Goal: Task Accomplishment & Management: Use online tool/utility

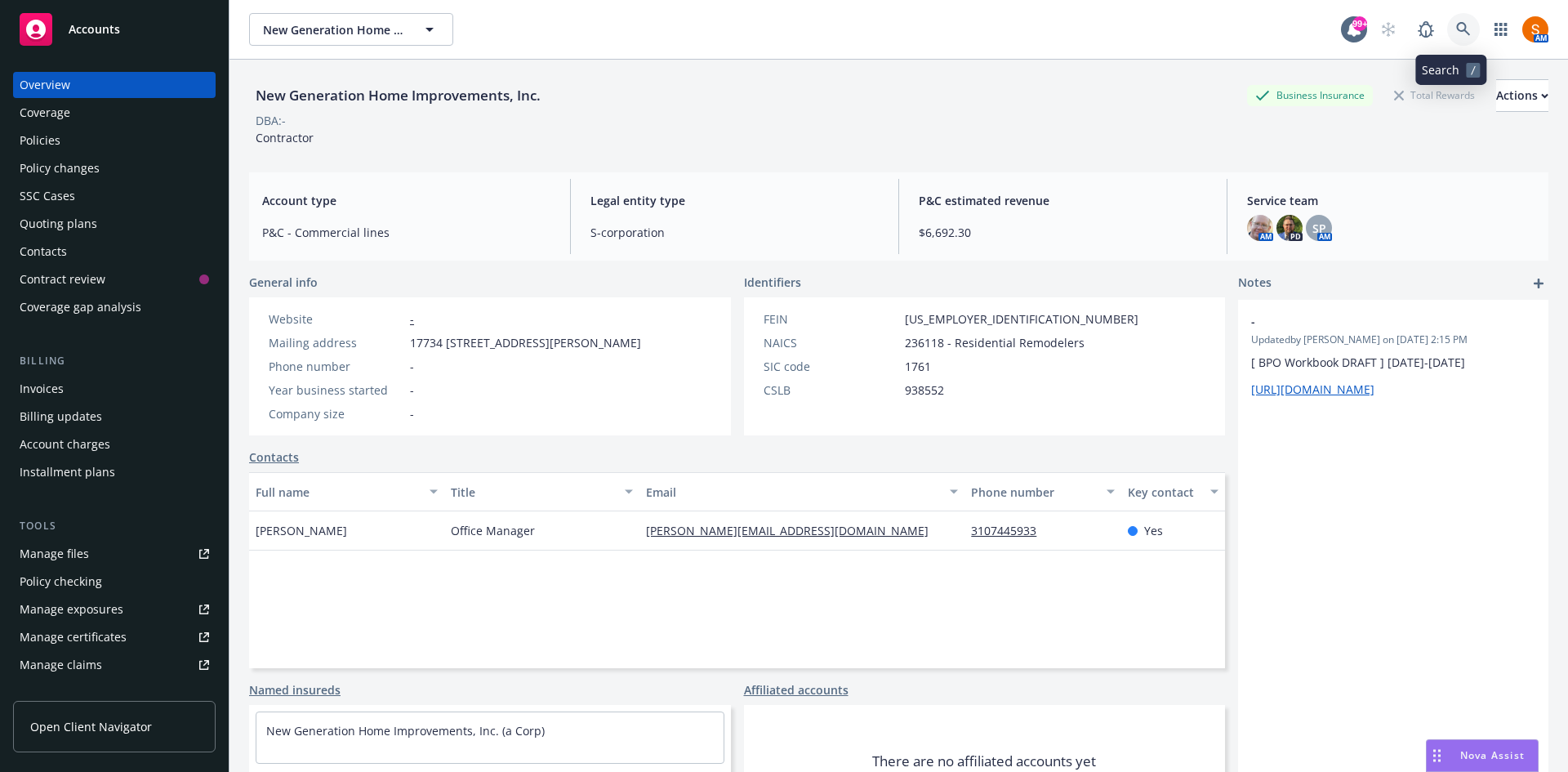
click at [1456, 29] on icon at bounding box center [1463, 29] width 14 height 14
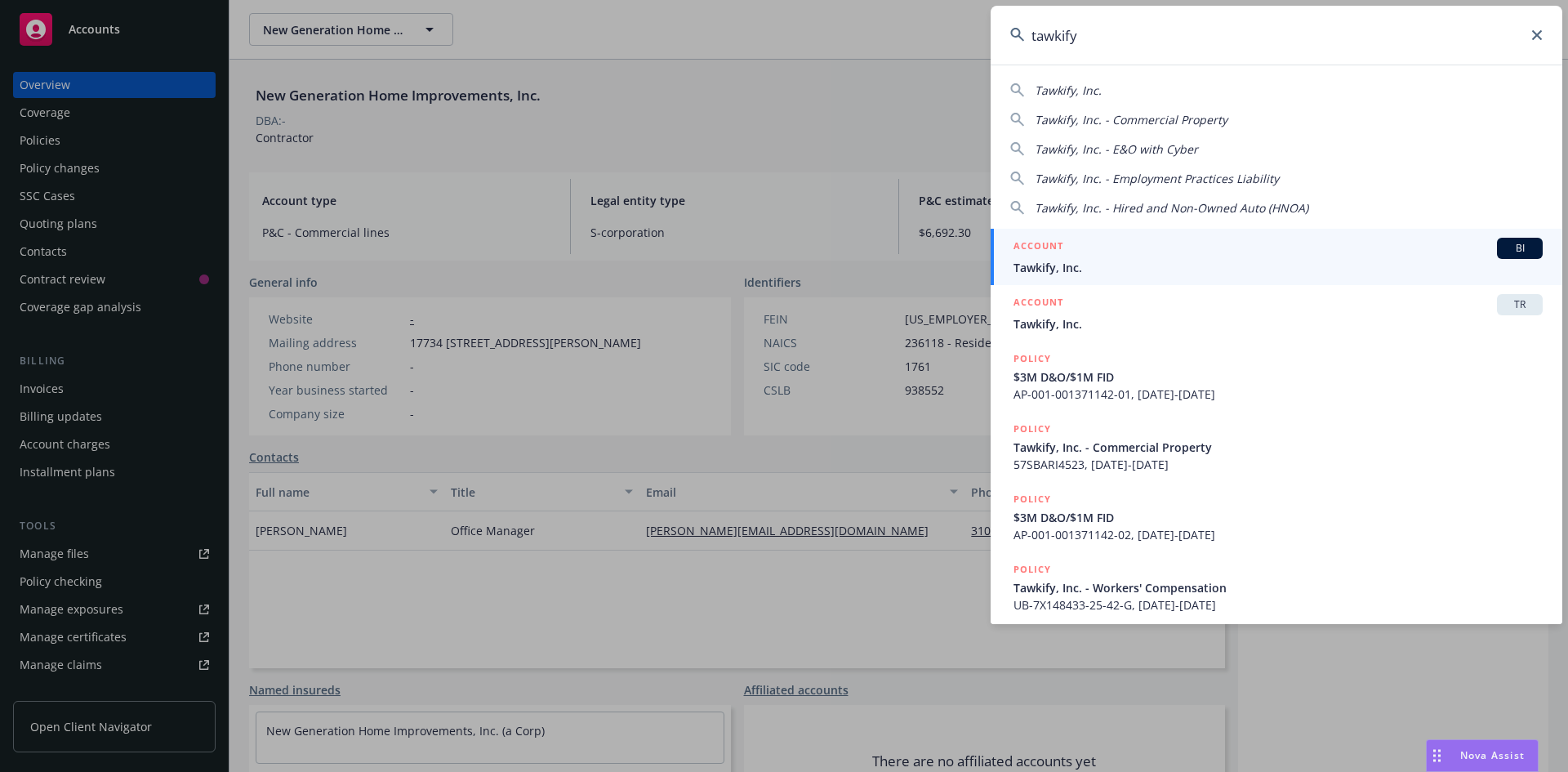
type input "tawkify"
click at [1175, 237] on link "ACCOUNT BI Tawkify, Inc." at bounding box center [1277, 258] width 572 height 57
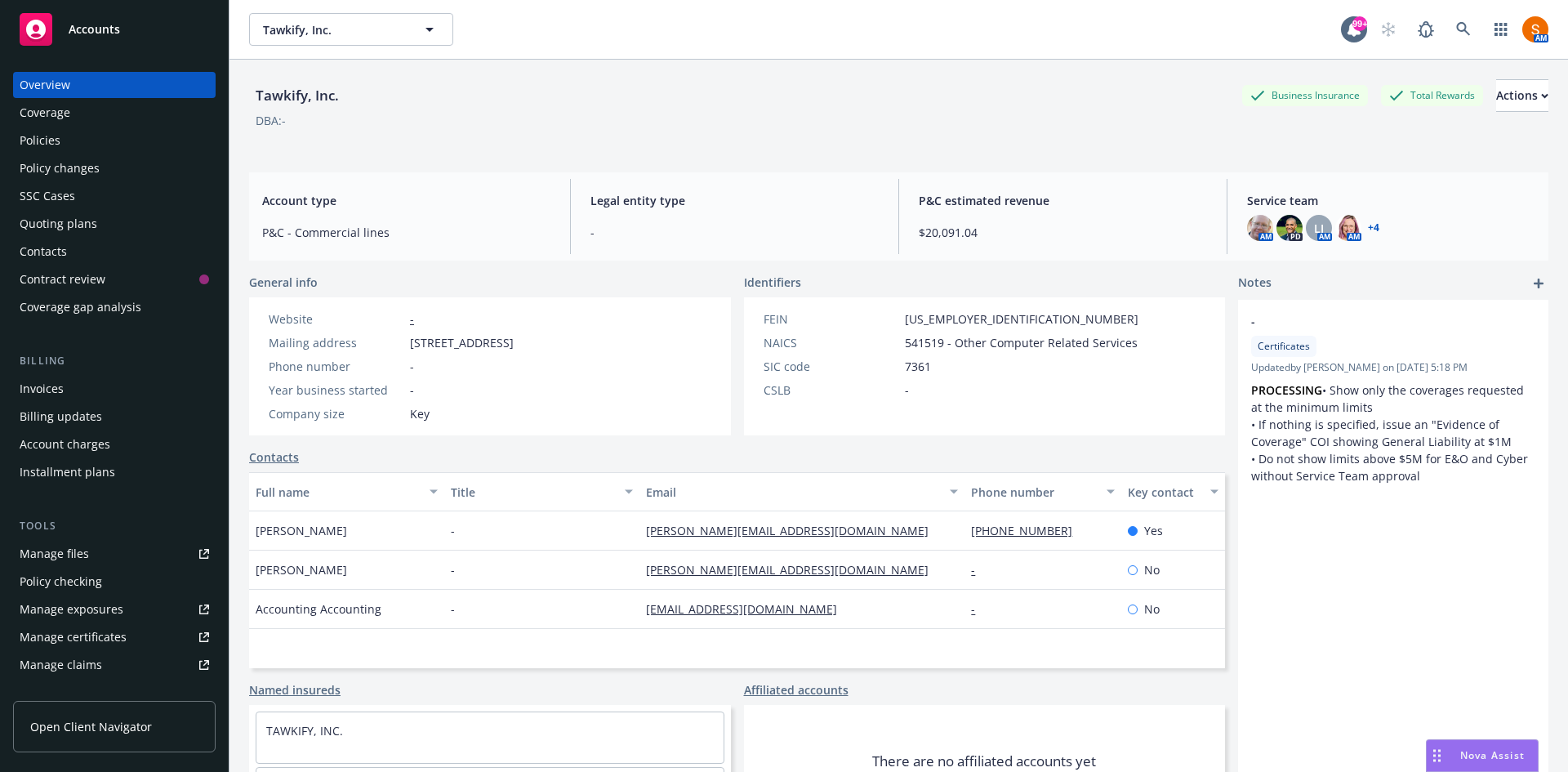
click at [109, 136] on div "Policies" at bounding box center [114, 140] width 189 height 26
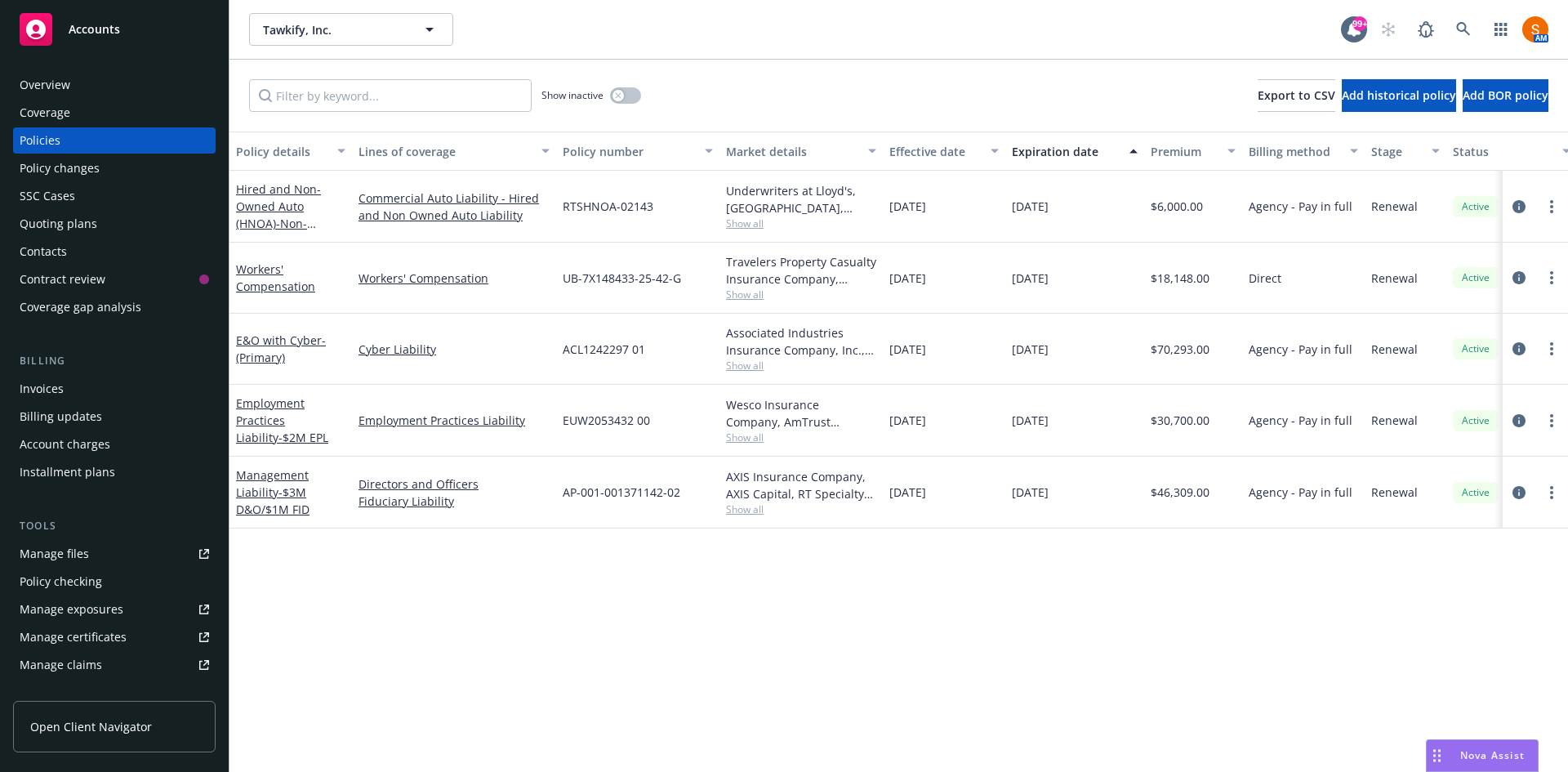
click at [76, 214] on div "Quoting plans" at bounding box center [58, 223] width 77 height 26
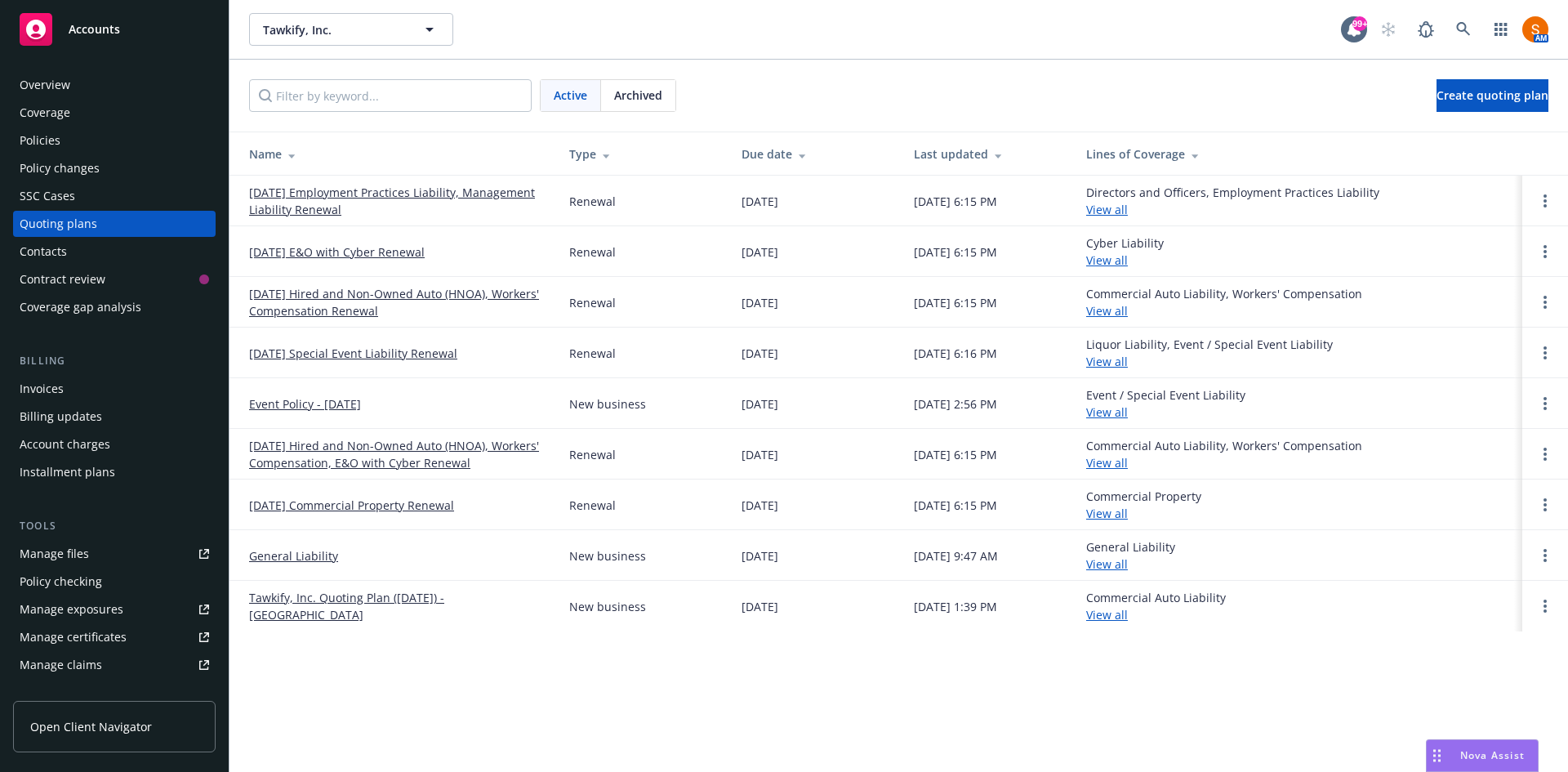
click at [93, 136] on div "Policies" at bounding box center [114, 140] width 189 height 26
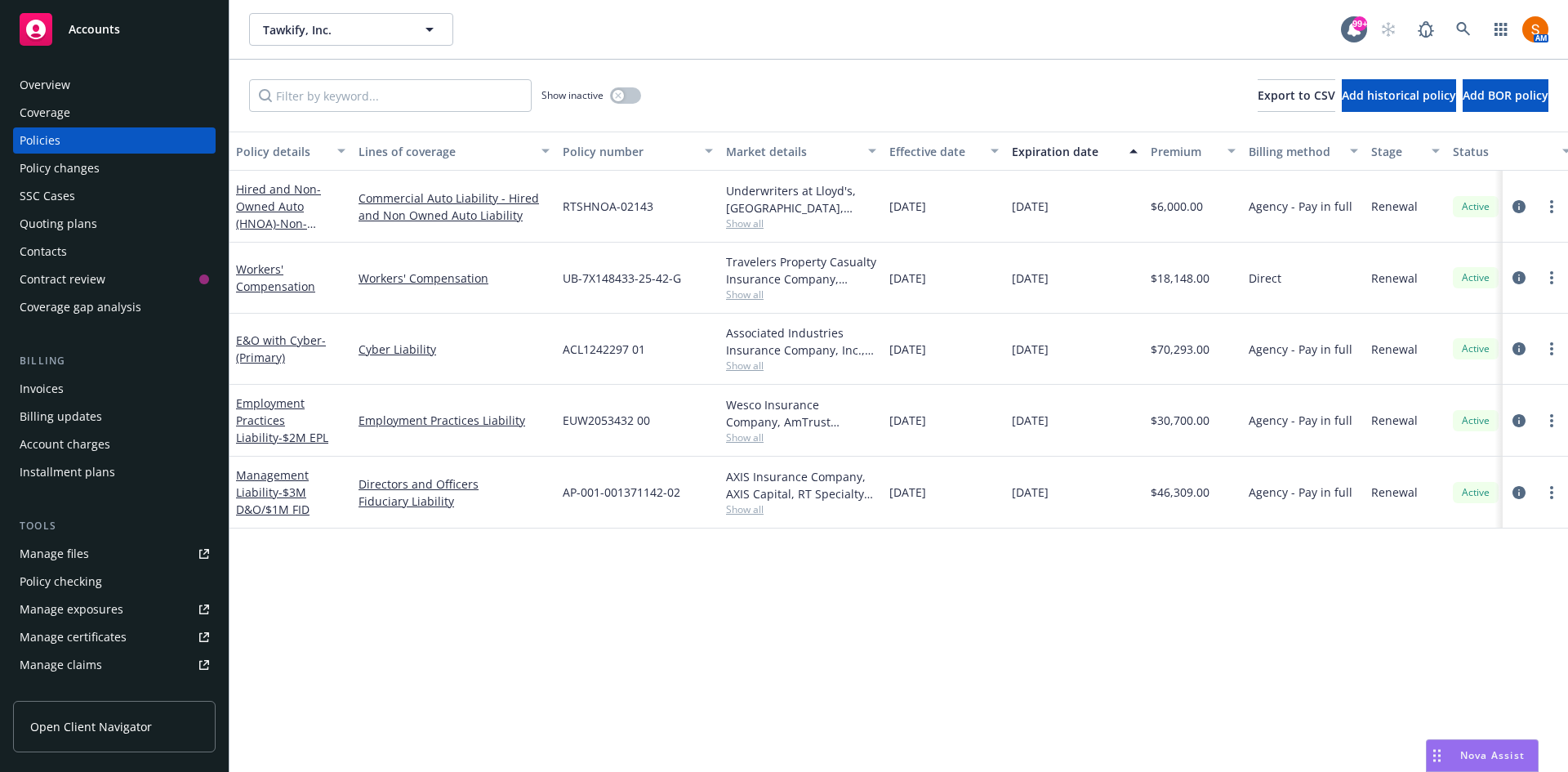
click at [76, 378] on div "Invoices" at bounding box center [114, 389] width 189 height 26
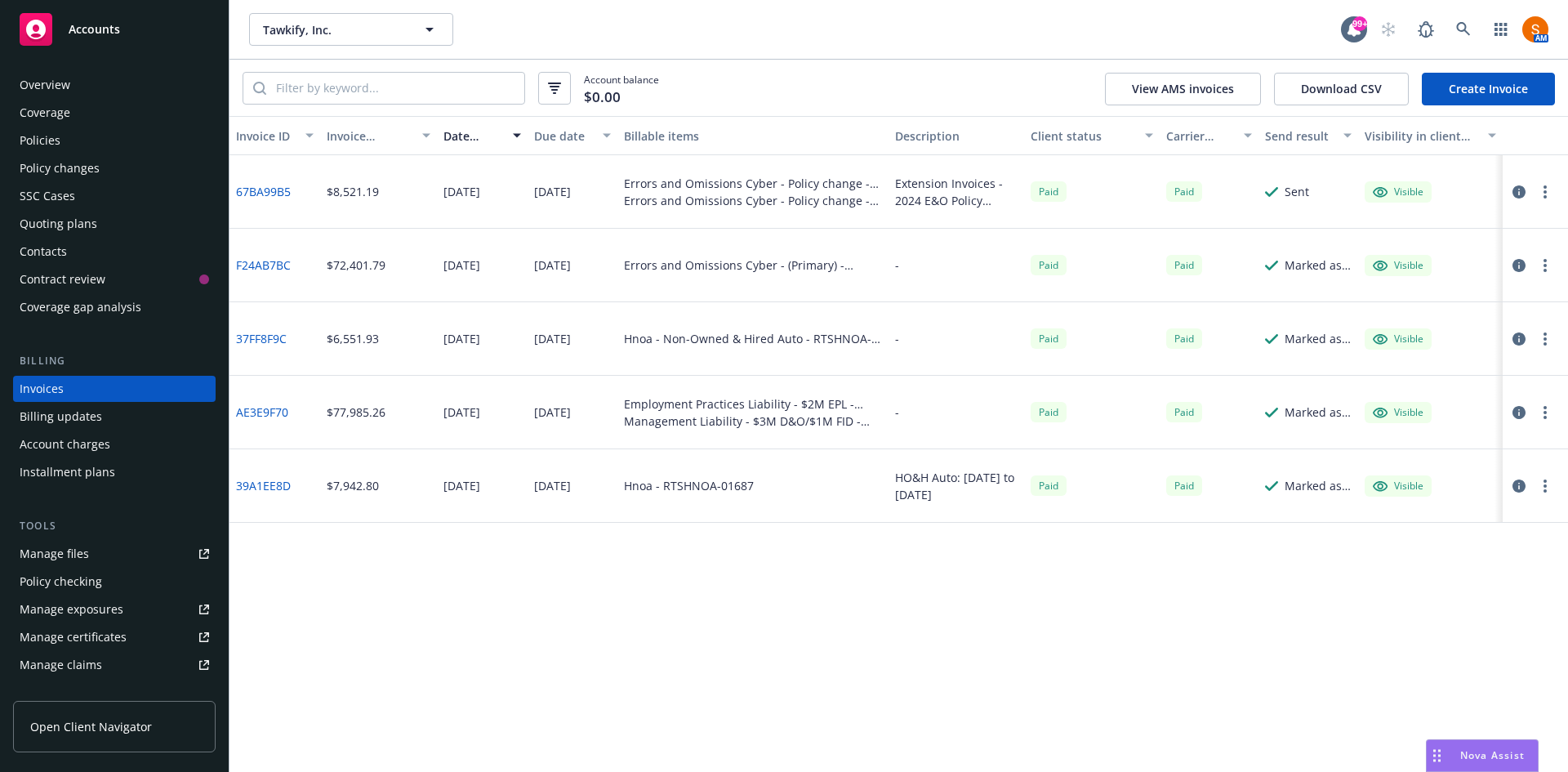
click at [1491, 87] on link "Create Invoice" at bounding box center [1489, 88] width 133 height 32
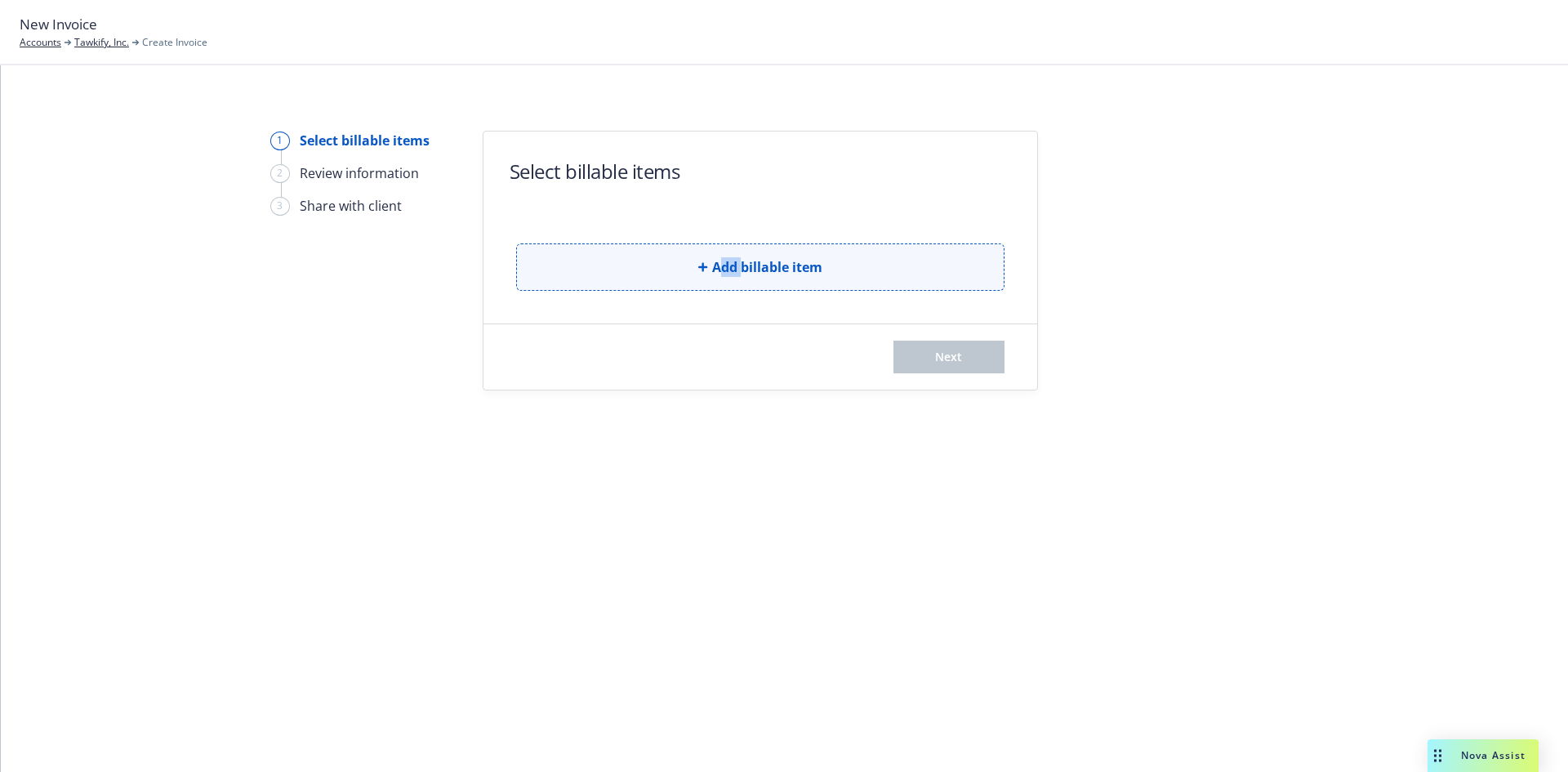
drag, startPoint x: 725, startPoint y: 243, endPoint x: 742, endPoint y: 288, distance: 48.1
click at [742, 288] on div "Add billable item" at bounding box center [760, 254] width 489 height 73
click at [742, 288] on button "Add billable item" at bounding box center [760, 267] width 489 height 47
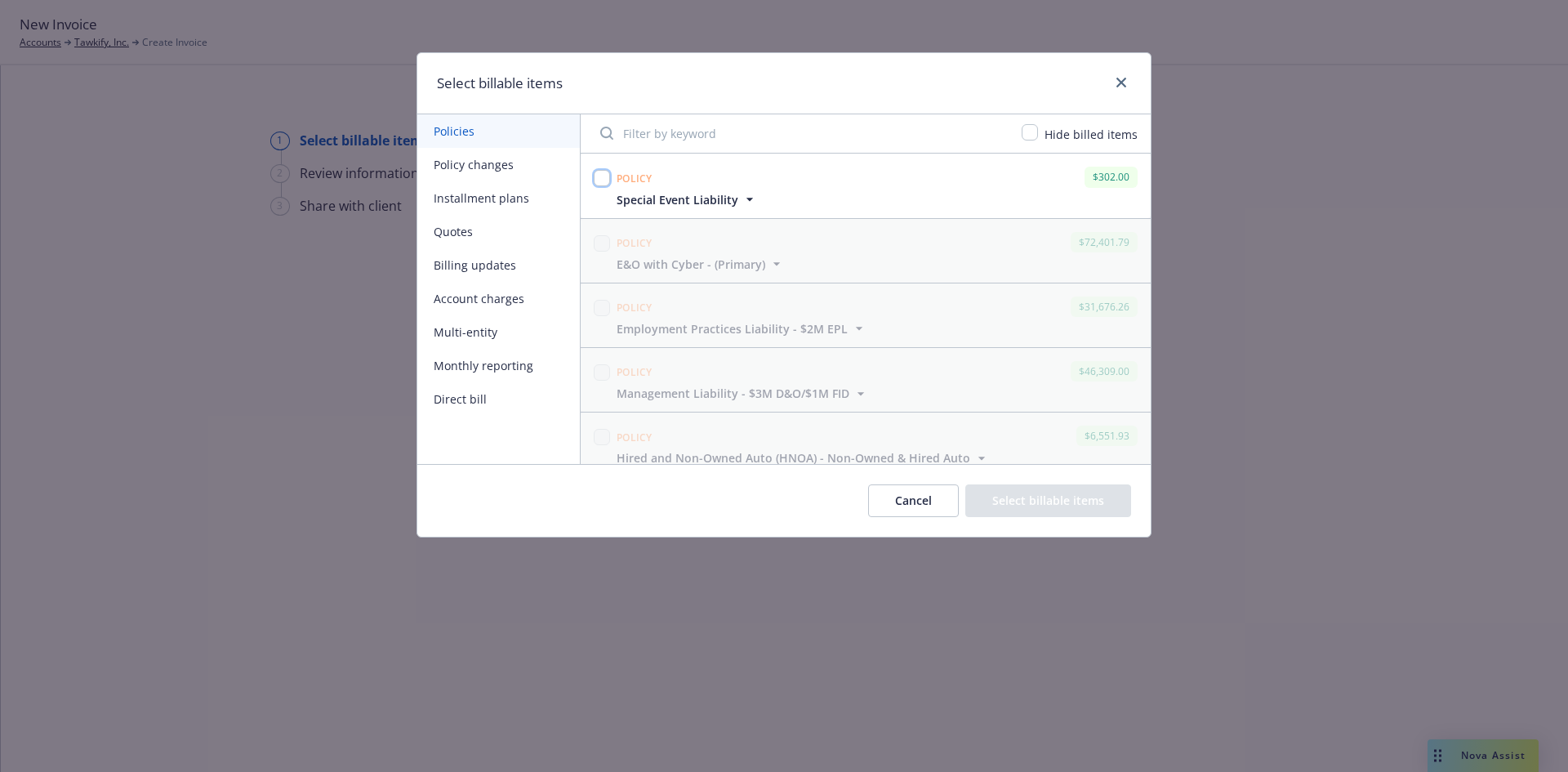
click at [597, 179] on input "checkbox" at bounding box center [601, 177] width 17 height 17
checkbox input "true"
click at [1026, 509] on button "Select billable items" at bounding box center [1048, 501] width 166 height 32
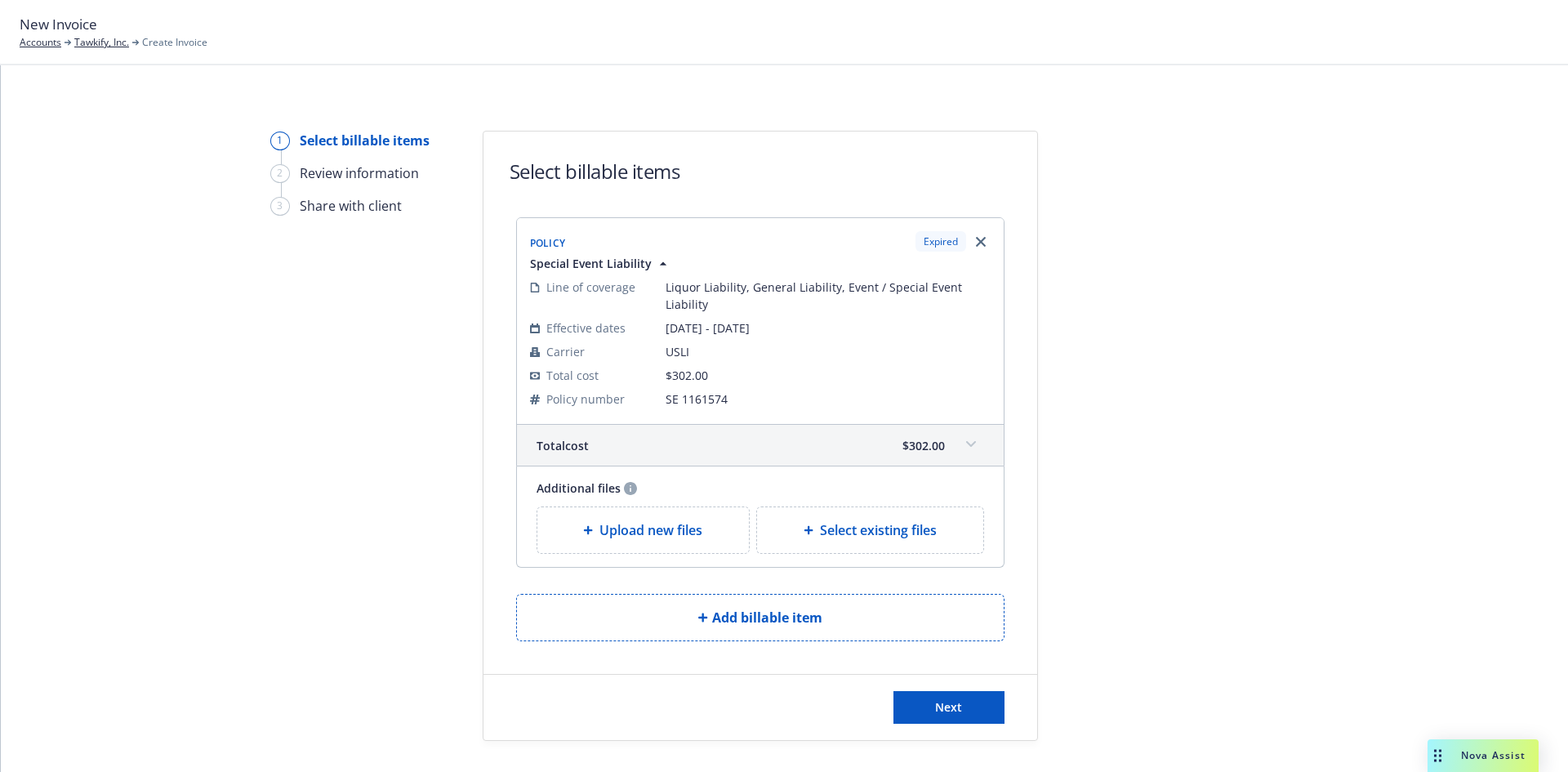
click at [663, 85] on div "1 Select billable items 2 Review information 3 Share with client Select billabl…" at bounding box center [784, 418] width 1567 height 706
click at [942, 718] on button "Next" at bounding box center [948, 707] width 111 height 32
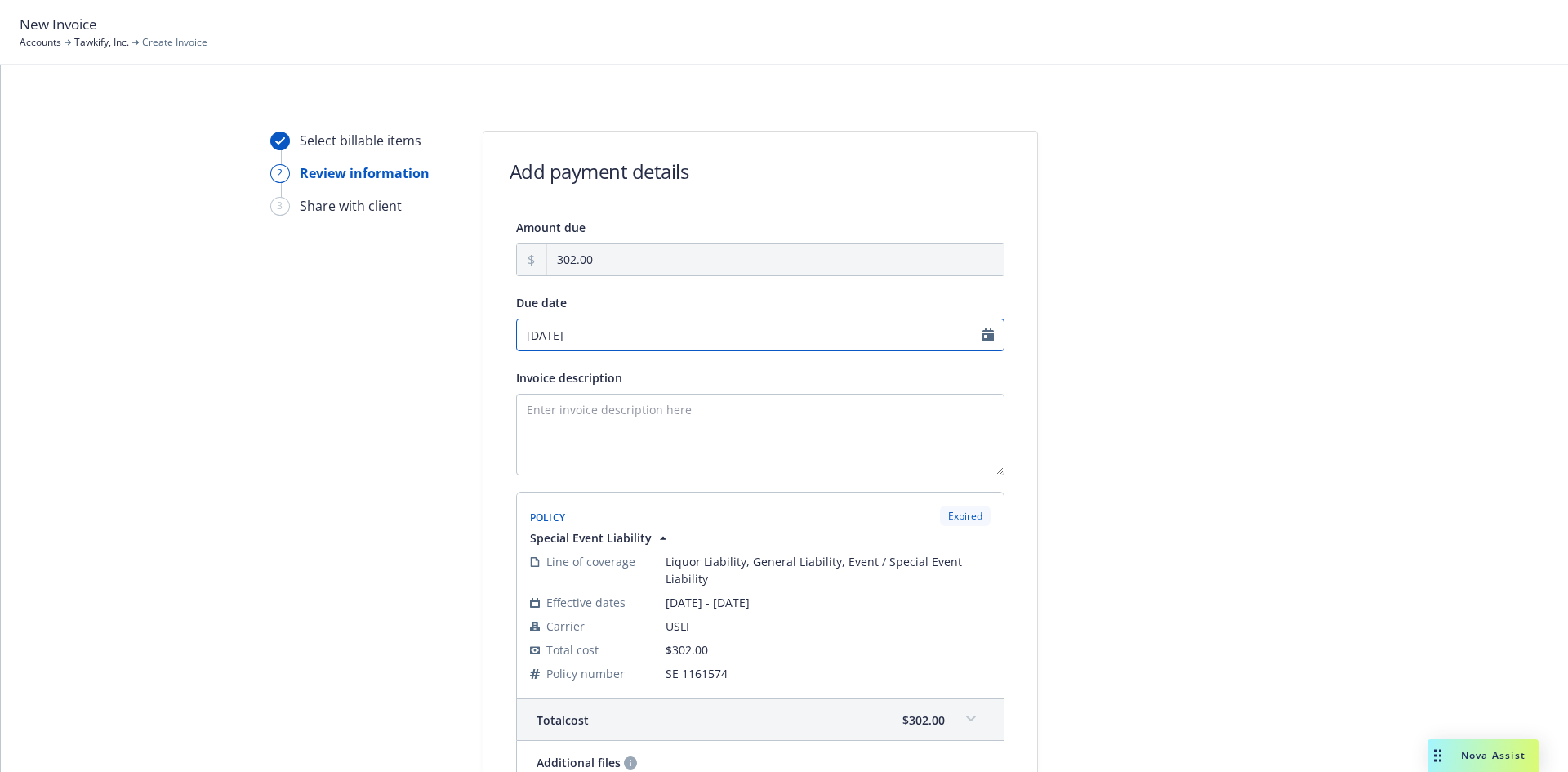
select select "September"
select select "2025"
click at [646, 335] on input "09/25/2025" at bounding box center [760, 334] width 489 height 32
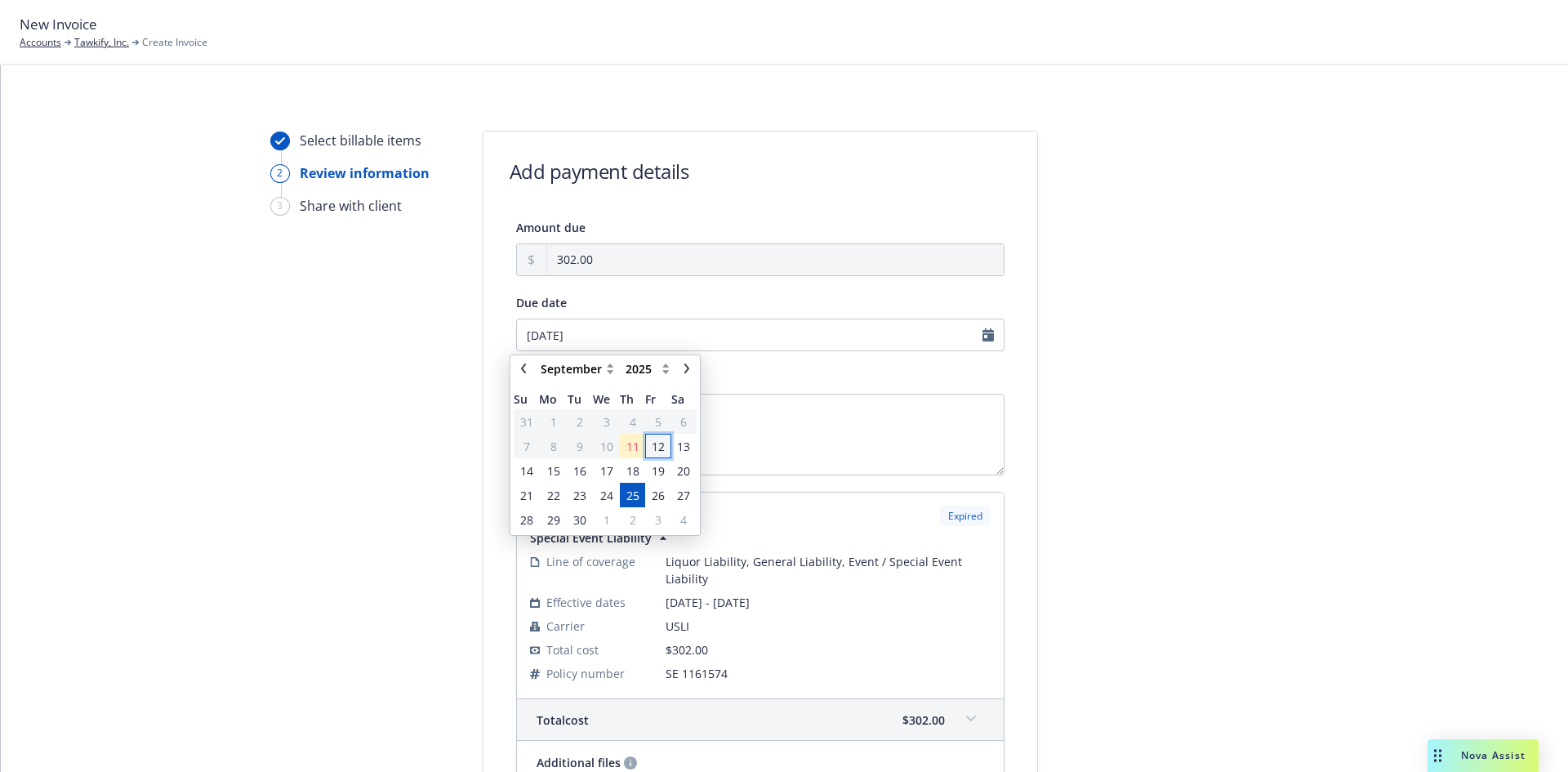
click at [662, 446] on span "12" at bounding box center [658, 447] width 13 height 18
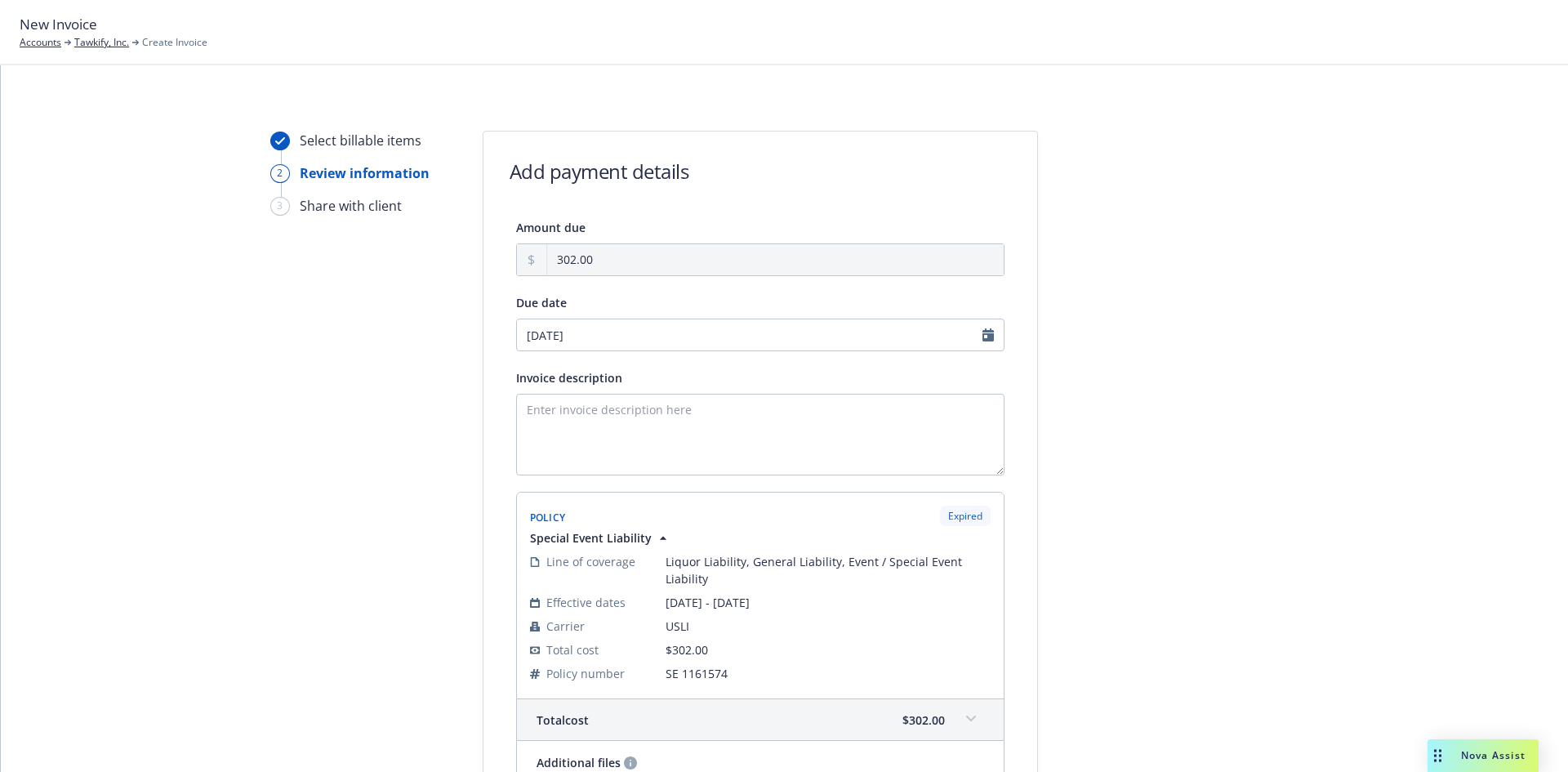
type input "09/12/2025"
select select "September"
select select "2025"
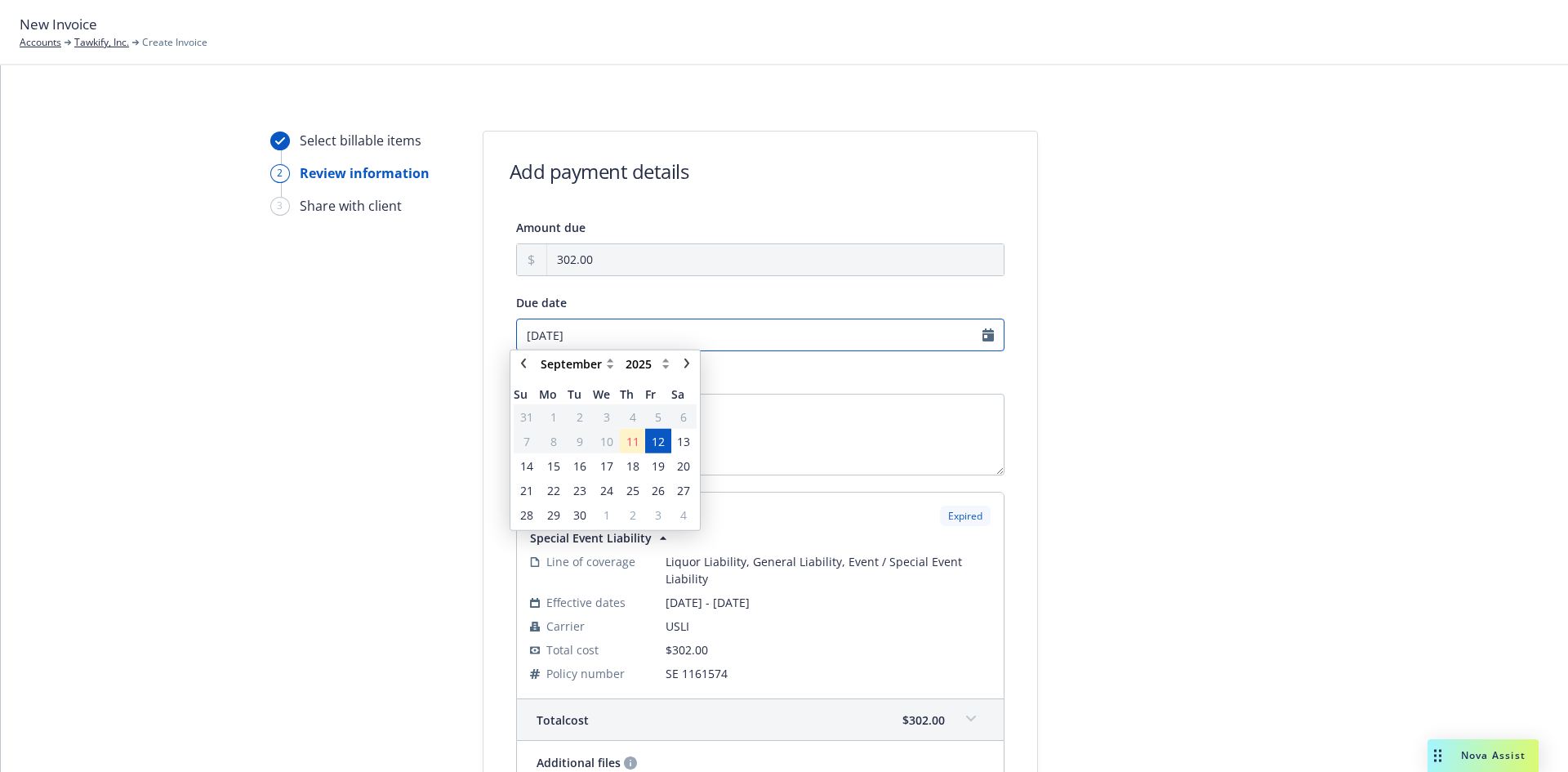
click at [632, 332] on input "09/12/2025" at bounding box center [760, 334] width 489 height 32
click at [660, 478] on span "19" at bounding box center [658, 471] width 13 height 18
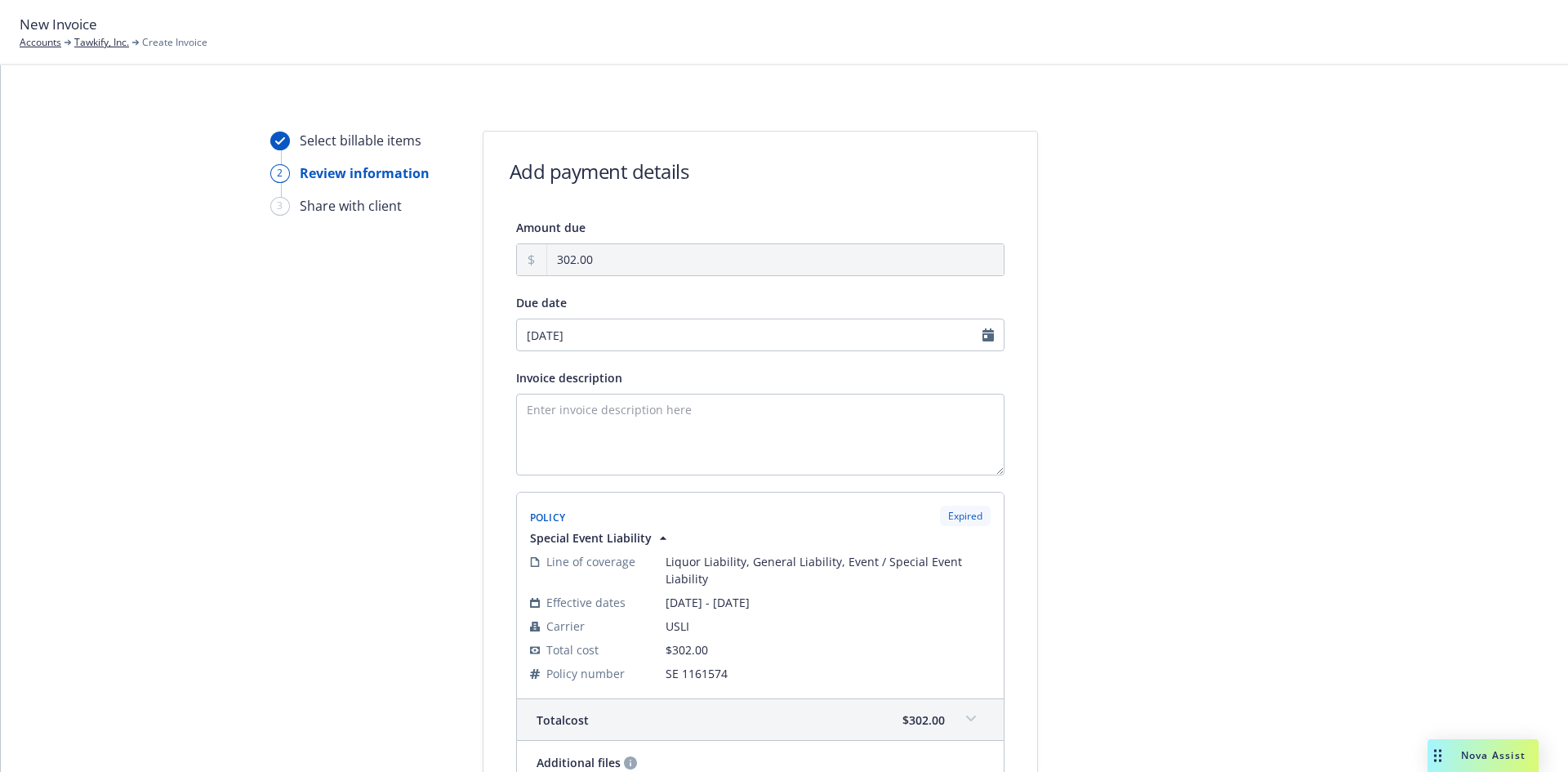
type input "09/19/2025"
click at [680, 401] on textarea "Invoice description" at bounding box center [760, 434] width 489 height 81
type textarea "k"
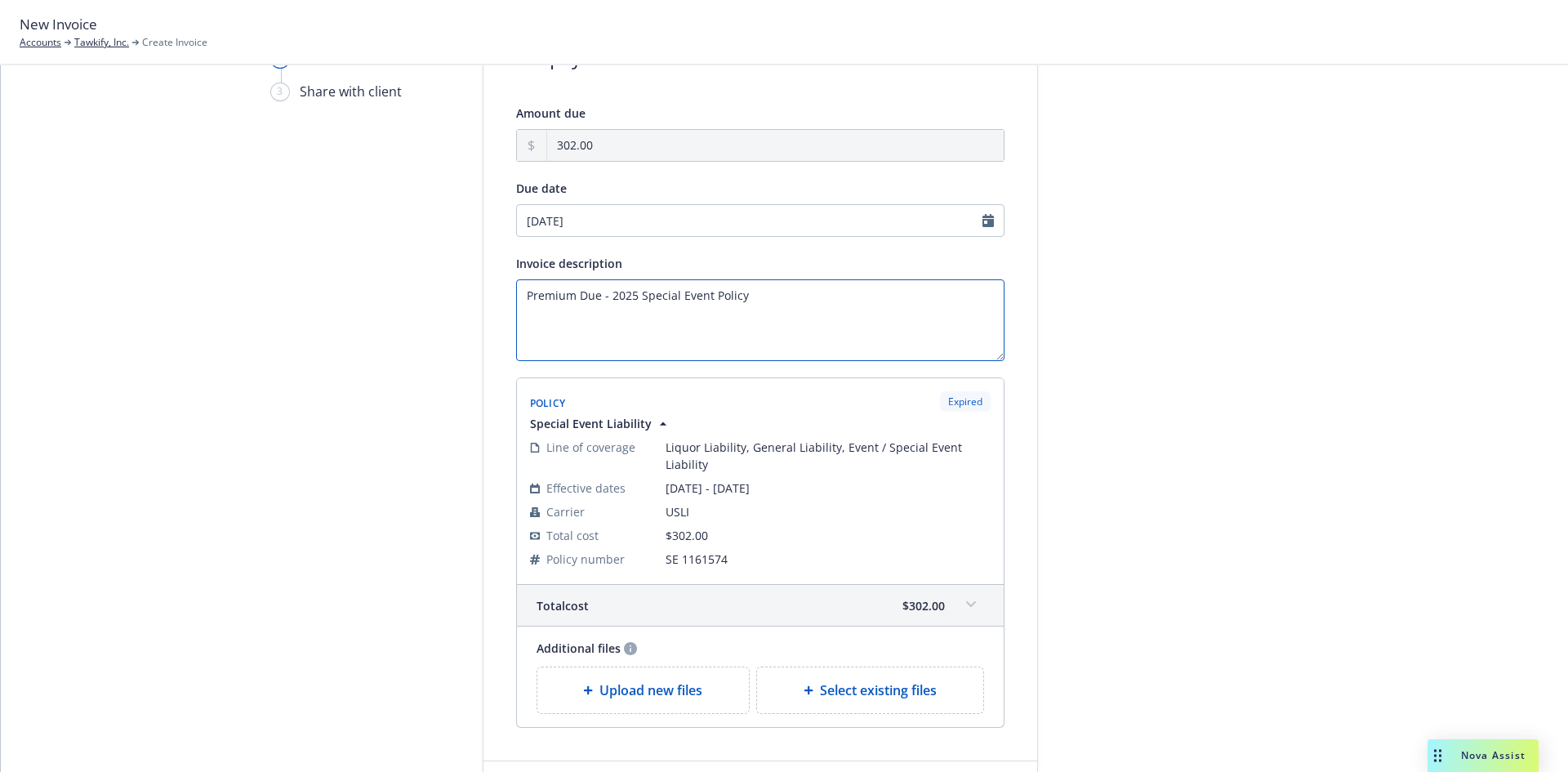
scroll to position [235, 0]
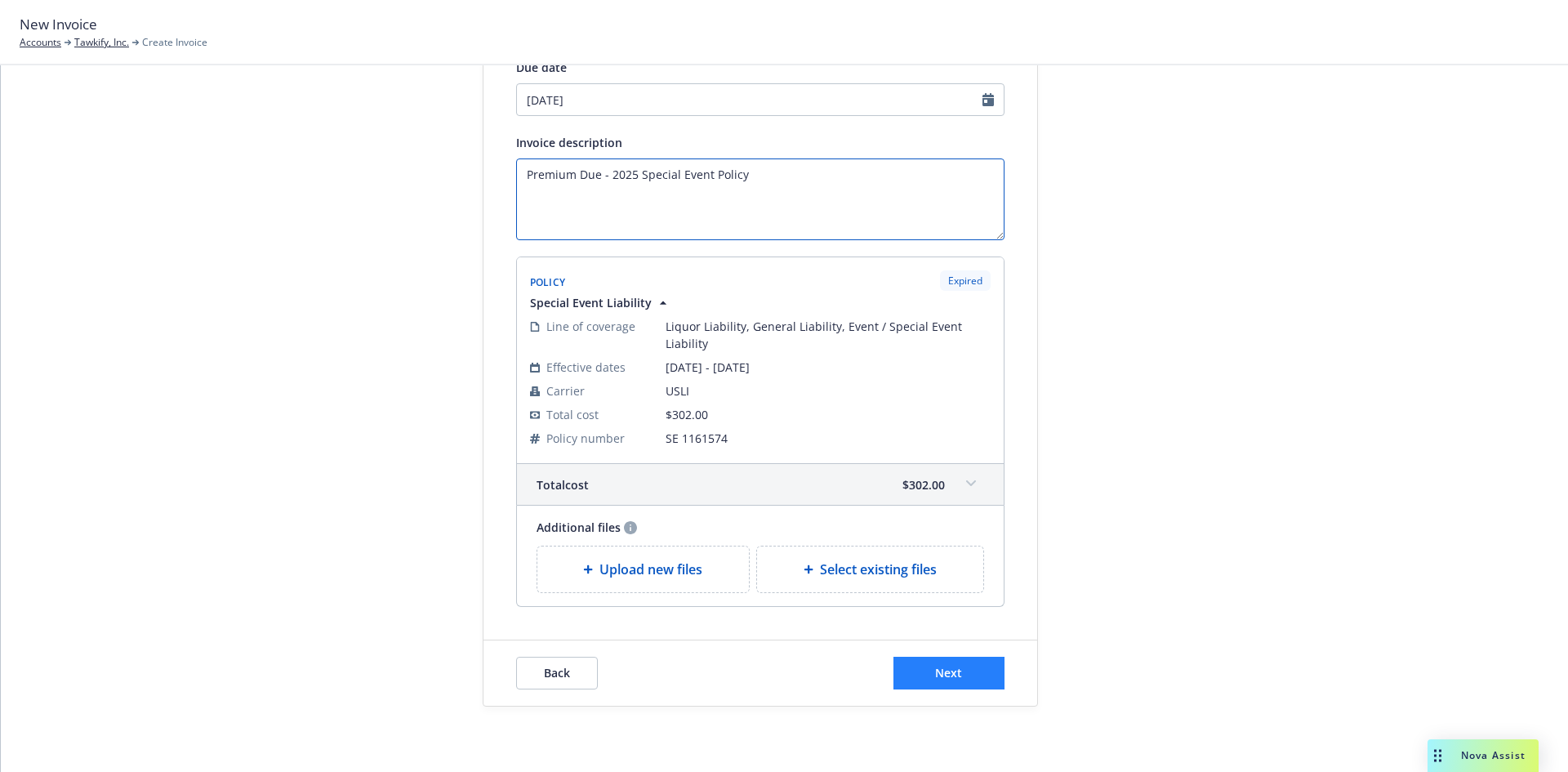
type textarea "Premium Due - 2025 Special Event Policy"
click at [967, 678] on button "Next" at bounding box center [948, 673] width 111 height 32
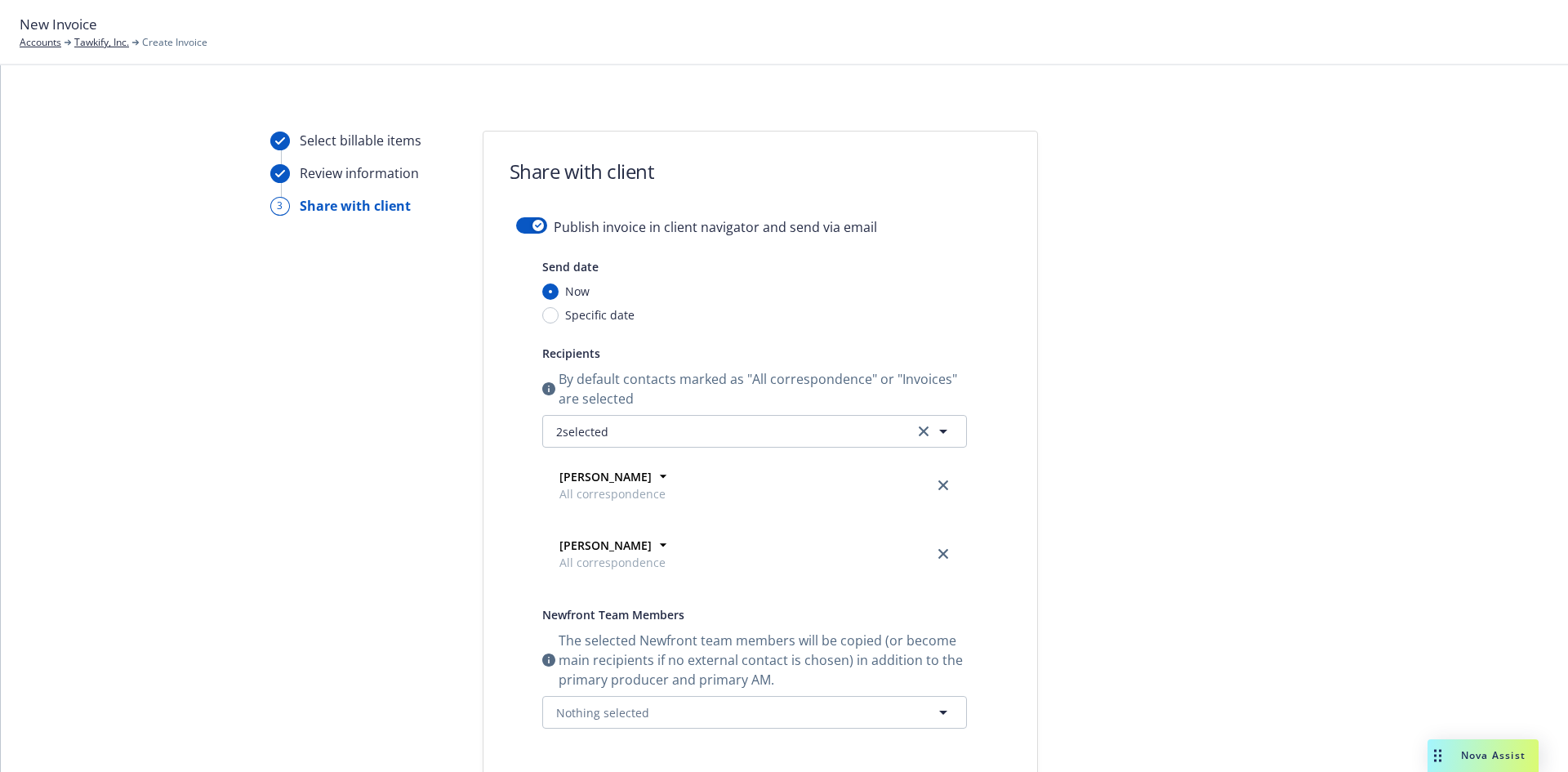
scroll to position [411, 0]
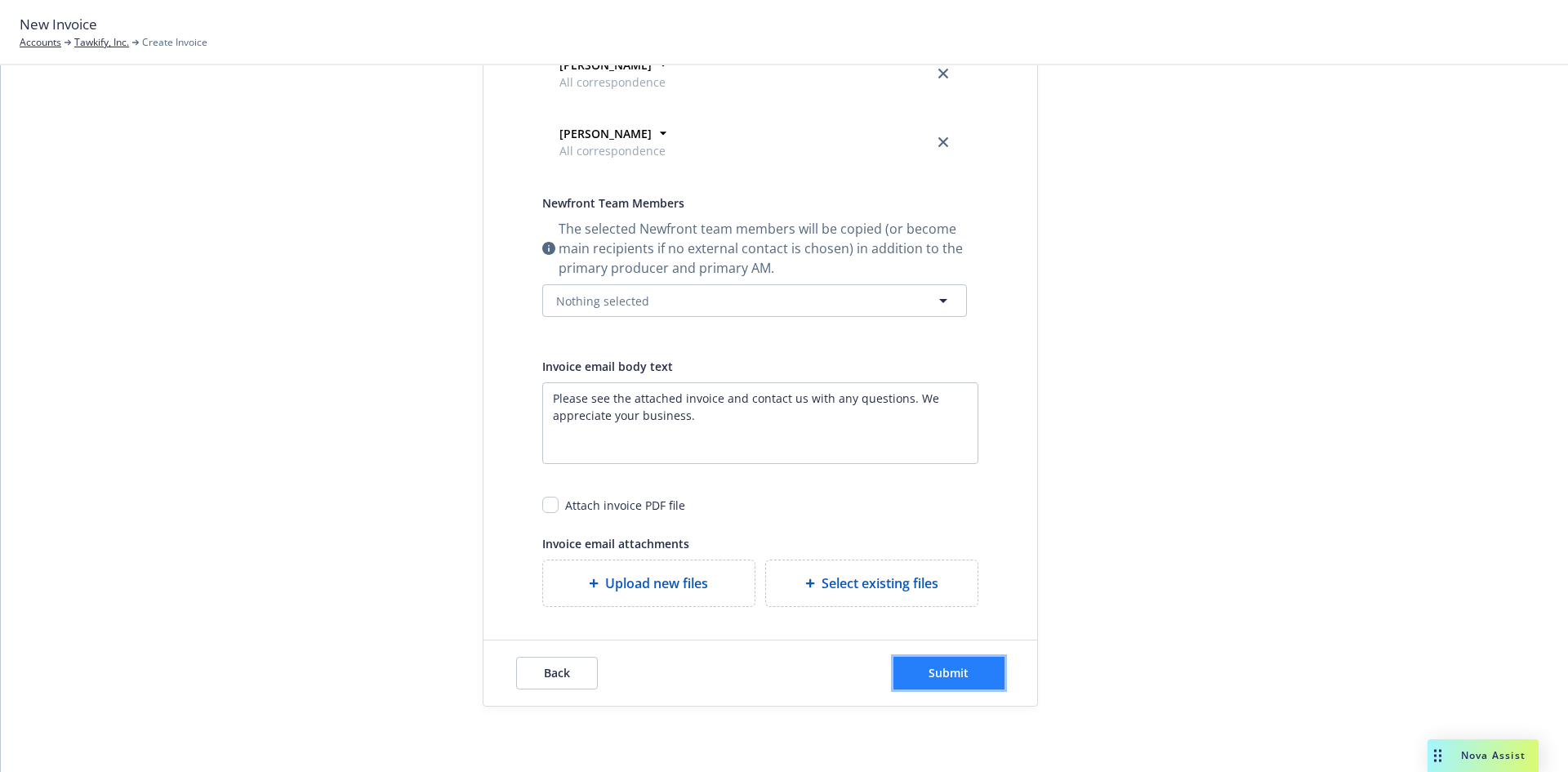
click at [950, 675] on span "Submit" at bounding box center [948, 673] width 40 height 16
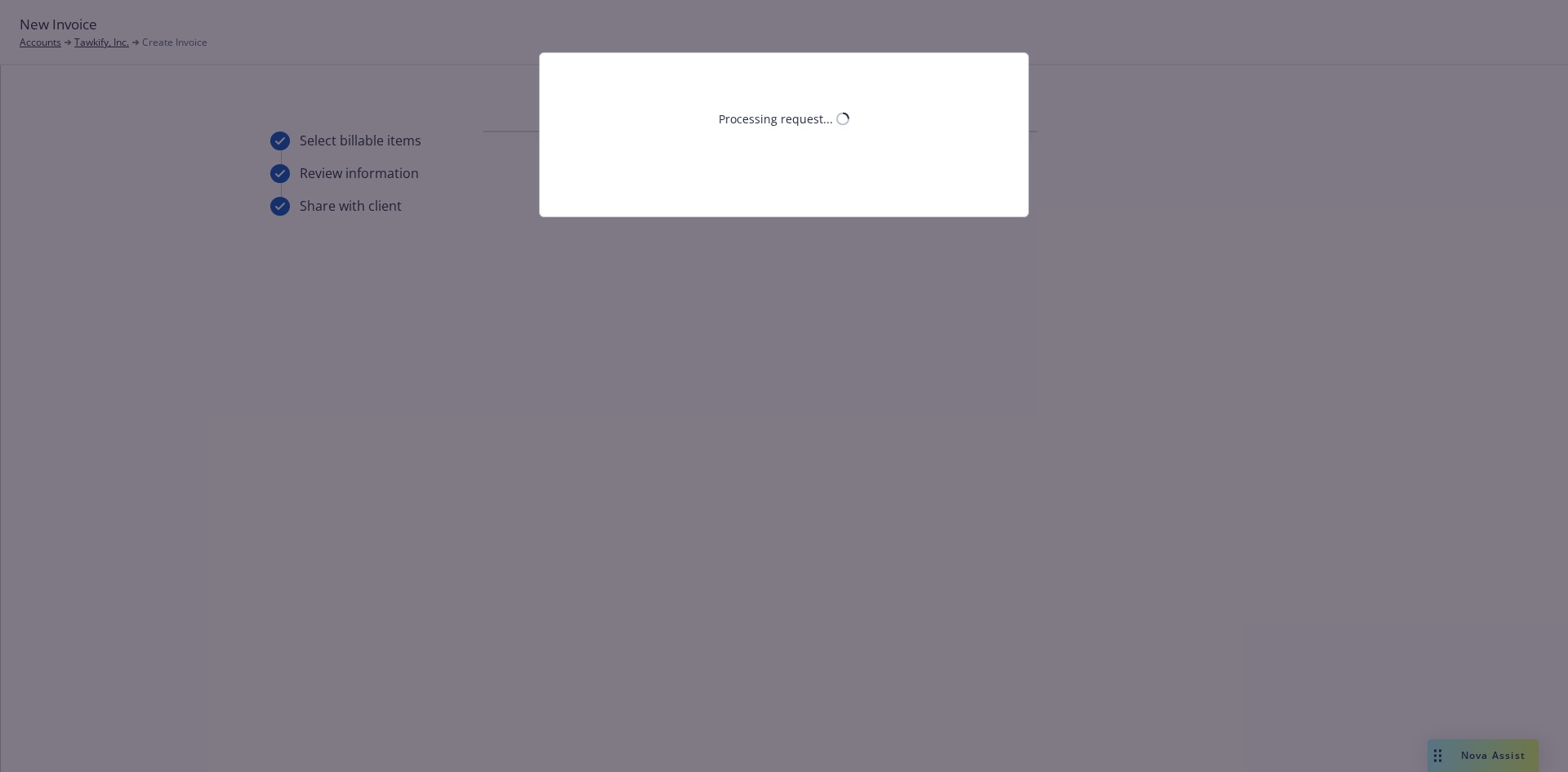
scroll to position [0, 0]
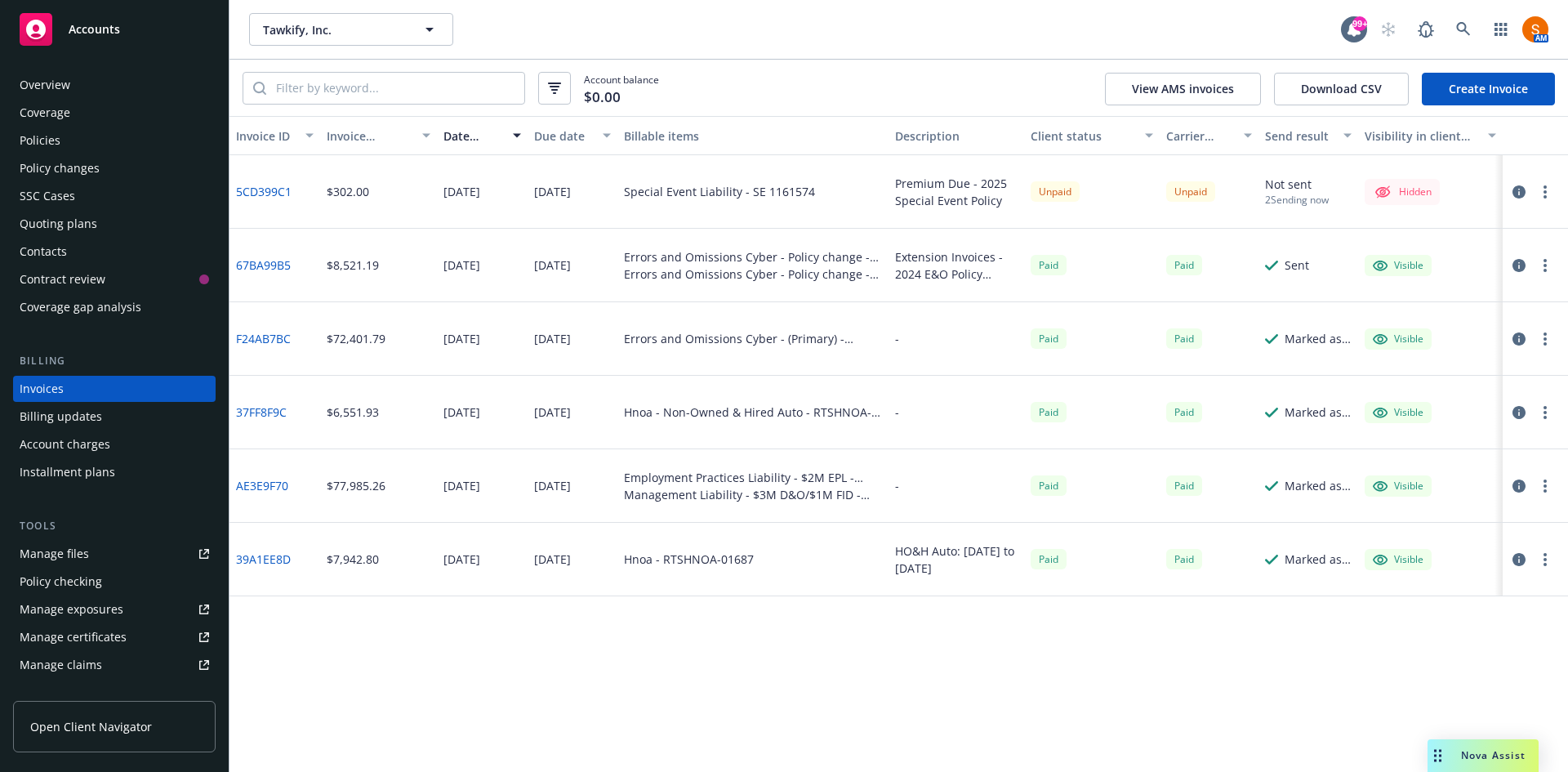
click at [67, 95] on div "Overview" at bounding box center [45, 84] width 51 height 26
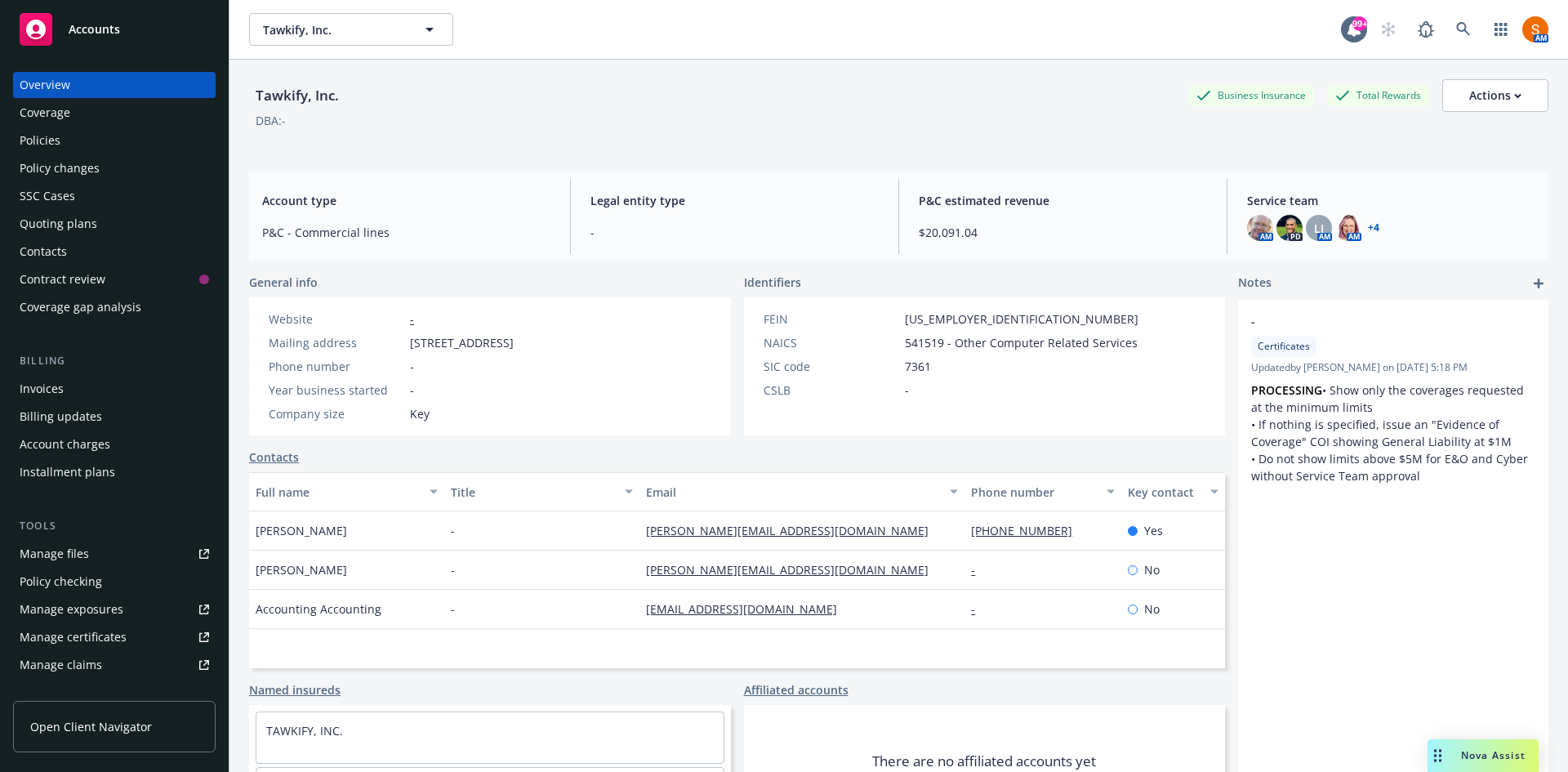
click at [951, 226] on span "$20,091.04" at bounding box center [1063, 233] width 288 height 18
click at [852, 119] on div "DBA: -" at bounding box center [898, 121] width 1300 height 18
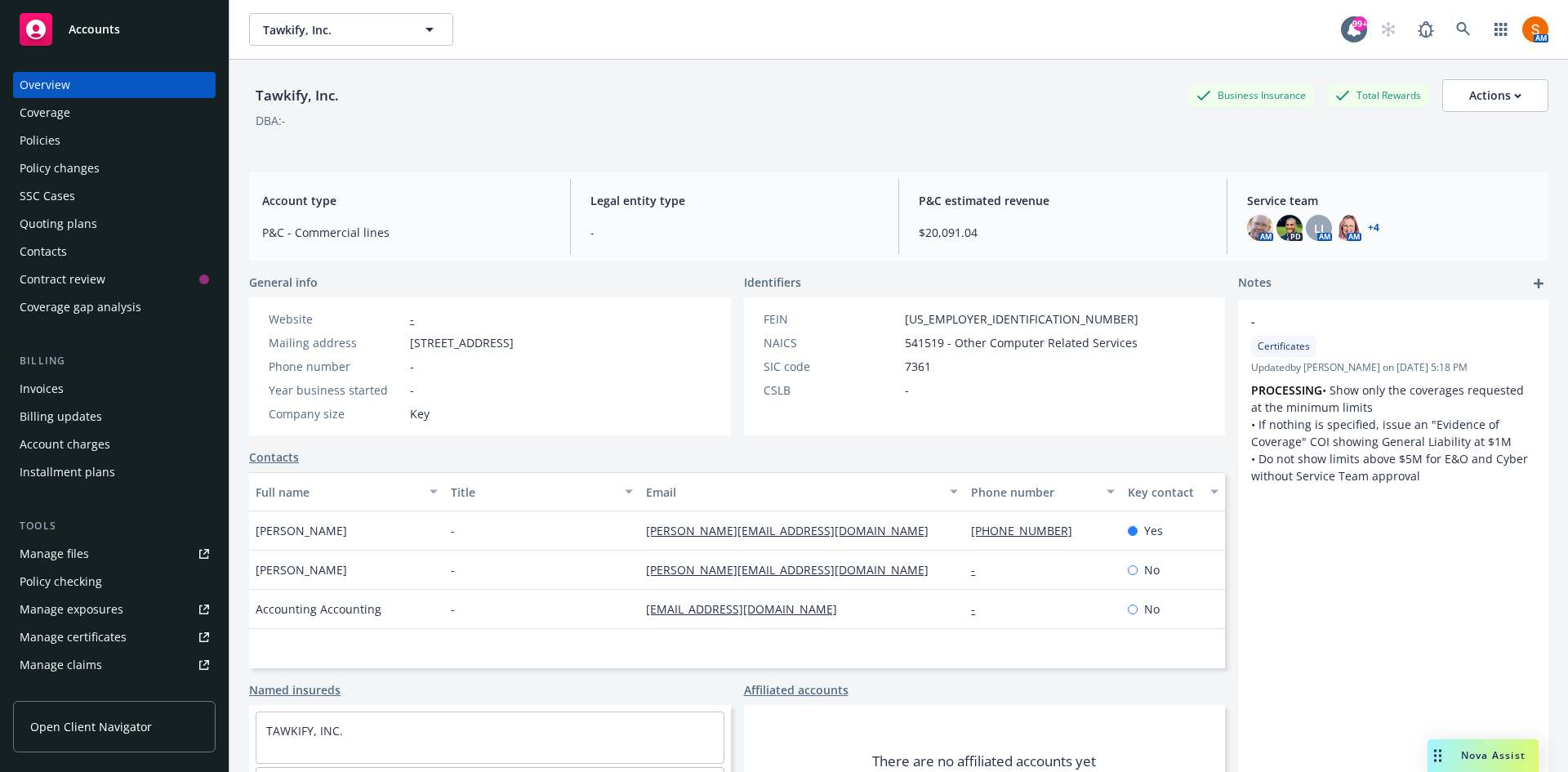
click at [852, 119] on div "DBA: -" at bounding box center [898, 121] width 1300 height 18
click at [1456, 32] on icon at bounding box center [1463, 29] width 15 height 15
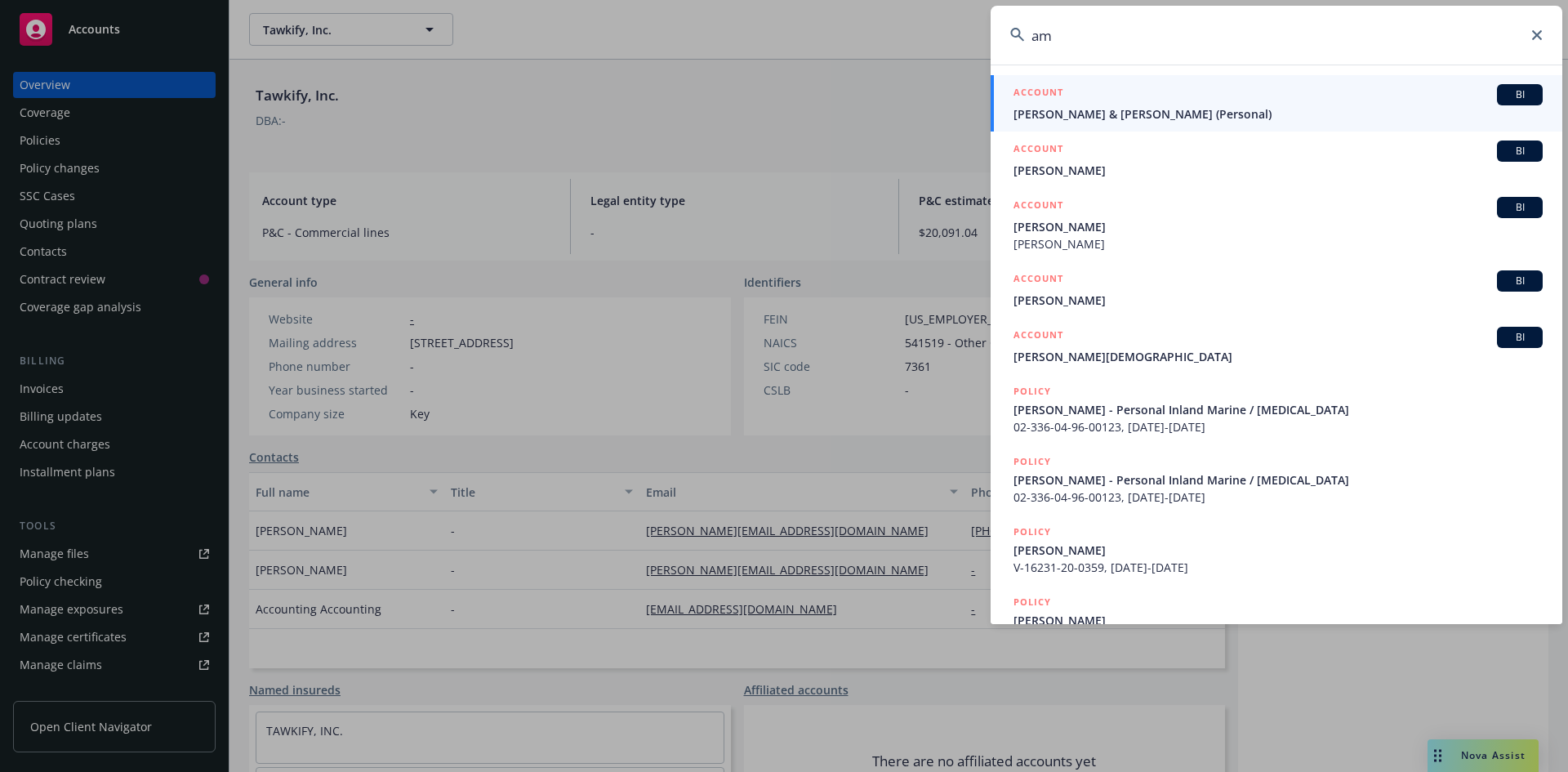
type input "a"
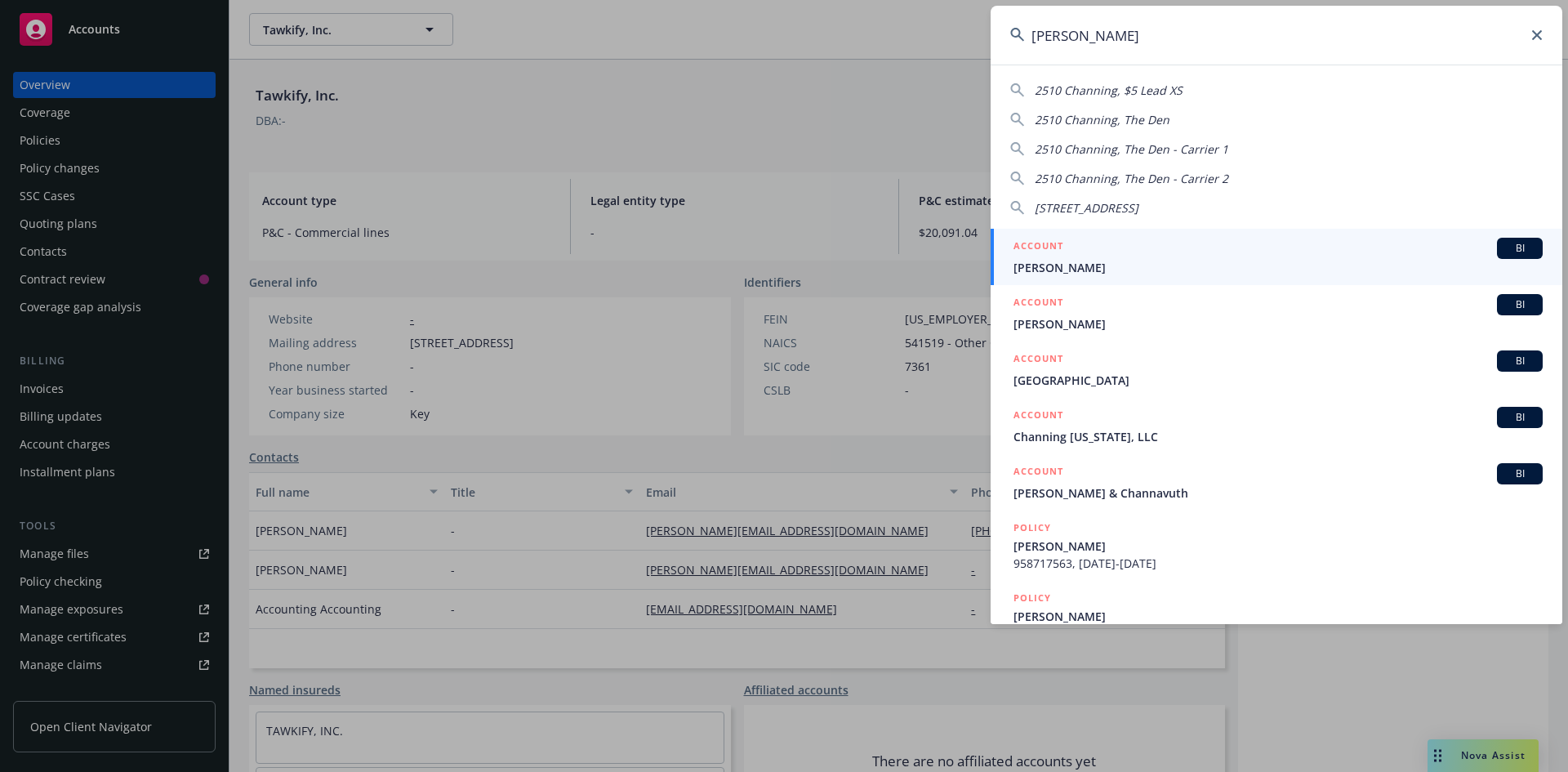
type input "chanelle"
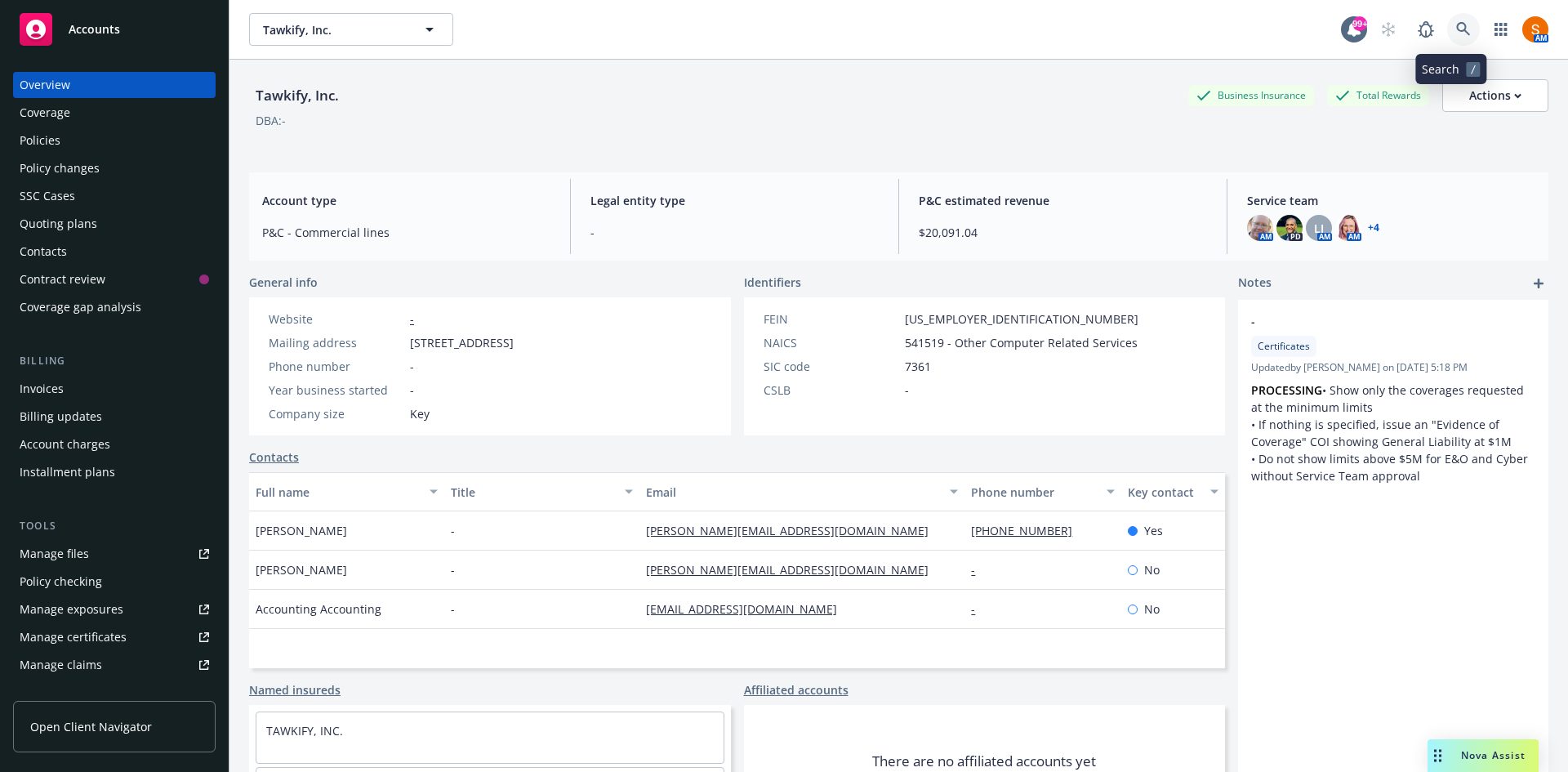
click at [1456, 23] on icon at bounding box center [1463, 29] width 15 height 15
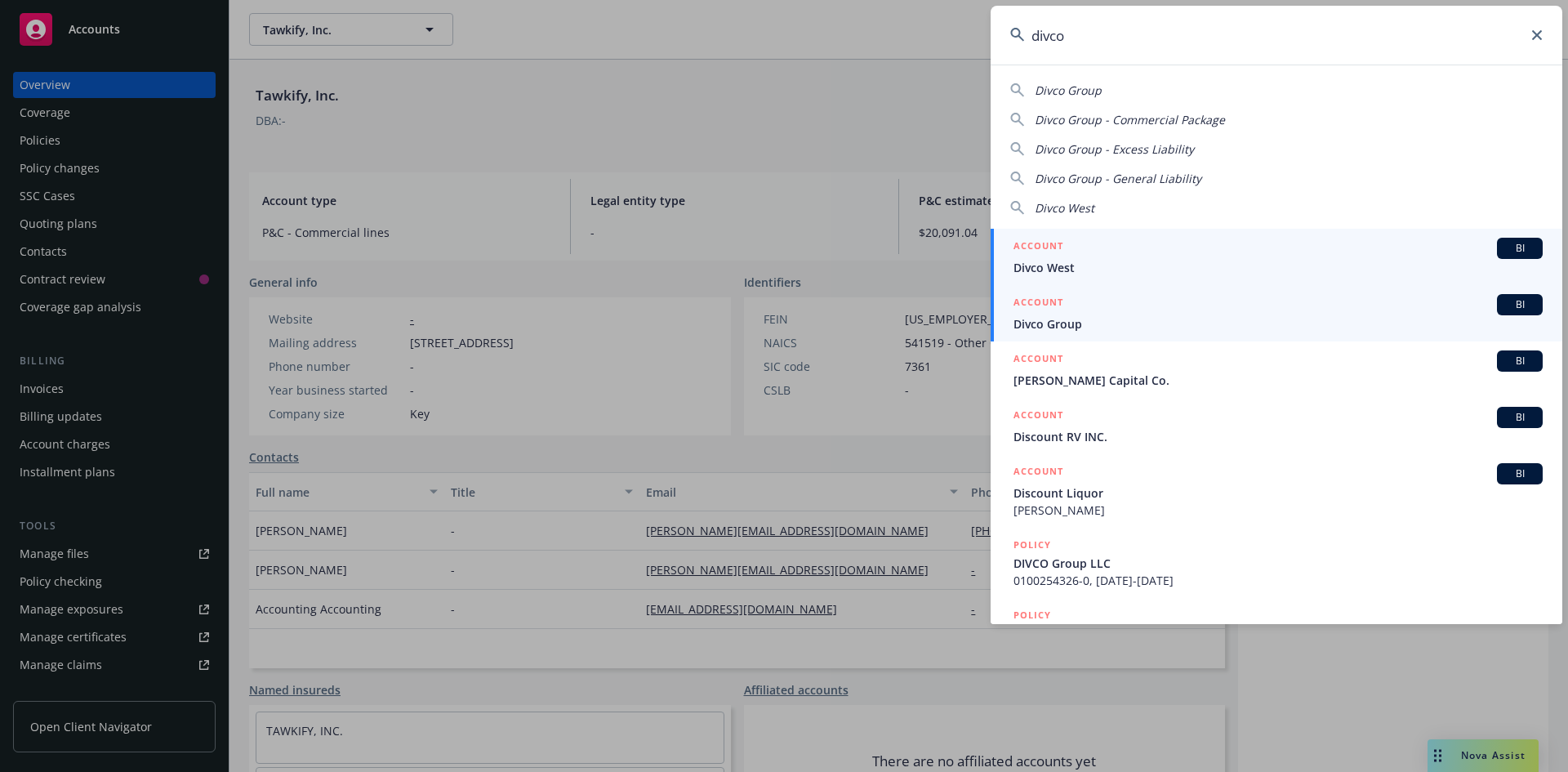
type input "divco"
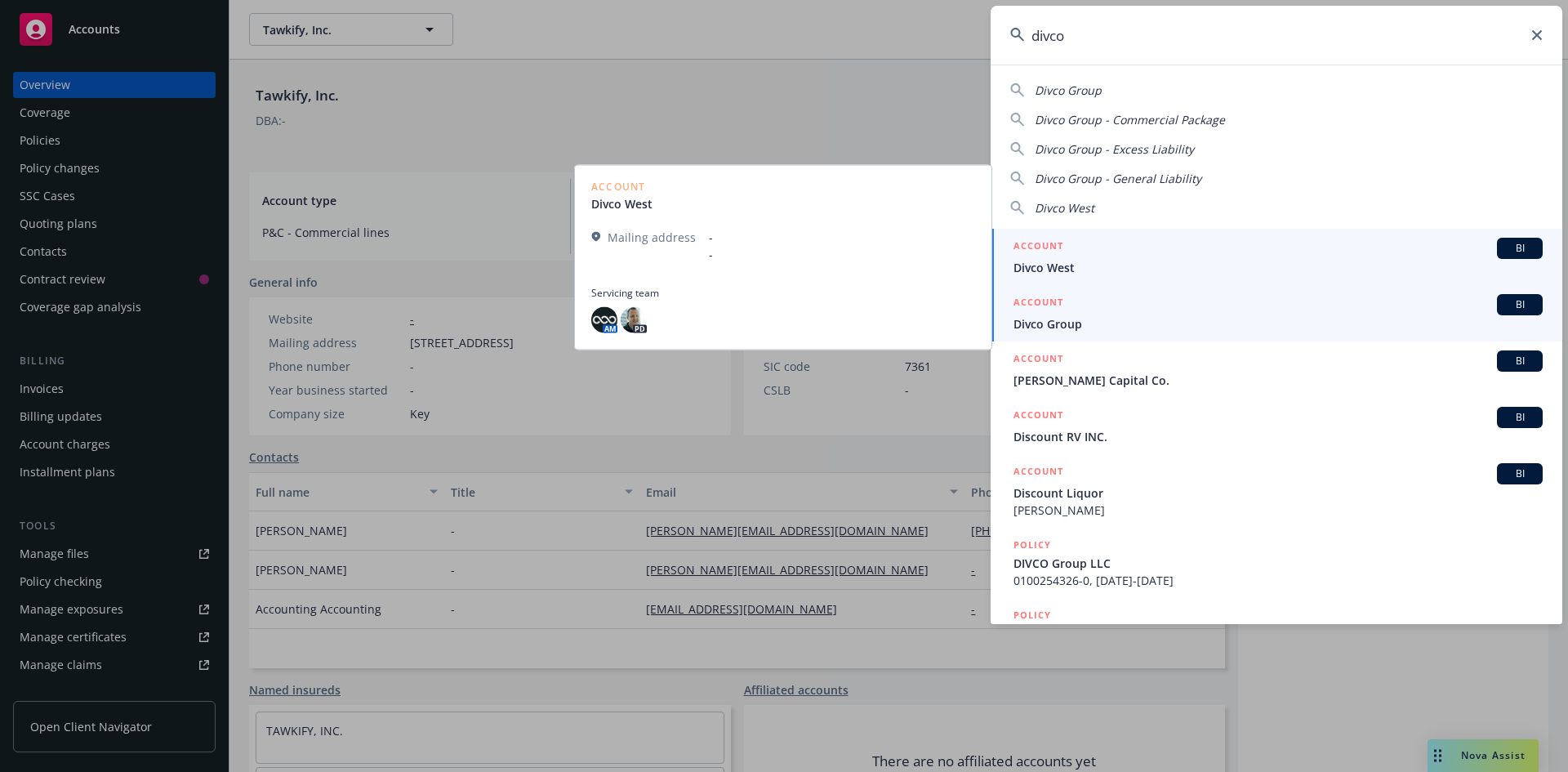
click at [1080, 332] on span "Divco Group" at bounding box center [1278, 324] width 529 height 18
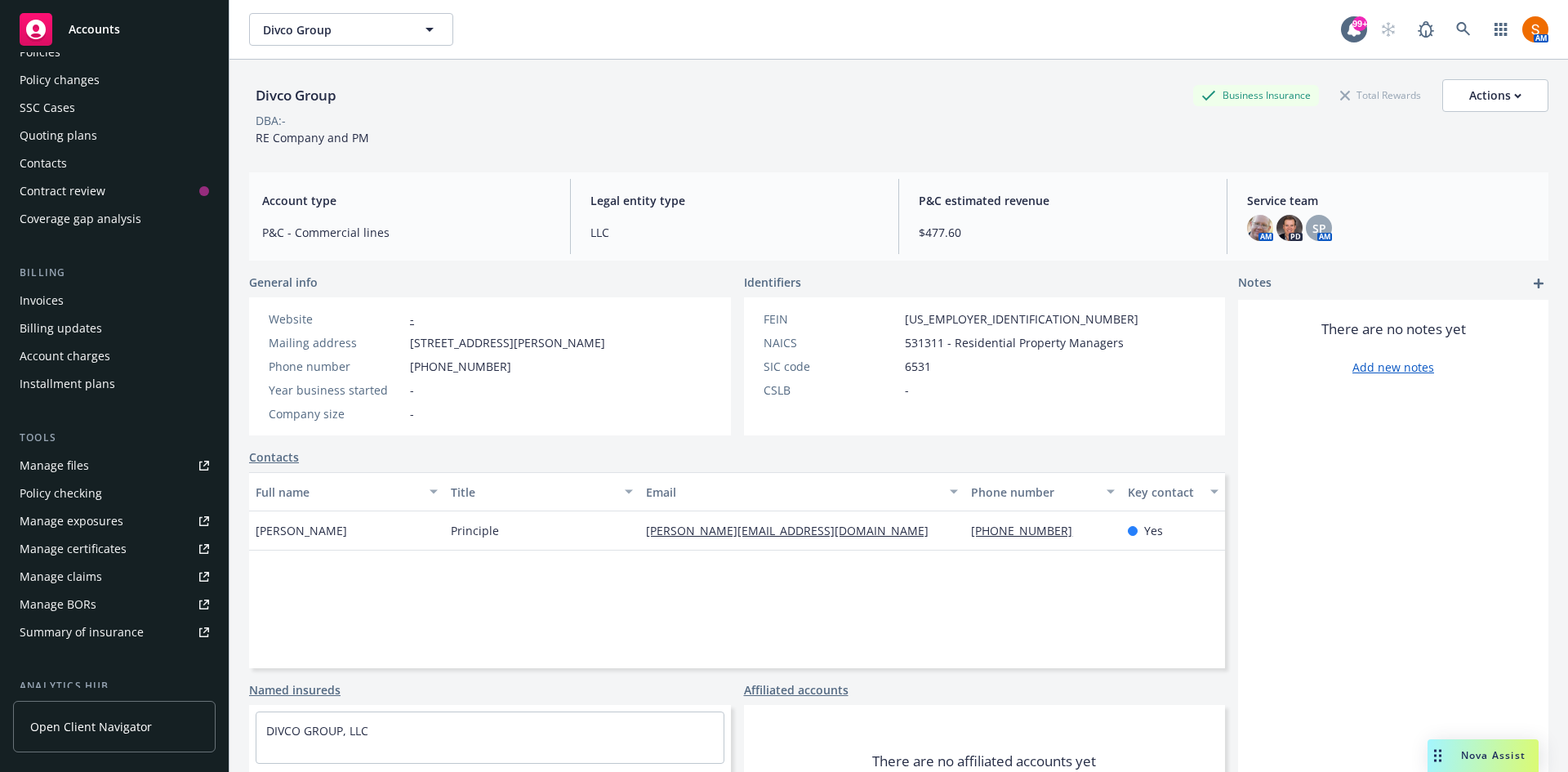
scroll to position [89, 0]
click at [68, 298] on div "Invoices" at bounding box center [114, 300] width 189 height 26
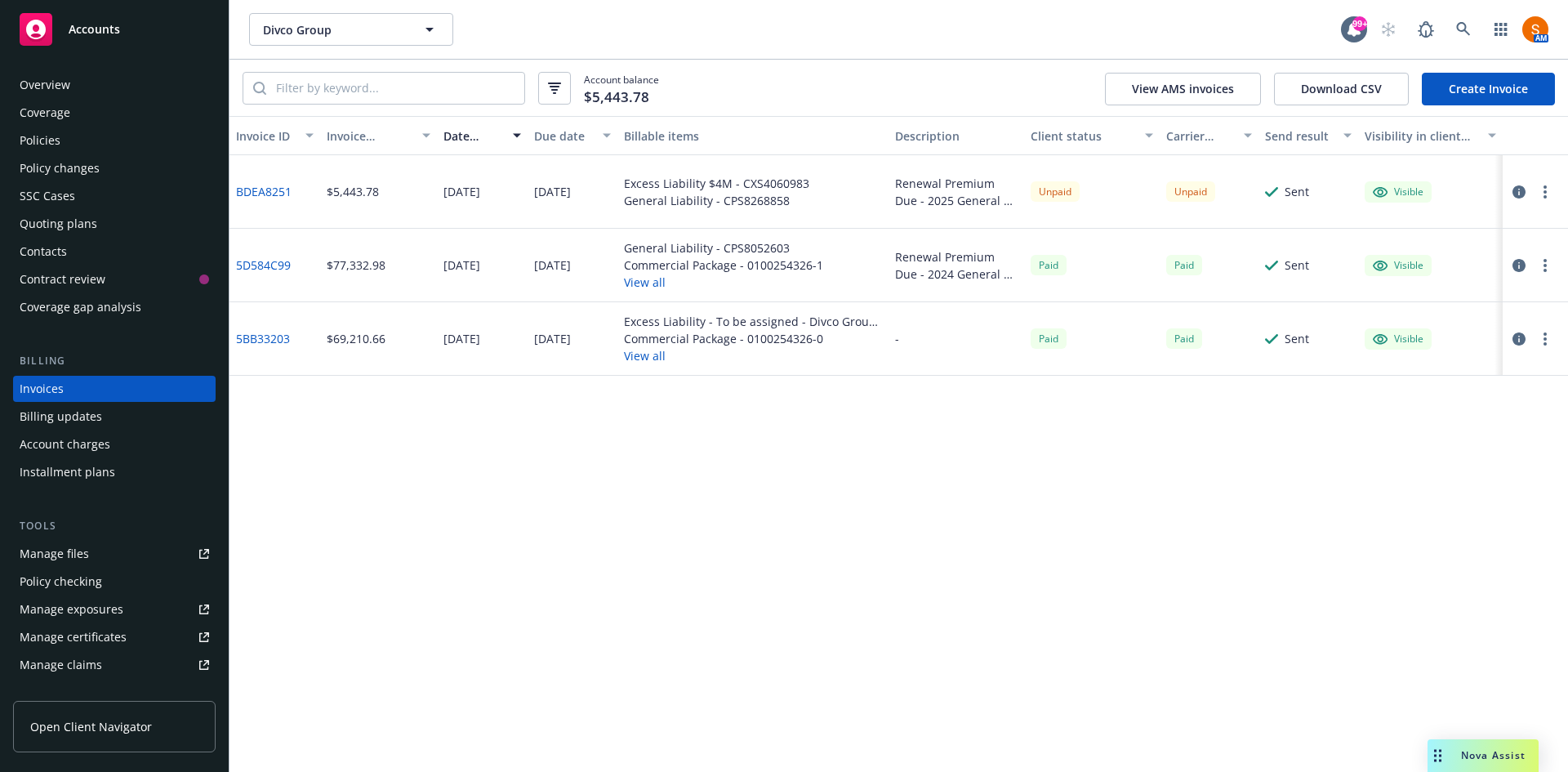
scroll to position [57, 0]
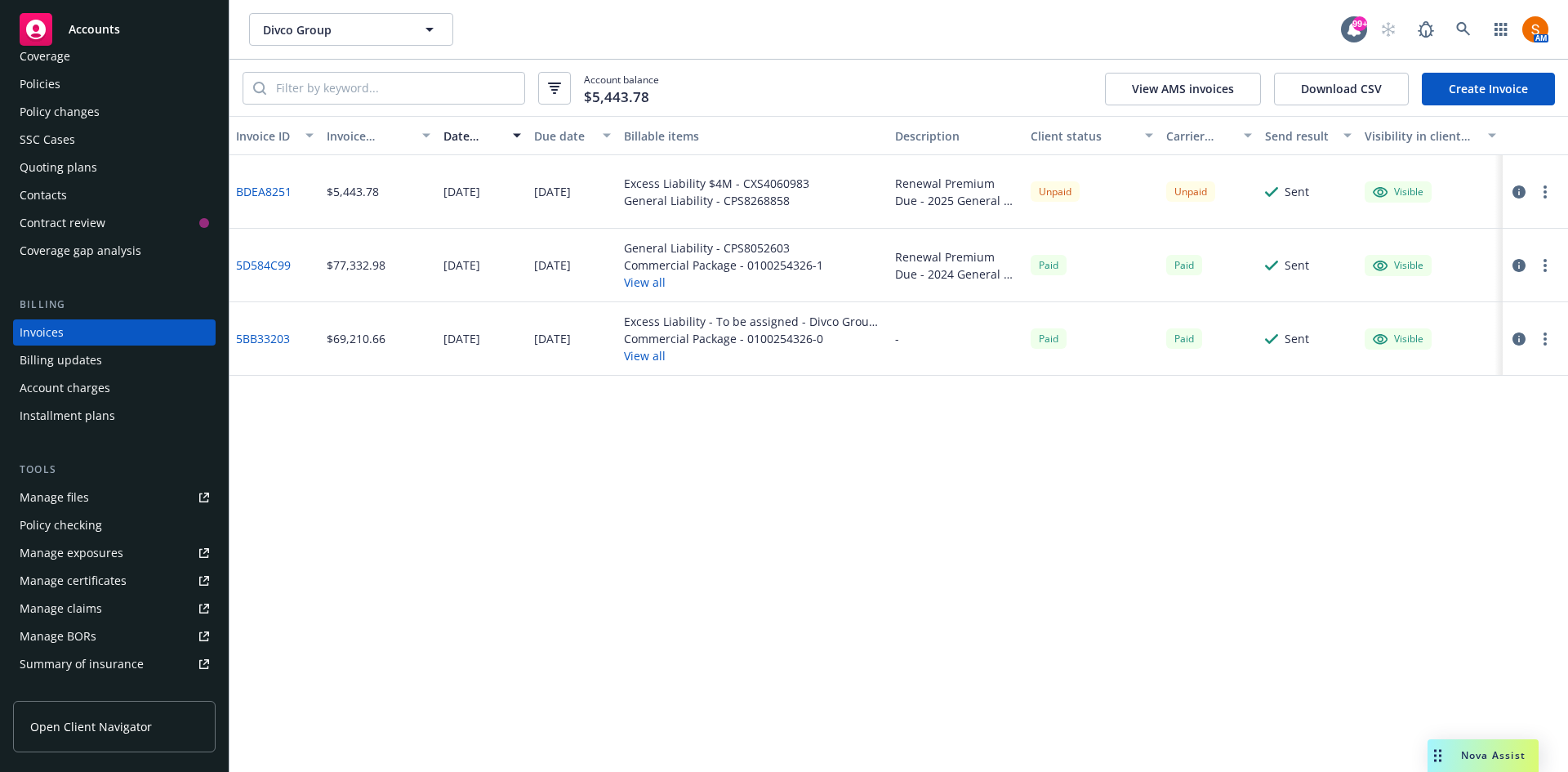
click at [67, 200] on div "Contacts" at bounding box center [114, 195] width 189 height 26
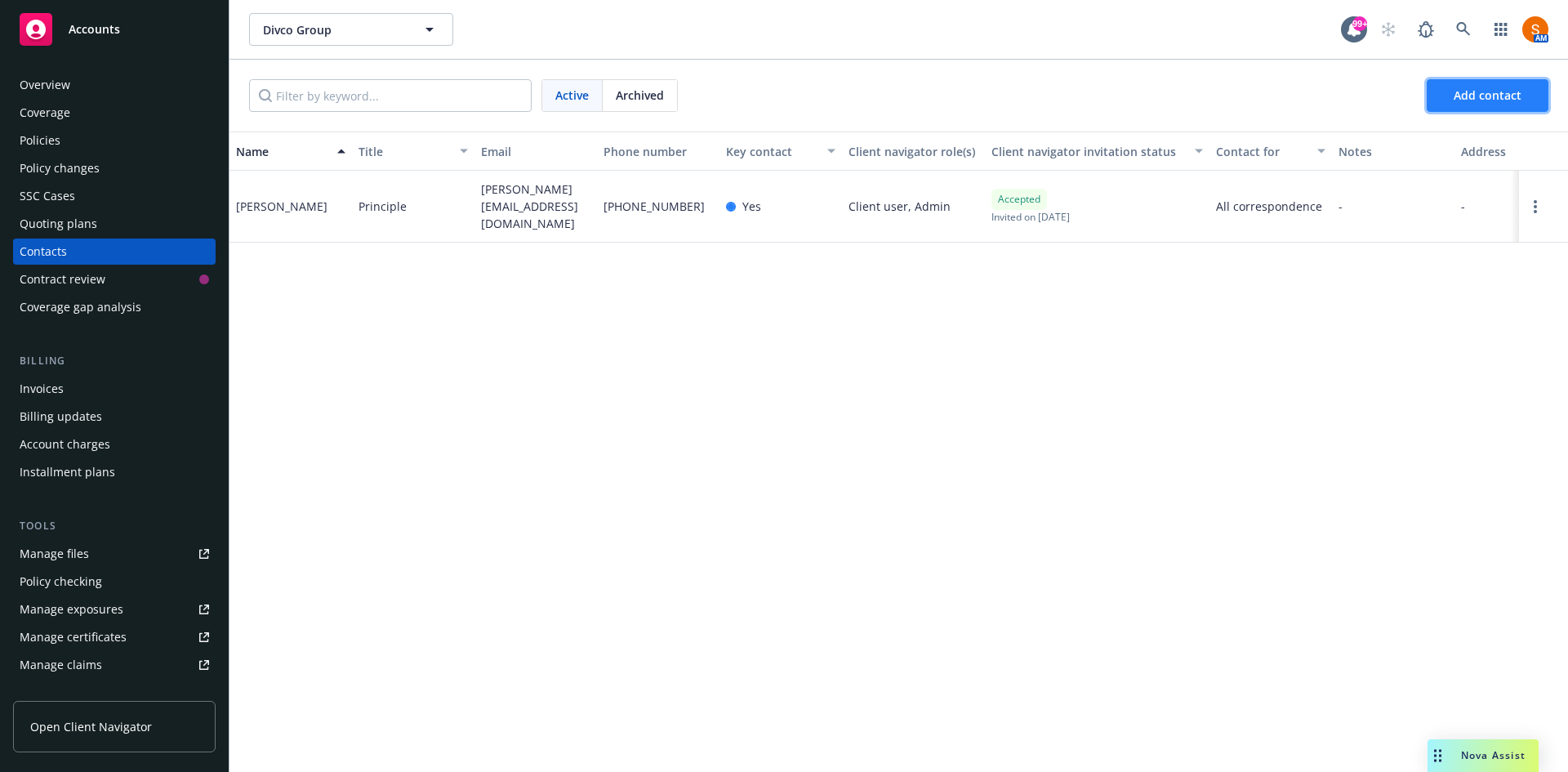
click at [1487, 99] on span "Add contact" at bounding box center [1487, 95] width 68 height 16
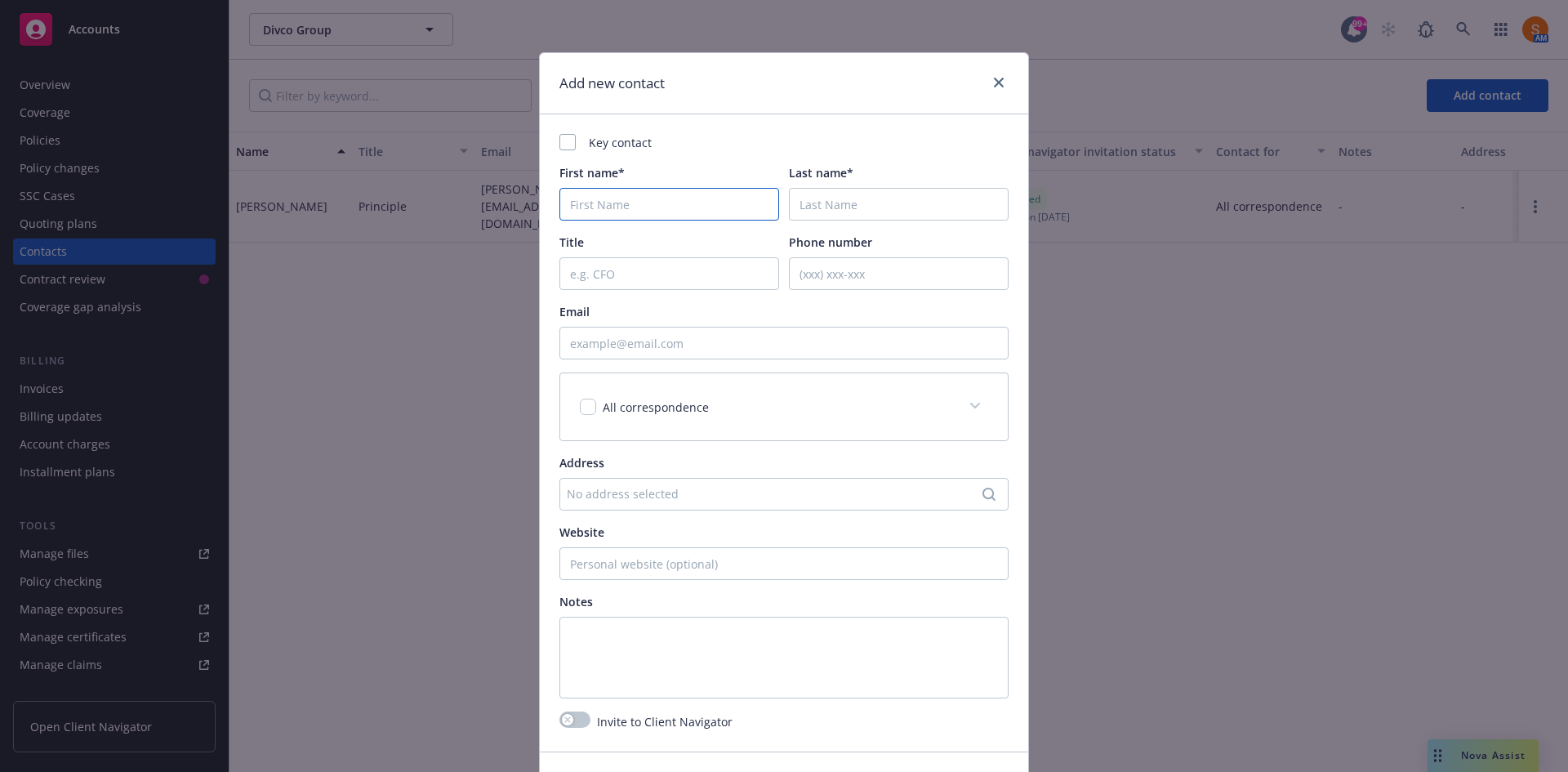
click at [626, 201] on input "First name*" at bounding box center [669, 204] width 219 height 32
paste input "Chanelle@amrci.com"
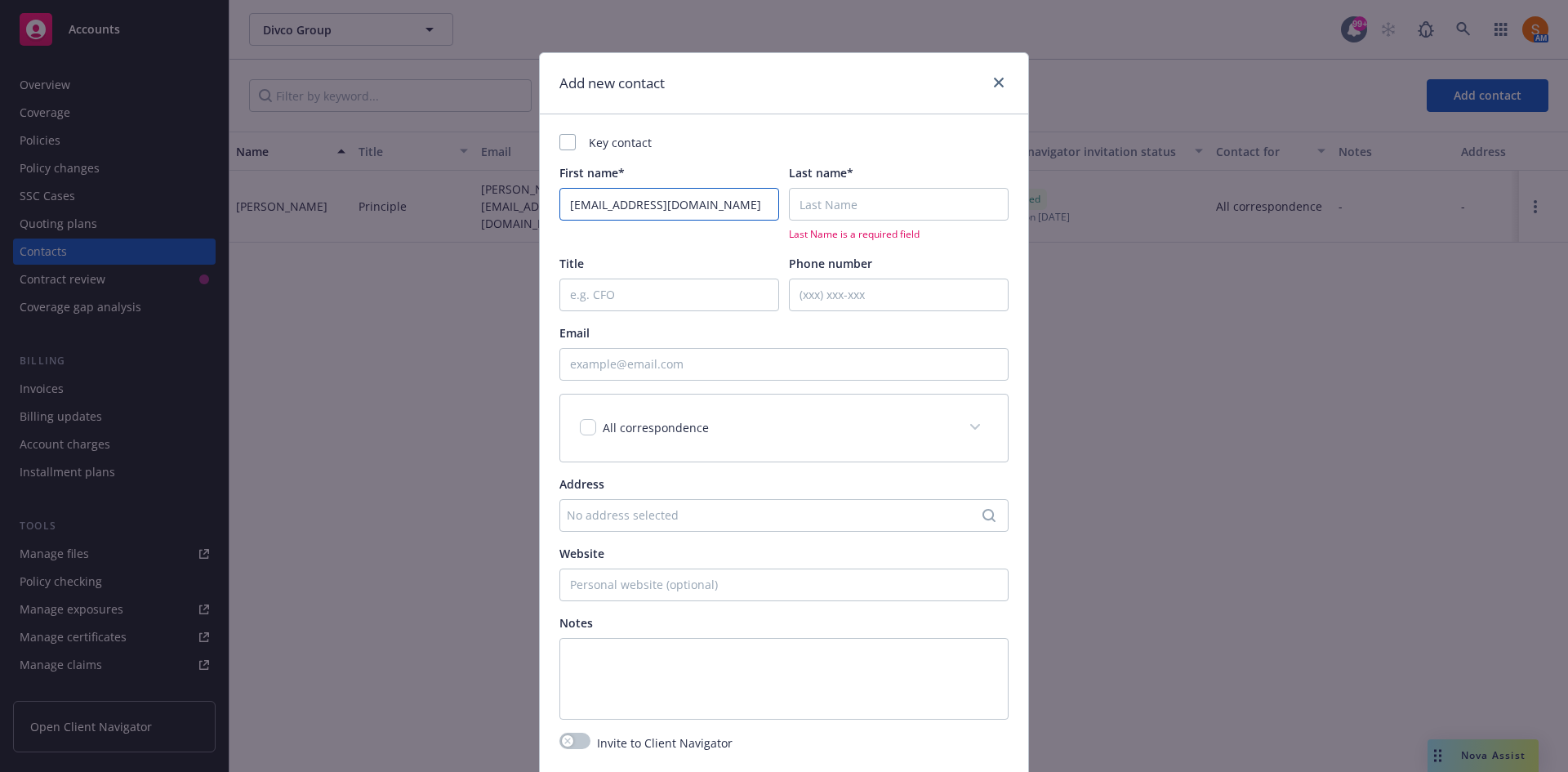
type input "Chanelle@amrci.com"
click at [655, 371] on input "Email" at bounding box center [784, 363] width 450 height 32
paste input "Chanelle@amrci.com"
type input "Chanelle@amrci.com"
click at [677, 197] on input "Chanelle@amrci.com" at bounding box center [669, 204] width 219 height 32
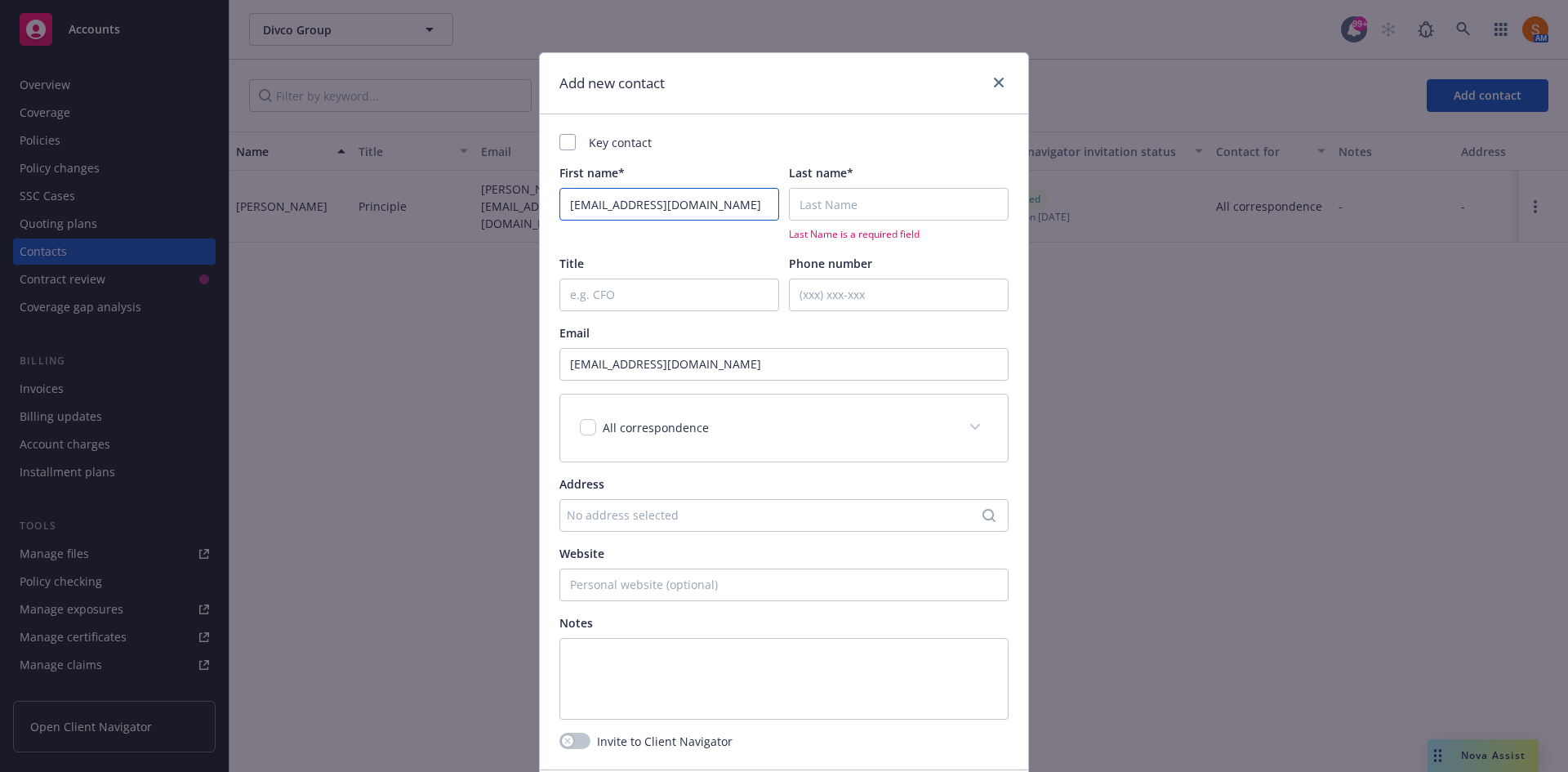
click at [677, 197] on input "Chanelle@amrci.com" at bounding box center [669, 204] width 219 height 32
type input "Chanelle"
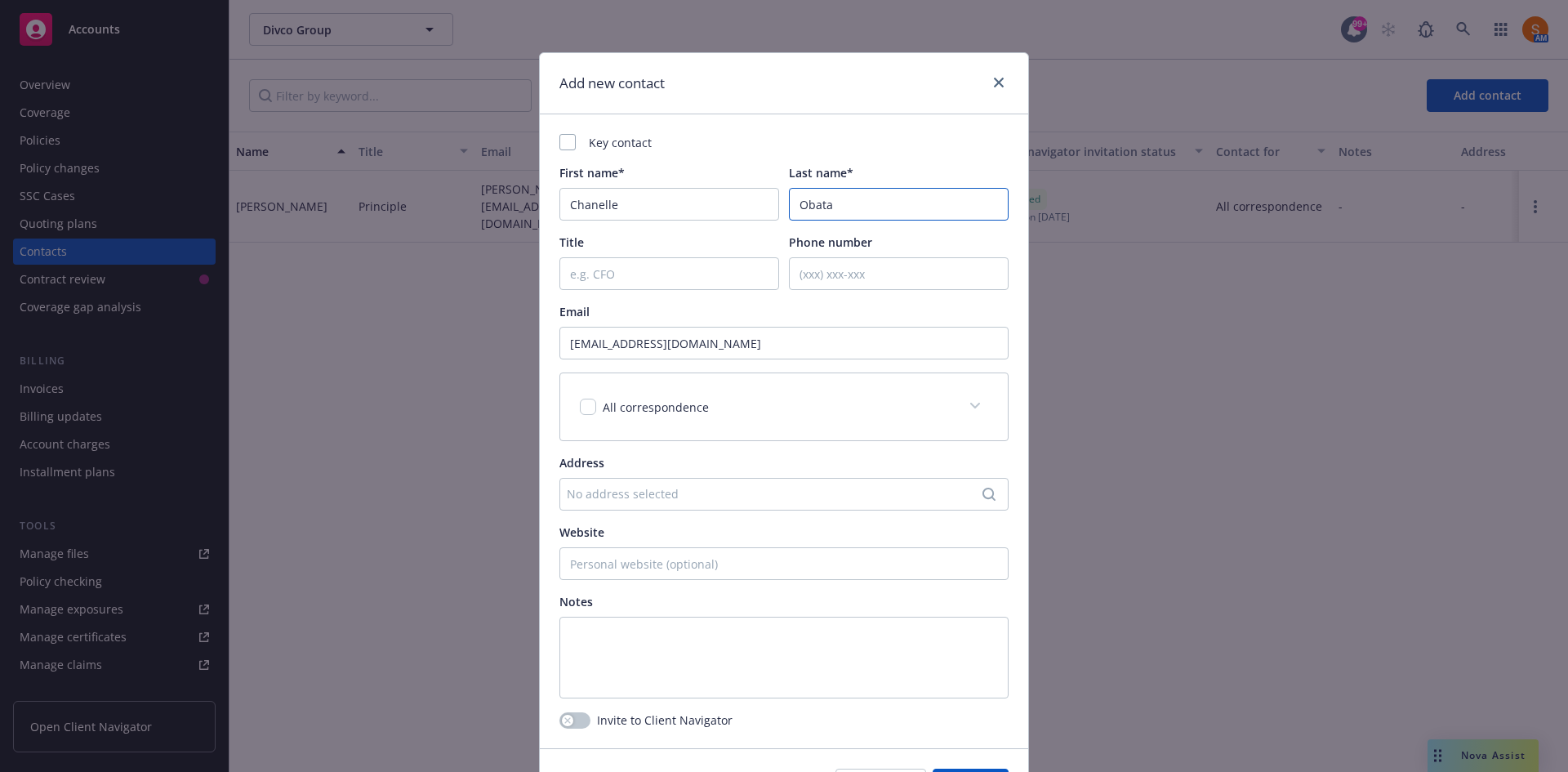
type input "Obata"
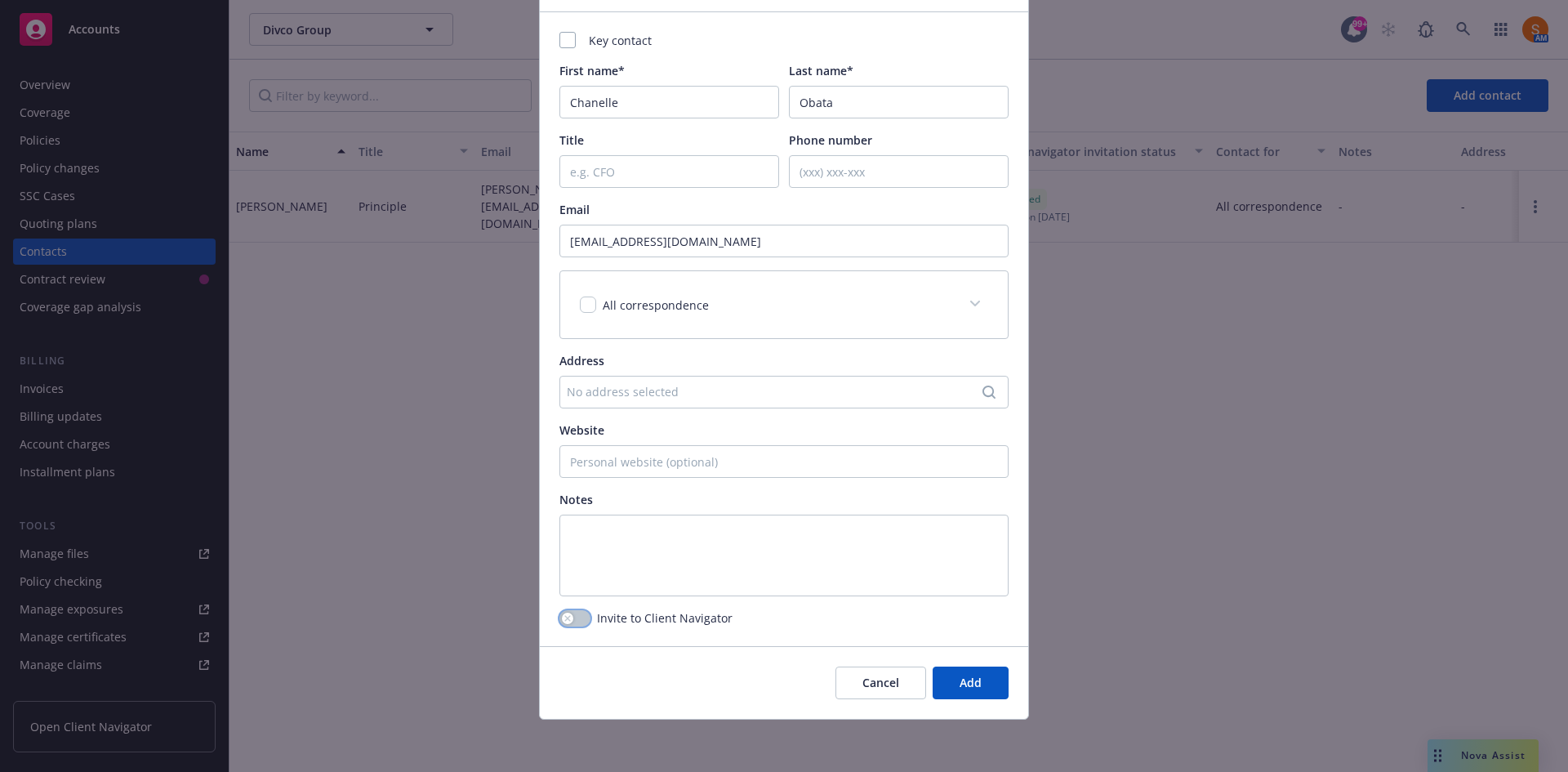
click at [566, 621] on div "button" at bounding box center [568, 618] width 12 height 12
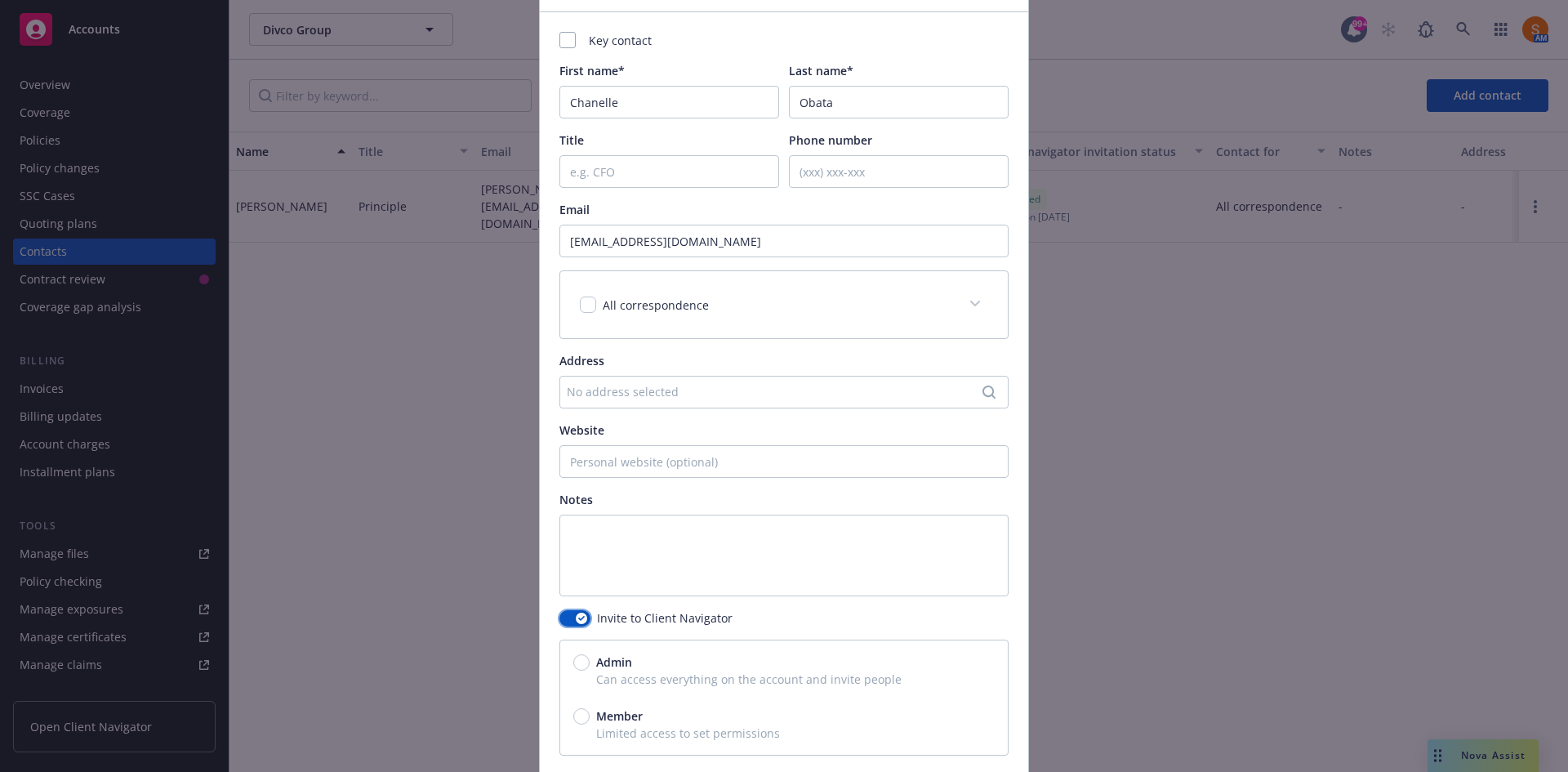
scroll to position [231, 0]
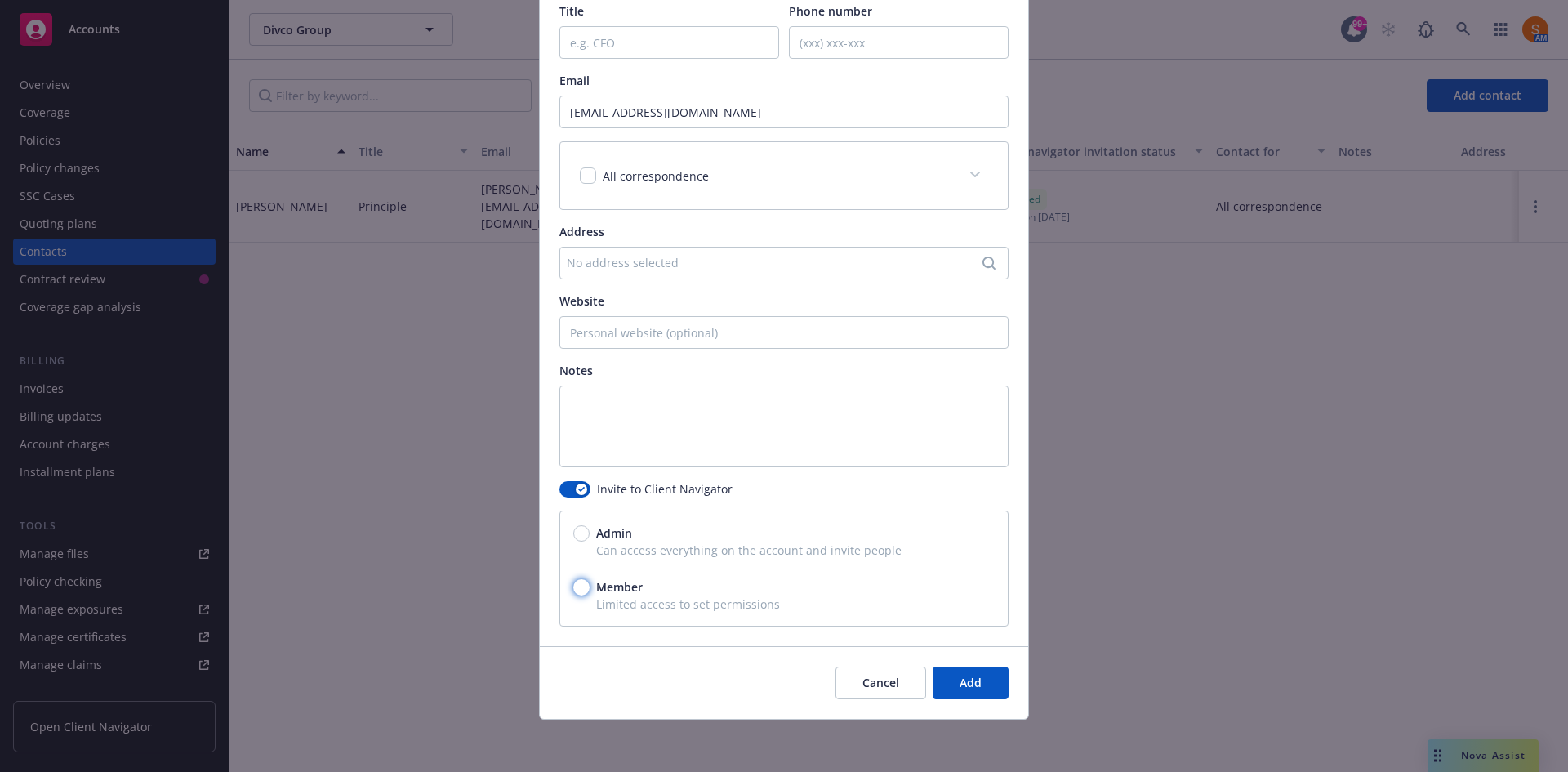
click at [576, 595] on input "Member" at bounding box center [581, 587] width 17 height 17
radio input "true"
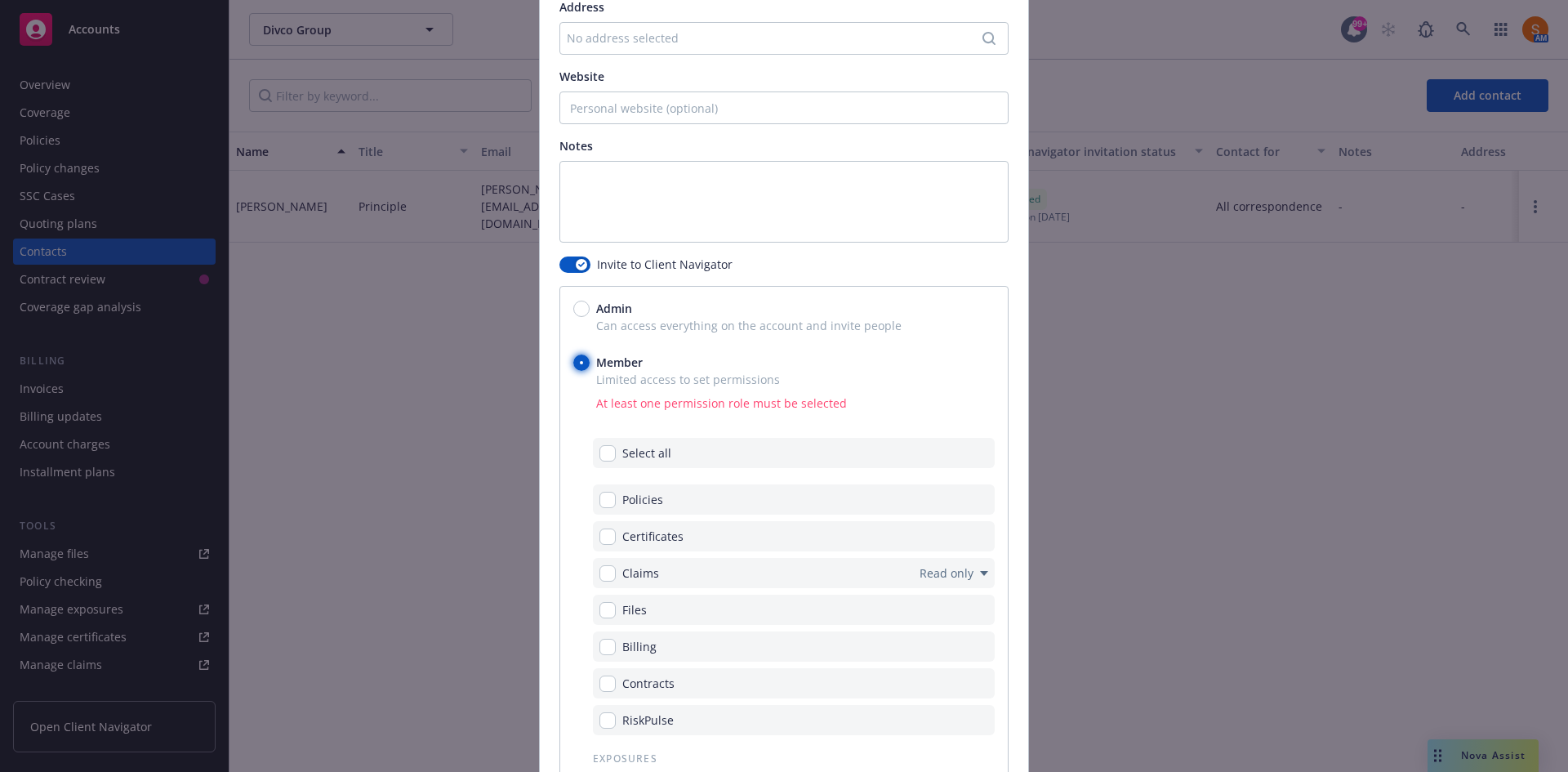
scroll to position [465, 0]
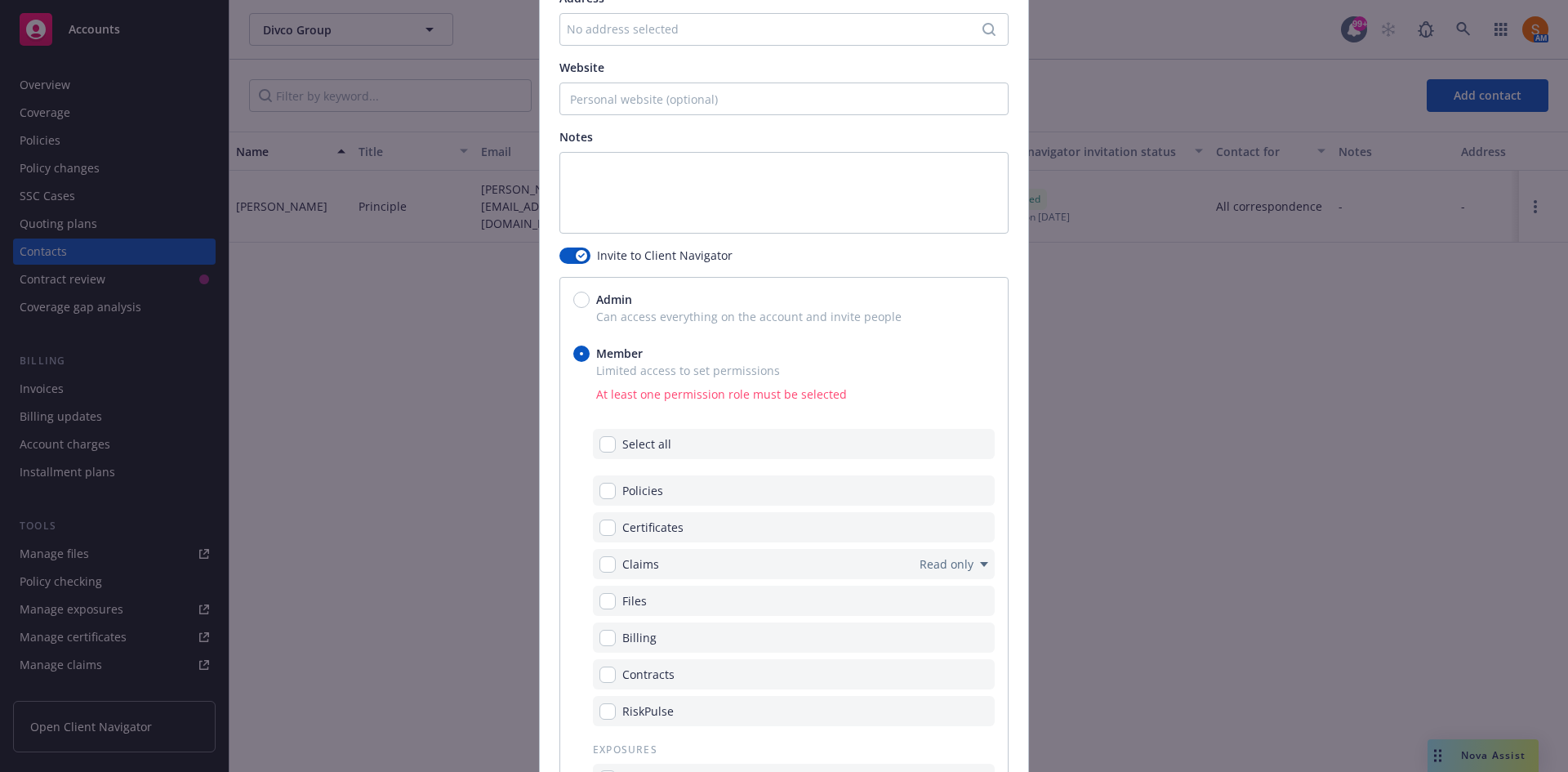
click at [601, 456] on div "Select all" at bounding box center [793, 444] width 402 height 30
click at [601, 445] on input "checkbox" at bounding box center [607, 444] width 17 height 17
checkbox input "true"
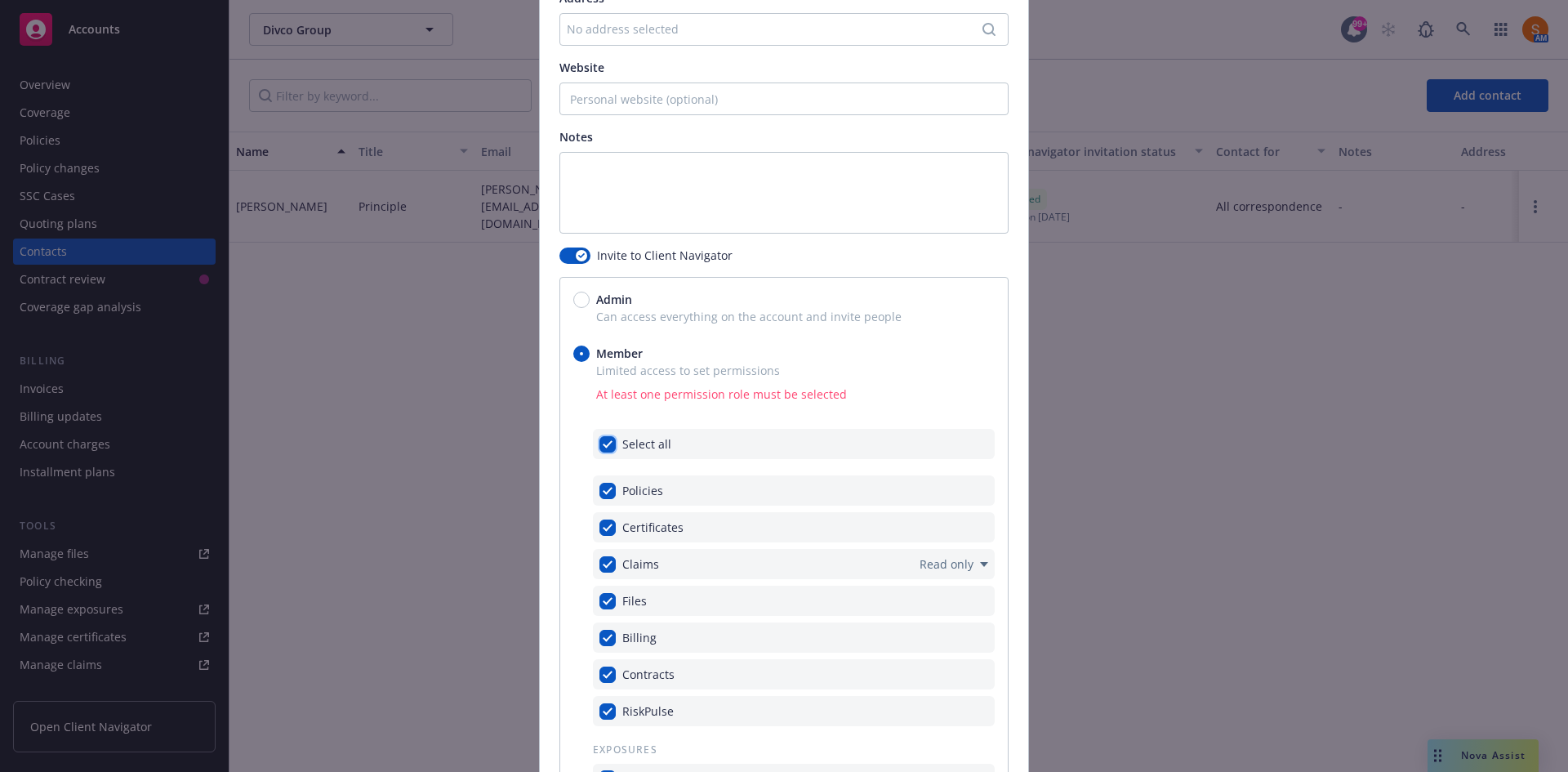
checkbox input "true"
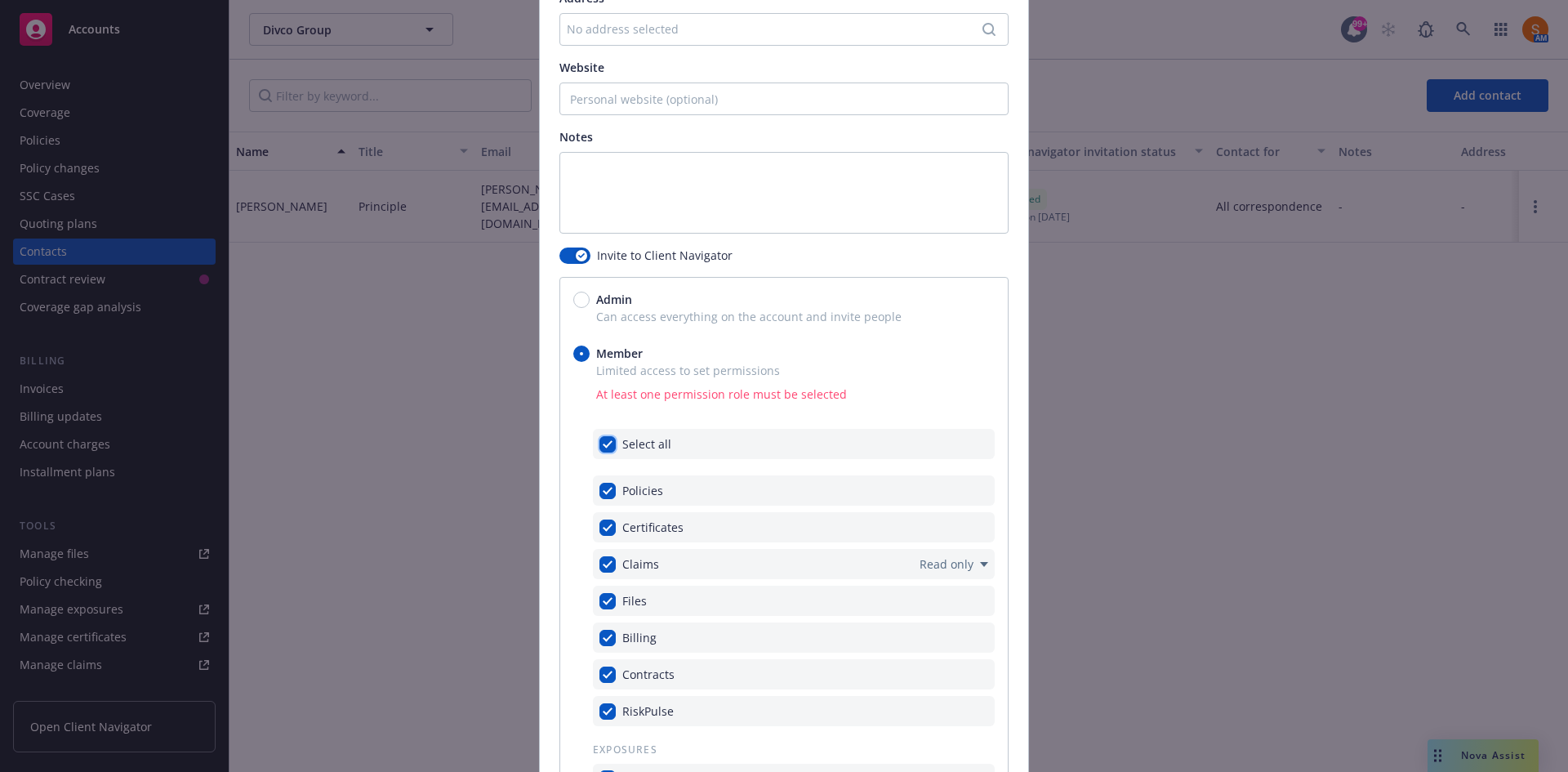
checkbox input "true"
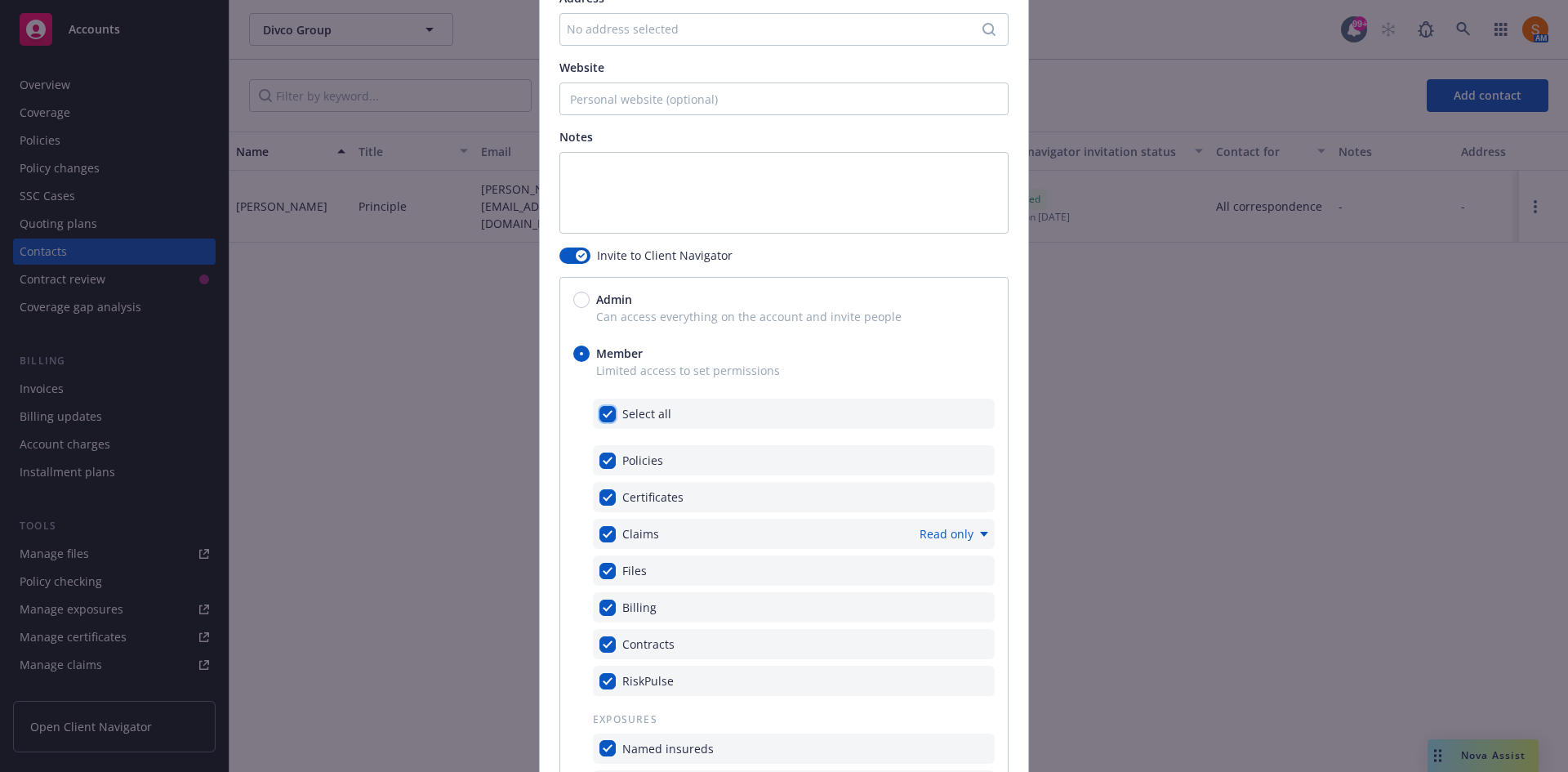
scroll to position [652, 0]
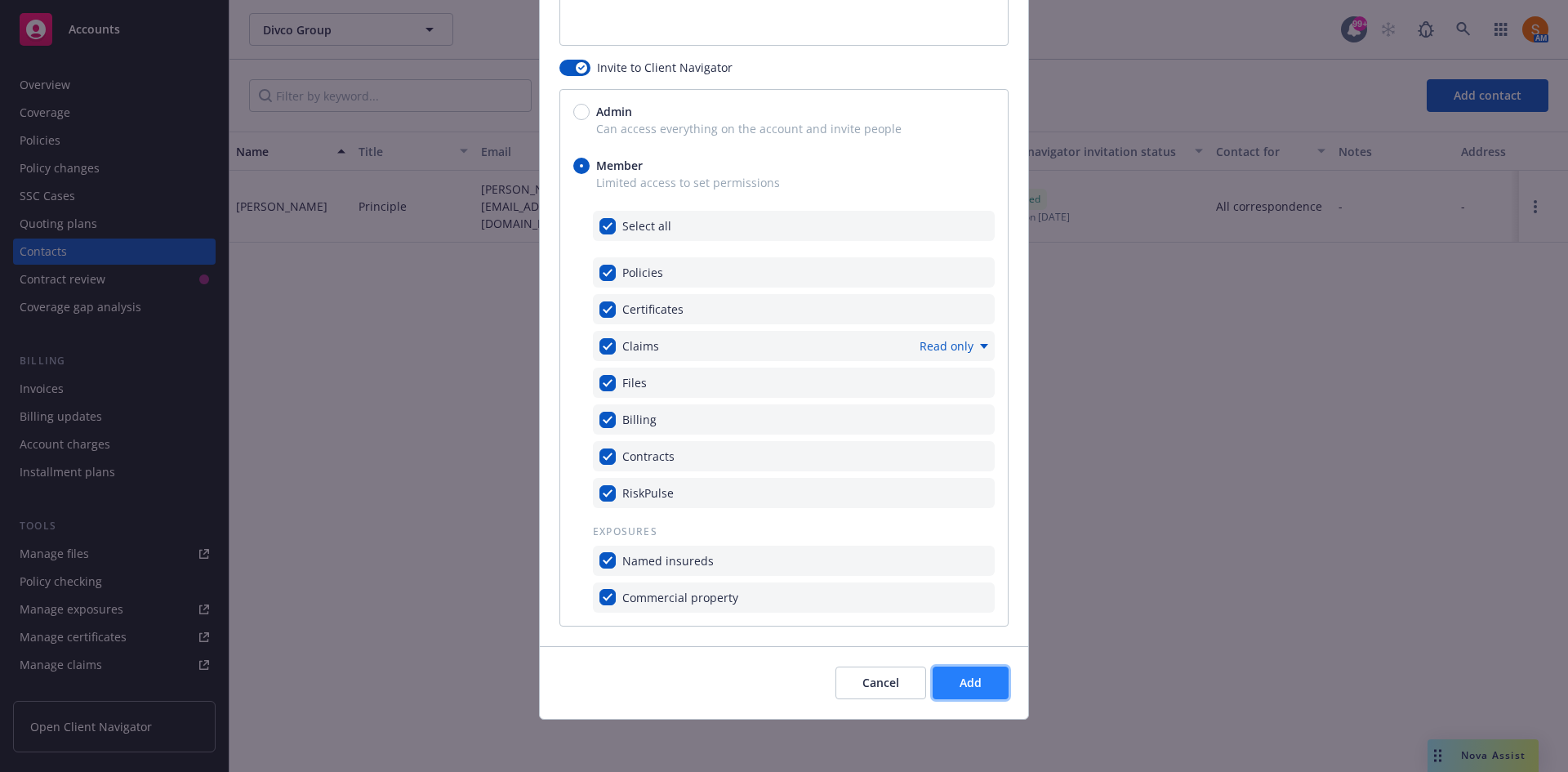
click at [984, 692] on button "Add" at bounding box center [971, 683] width 76 height 32
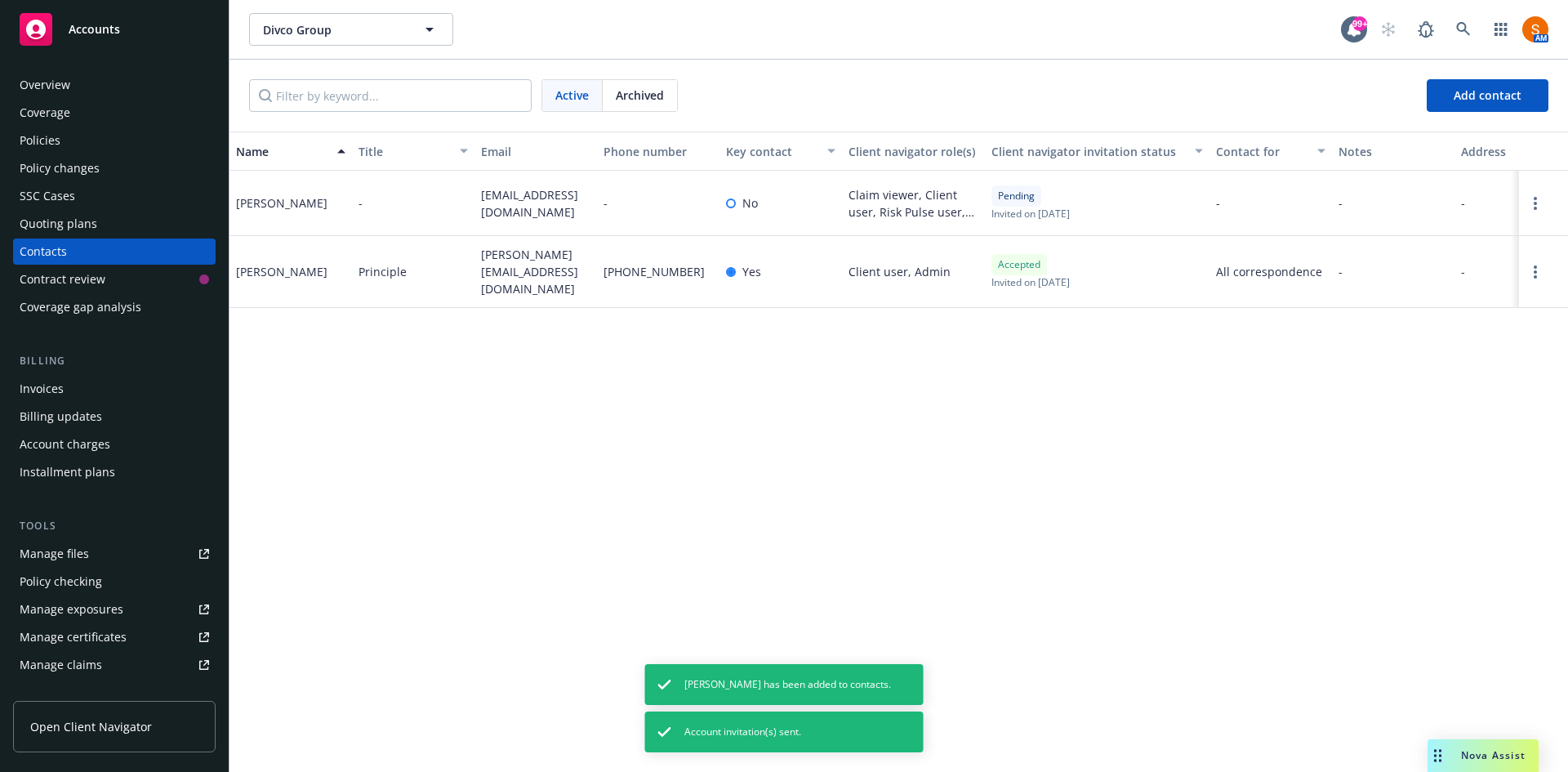
click at [72, 396] on div "Invoices" at bounding box center [114, 389] width 189 height 26
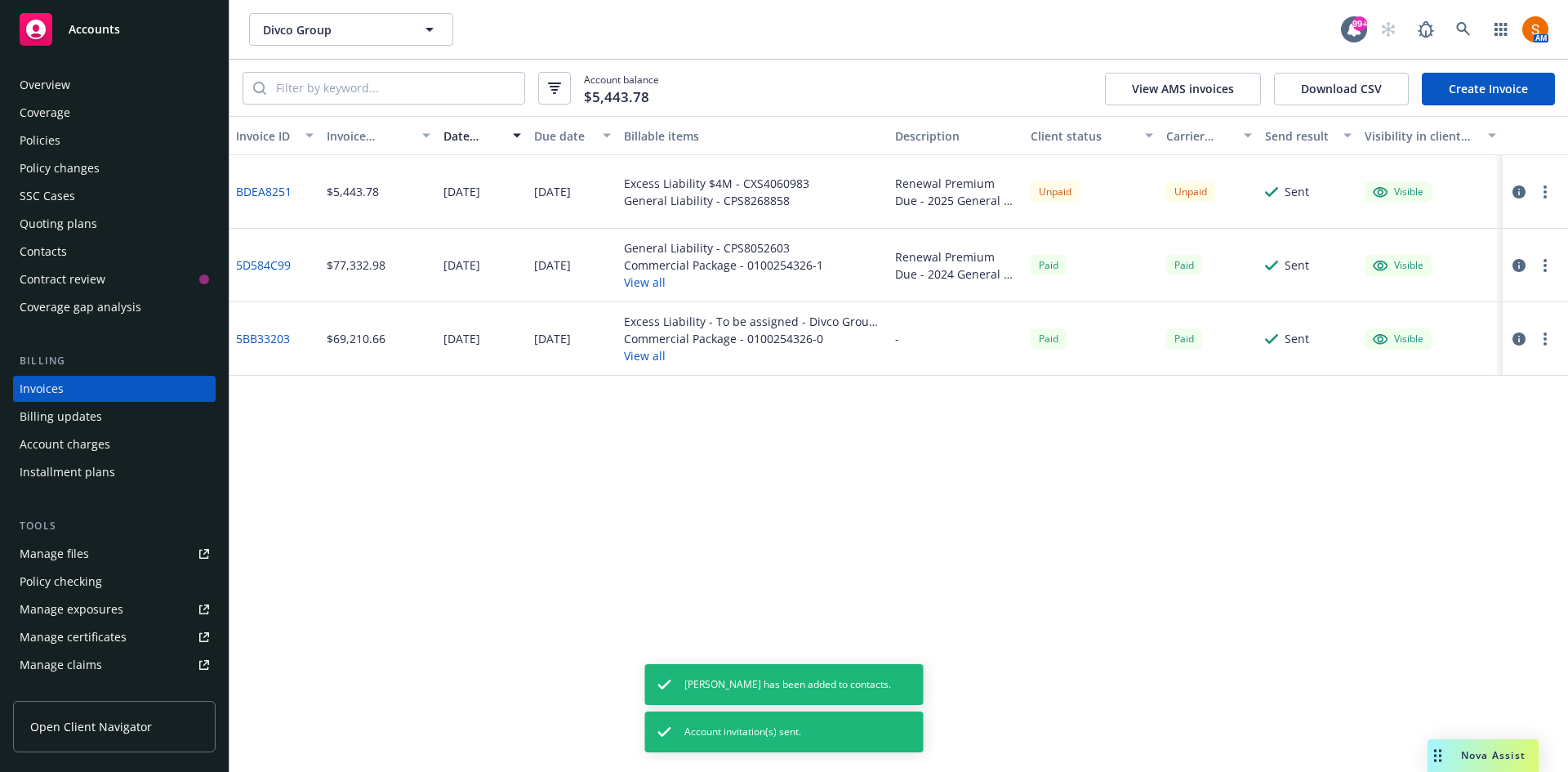
click at [1547, 188] on button "button" at bounding box center [1545, 192] width 20 height 20
click at [1429, 366] on link "Send invoice" at bounding box center [1449, 356] width 209 height 32
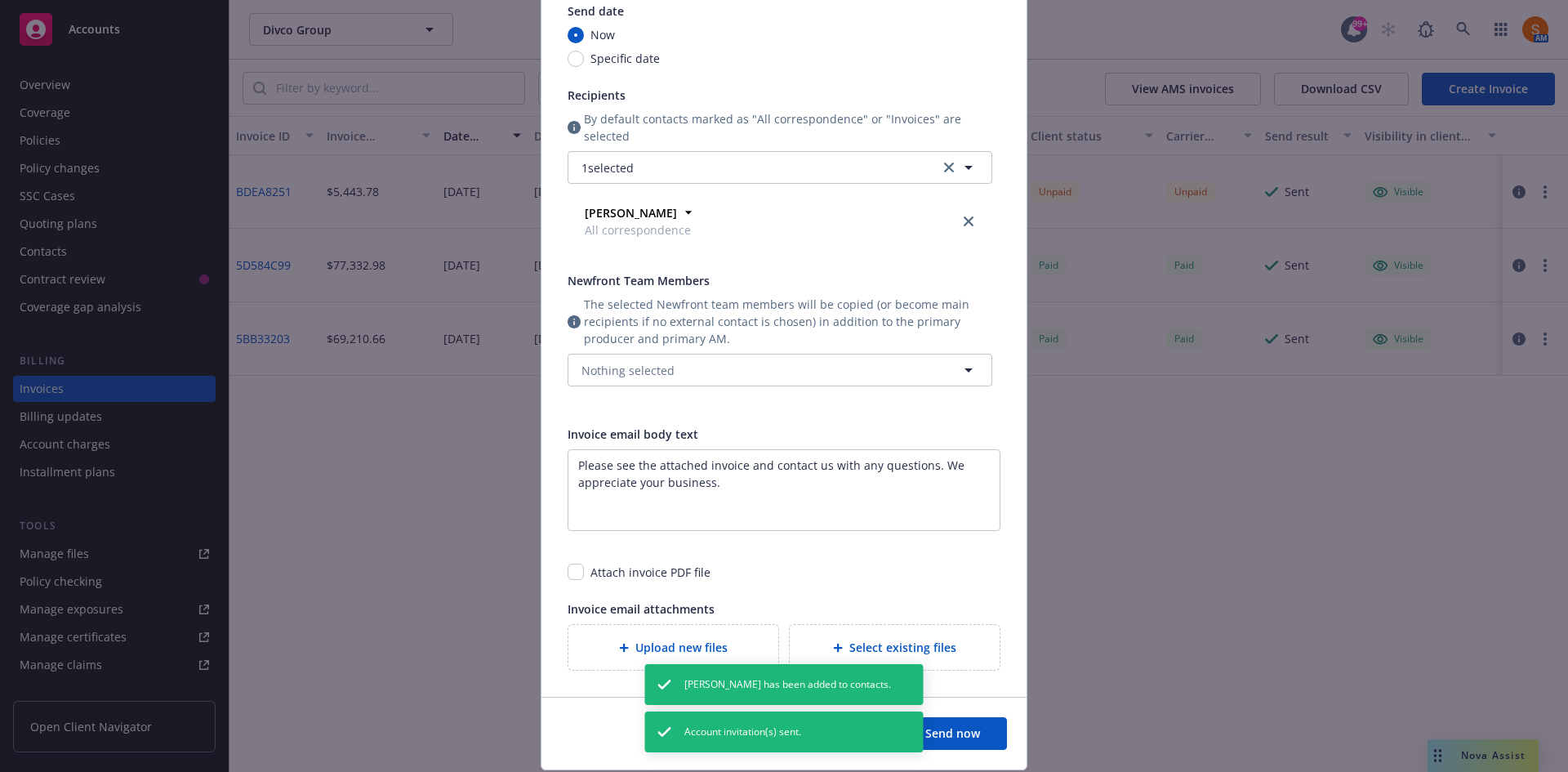
scroll to position [165, 0]
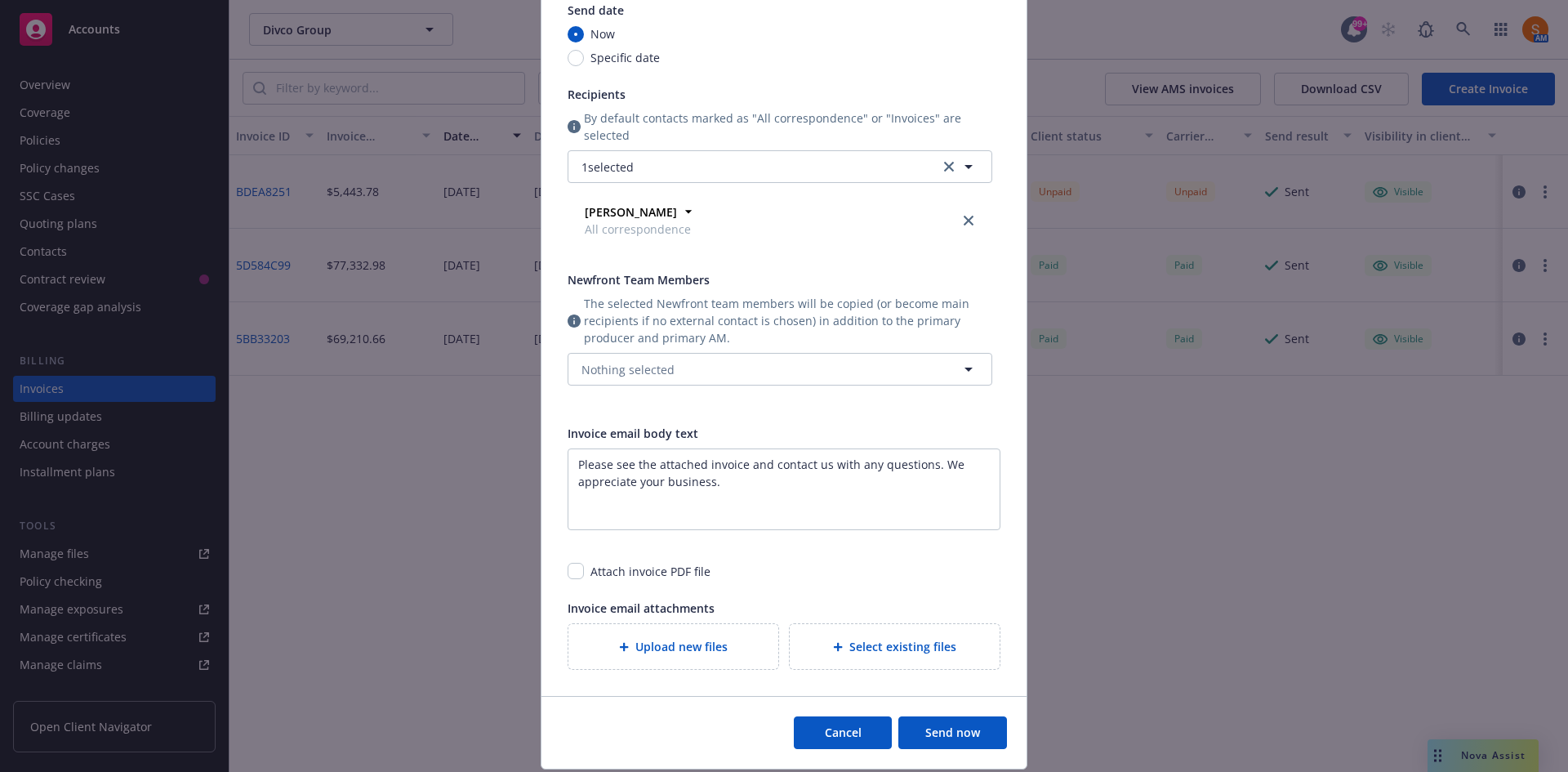
drag, startPoint x: 699, startPoint y: 150, endPoint x: 700, endPoint y: 165, distance: 15.0
click at [700, 165] on div "By default contacts marked as "All correspondence" or "Invoices" are selected 1…" at bounding box center [781, 180] width 425 height 142
click at [700, 165] on button "1 selected" at bounding box center [781, 166] width 425 height 32
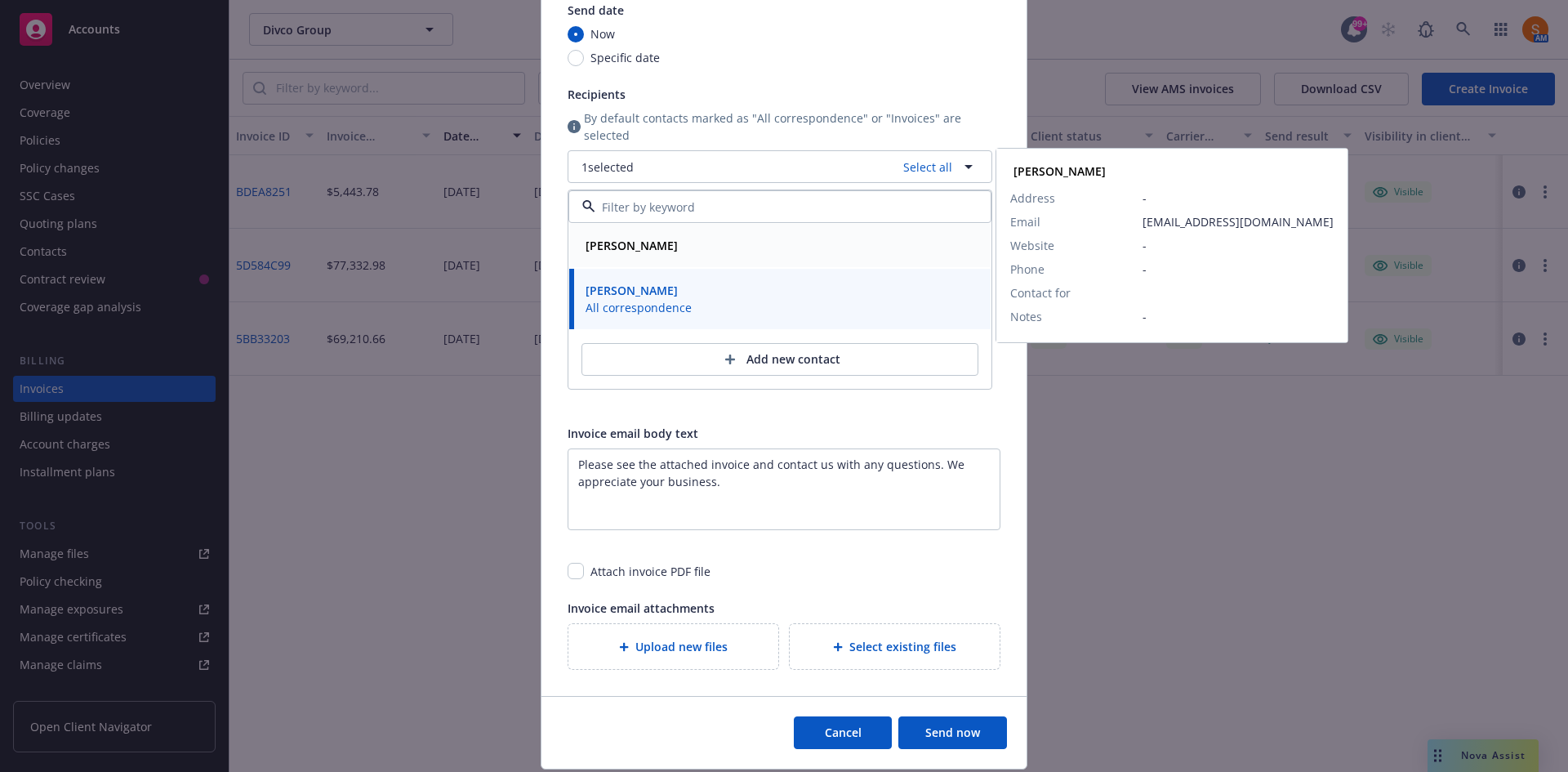
click at [622, 246] on strong "Chanelle Obata" at bounding box center [632, 246] width 92 height 16
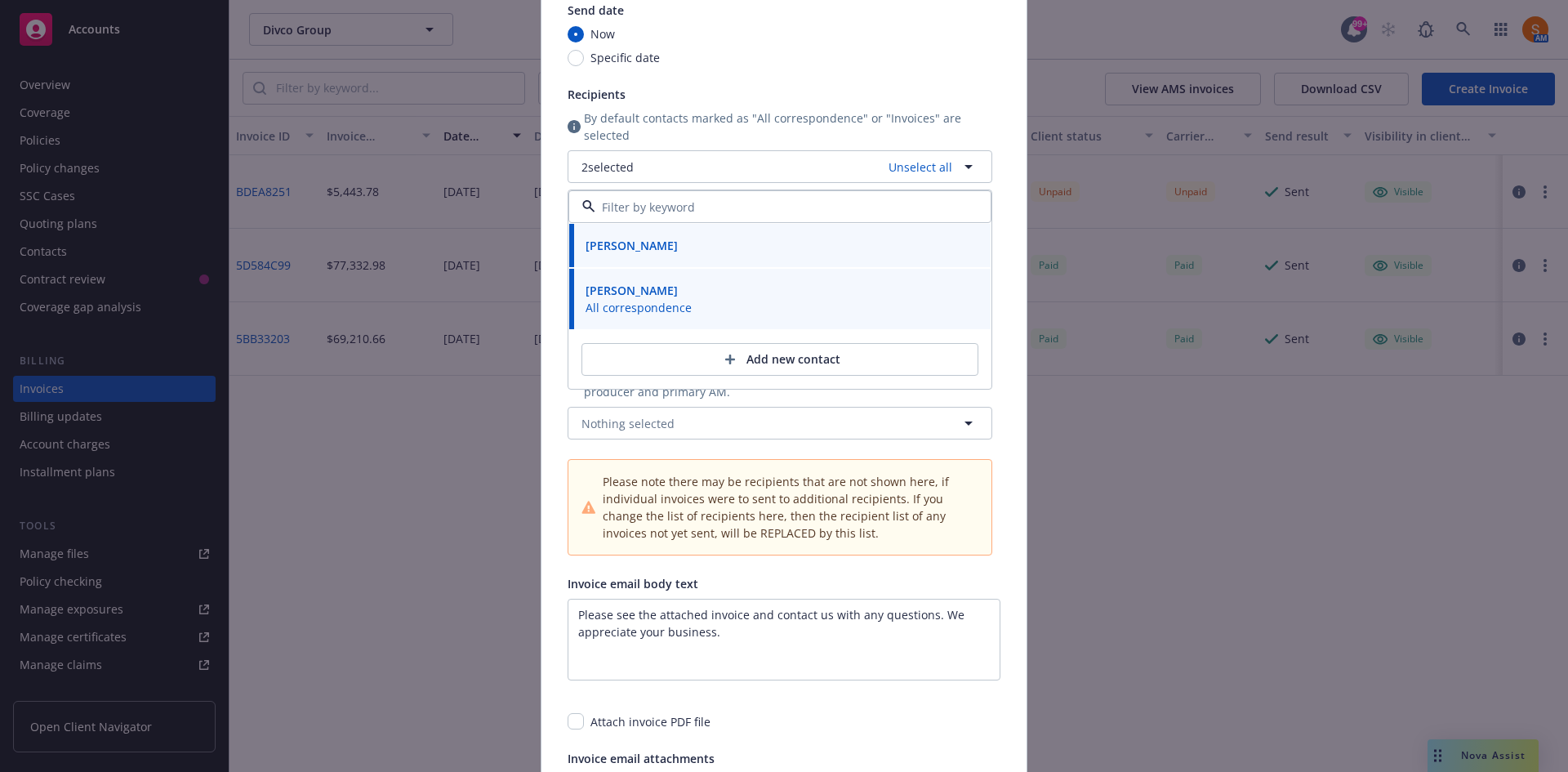
click at [701, 69] on div "Send date Now Specific date Recipients By default contacts marked as "All corre…" at bounding box center [781, 278] width 425 height 554
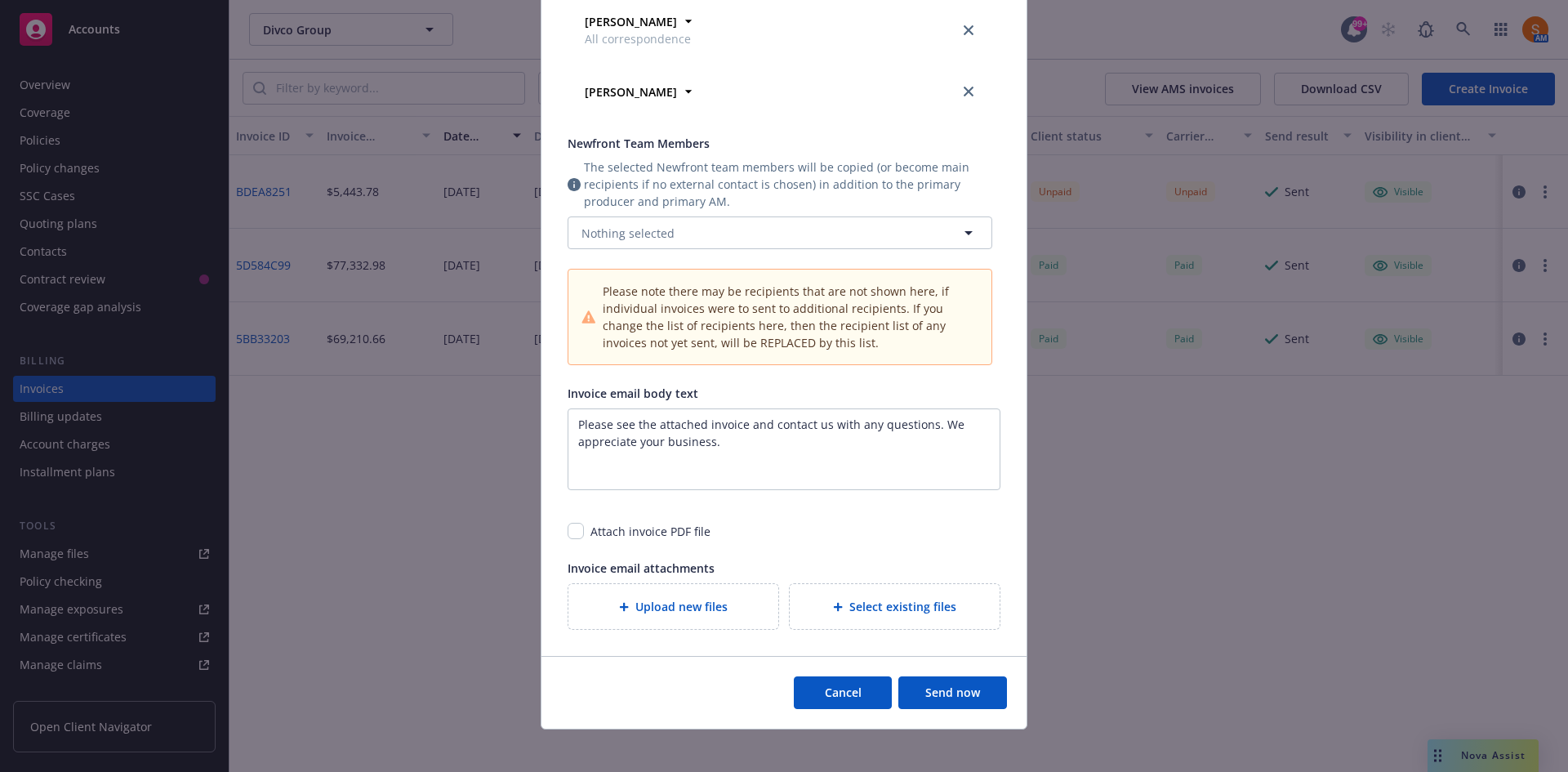
scroll to position [360, 0]
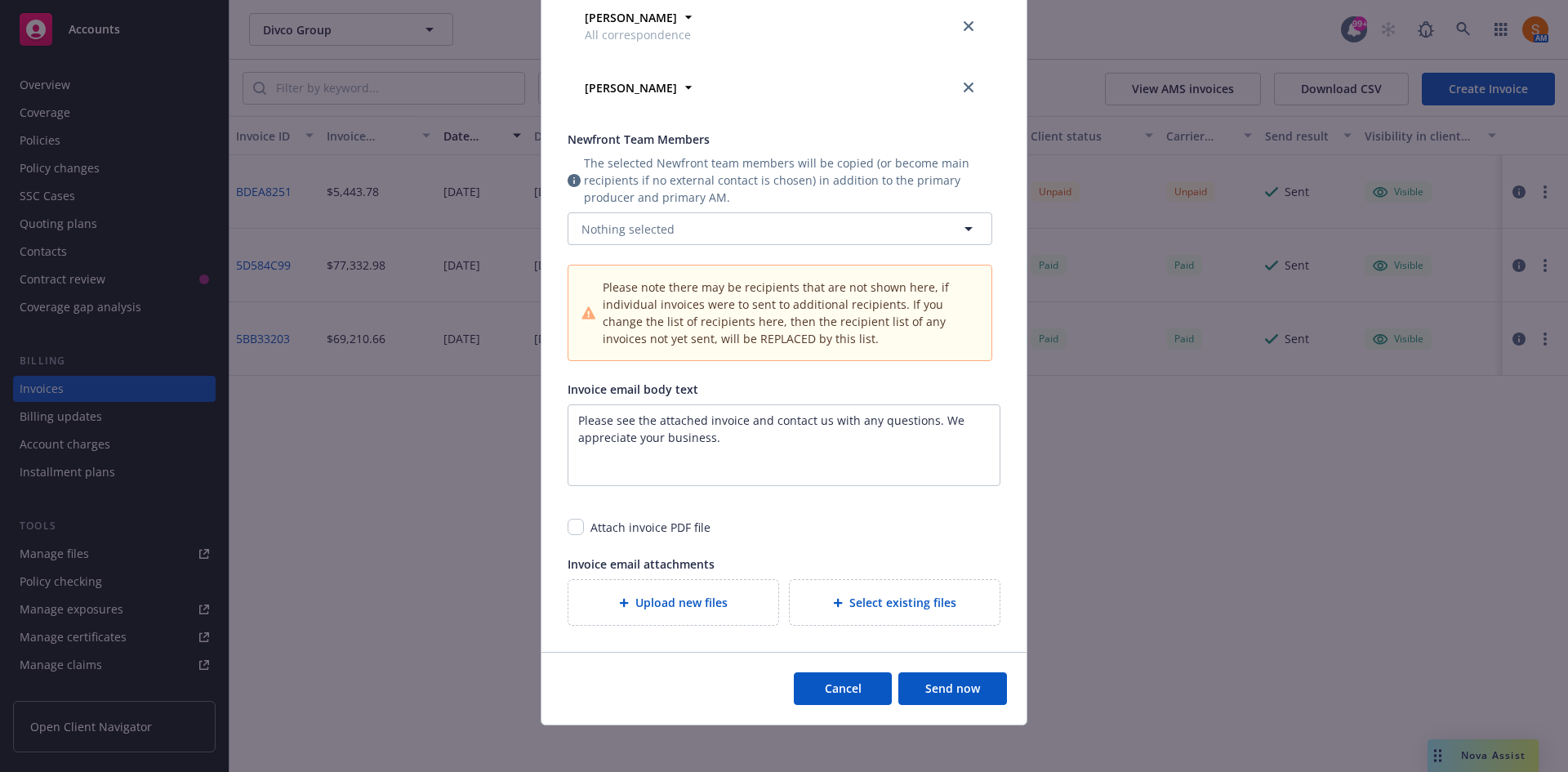
click at [947, 696] on button "Send now" at bounding box center [952, 688] width 109 height 32
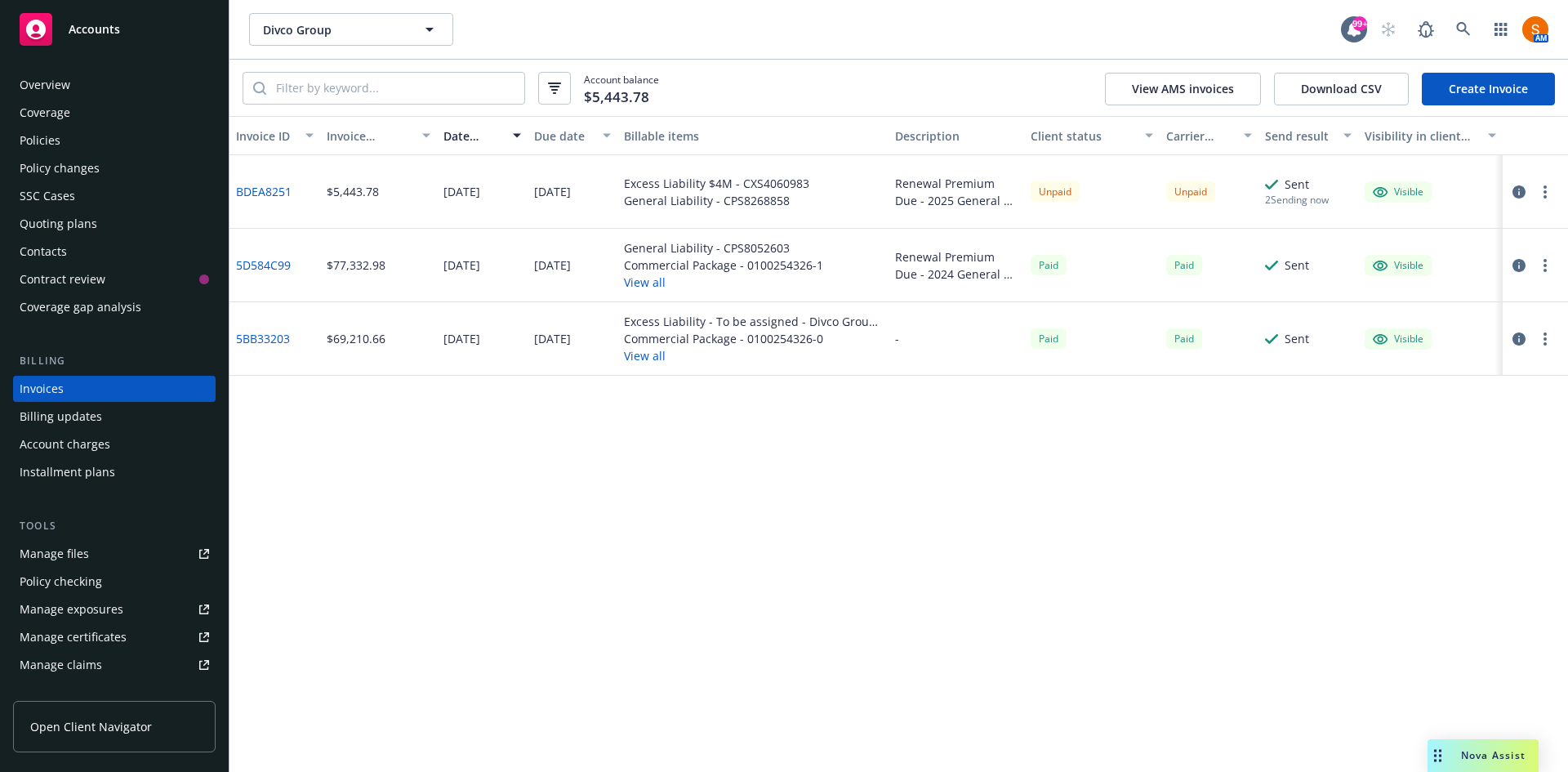
click at [47, 81] on div "Overview" at bounding box center [45, 84] width 51 height 26
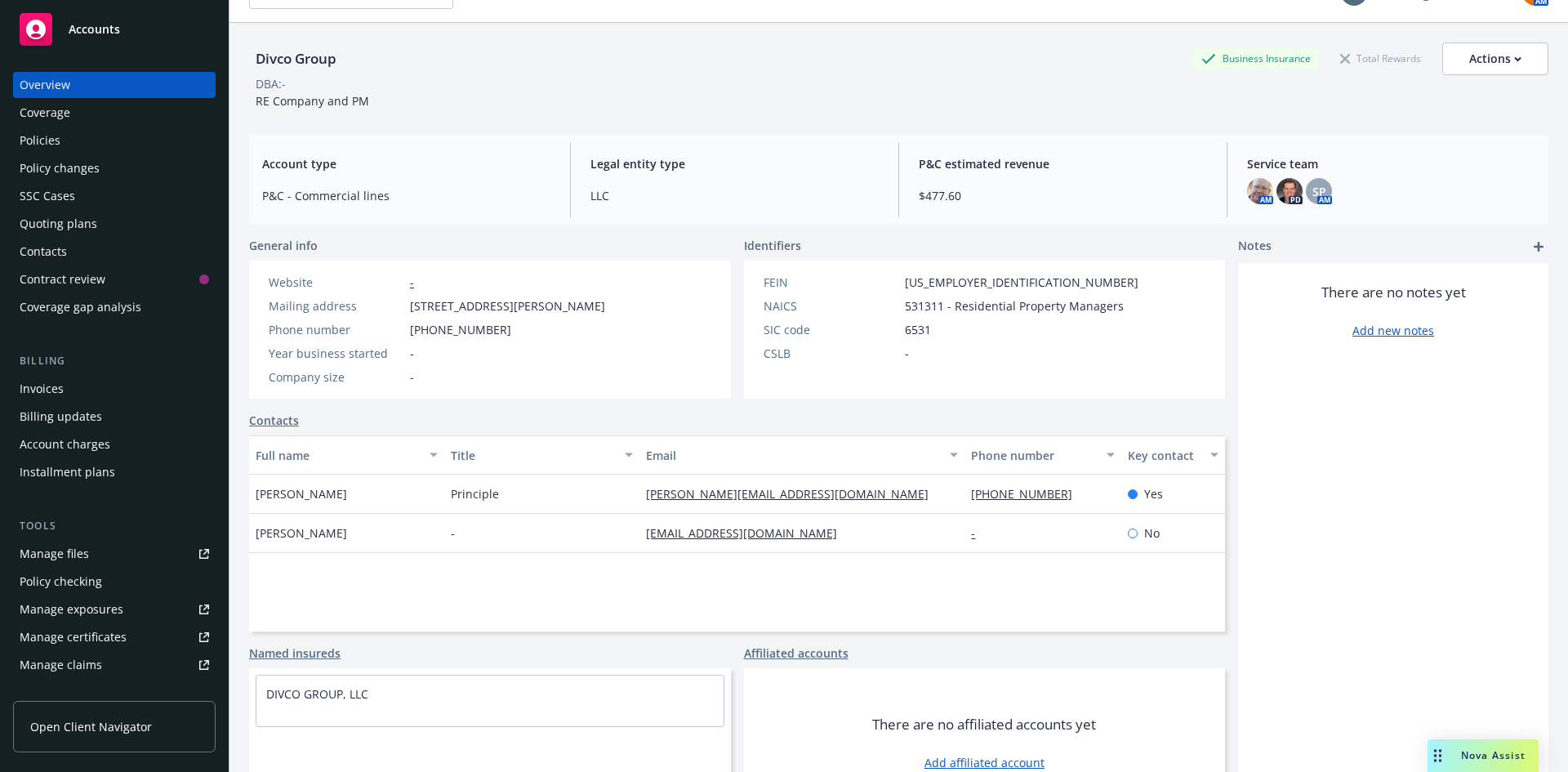
scroll to position [37, 0]
click at [78, 137] on div "Policies" at bounding box center [114, 140] width 189 height 26
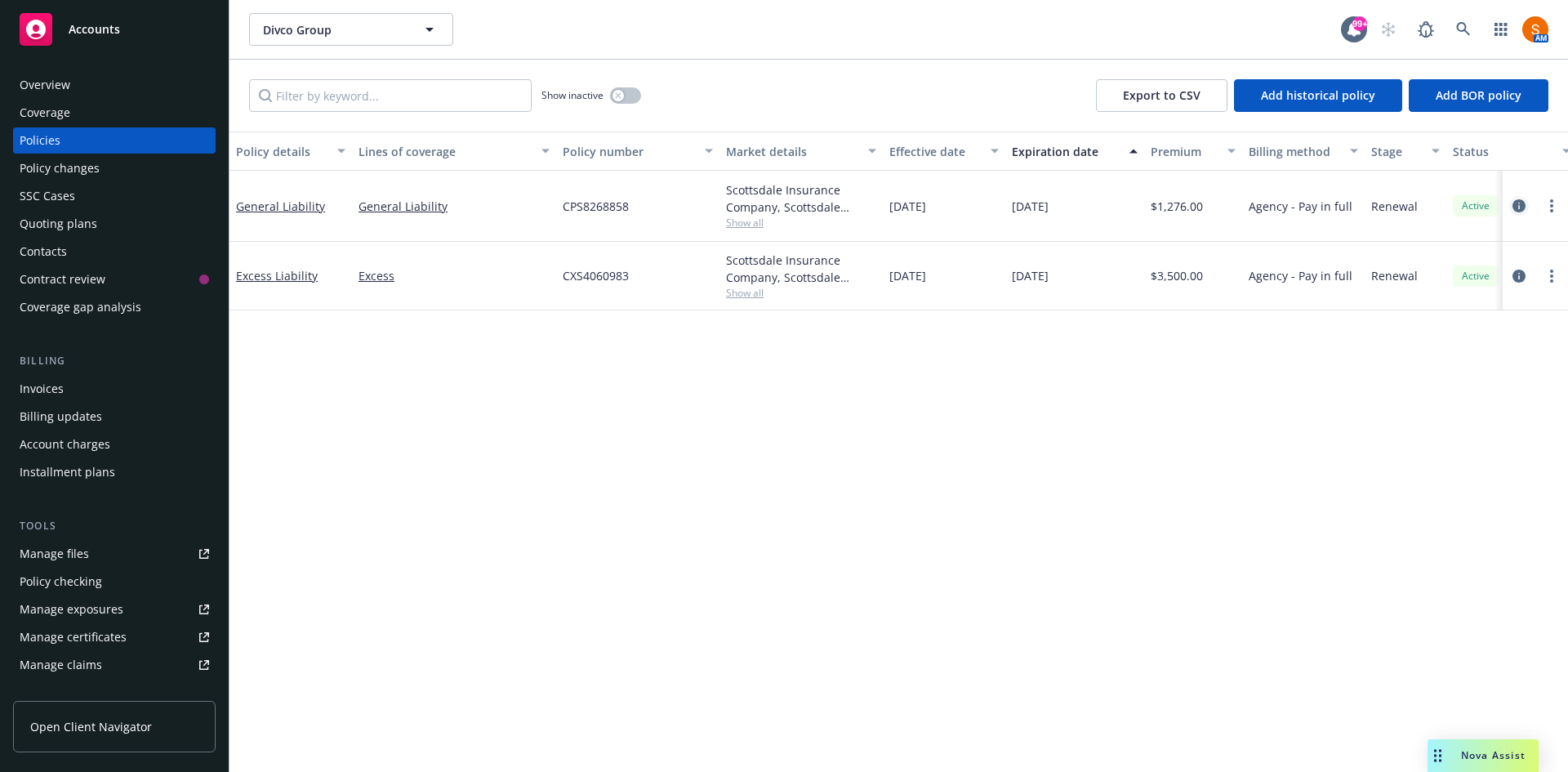
click at [1516, 212] on icon "circleInformation" at bounding box center [1518, 205] width 13 height 13
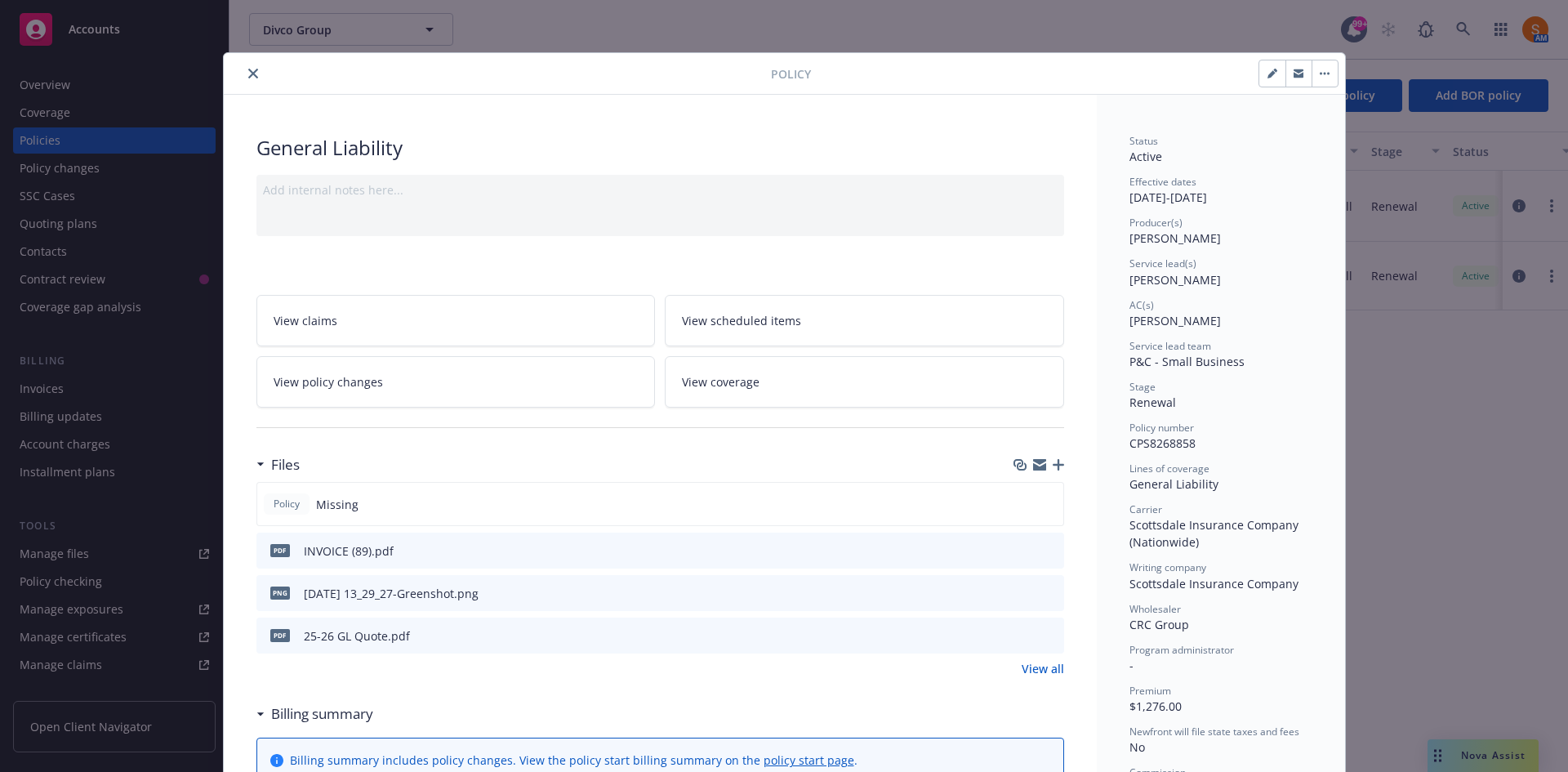
click at [249, 73] on icon "close" at bounding box center [254, 73] width 10 height 10
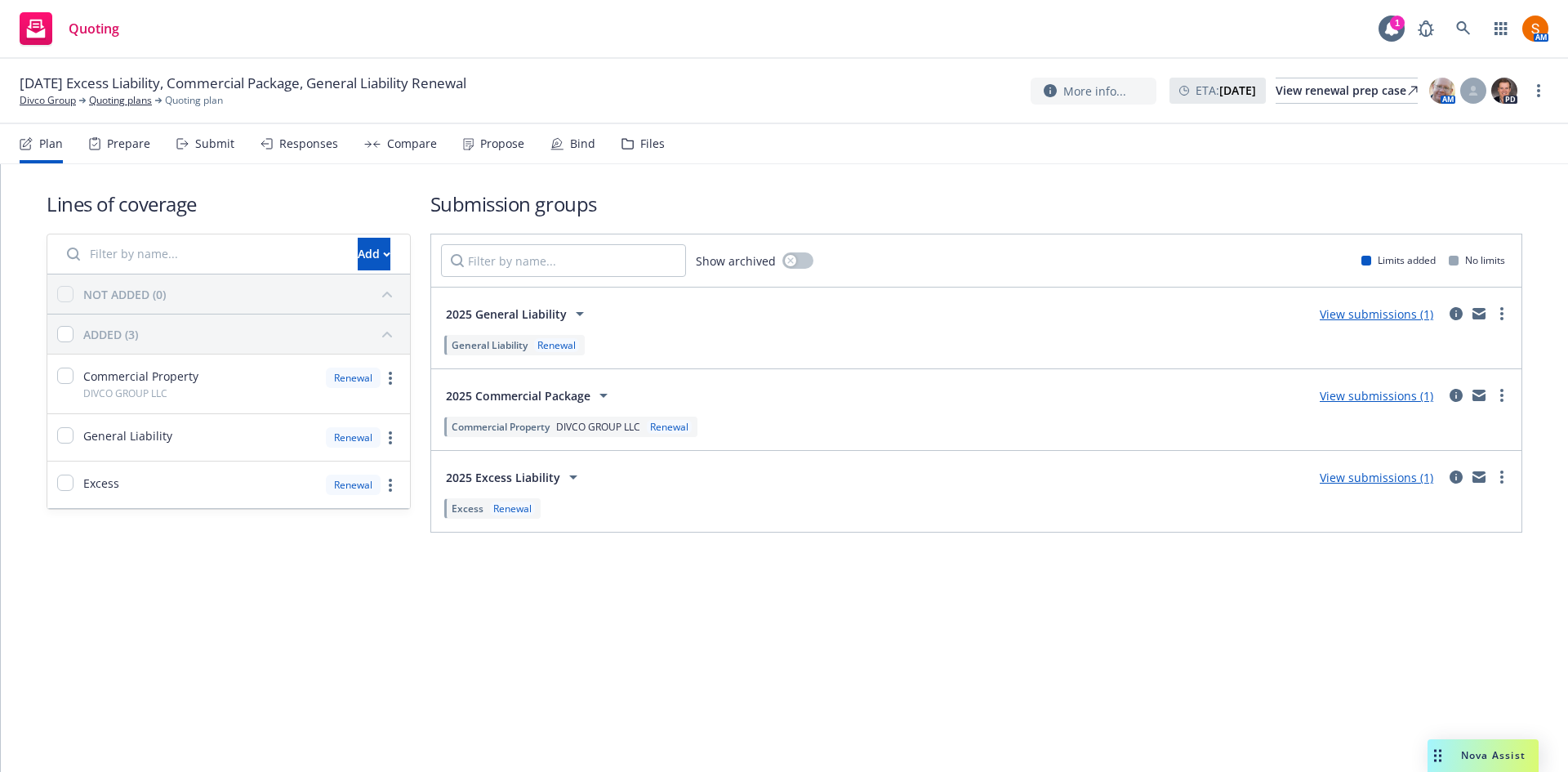
click at [496, 139] on div "Propose" at bounding box center [501, 143] width 44 height 13
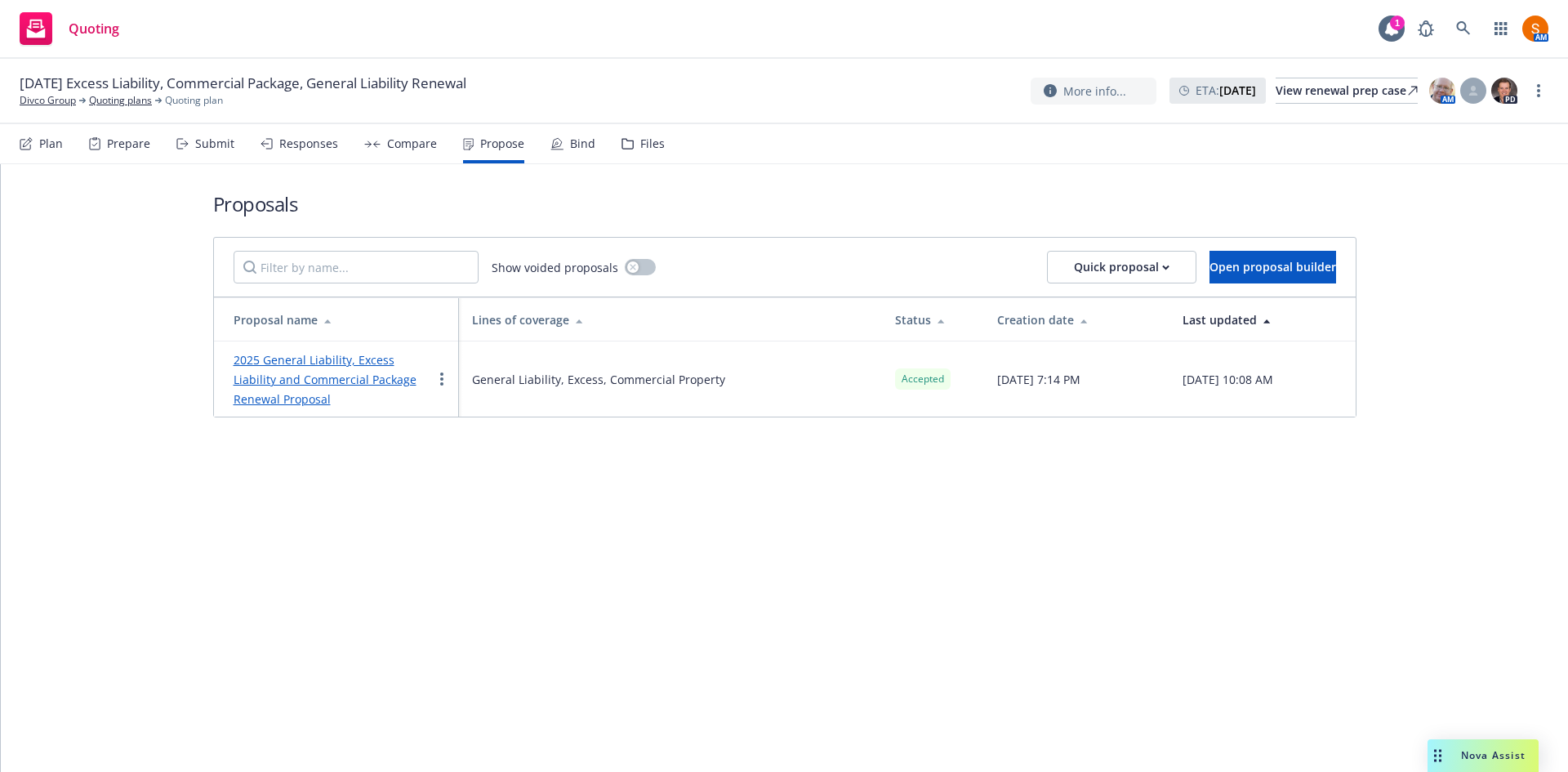
click at [347, 389] on div "2025 General Liability, Excess Liability and Commercial Package Renewal Proposal" at bounding box center [333, 379] width 199 height 59
click at [347, 380] on link "2025 General Liability, Excess Liability and Commercial Package Renewal Proposal" at bounding box center [325, 379] width 183 height 55
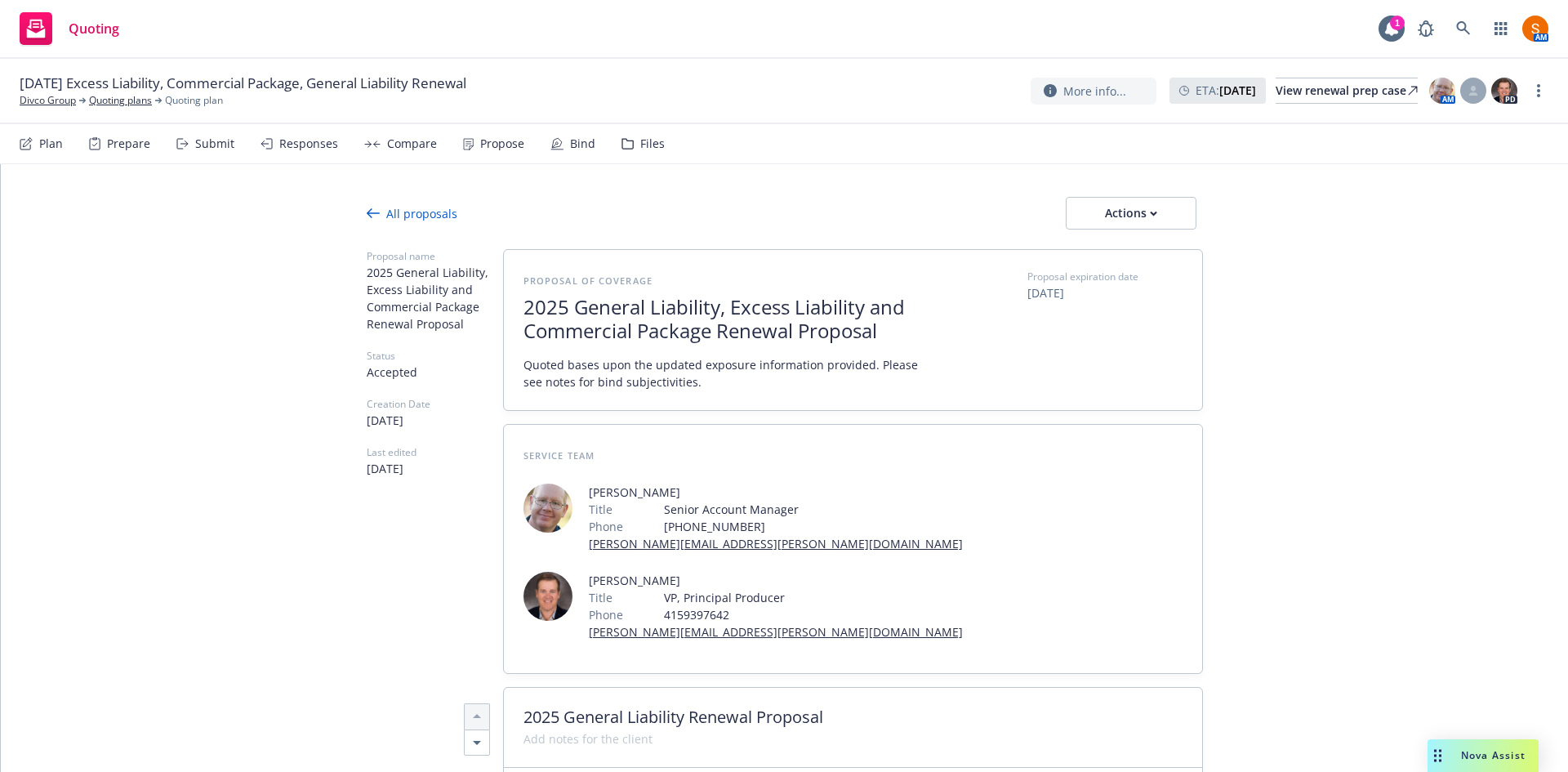
click at [510, 154] on div "Propose" at bounding box center [494, 144] width 62 height 39
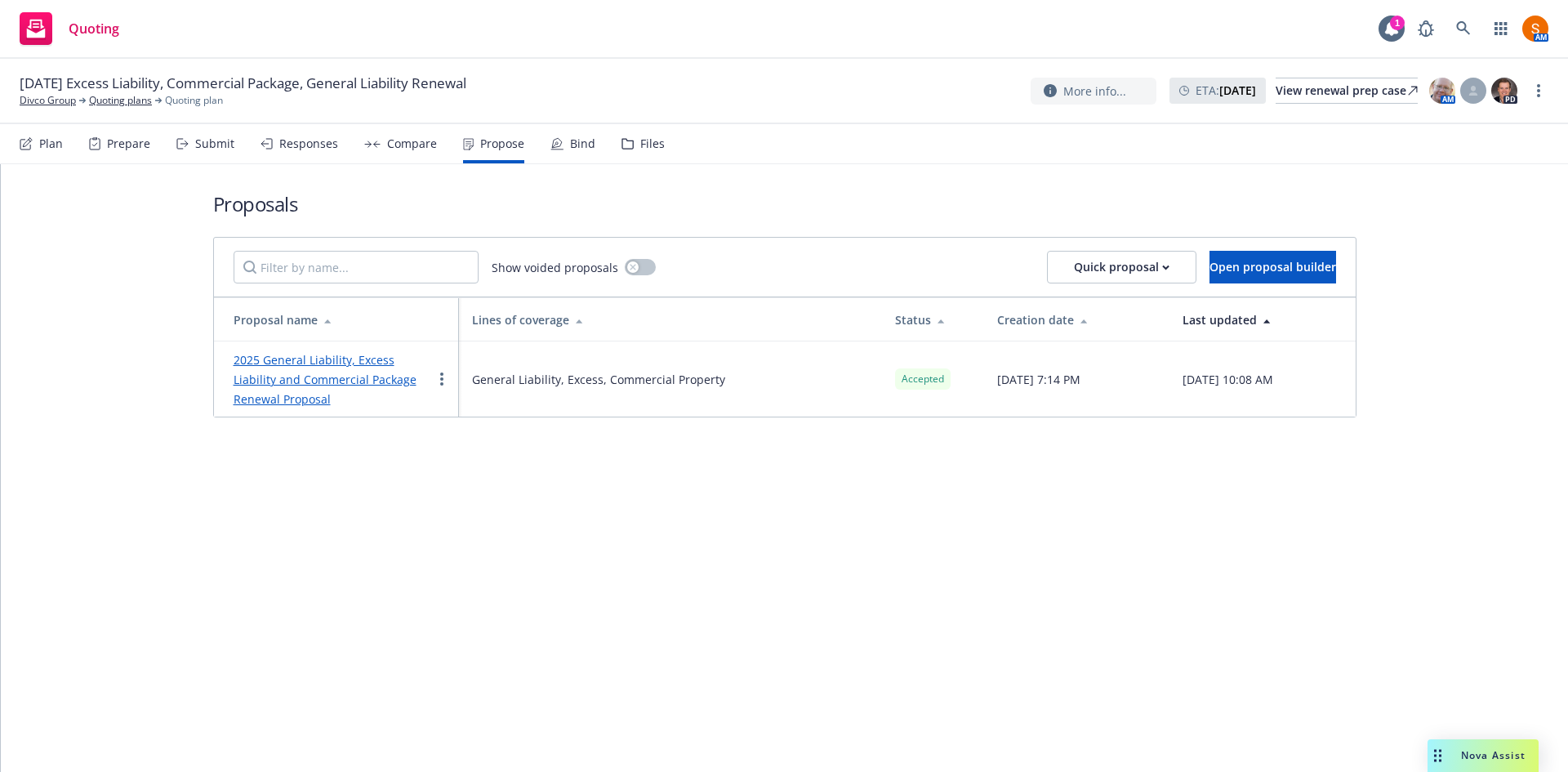
click at [380, 378] on link "2025 General Liability, Excess Liability and Commercial Package Renewal Proposal" at bounding box center [325, 379] width 183 height 55
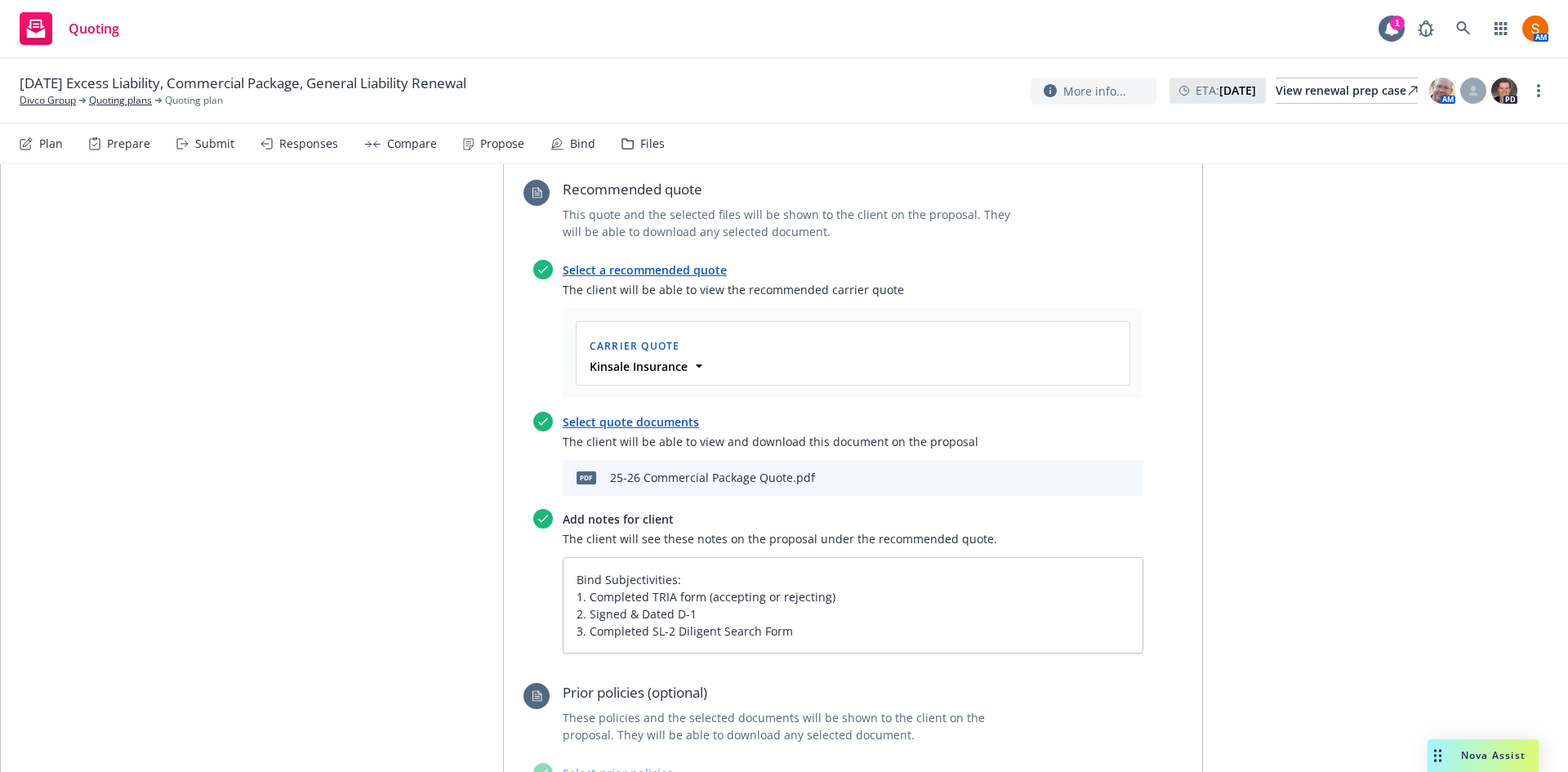
scroll to position [3087, 0]
type textarea "x"
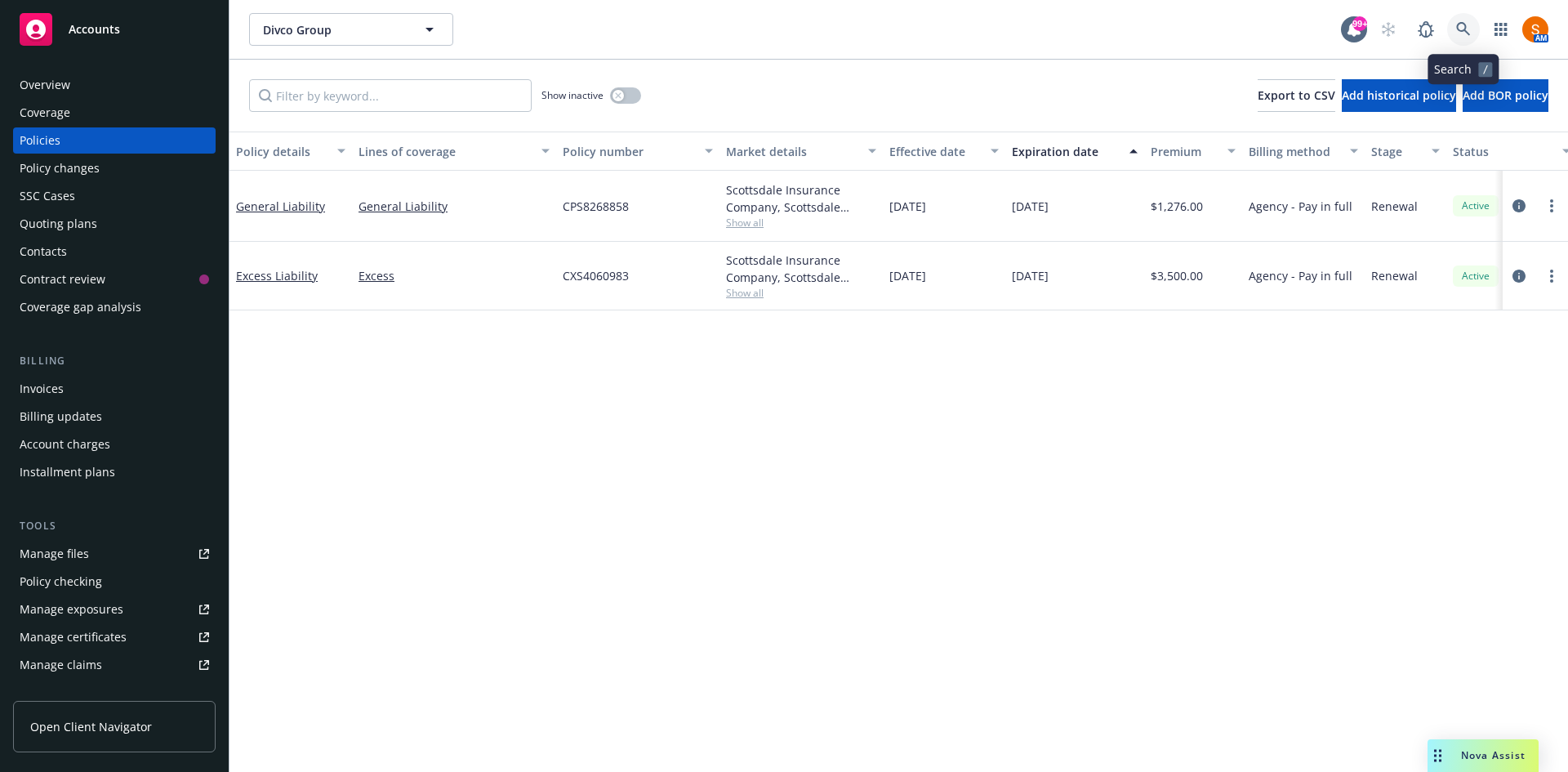
click at [1453, 37] on link at bounding box center [1463, 28] width 32 height 32
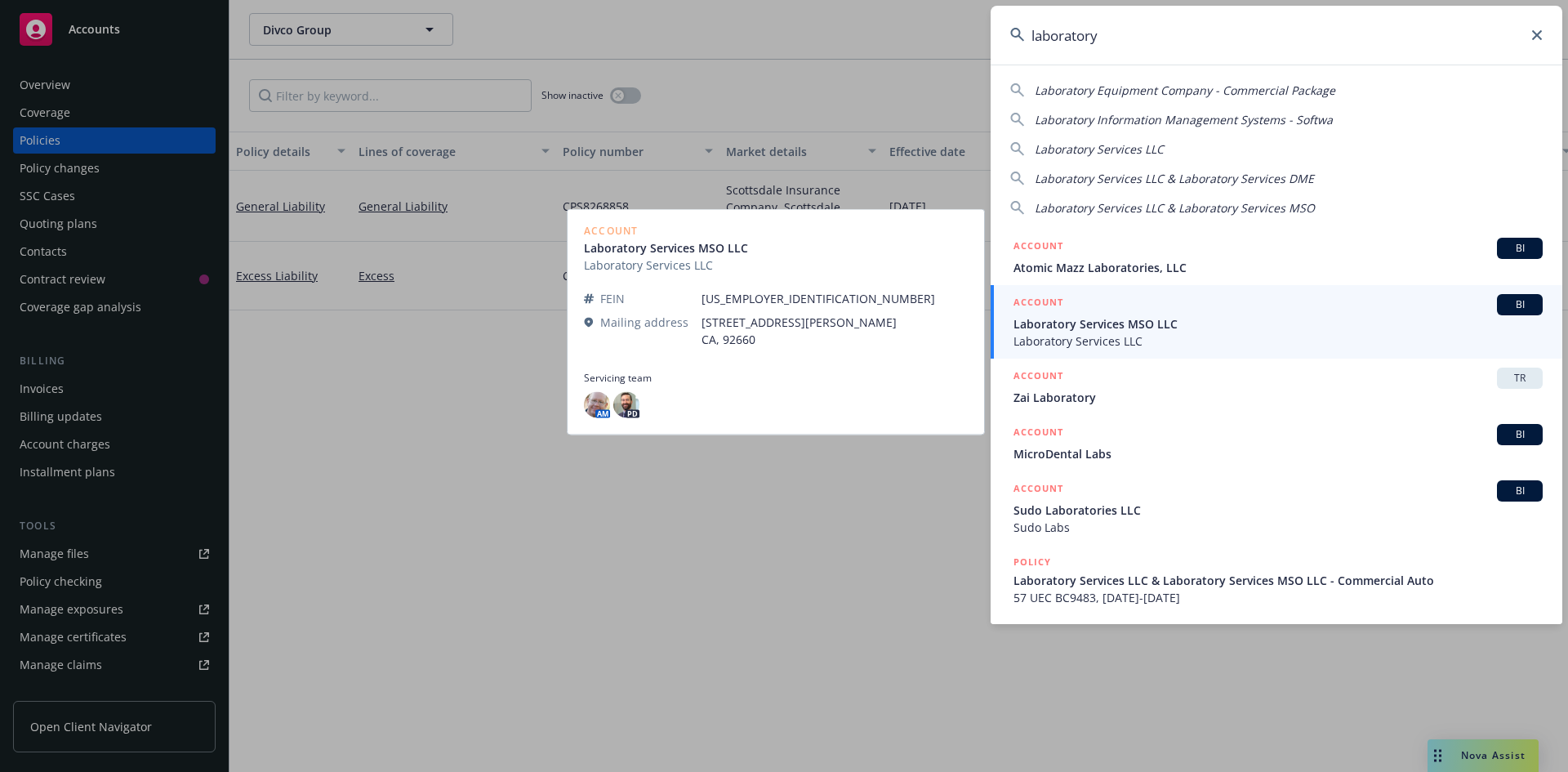
type input "laboratory"
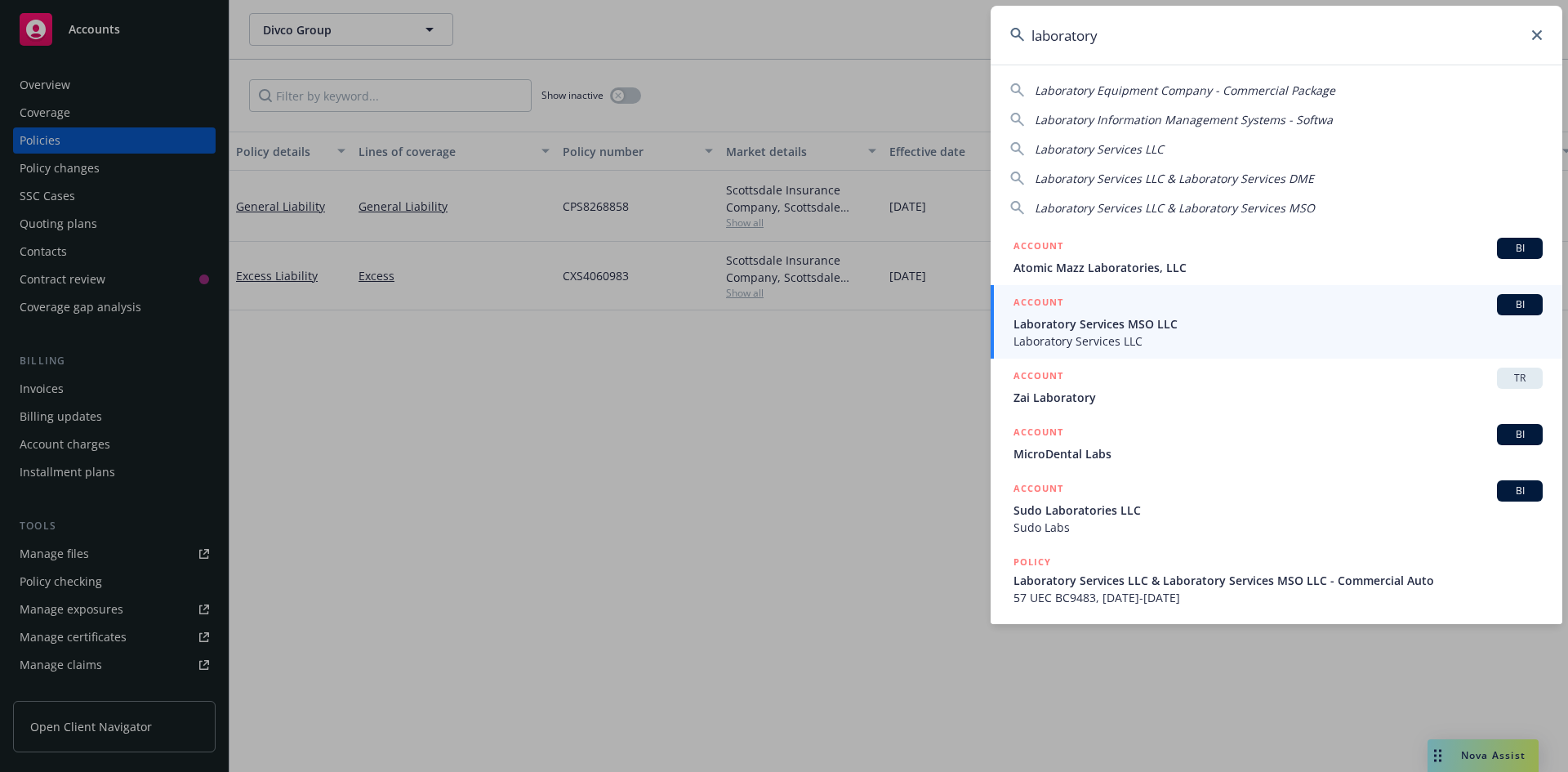
click at [1164, 335] on span "Laboratory Services LLC" at bounding box center [1278, 341] width 529 height 18
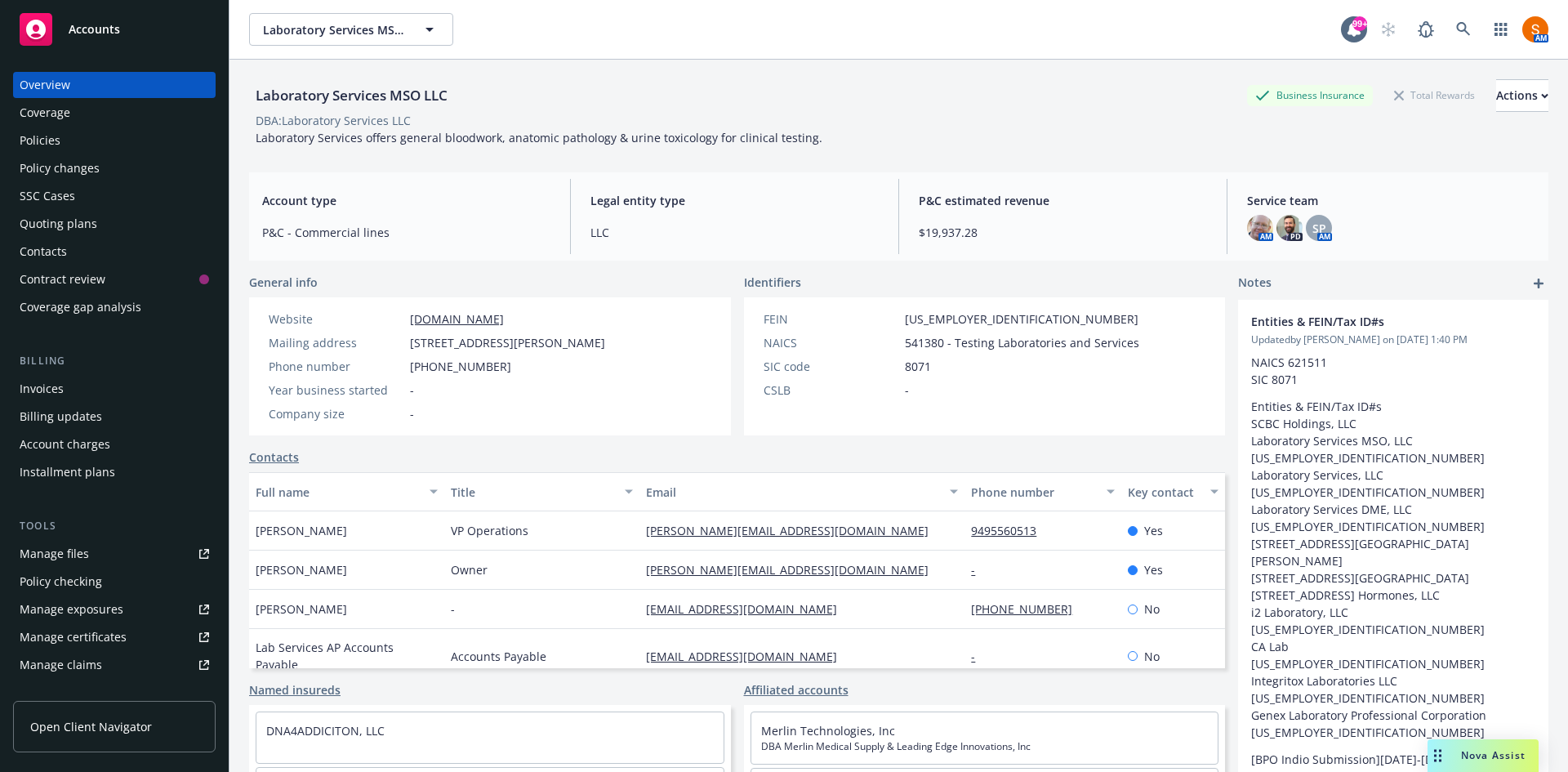
click at [73, 397] on div "Invoices" at bounding box center [114, 389] width 189 height 26
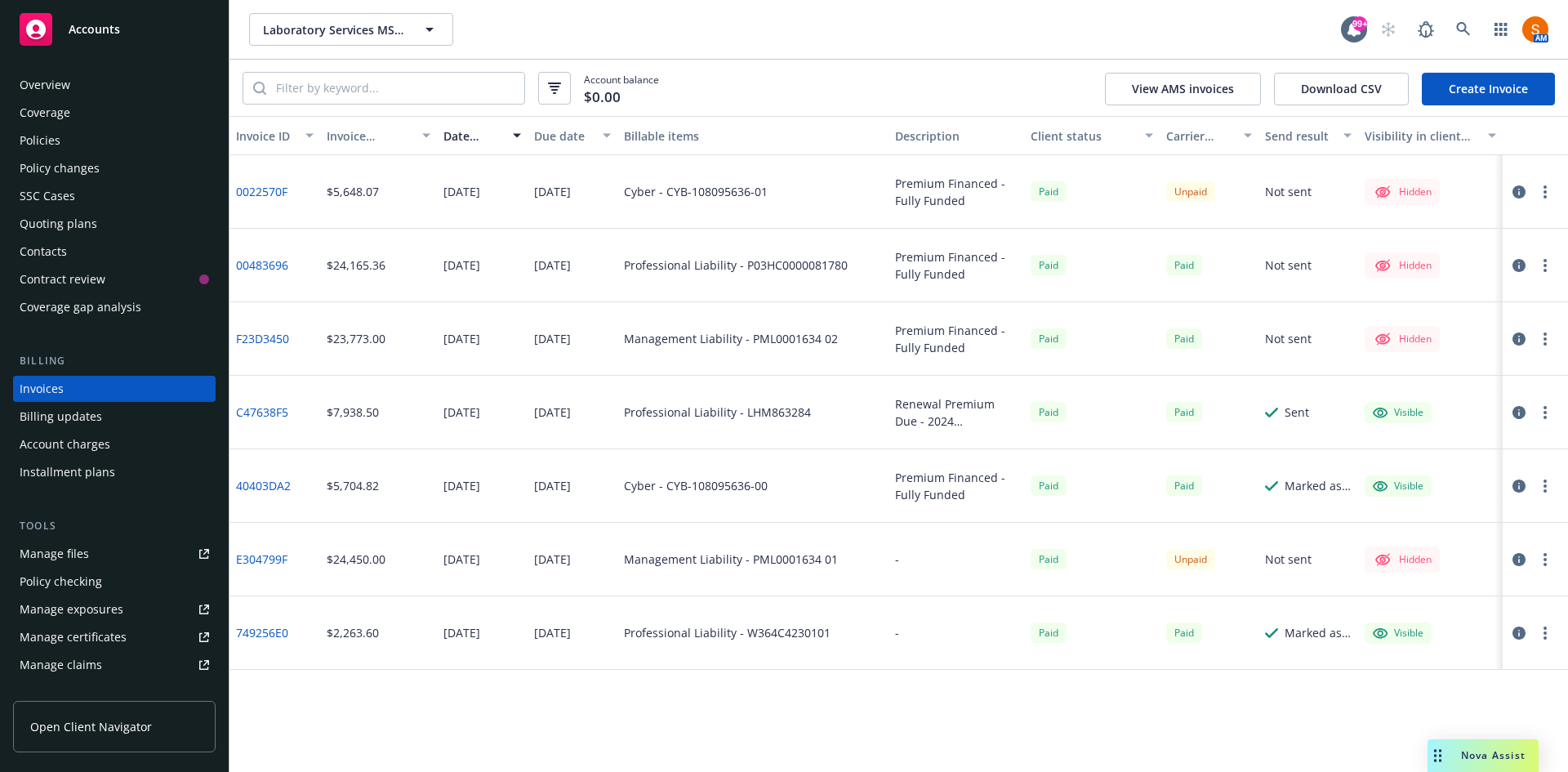
click at [71, 145] on div "Policies" at bounding box center [114, 140] width 189 height 26
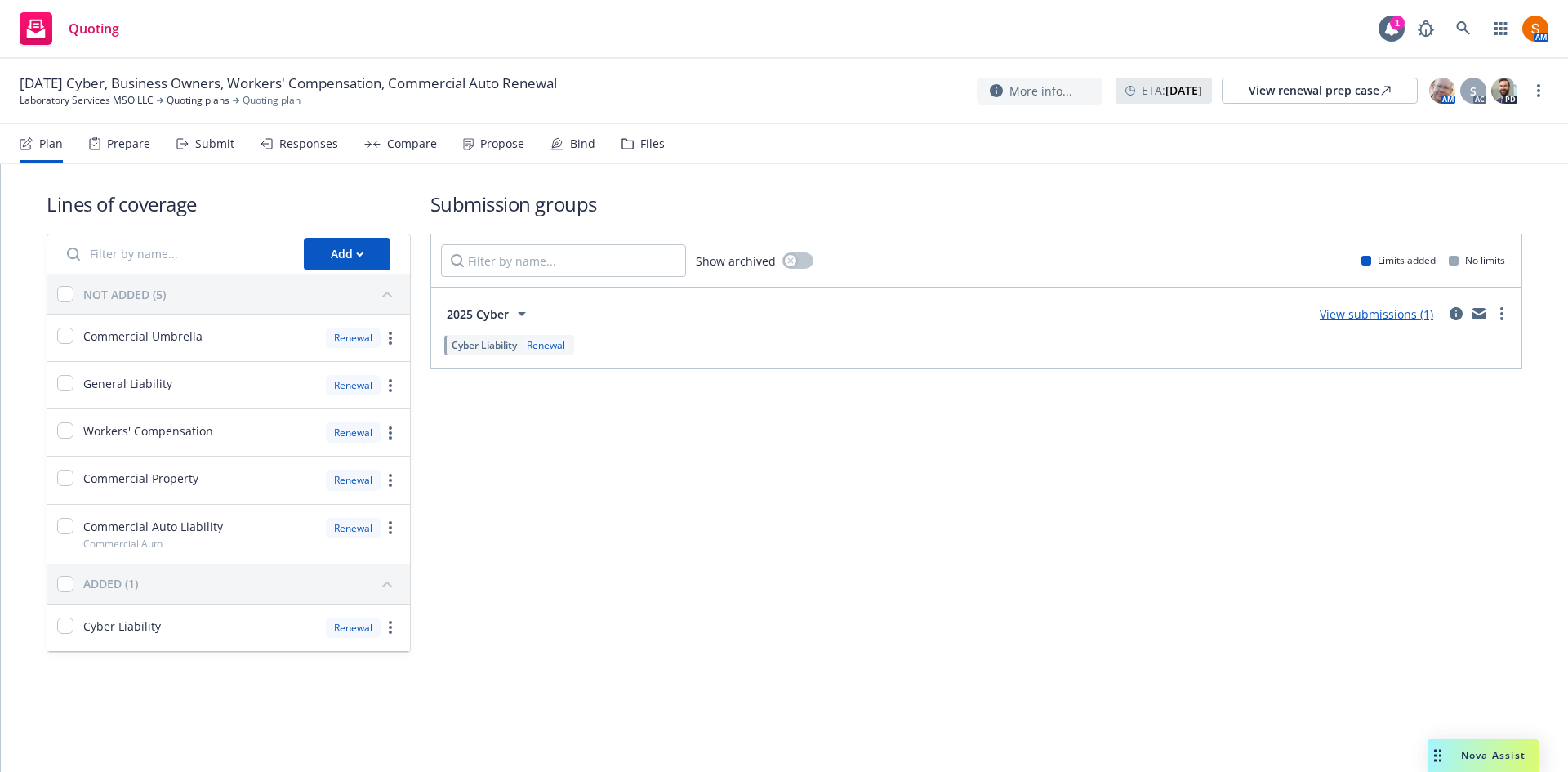
click at [489, 150] on div "Propose" at bounding box center [501, 143] width 44 height 13
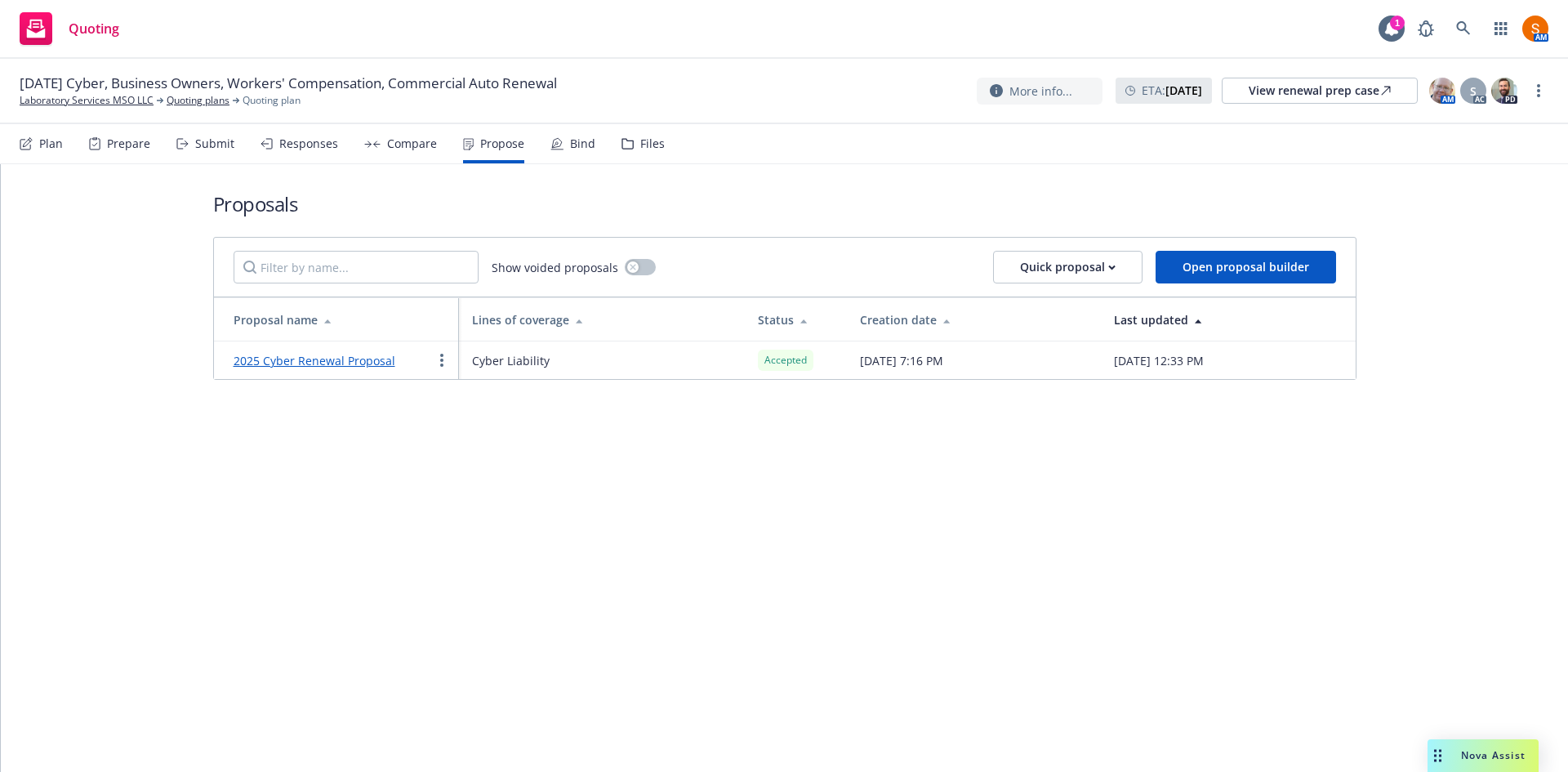
click at [580, 148] on div "Bind" at bounding box center [583, 143] width 25 height 13
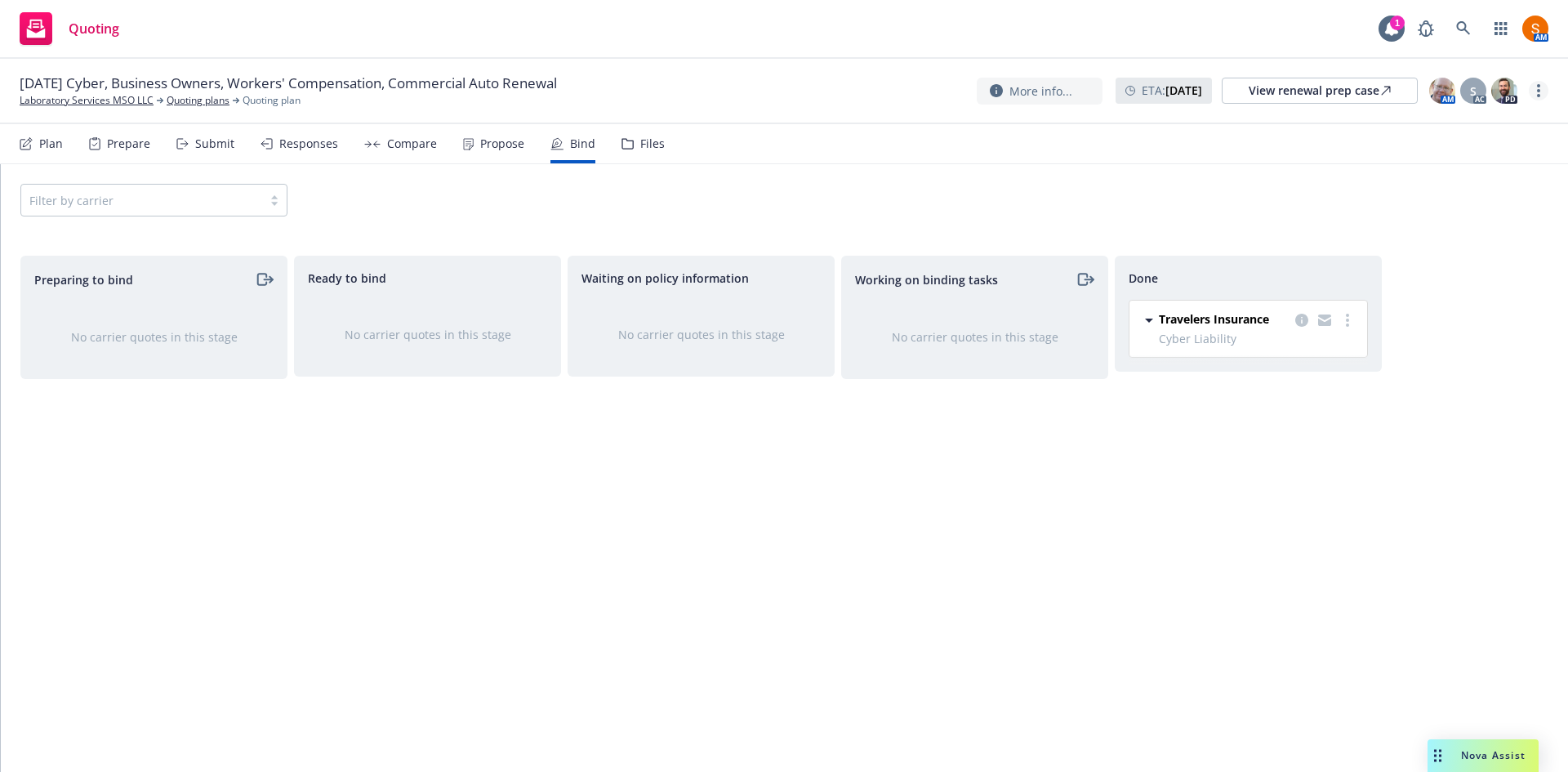
click at [1545, 91] on link "more" at bounding box center [1539, 91] width 20 height 20
click at [1456, 268] on link "Archive quoting plan" at bounding box center [1456, 255] width 182 height 32
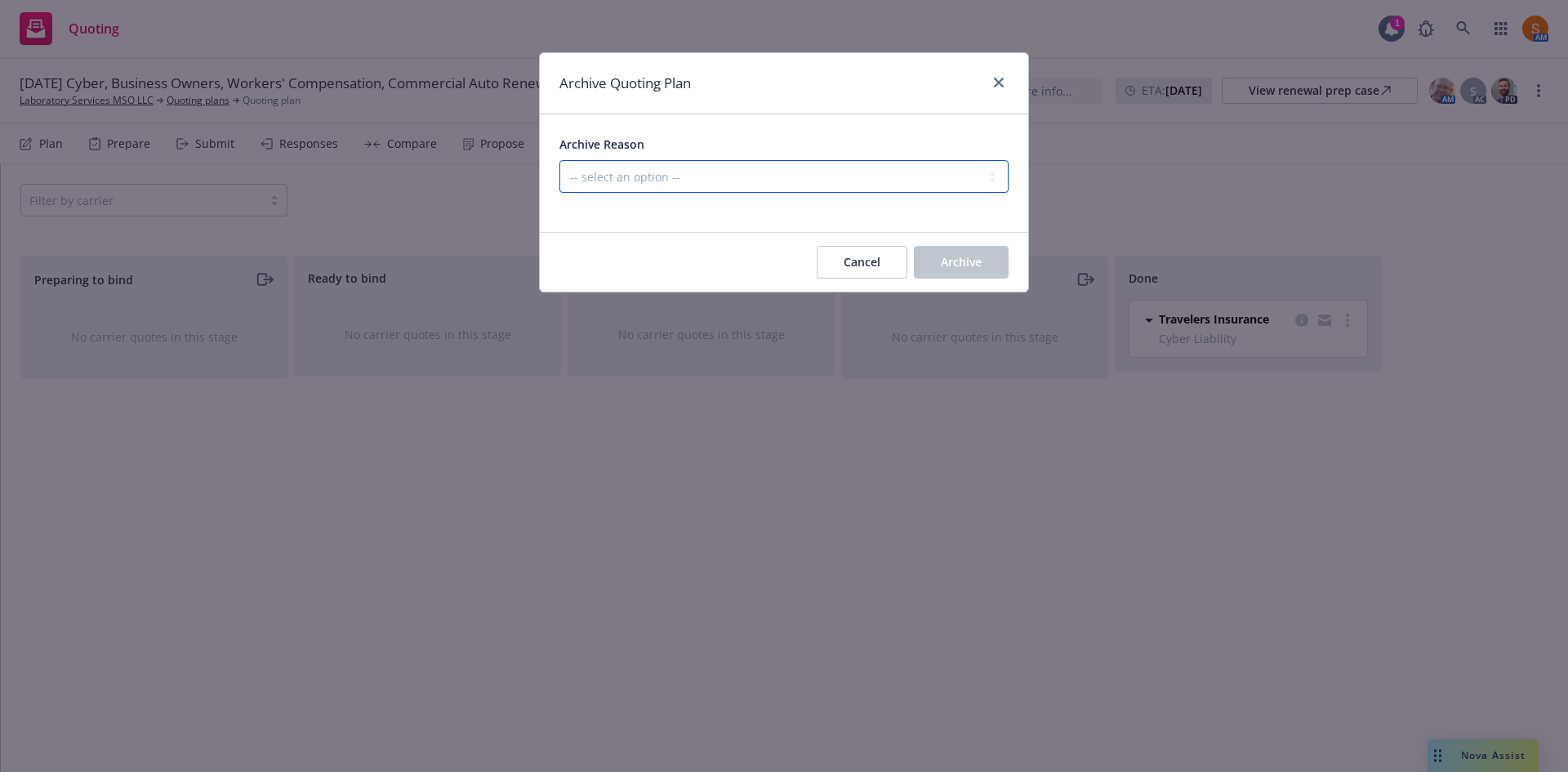
click at [760, 169] on select "-- select an option -- All policies in this renewal plan are auto-renewed Creat…" at bounding box center [784, 175] width 450 height 32
select select "ARCHIVED_RENEWAL_COMPLETED"
click at [559, 160] on select "-- select an option -- All policies in this renewal plan are auto-renewed Creat…" at bounding box center [784, 175] width 450 height 32
click at [969, 255] on span "Archive" at bounding box center [962, 262] width 41 height 16
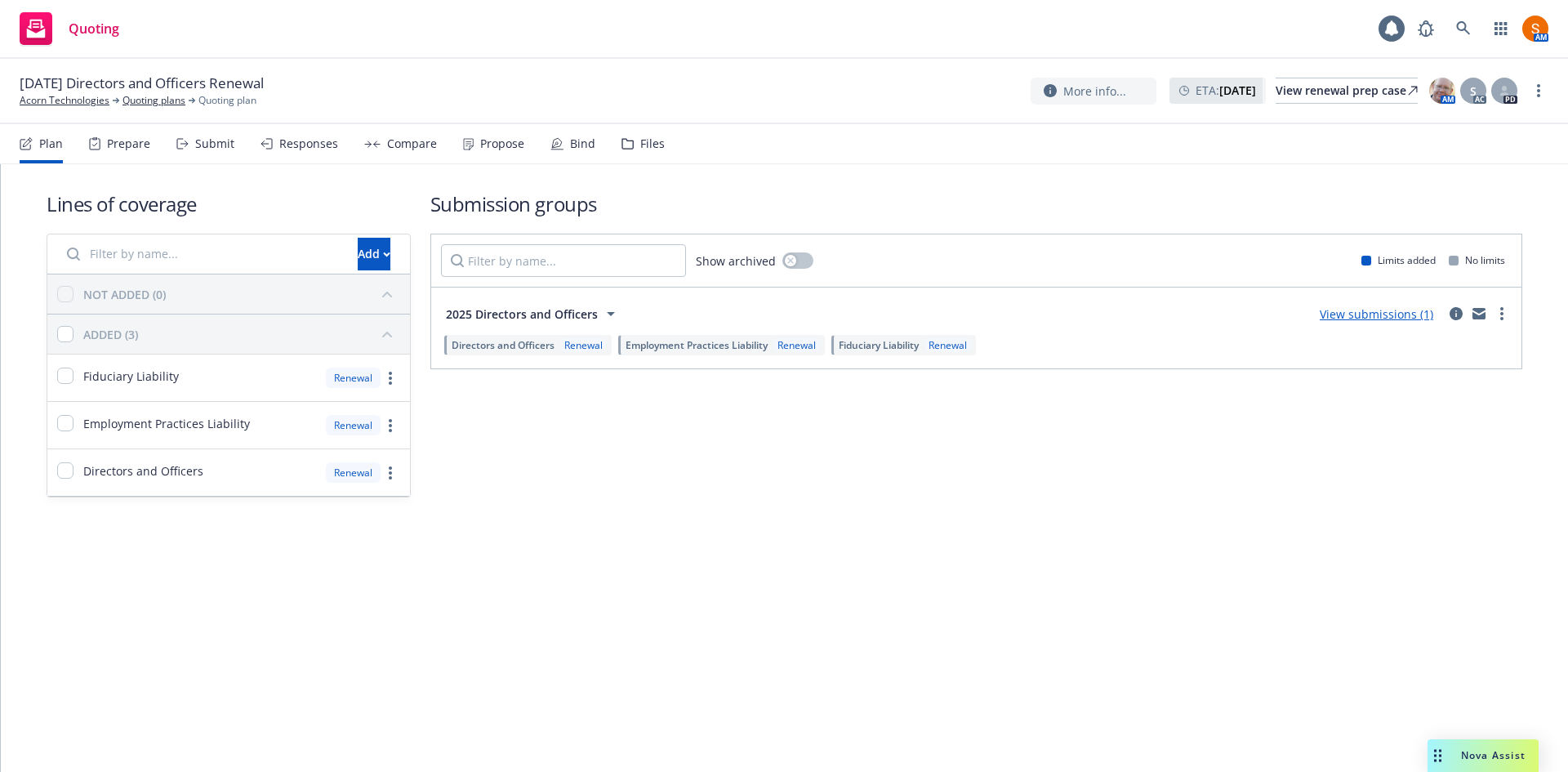
click at [463, 145] on icon at bounding box center [468, 144] width 11 height 13
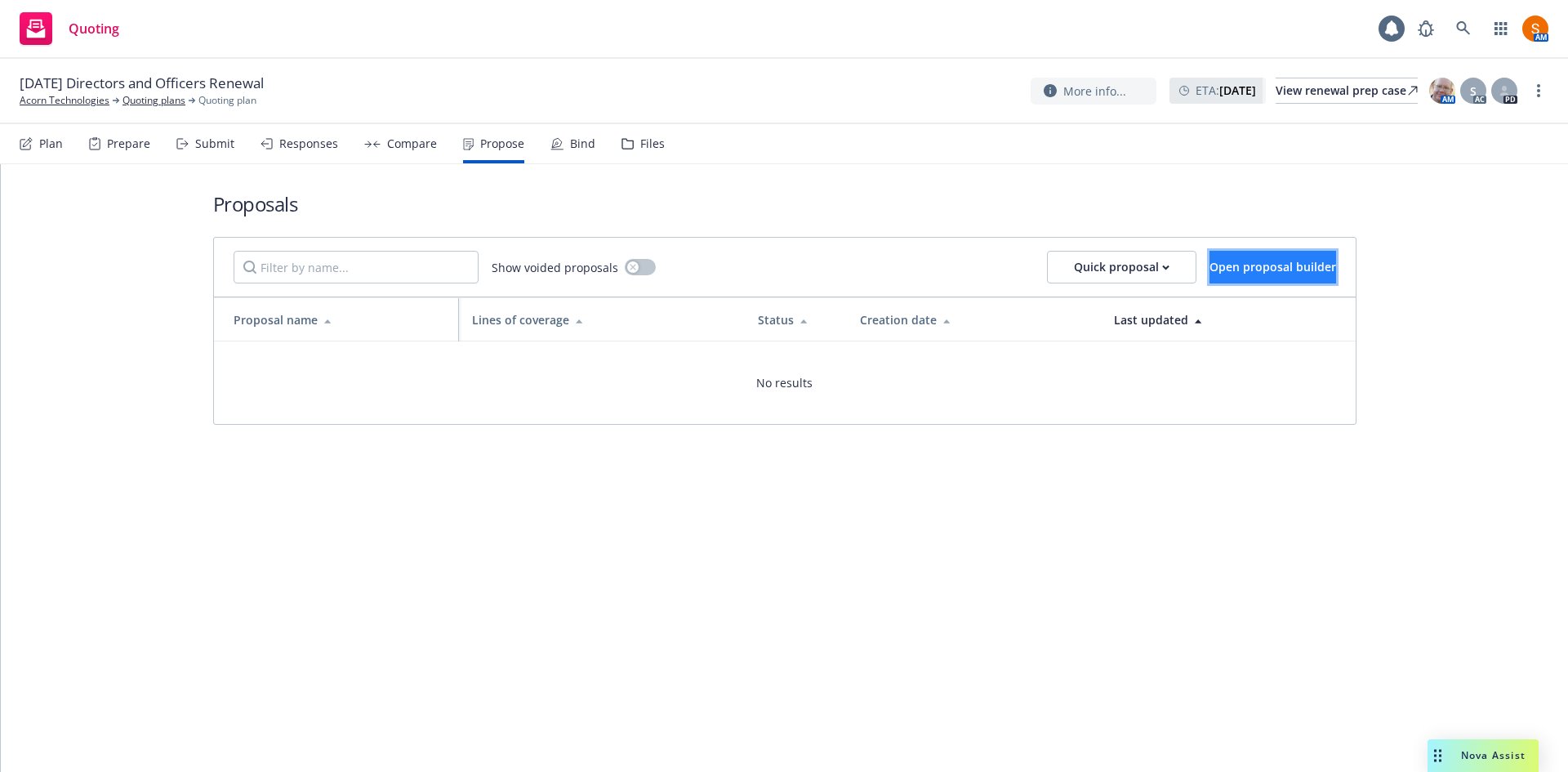
click at [1246, 266] on span "Open proposal builder" at bounding box center [1272, 266] width 126 height 16
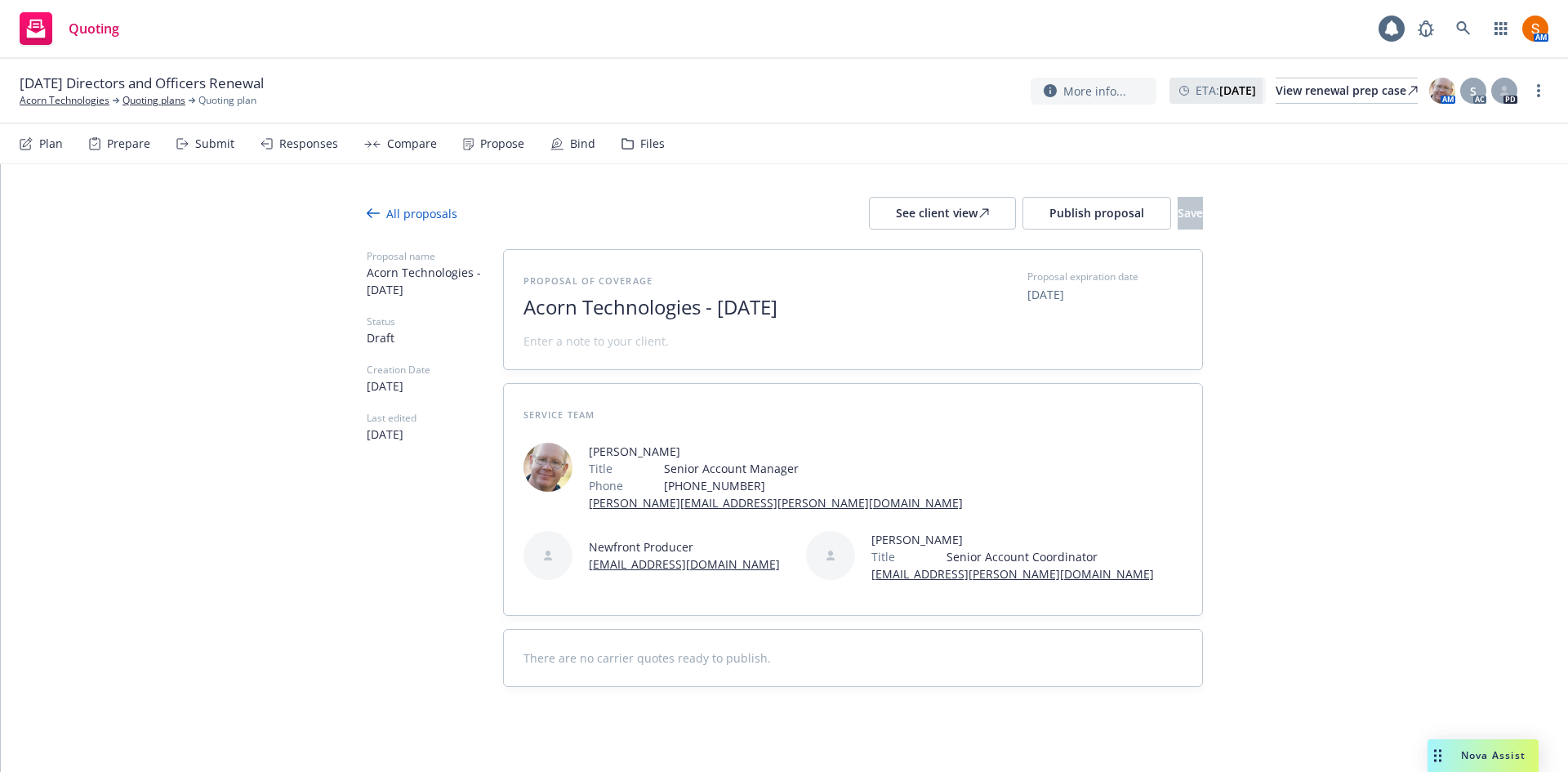
click at [631, 313] on span "Acorn Technologies - September 2025" at bounding box center [724, 308] width 401 height 24
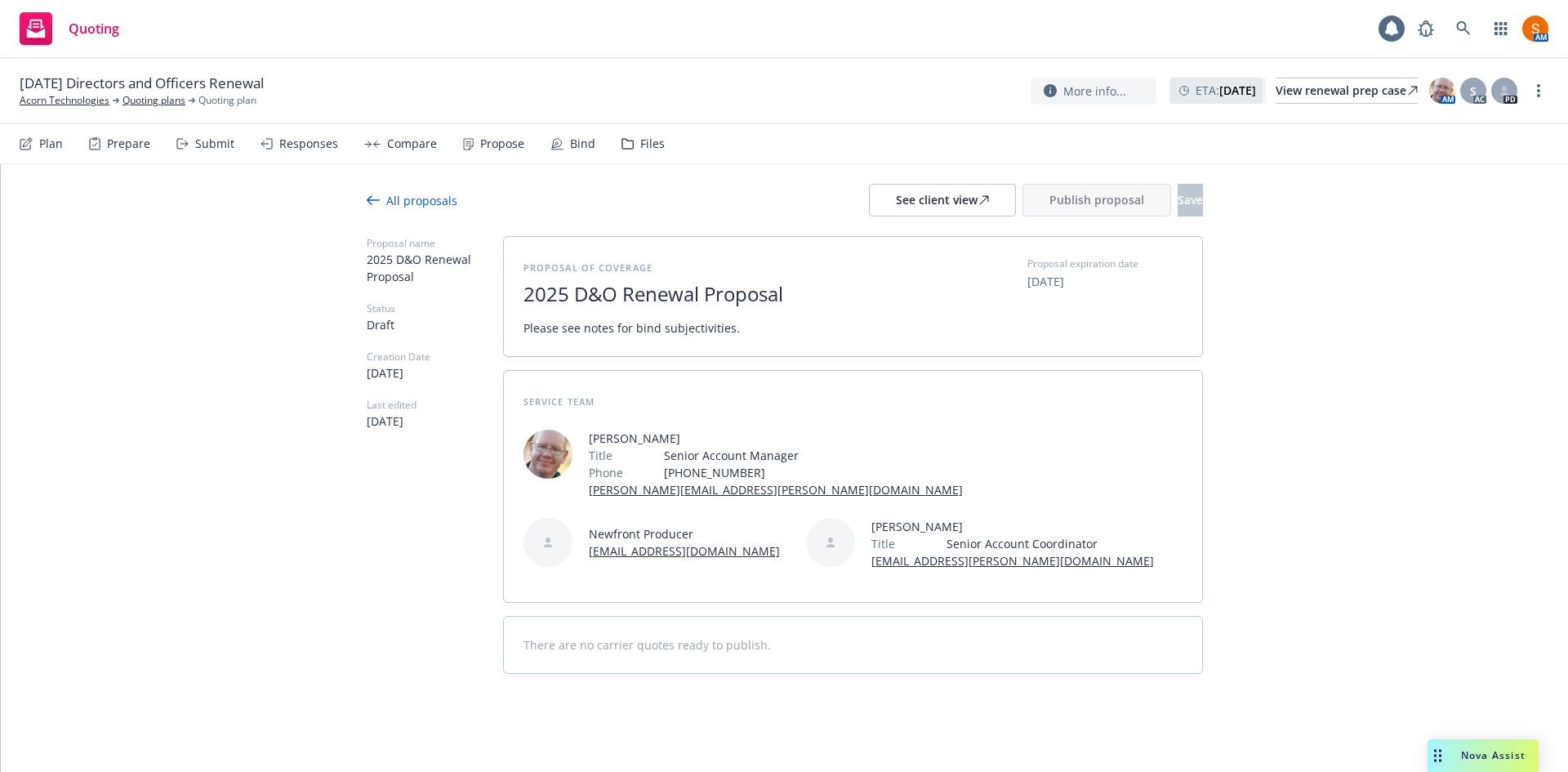
click at [206, 147] on div "Submit" at bounding box center [214, 143] width 39 height 13
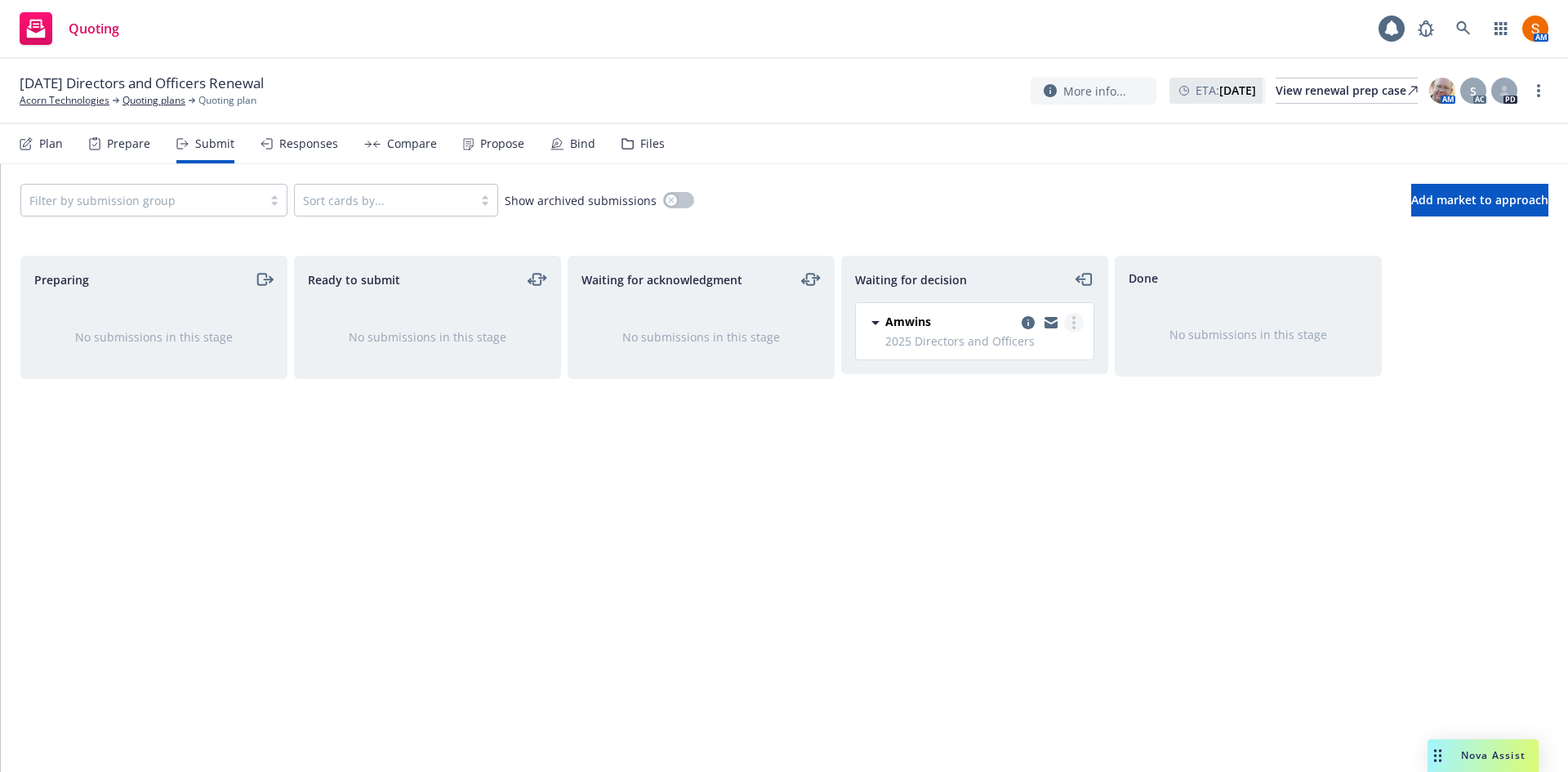
click at [1076, 327] on link "more" at bounding box center [1074, 322] width 20 height 20
click at [1017, 426] on span "Add accepted decision" at bounding box center [1001, 421] width 164 height 16
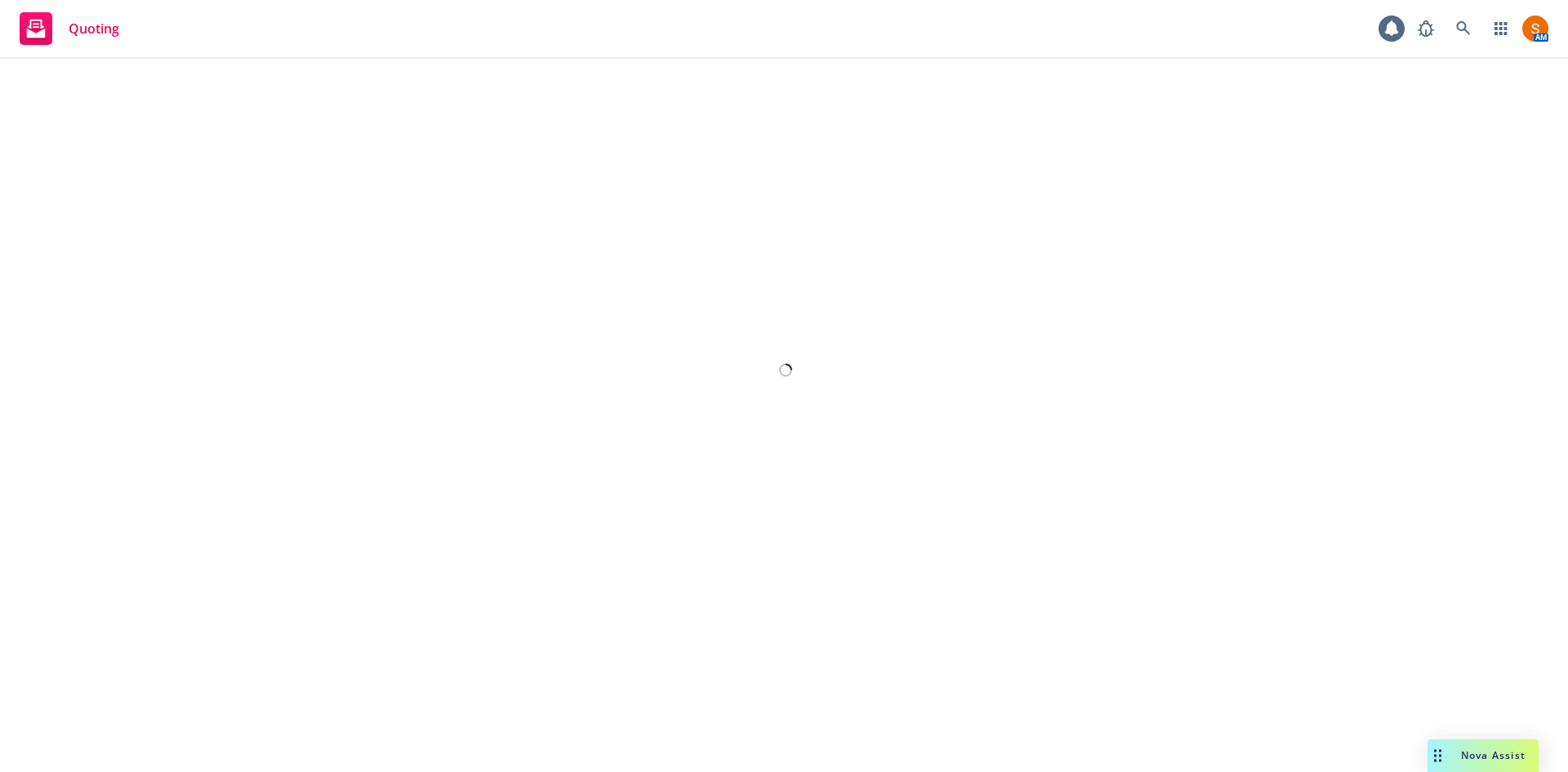
select select "12"
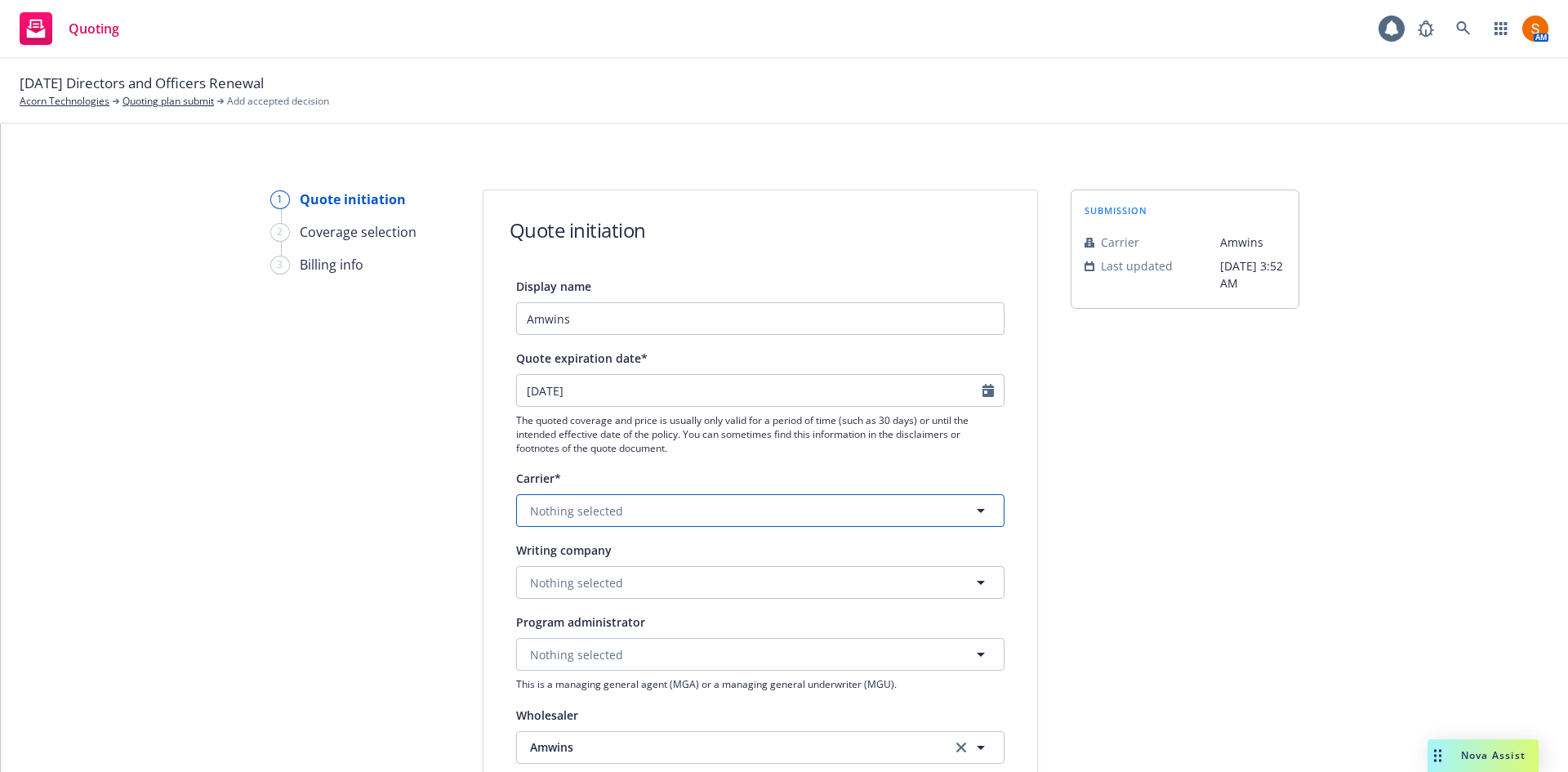
click at [602, 524] on button "Nothing selected" at bounding box center [760, 510] width 489 height 32
type input "scotts"
click at [589, 627] on div "Scottsdale Insurance Company (Nationwide) Non-appointed carrier" at bounding box center [760, 605] width 485 height 61
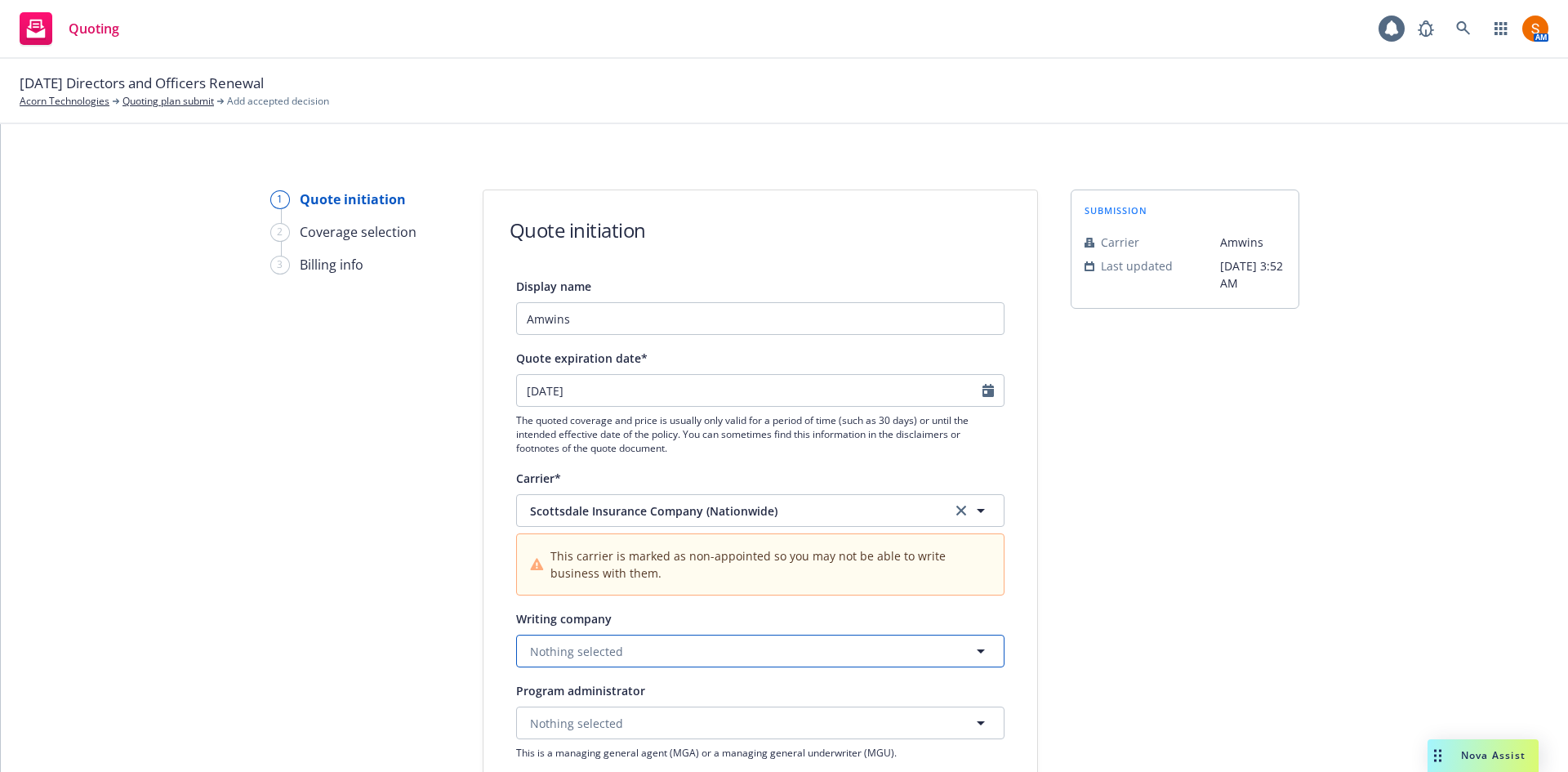
click at [569, 652] on span "Nothing selected" at bounding box center [576, 651] width 93 height 18
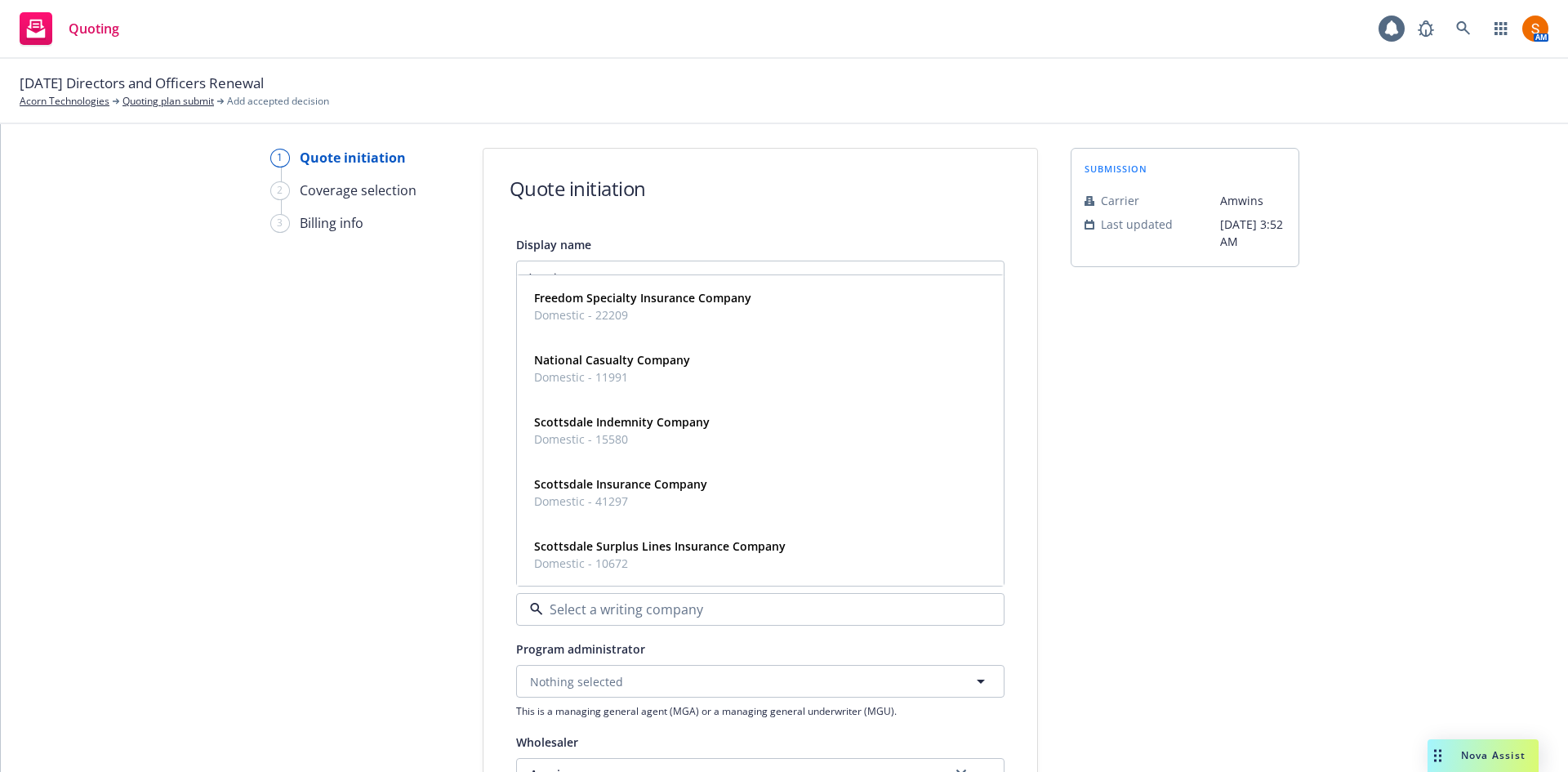
scroll to position [42, 0]
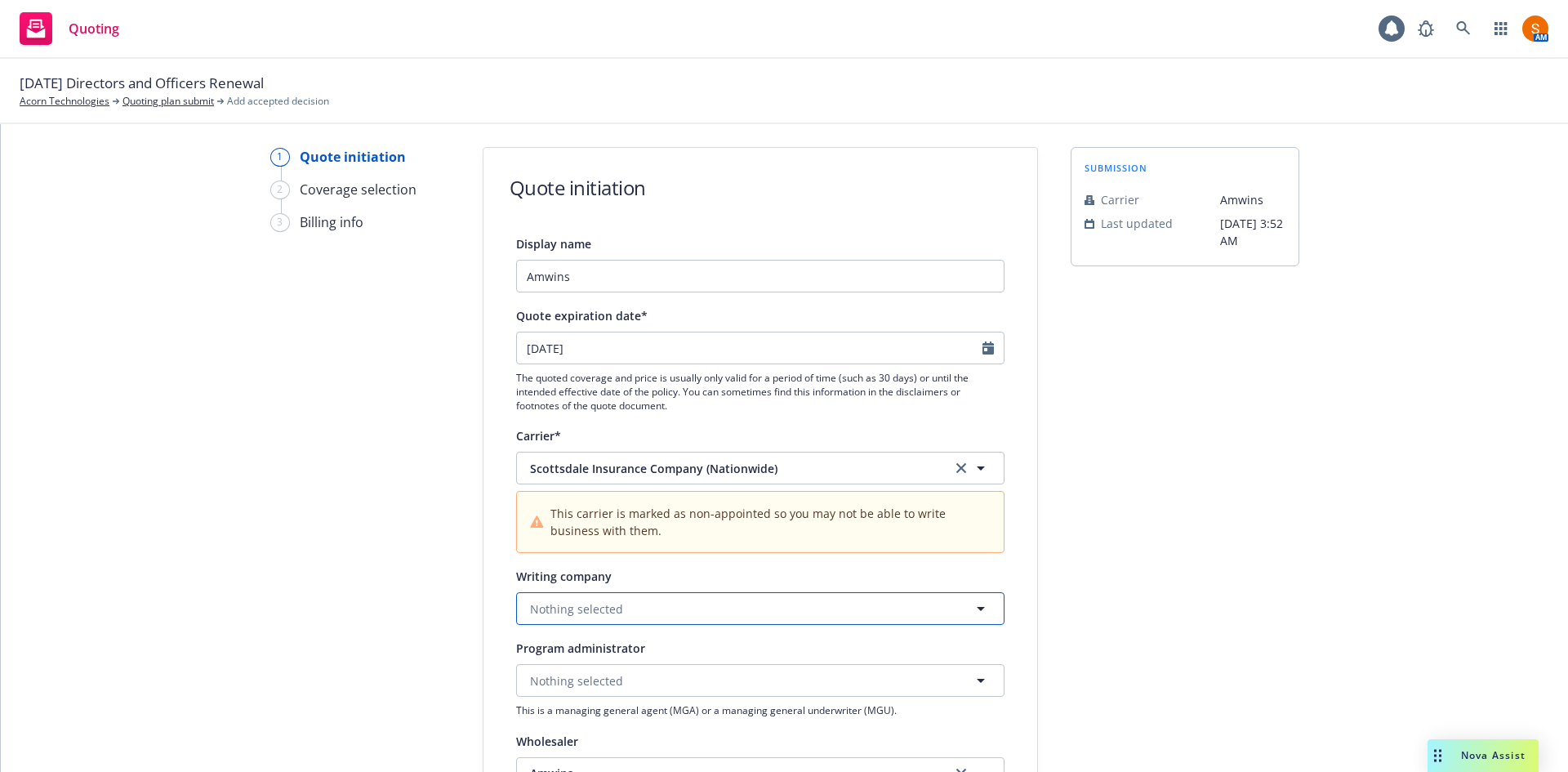
click at [586, 606] on span "Nothing selected" at bounding box center [576, 609] width 93 height 18
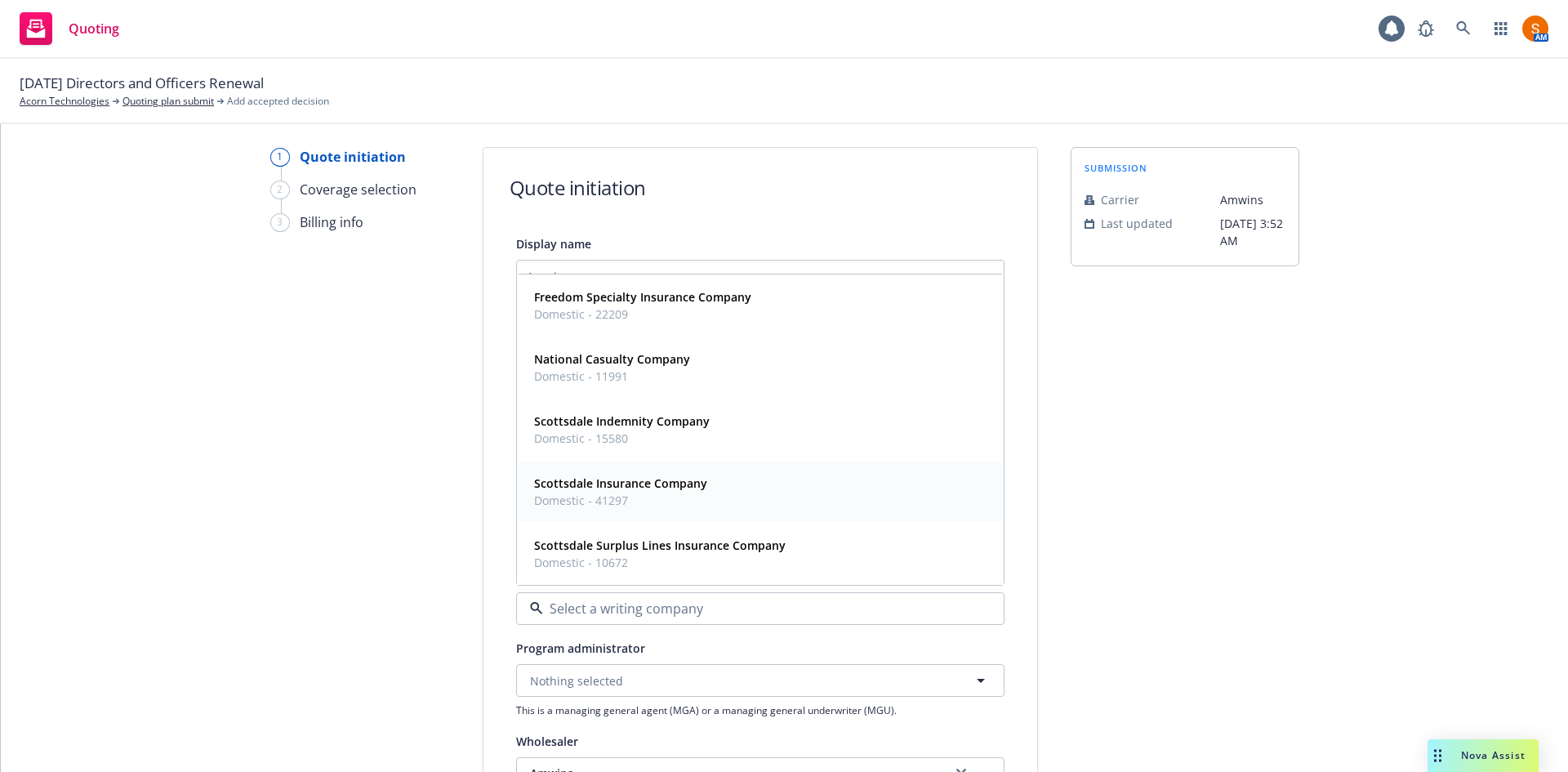
click at [583, 490] on strong "Scottsdale Insurance Company" at bounding box center [620, 483] width 173 height 16
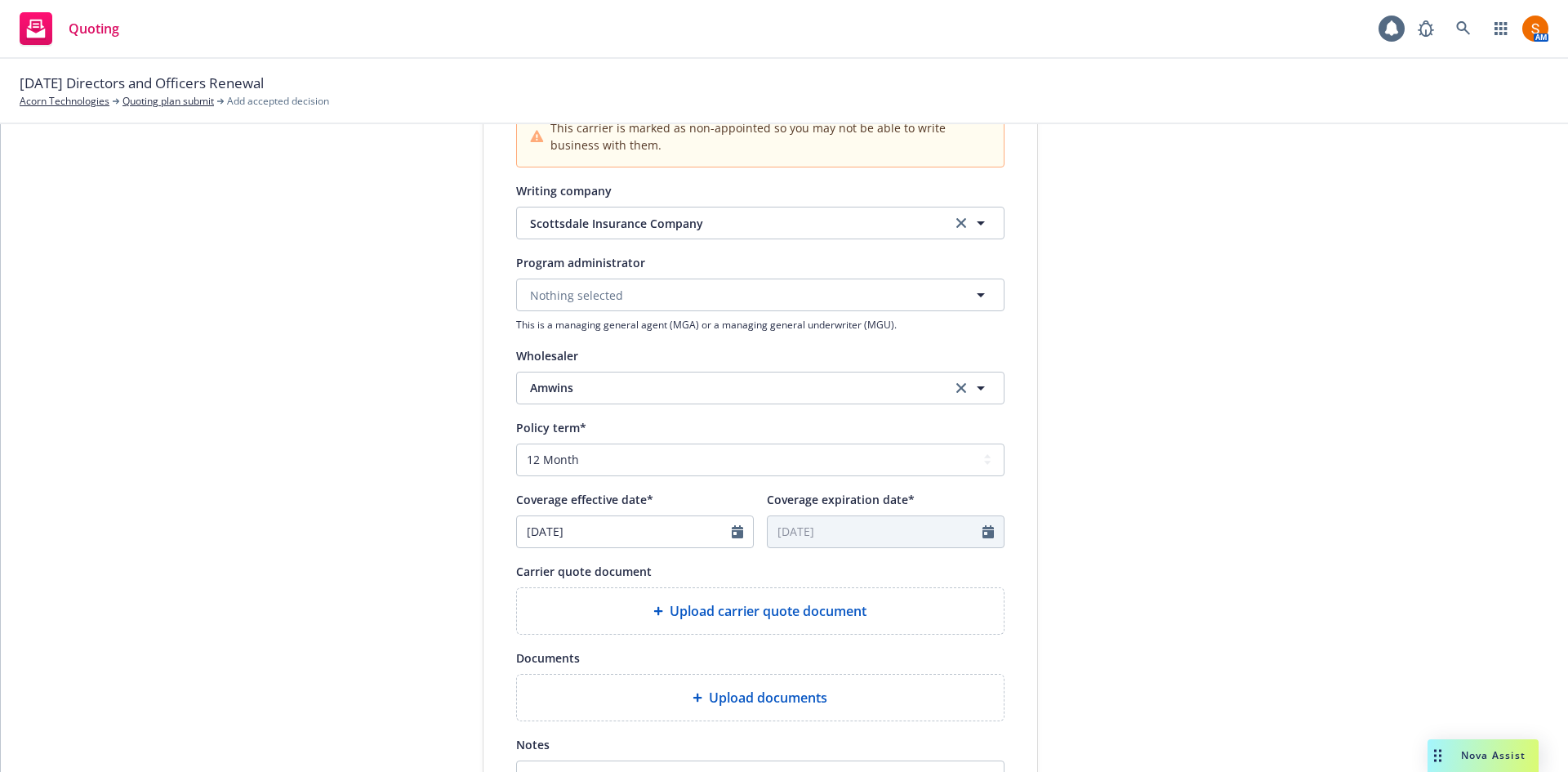
scroll to position [429, 0]
click at [731, 613] on span "Upload carrier quote document" at bounding box center [768, 610] width 197 height 20
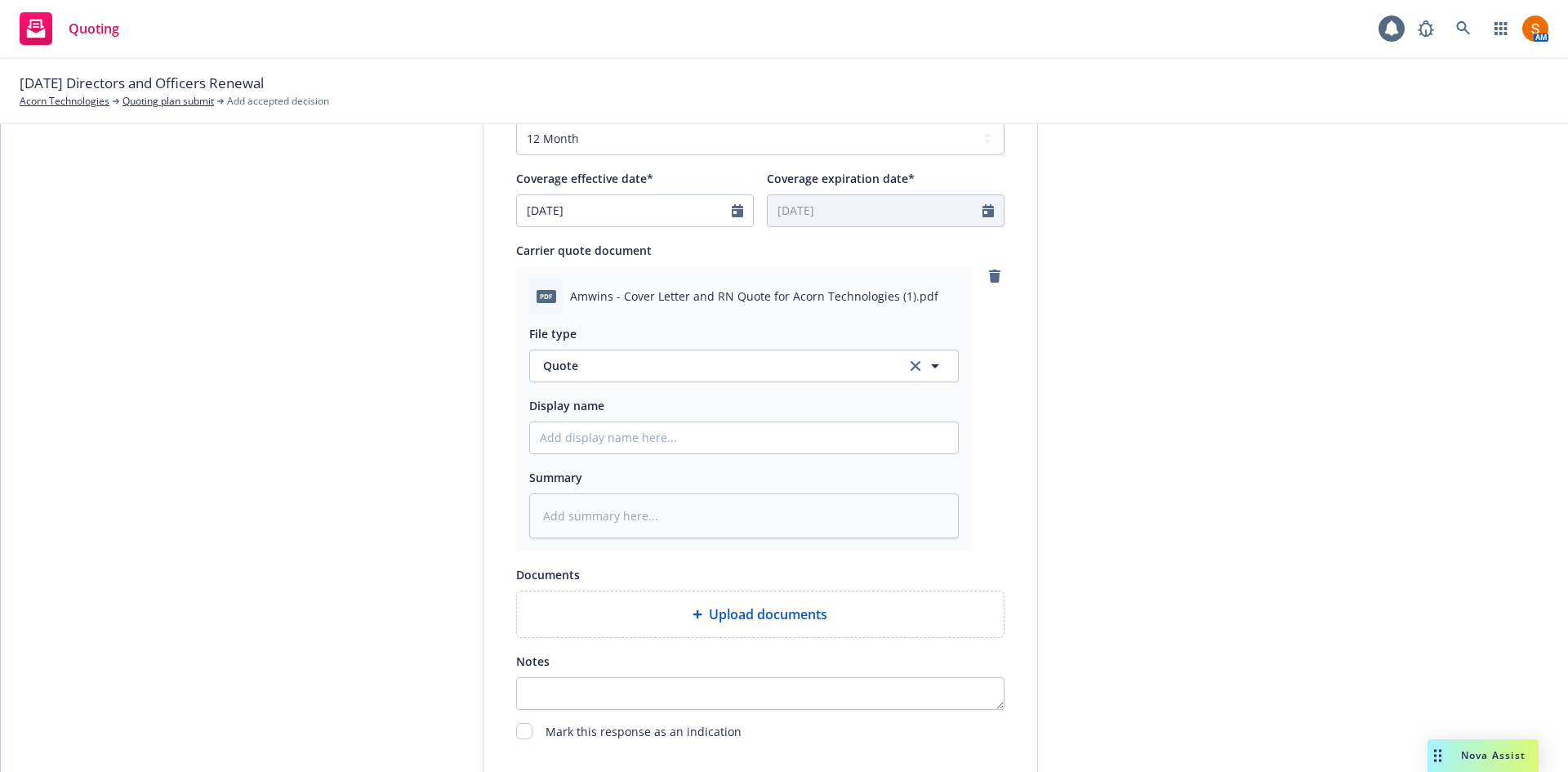
scroll to position [885, 0]
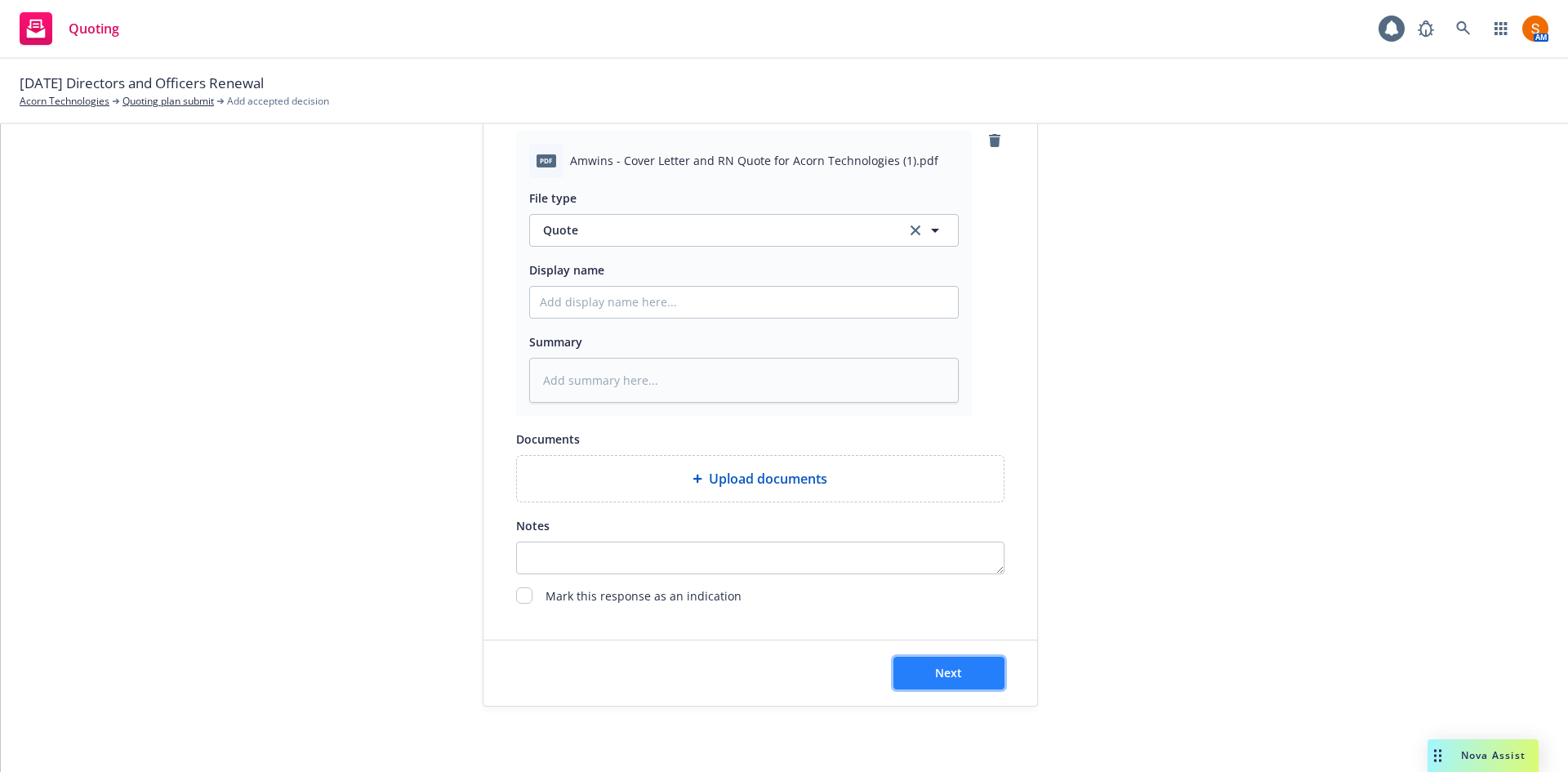
click at [962, 682] on button "Next" at bounding box center [948, 673] width 111 height 32
type textarea "x"
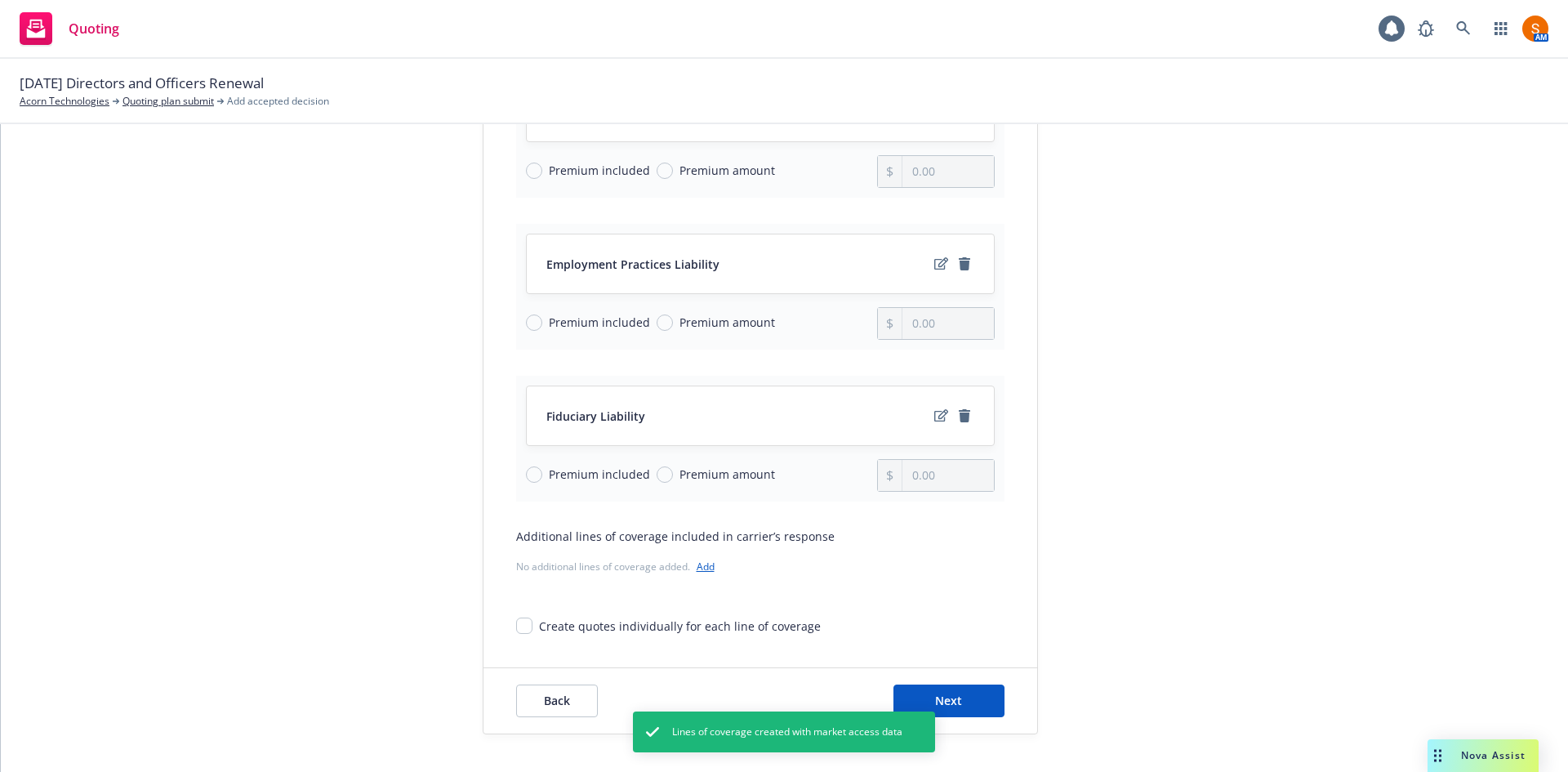
scroll to position [336, 0]
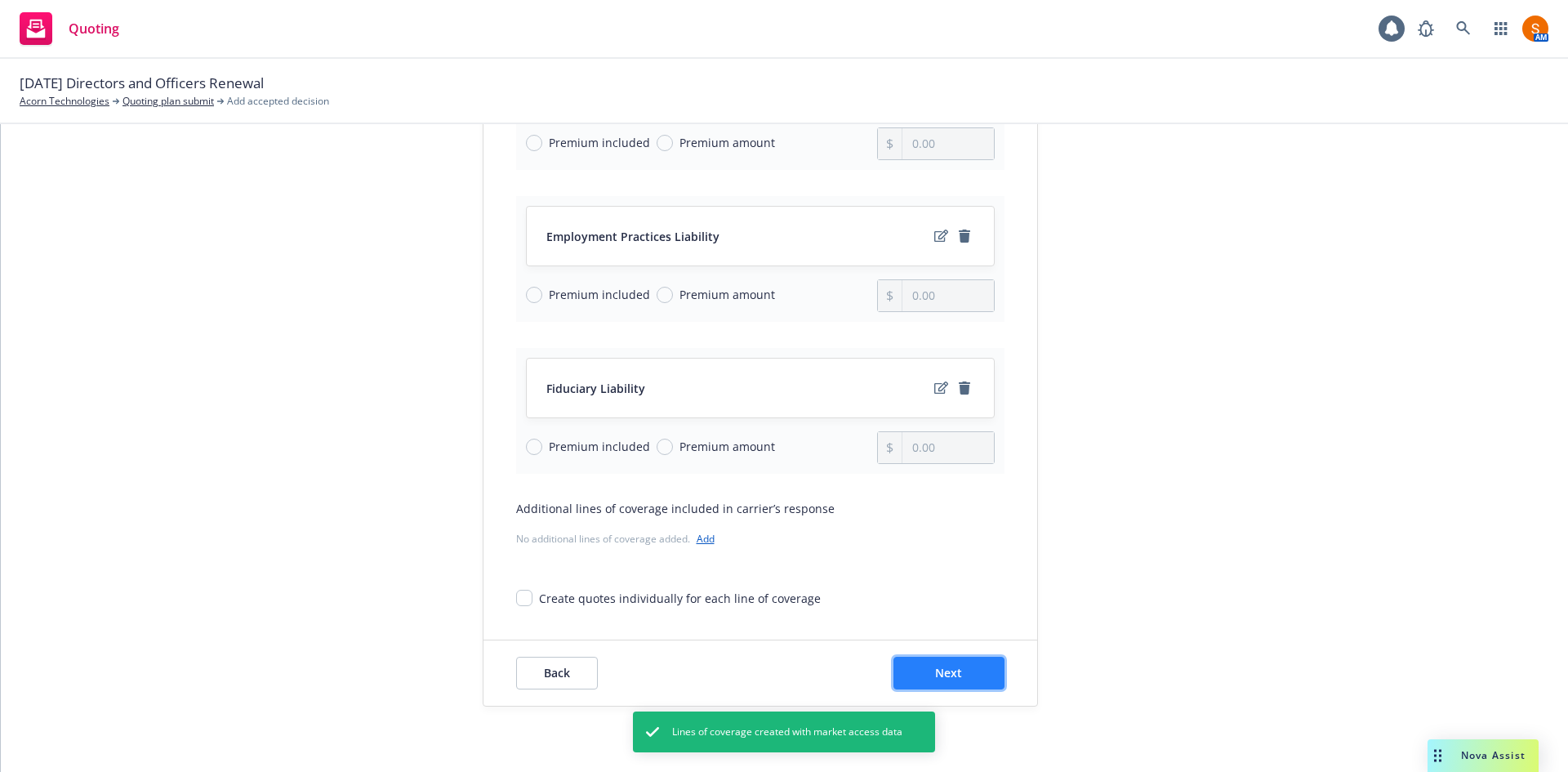
click at [971, 670] on button "Next" at bounding box center [948, 673] width 111 height 32
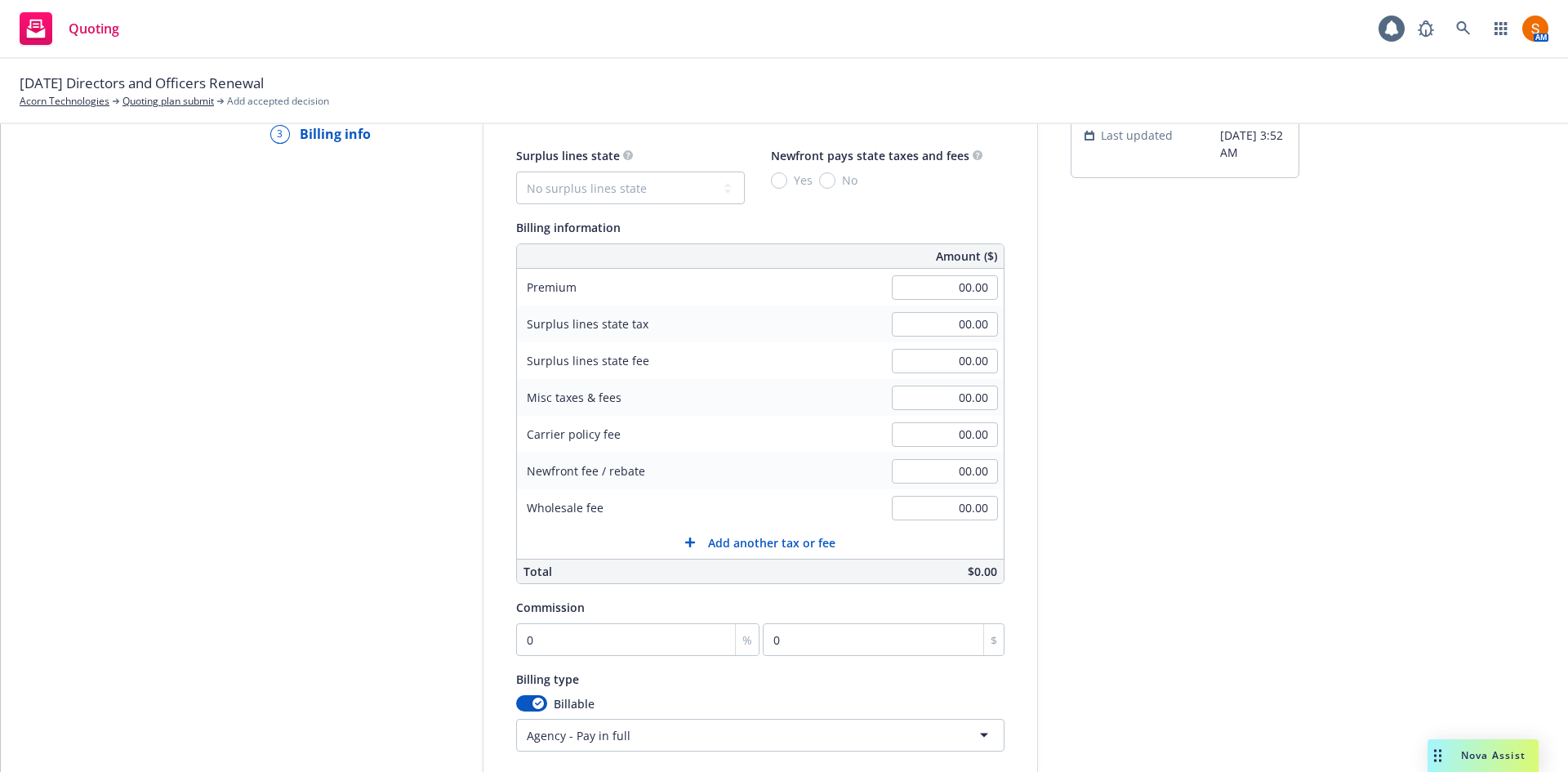
scroll to position [129, 0]
click at [942, 281] on input "00.00" at bounding box center [945, 289] width 106 height 24
type input "22,187.00"
click at [969, 510] on input "00.00" at bounding box center [945, 509] width 106 height 24
type input "500.00"
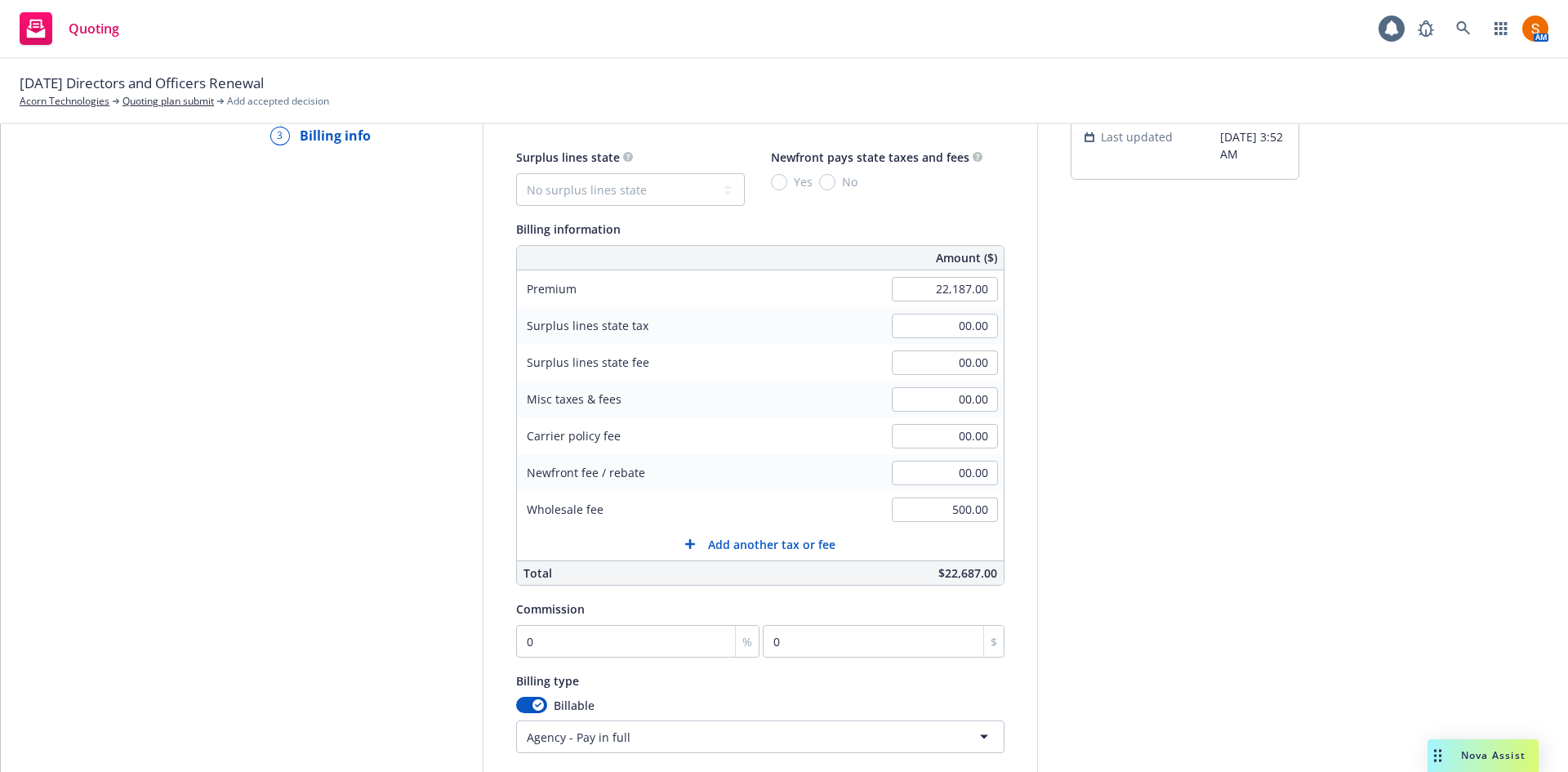
click at [793, 415] on div "Misc taxes & fees 00.00" at bounding box center [760, 400] width 487 height 37
click at [615, 173] on select "No surplus lines state Alaska Alabama Arkansas Arizona California Colorado Conn…" at bounding box center [631, 189] width 229 height 32
select select "CA"
click at [516, 173] on select "No surplus lines state Alaska Alabama Arkansas Arizona California Colorado Conn…" at bounding box center [631, 189] width 229 height 32
type input "665.61"
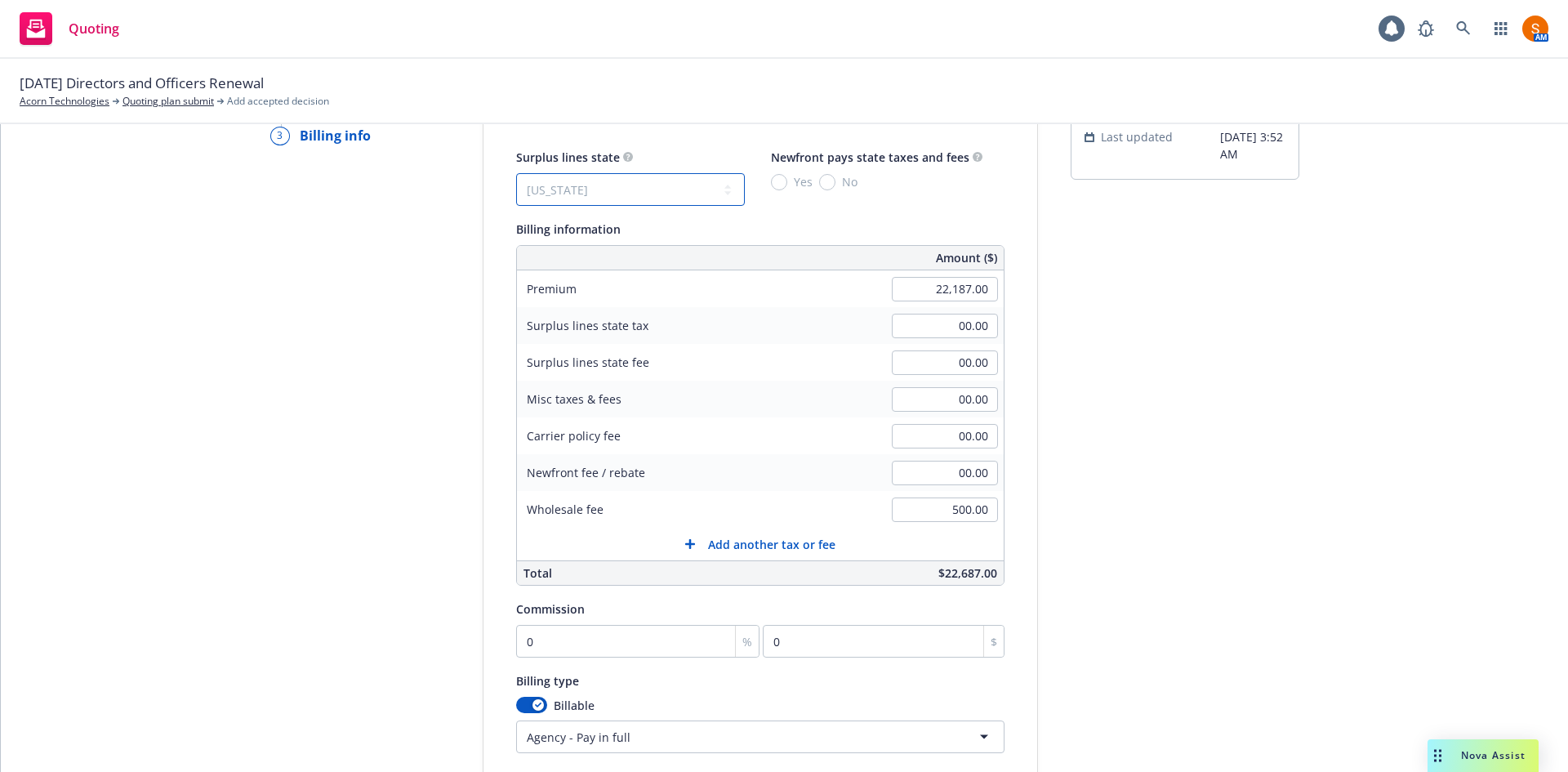
type input "39.94"
click at [819, 179] on input "No" at bounding box center [827, 182] width 17 height 17
radio input "true"
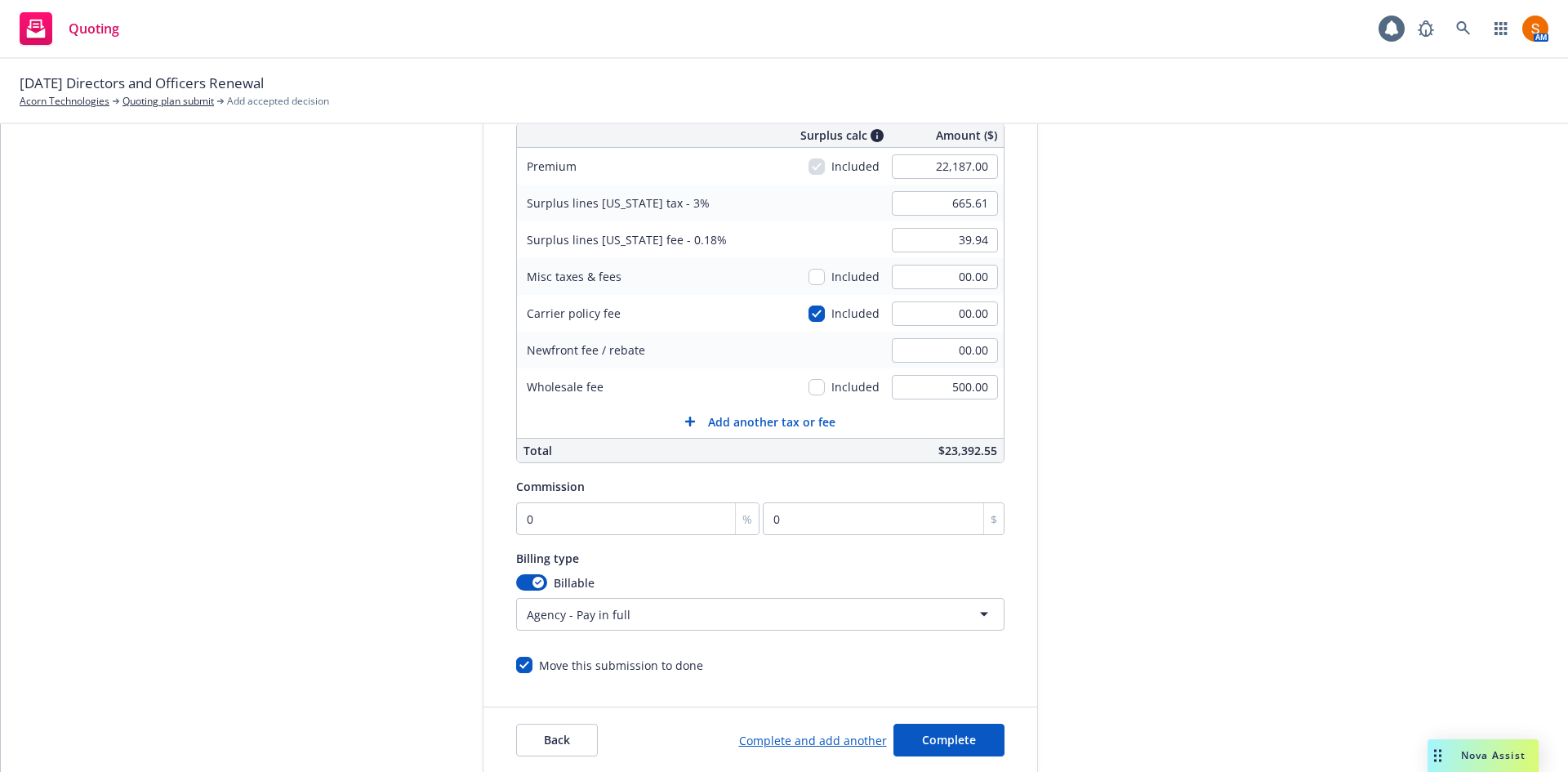
scroll to position [318, 0]
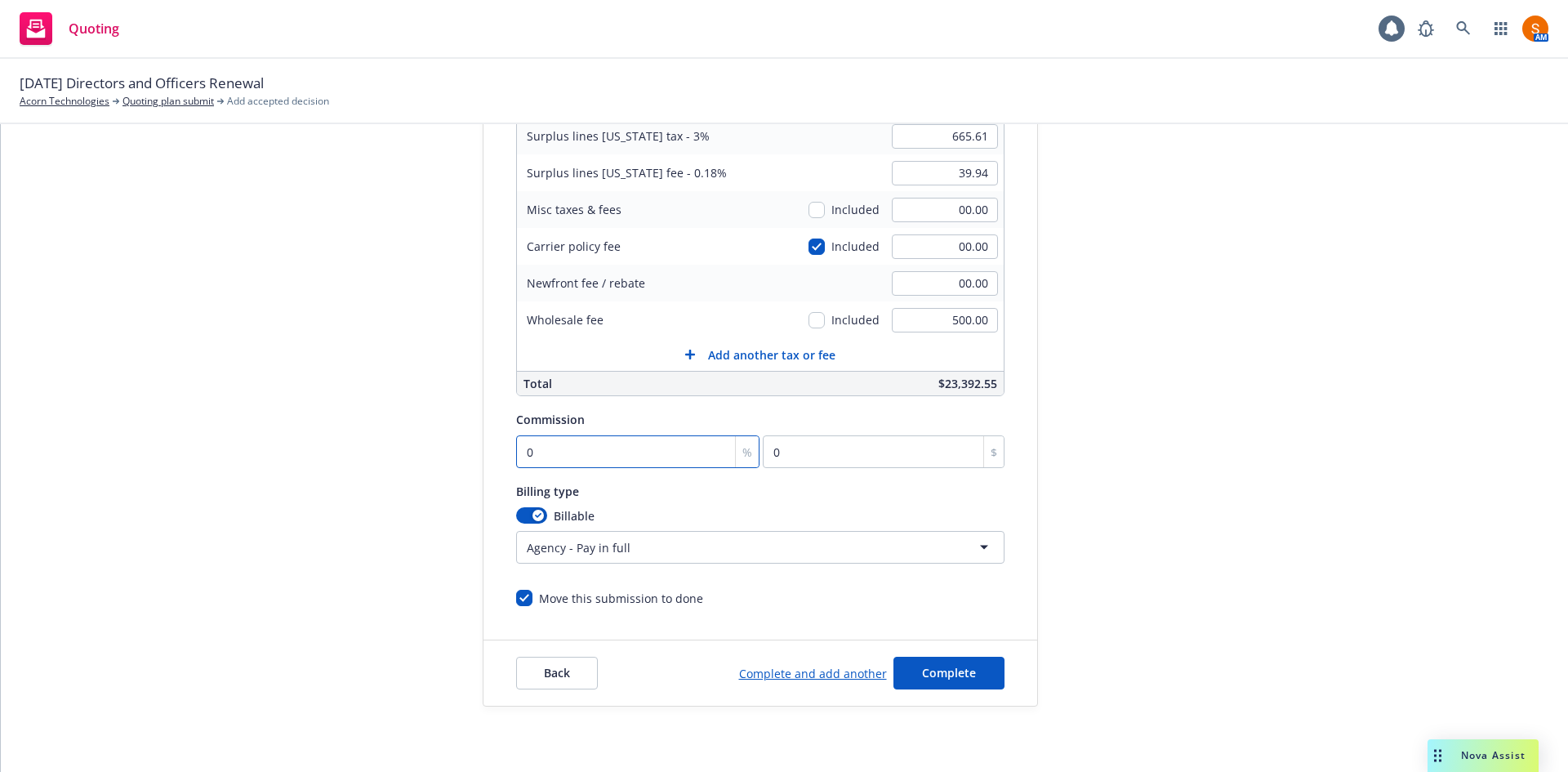
click at [602, 467] on input "0" at bounding box center [638, 452] width 244 height 32
type input "1"
type input "221.87"
type input "11"
type input "2440.57"
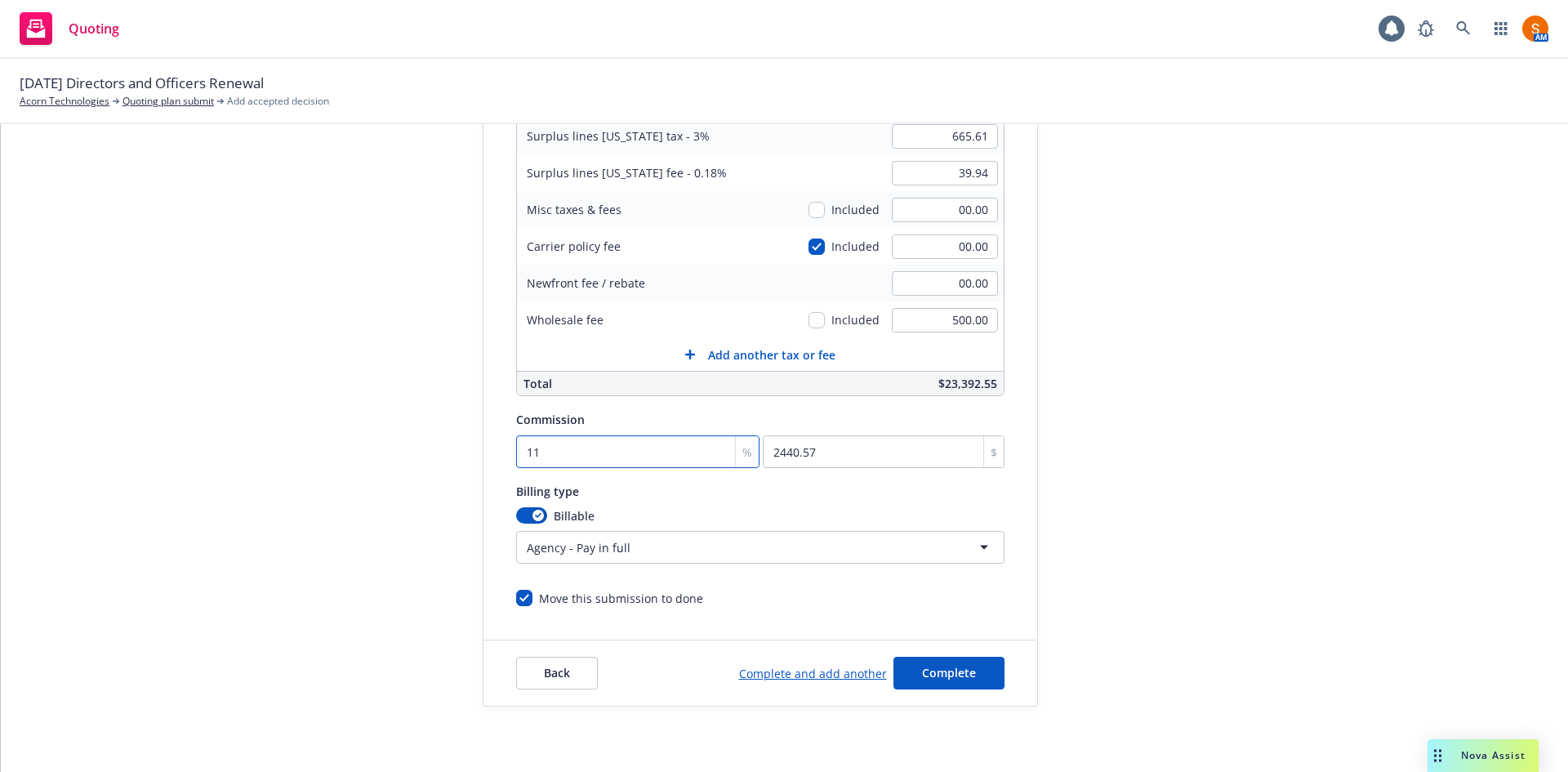
type input "11"
click at [948, 677] on span "Complete" at bounding box center [949, 673] width 54 height 16
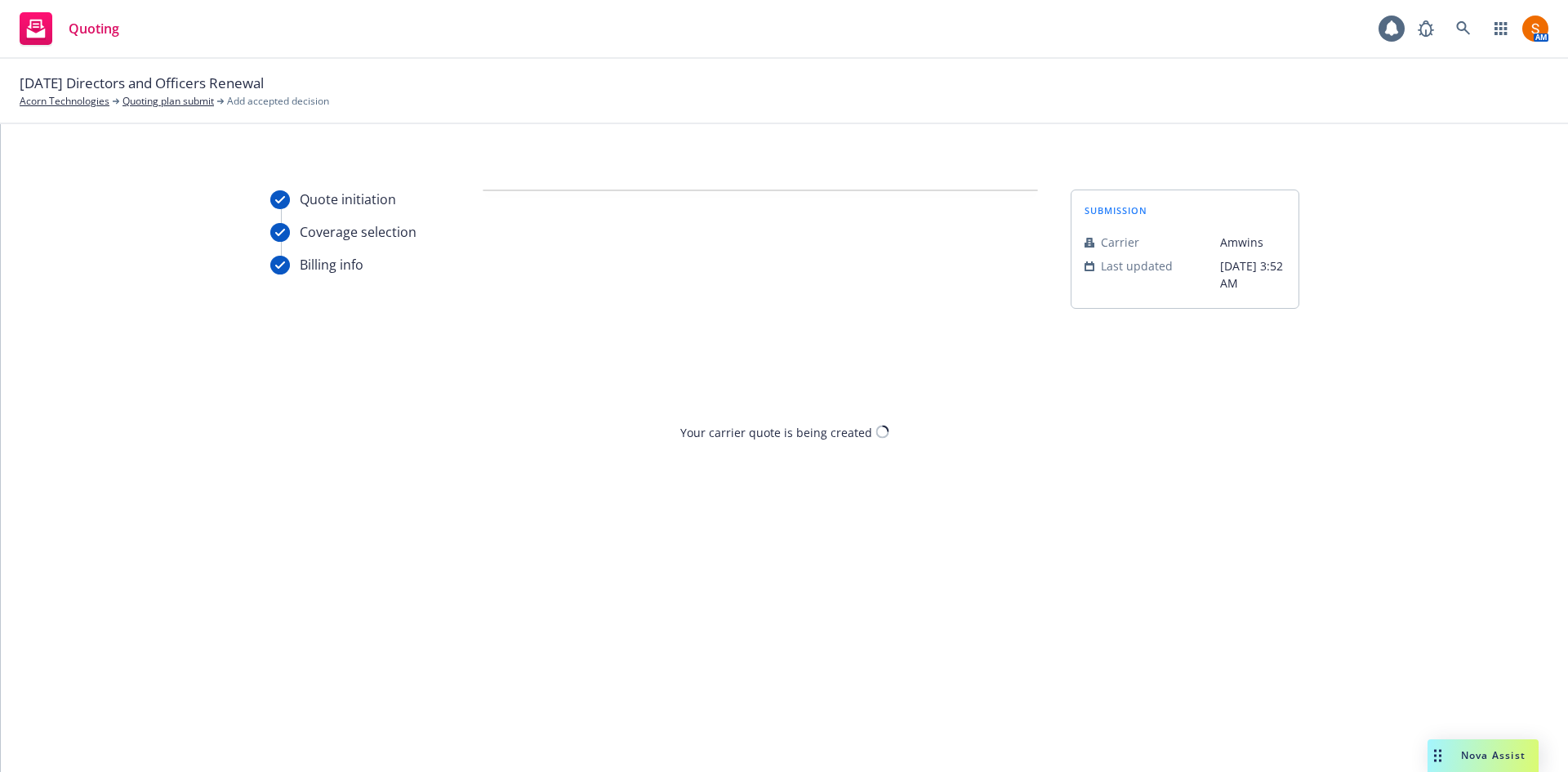
scroll to position [0, 0]
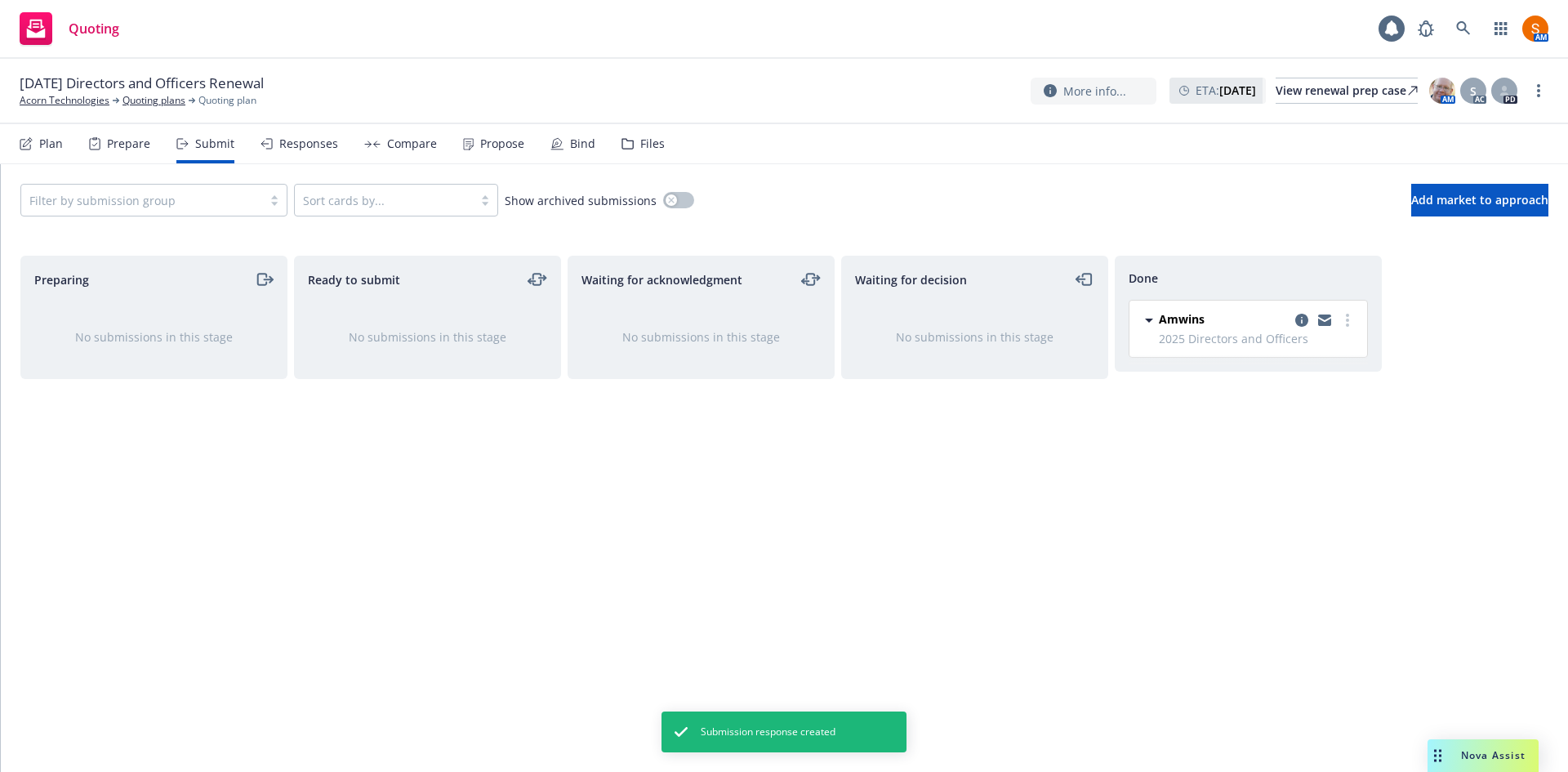
click at [498, 148] on div "Propose" at bounding box center [501, 143] width 44 height 13
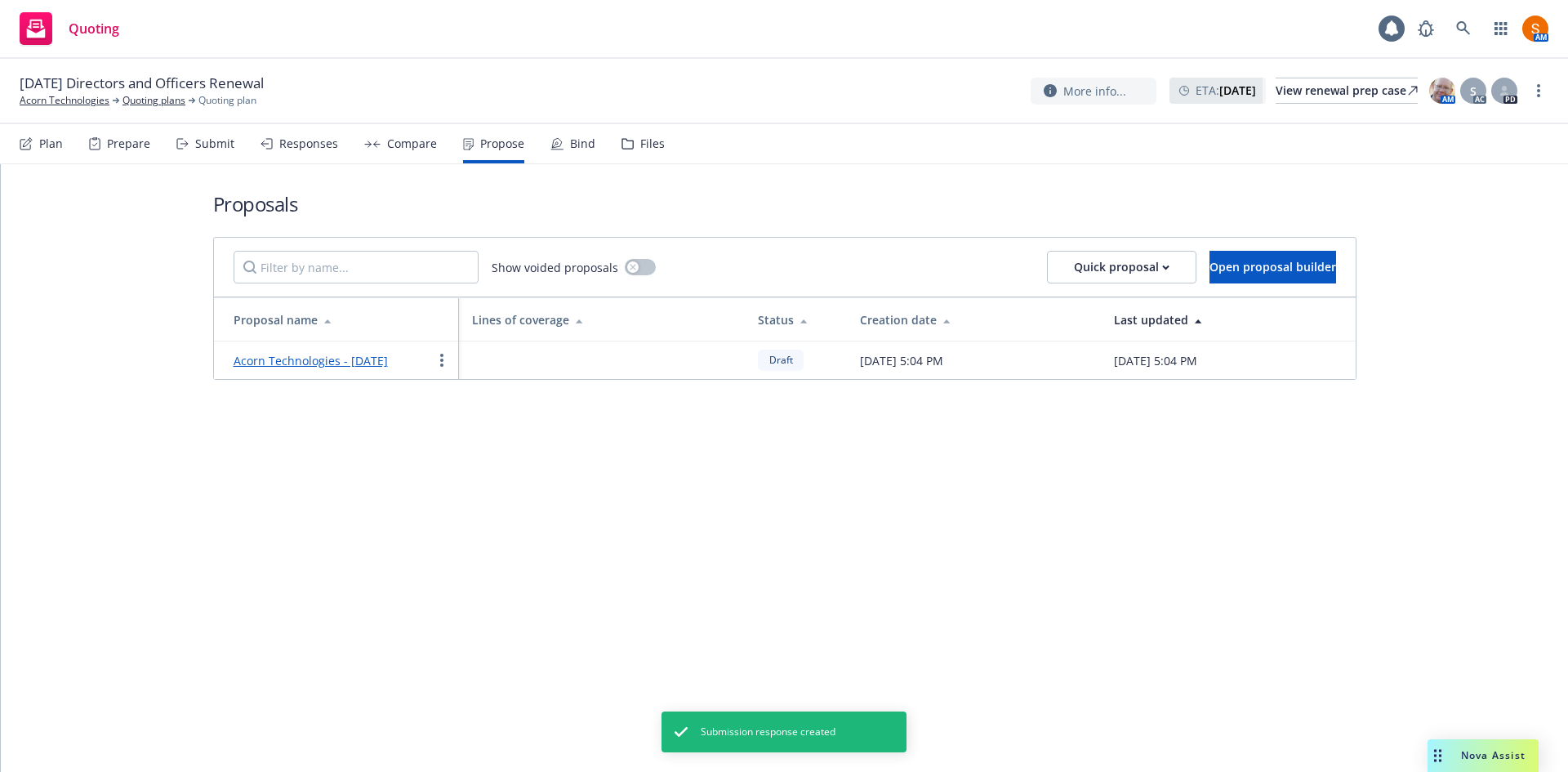
click at [321, 354] on link "Acorn Technologies - September 2025" at bounding box center [311, 361] width 155 height 16
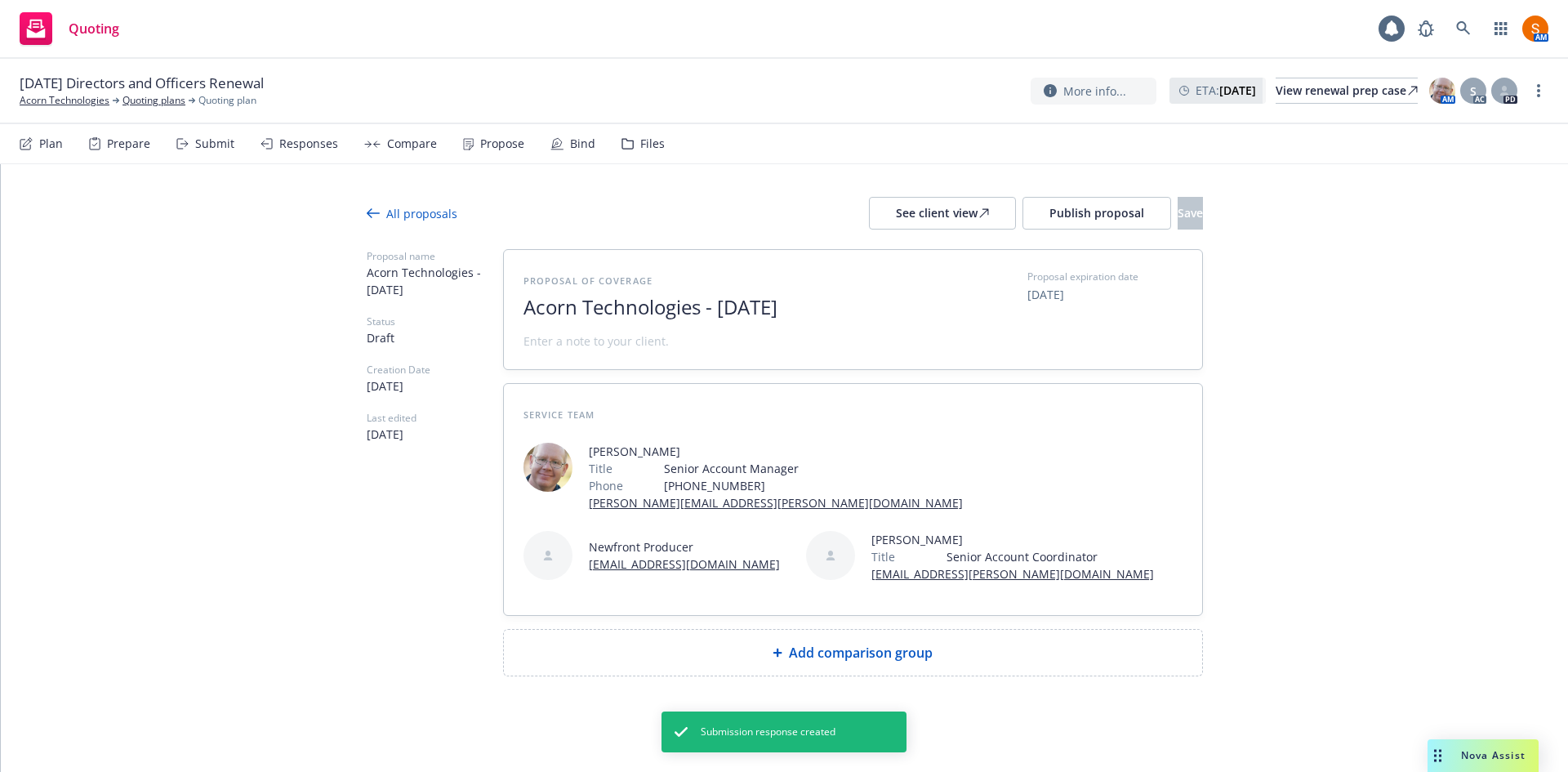
click at [700, 301] on span "Acorn Technologies - September 2025" at bounding box center [724, 308] width 401 height 24
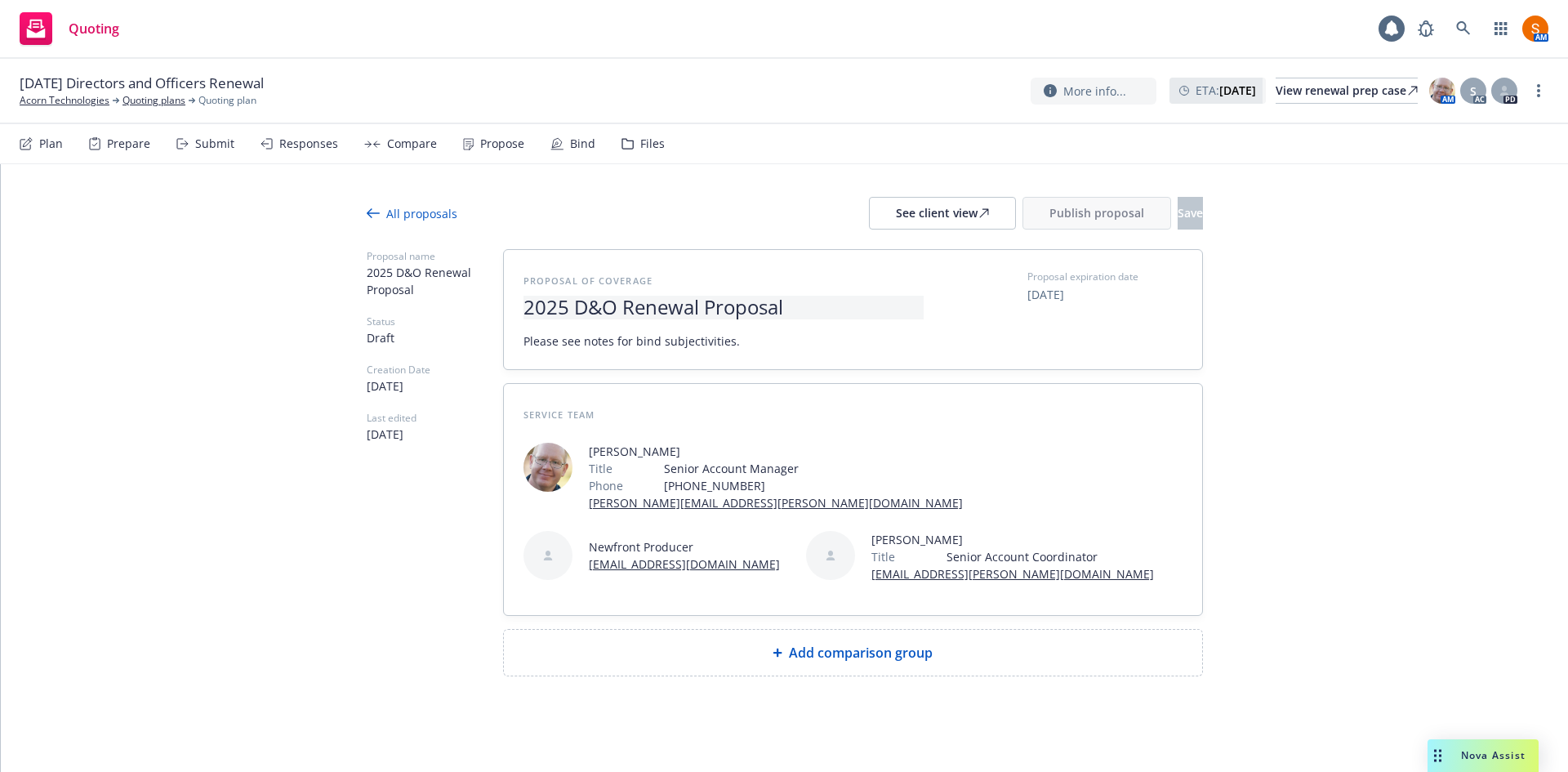
scroll to position [3, 0]
click at [804, 646] on span "Add comparison group" at bounding box center [861, 651] width 144 height 20
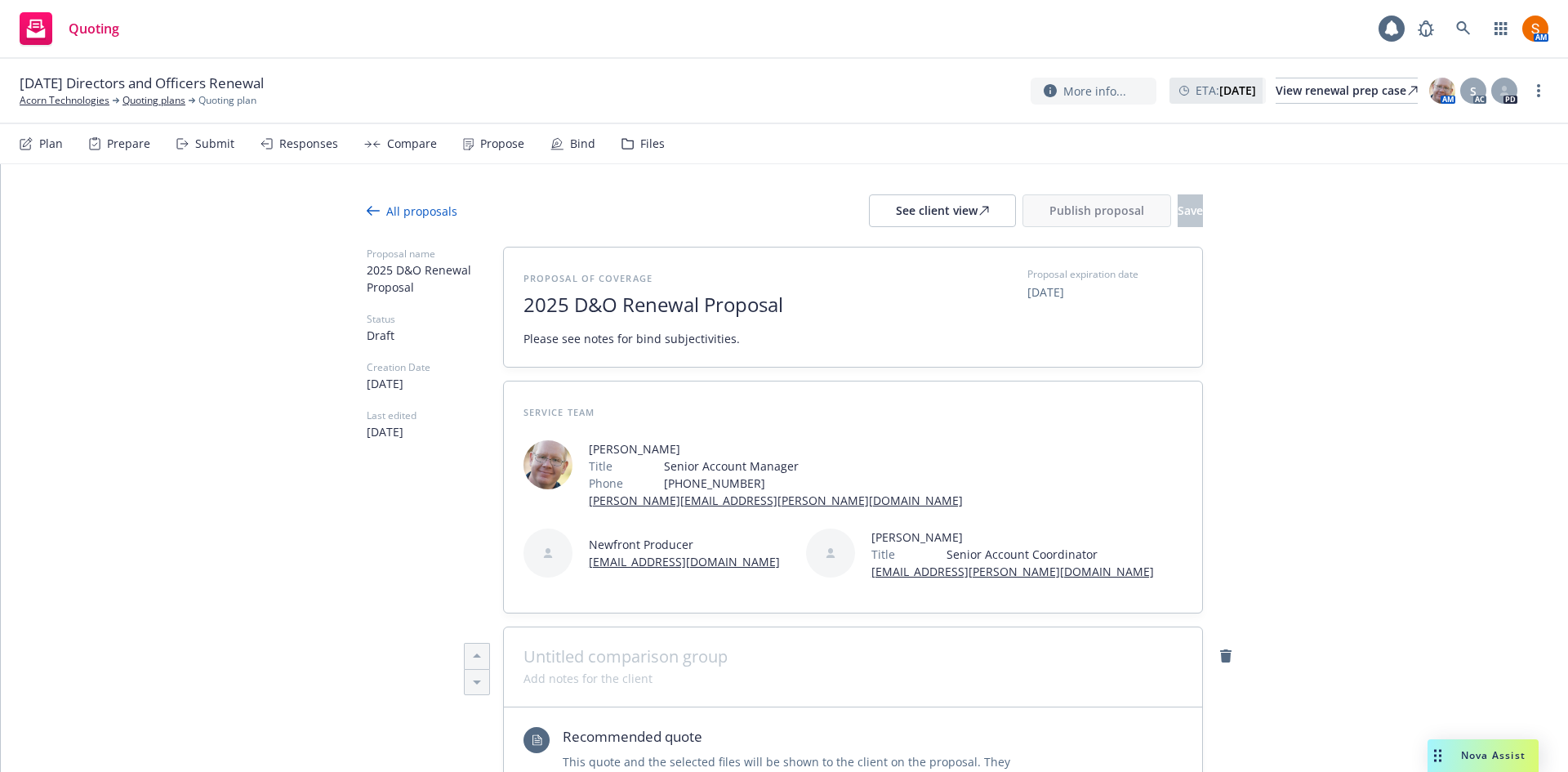
type textarea "x"
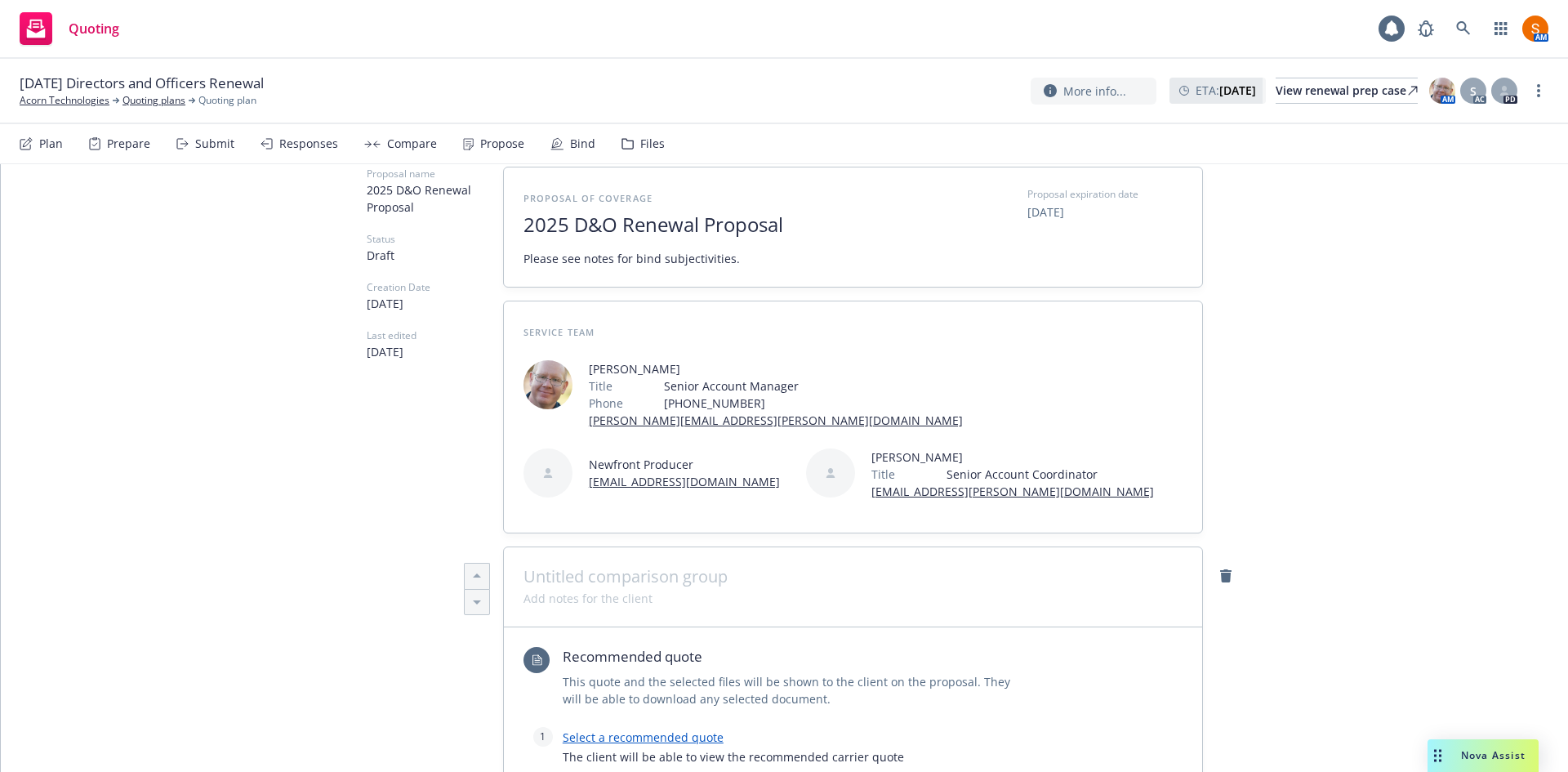
scroll to position [91, 0]
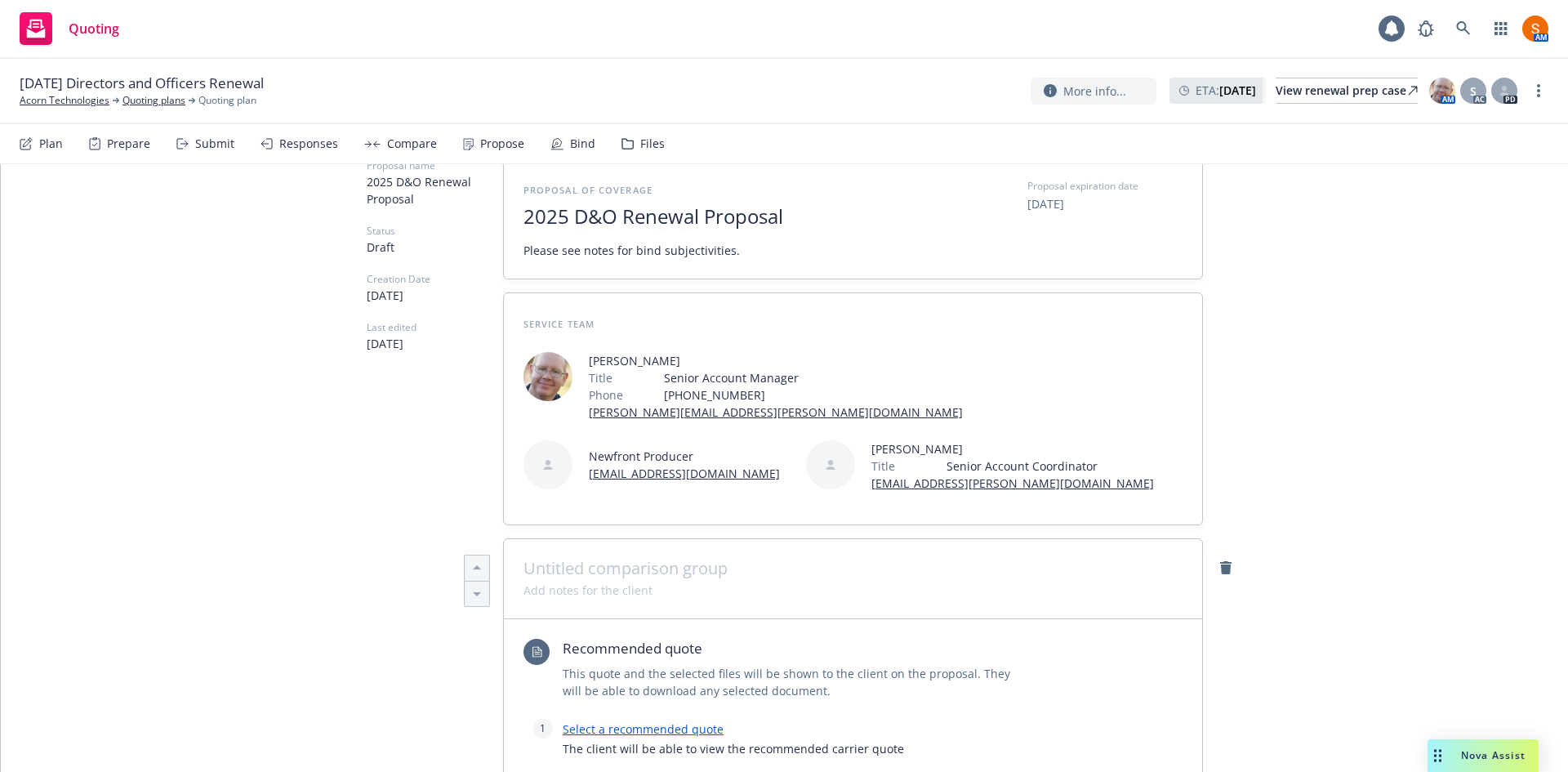
click at [716, 573] on span at bounding box center [853, 568] width 659 height 20
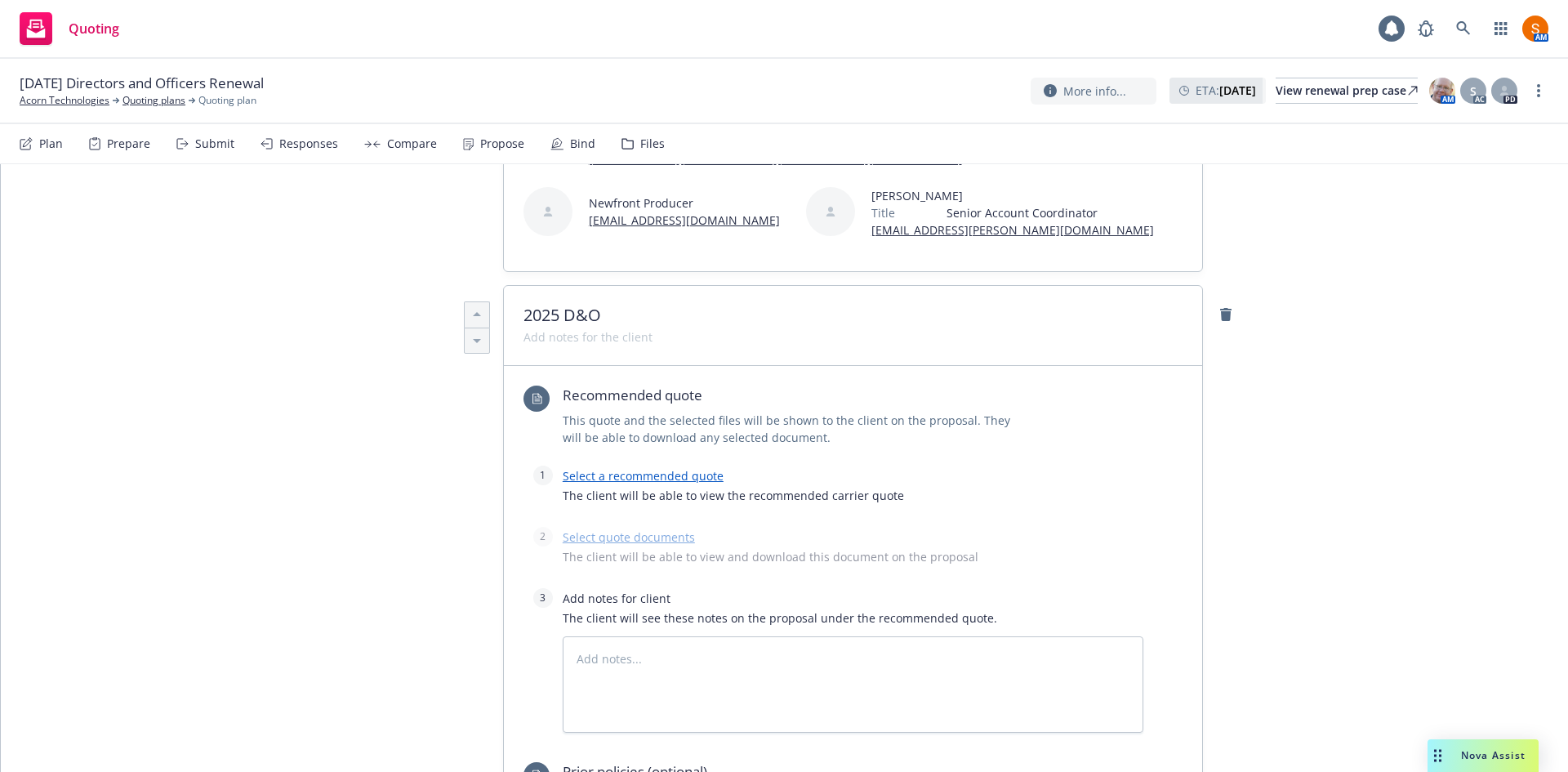
scroll to position [381, 0]
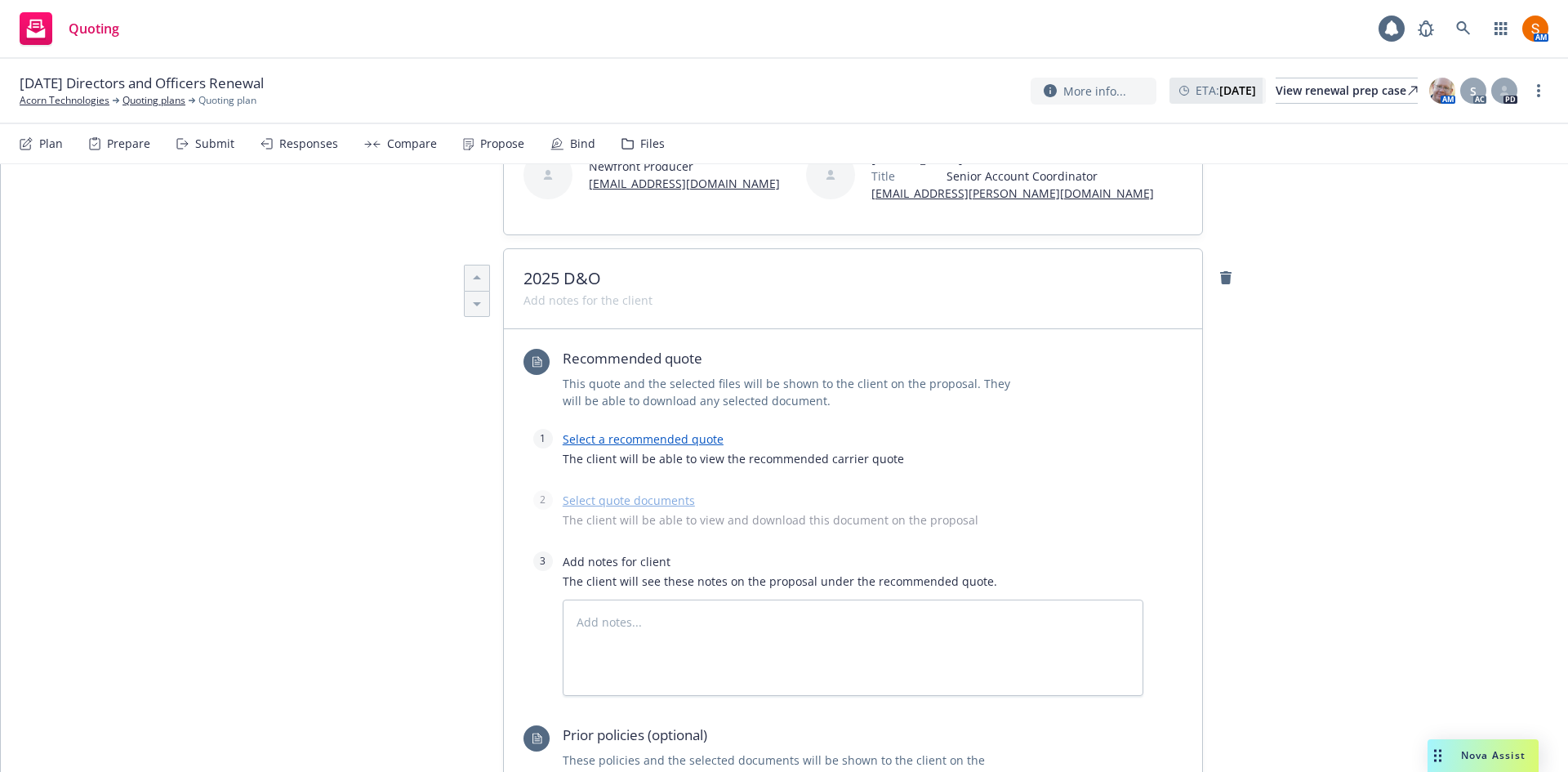
click at [699, 444] on link "Select a recommended quote" at bounding box center [643, 439] width 161 height 16
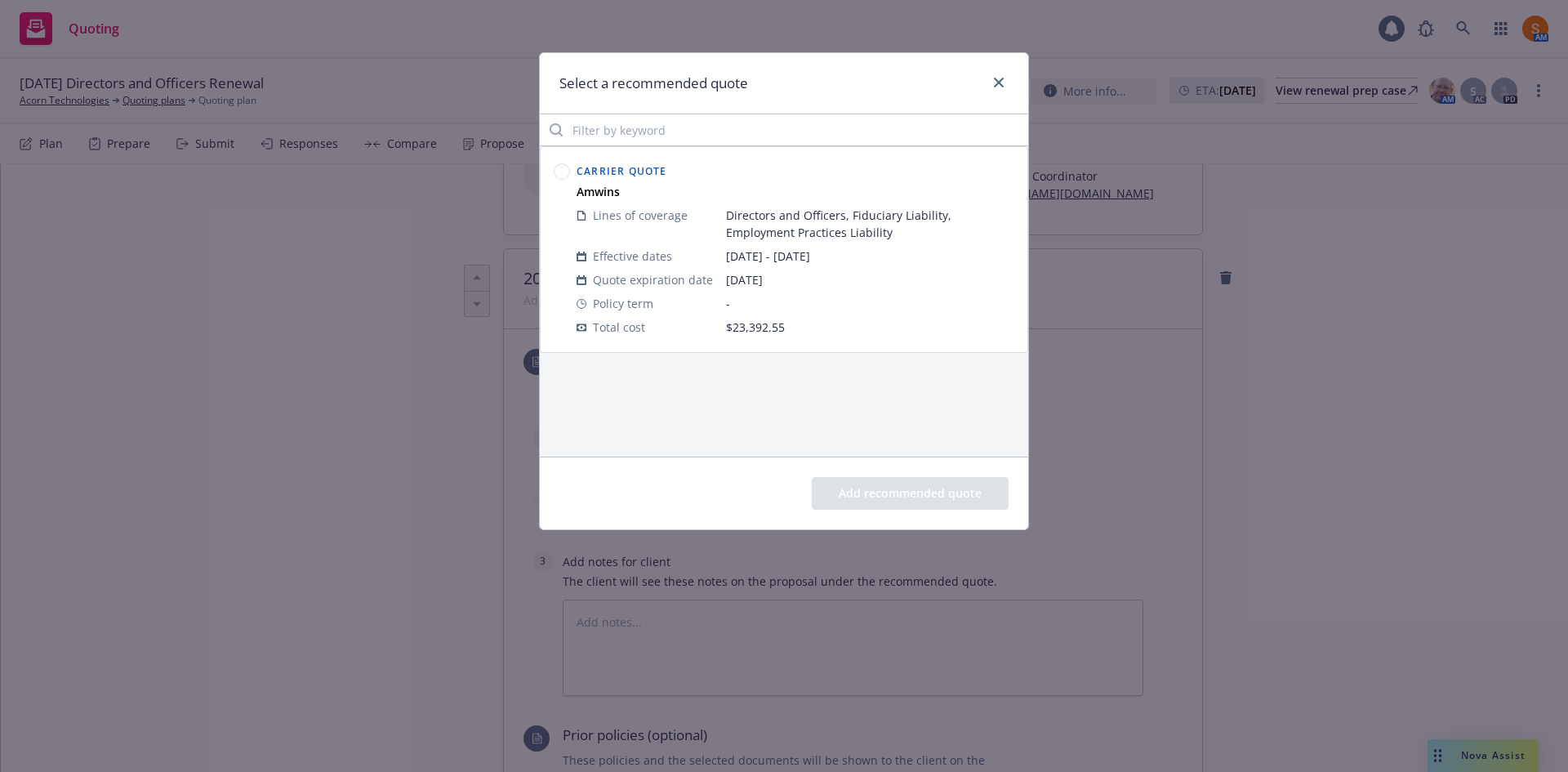
click at [566, 168] on circle at bounding box center [562, 172] width 16 height 16
click at [927, 495] on button "Add recommended quote" at bounding box center [910, 493] width 197 height 32
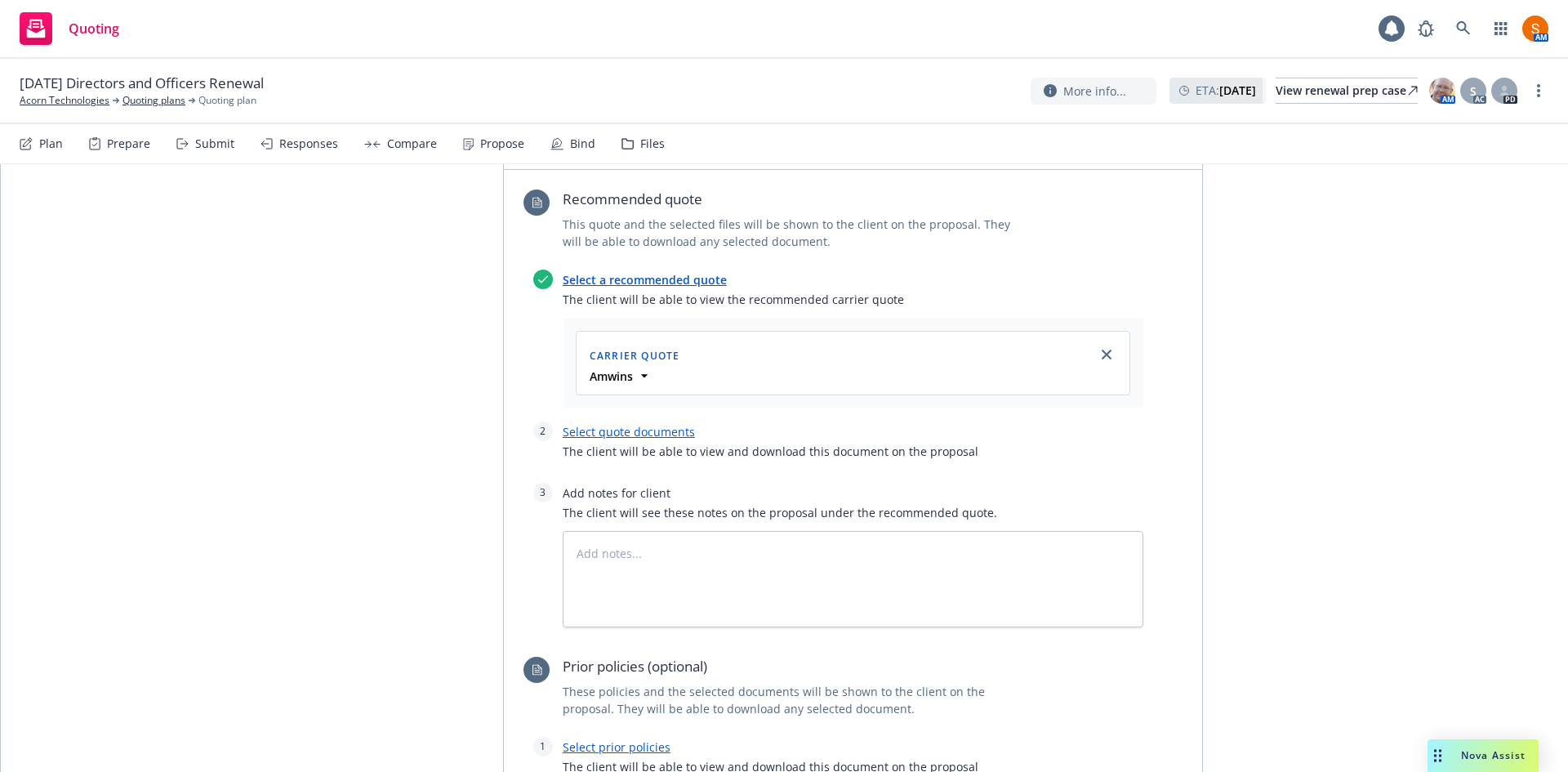
scroll to position [541, 0]
click at [654, 429] on link "Select quote documents" at bounding box center [629, 431] width 132 height 16
type textarea "x"
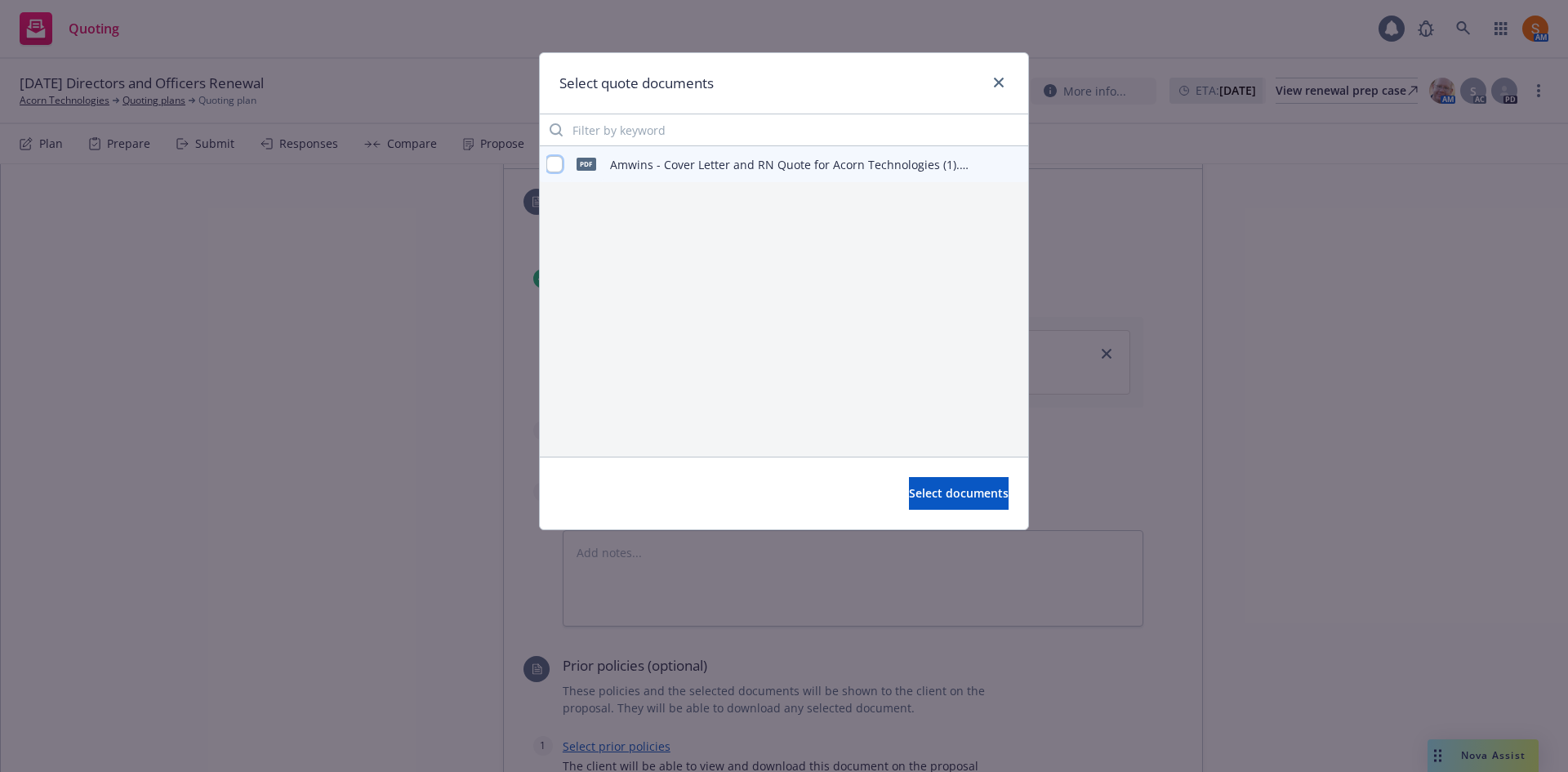
click at [554, 160] on input "checkbox" at bounding box center [554, 164] width 17 height 17
checkbox input "true"
click at [932, 490] on span "Select documents" at bounding box center [959, 493] width 100 height 16
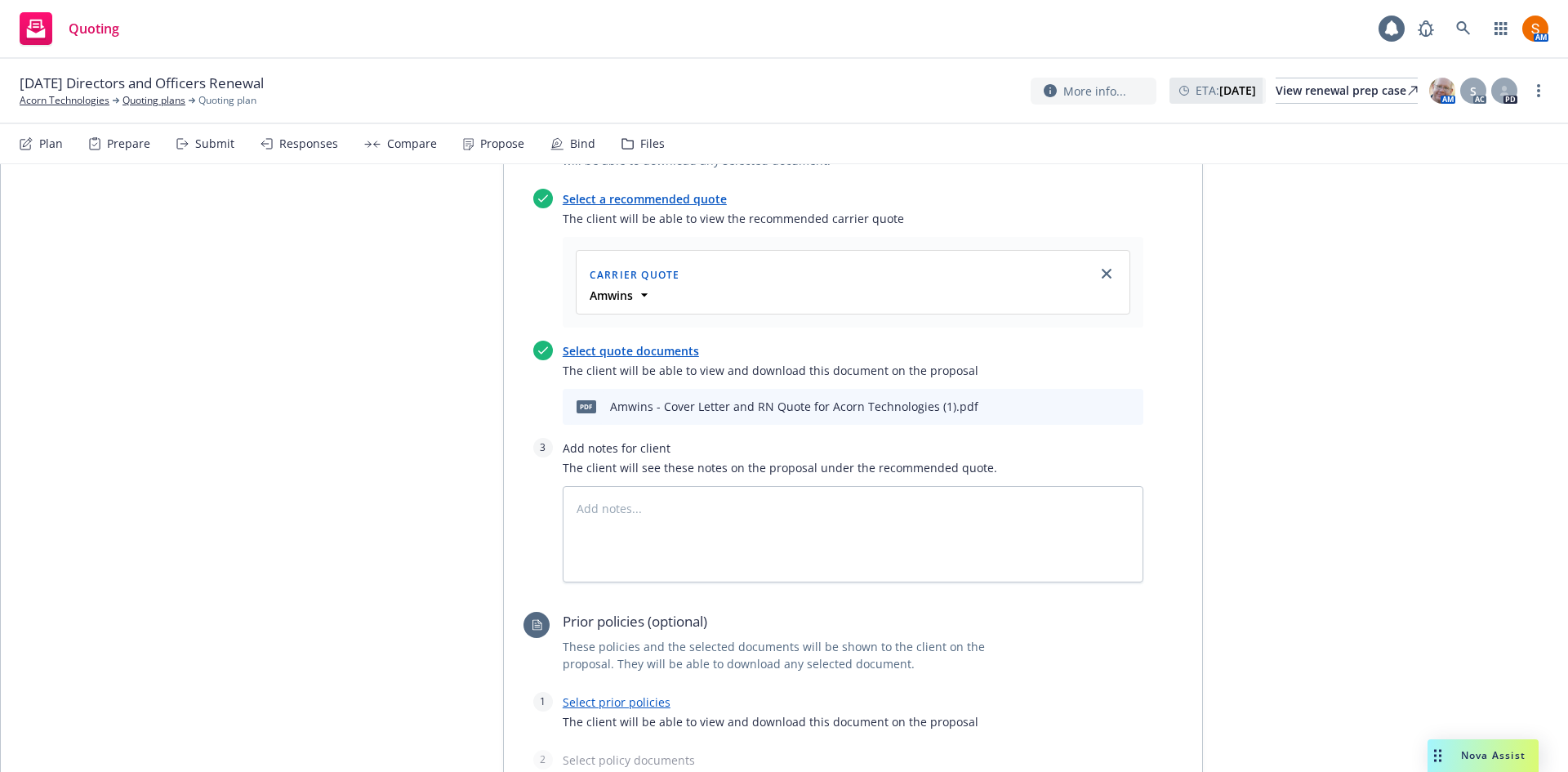
scroll to position [623, 0]
click at [709, 533] on textarea at bounding box center [853, 532] width 581 height 96
type textarea "x"
type textarea "B"
type textarea "x"
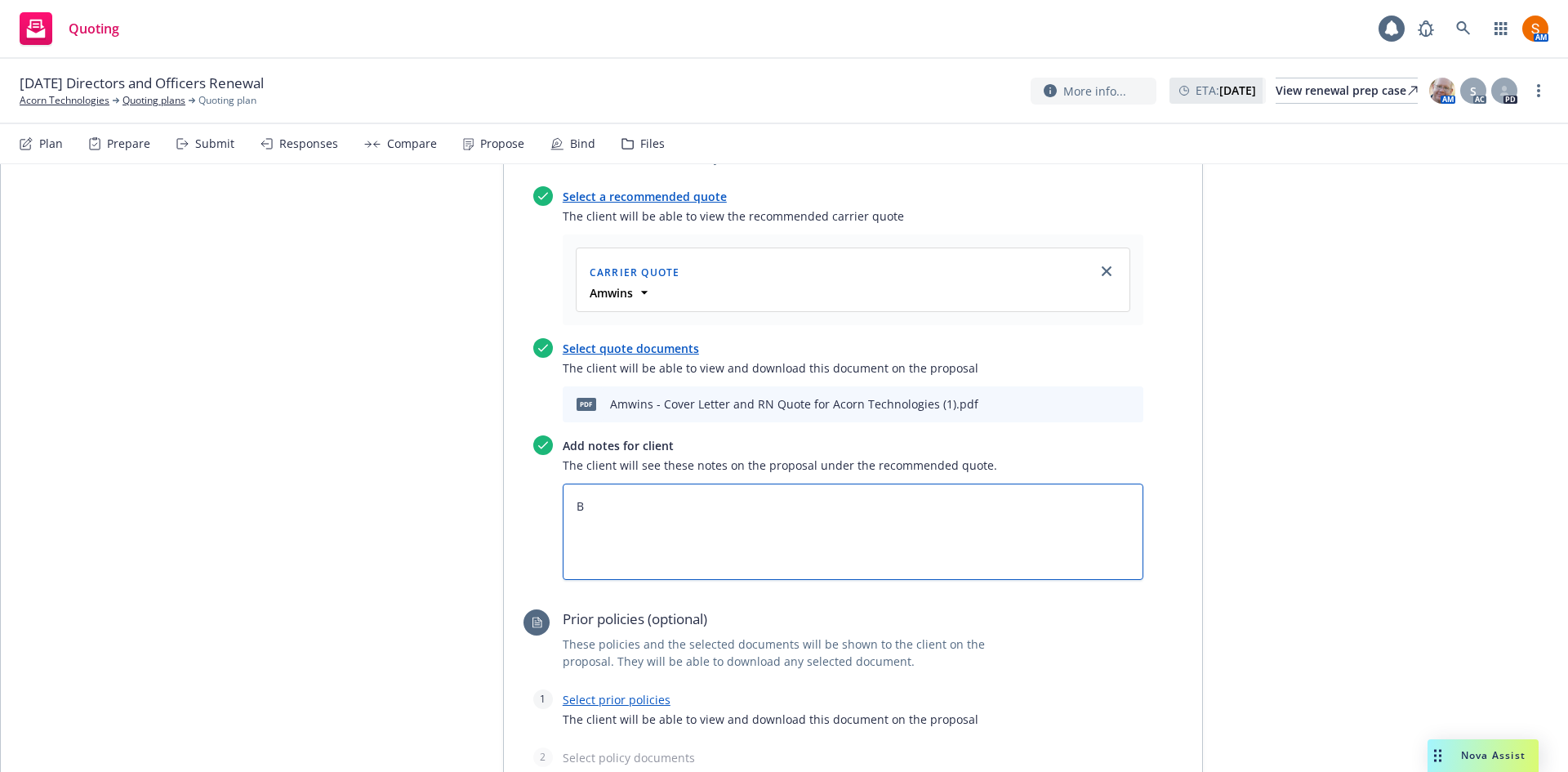
type textarea "Bi"
type textarea "x"
type textarea "Bin"
type textarea "x"
type textarea "Bind"
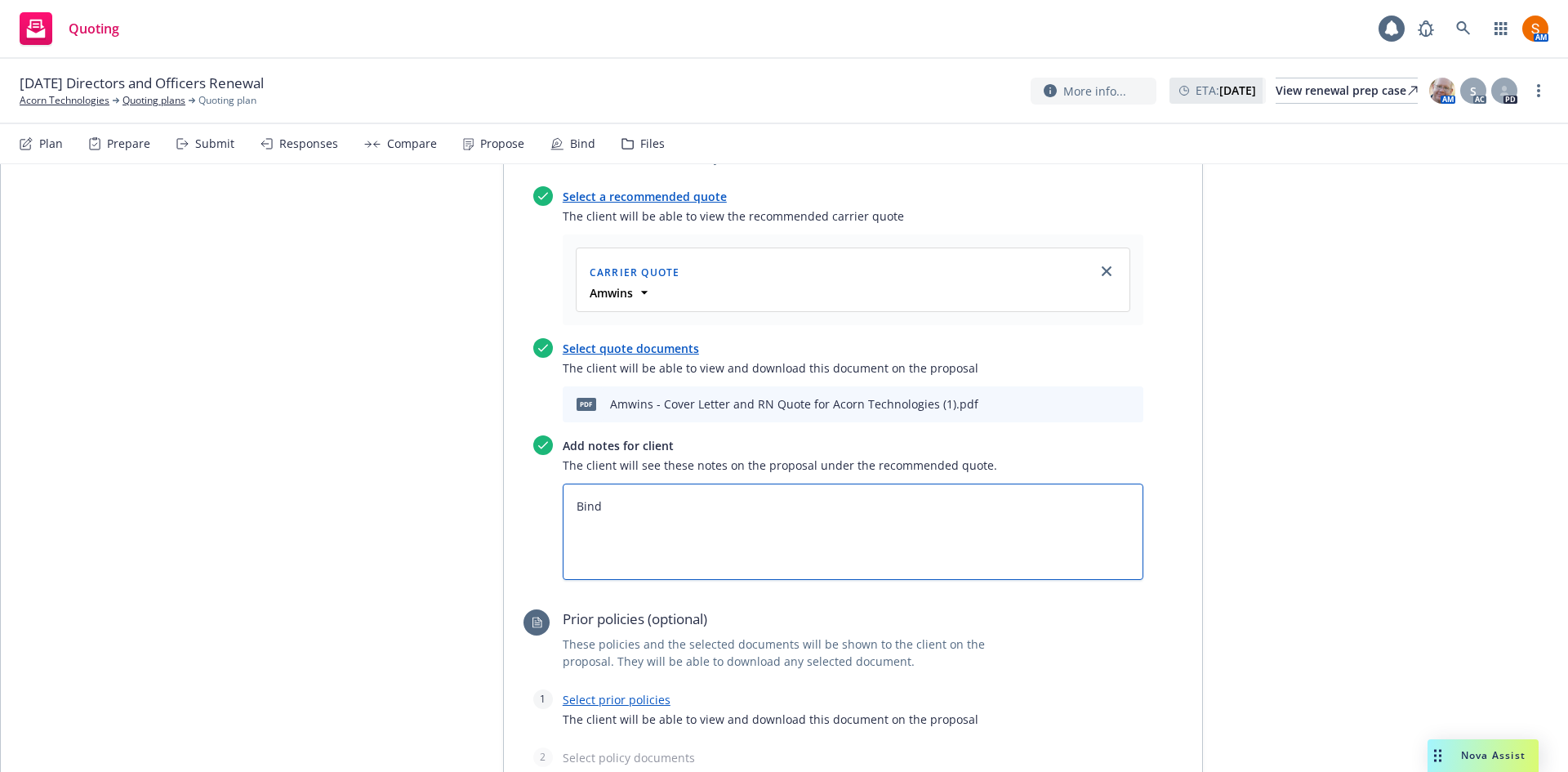
type textarea "x"
type textarea "Bind"
type textarea "x"
type textarea "Bind S"
type textarea "x"
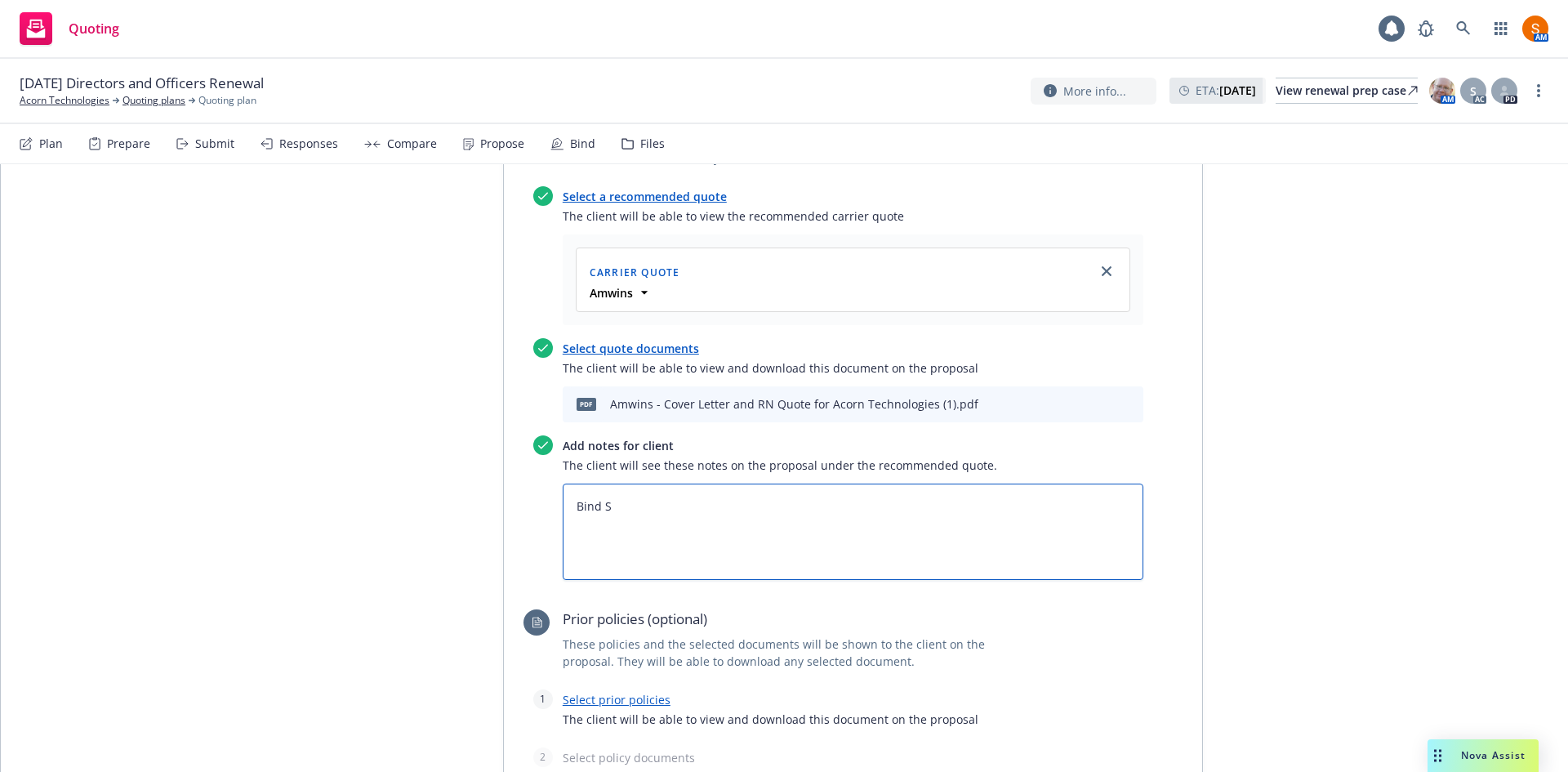
type textarea "Bind Su"
type textarea "x"
type textarea "Bind Sub"
type textarea "x"
type textarea "Bind Subj"
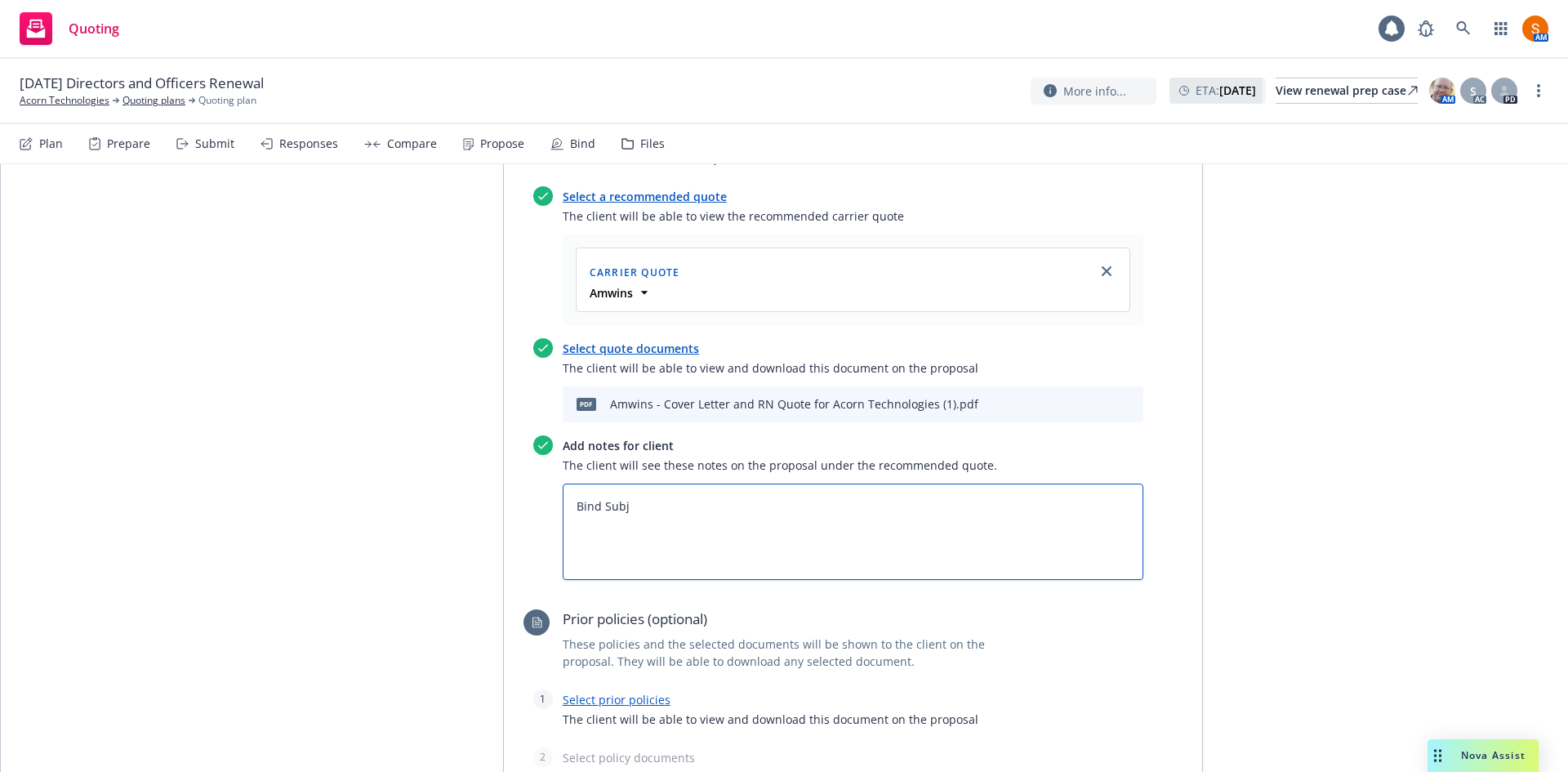
type textarea "x"
type textarea "Bind Subjec"
type textarea "x"
type textarea "Bind Subject"
type textarea "x"
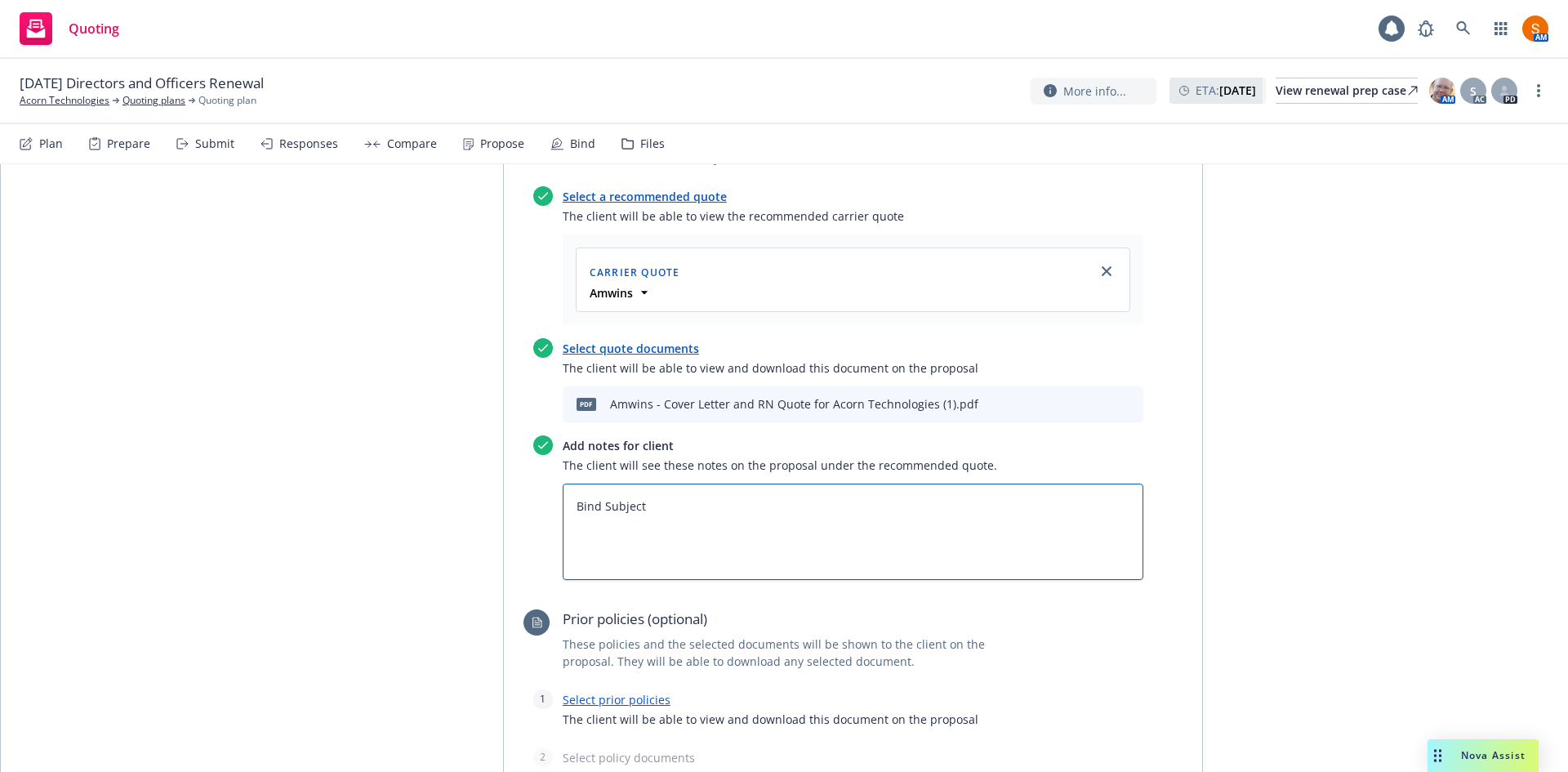
type textarea "Bind Subjecti"
type textarea "x"
type textarea "Bind Subjectiv"
type textarea "x"
type textarea "Bind Subjectivi"
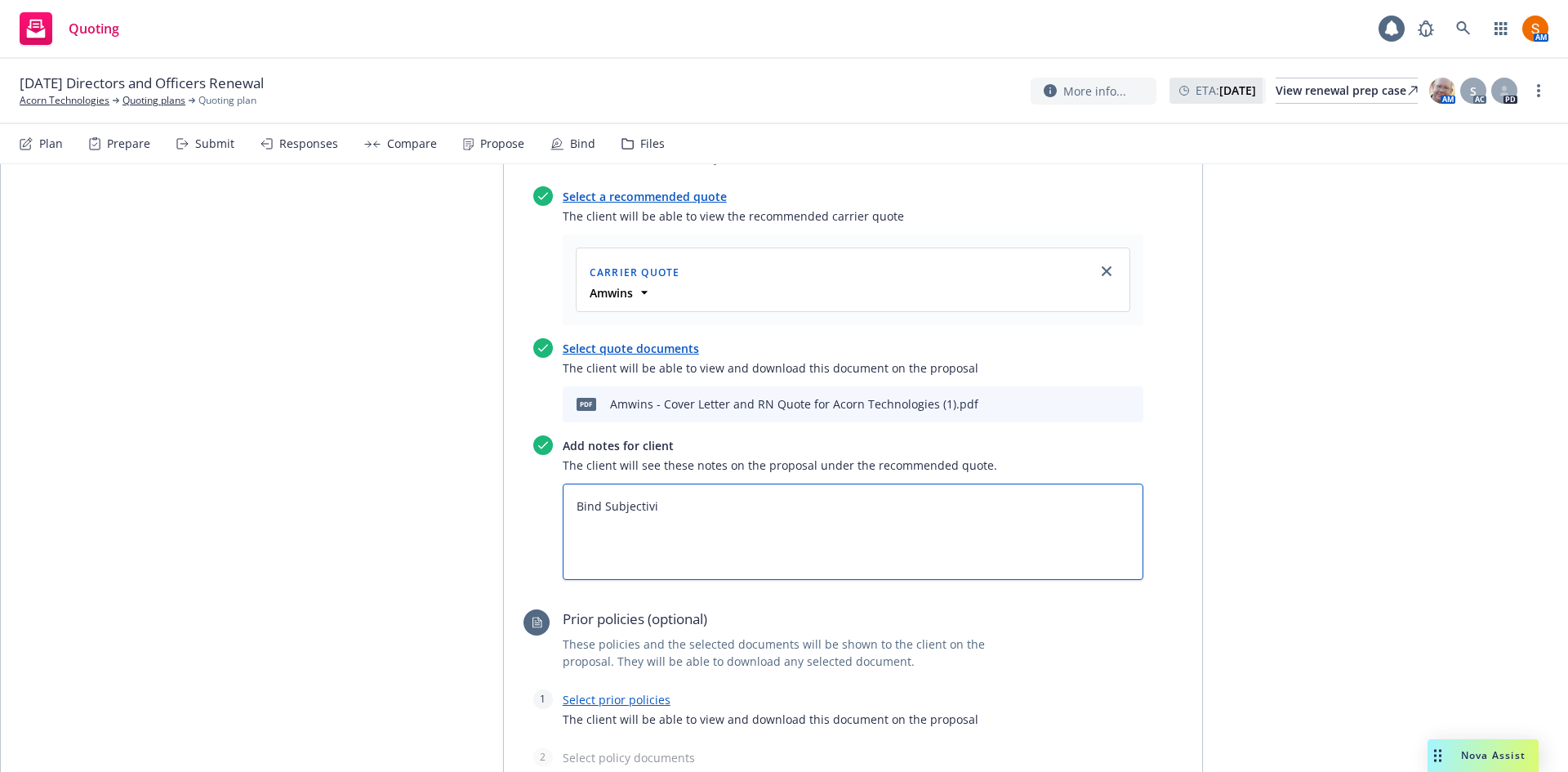
type textarea "x"
type textarea "Bind Subjectivit"
type textarea "x"
type textarea "Bind Subjectiviti"
type textarea "x"
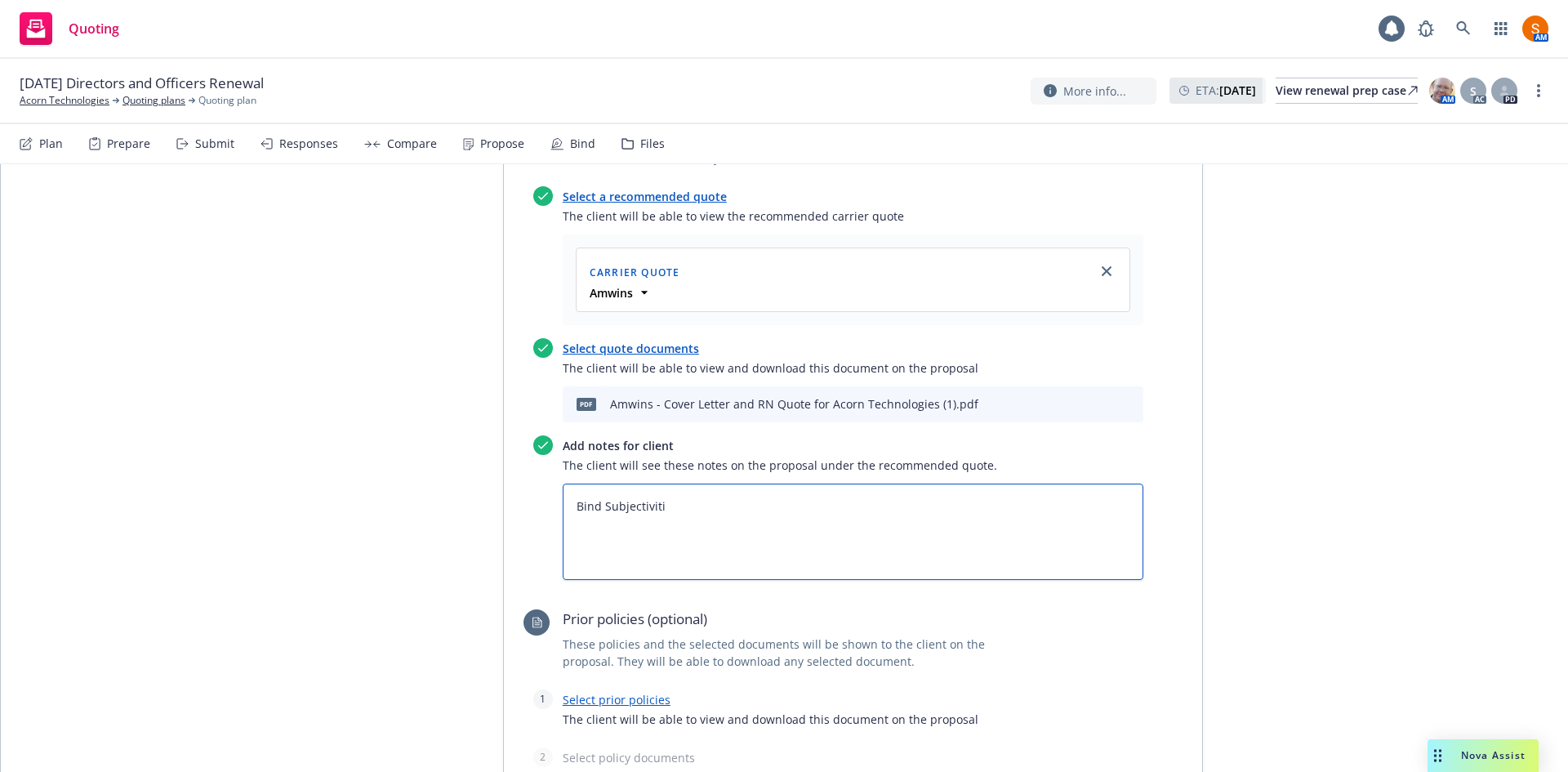
type textarea "Bind Subjectivitie"
type textarea "x"
type textarea "Bind Subjectivities"
type textarea "x"
type textarea "Bind Subjectivities:"
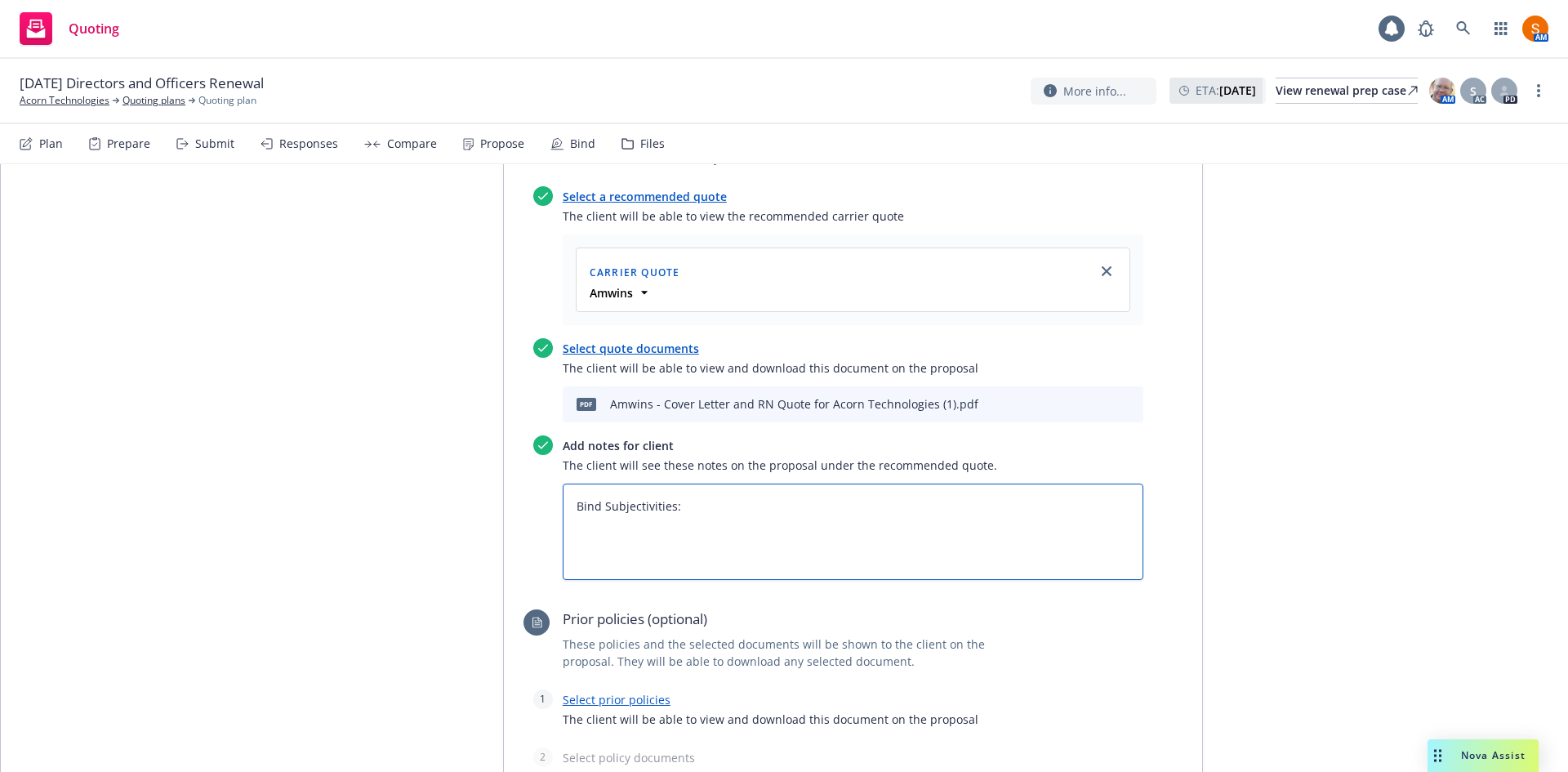
type textarea "x"
type textarea "Bind Subjectivities:"
type textarea "x"
type textarea "Bind Subjectivities:"
paste textarea "Confirm that insured’s total assets are under $50M, net loss less than $5M, tot…"
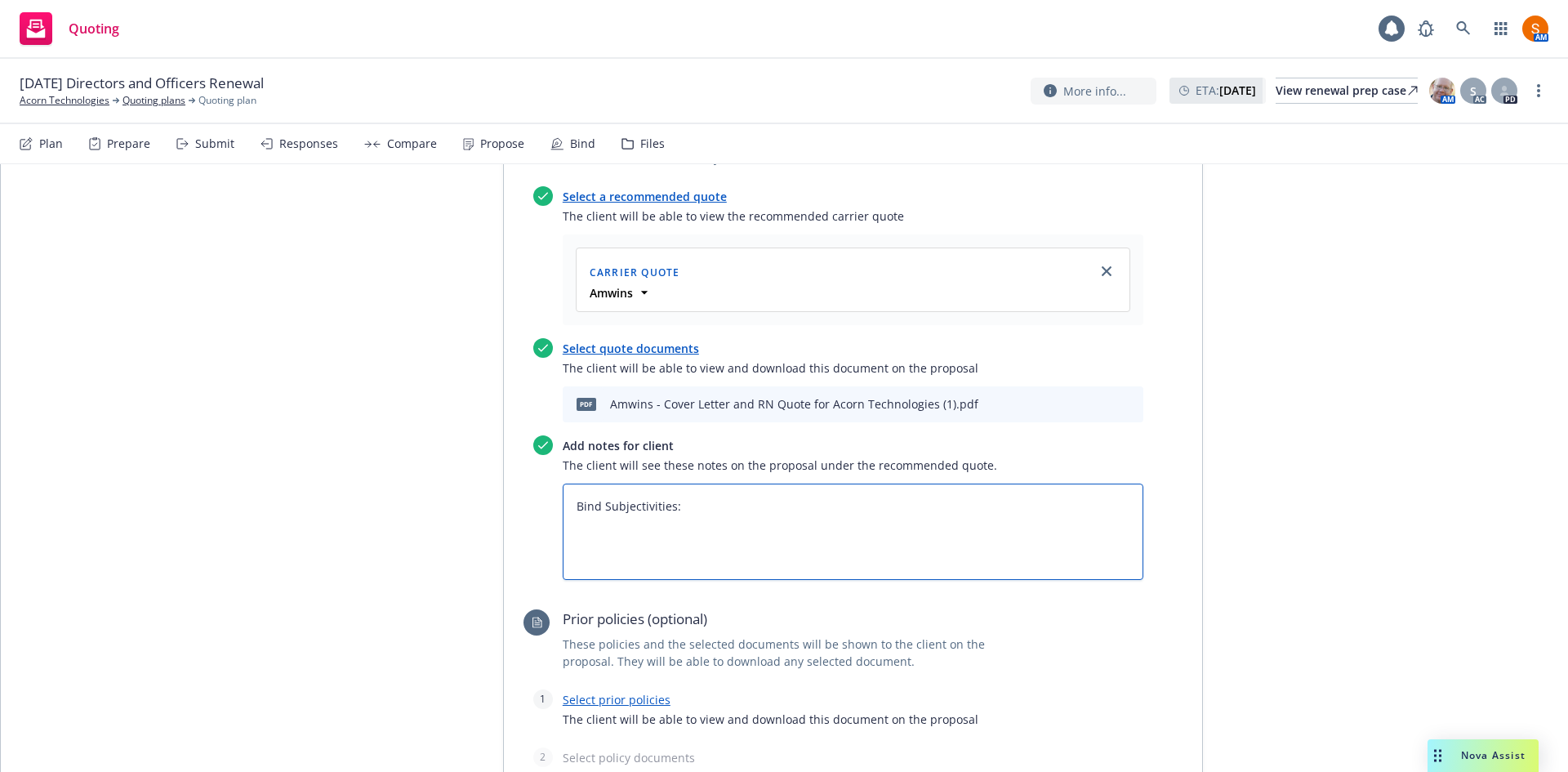
type textarea "x"
type textarea "Bind Subjectivities: Confirm that insured’s total assets are under $50M, net lo…"
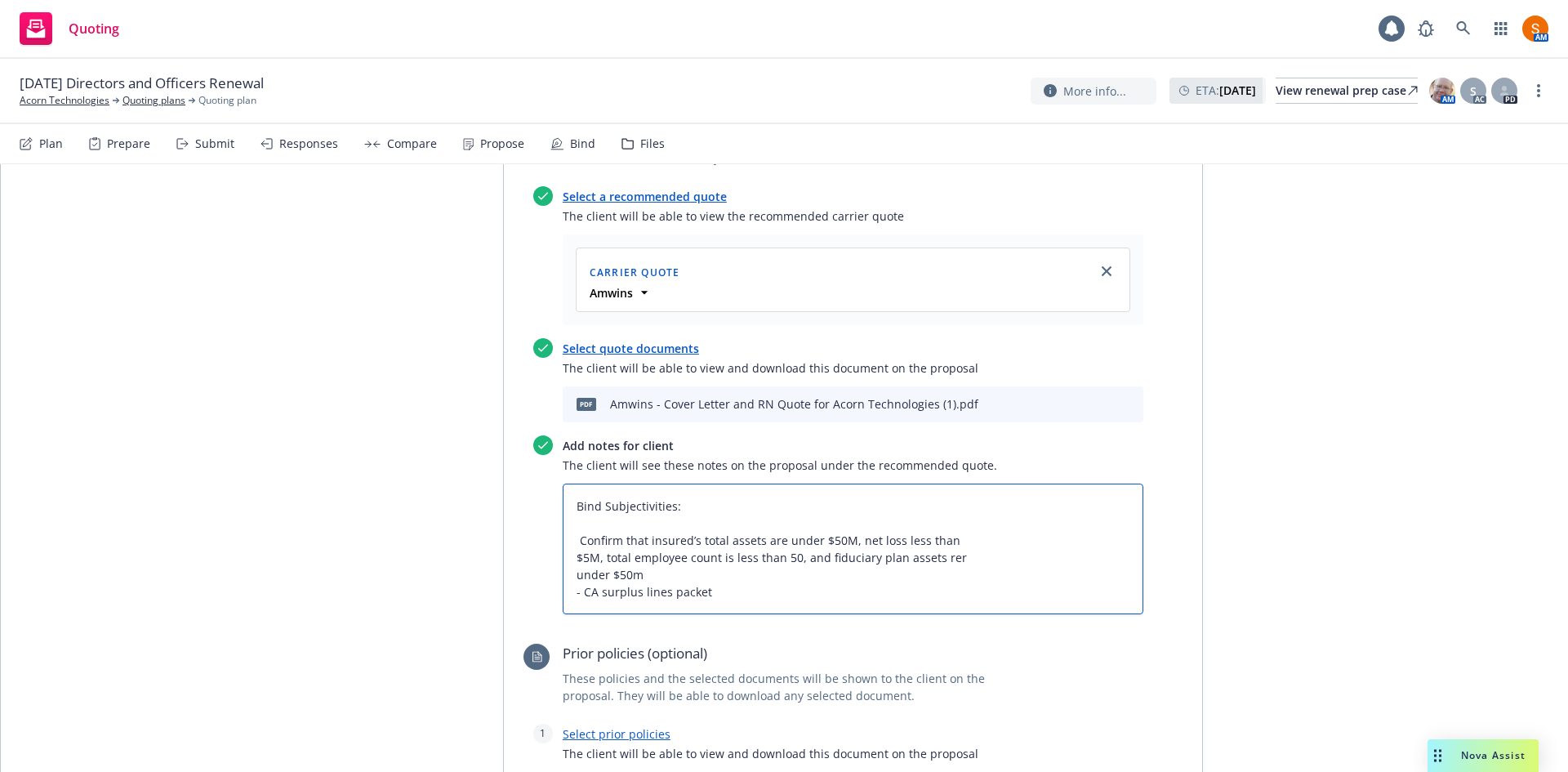
click at [573, 539] on textarea "Bind Subjectivities: Confirm that insured’s total assets are under $50M, net lo…" at bounding box center [853, 549] width 581 height 130
type textarea "x"
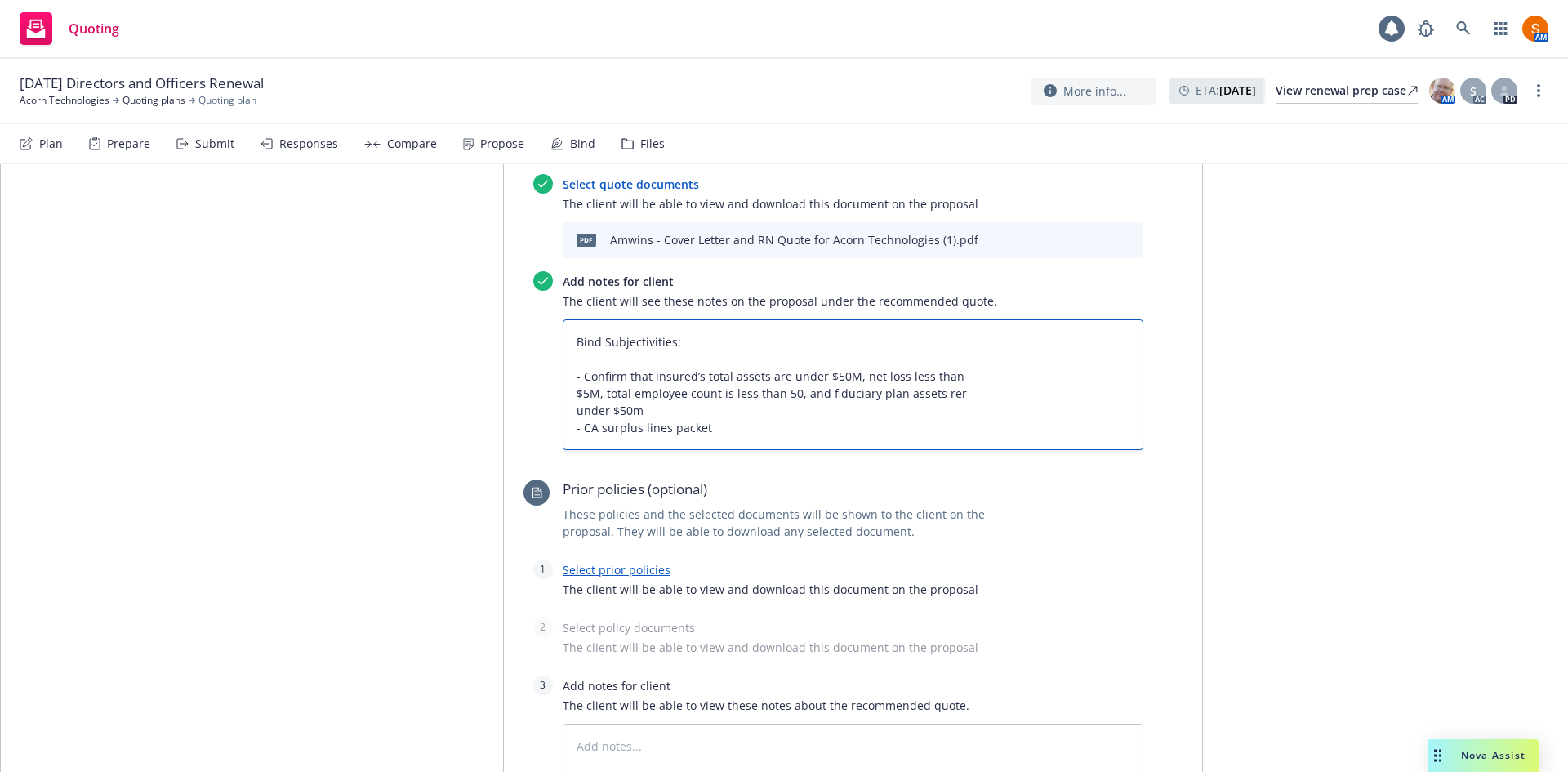
scroll to position [838, 0]
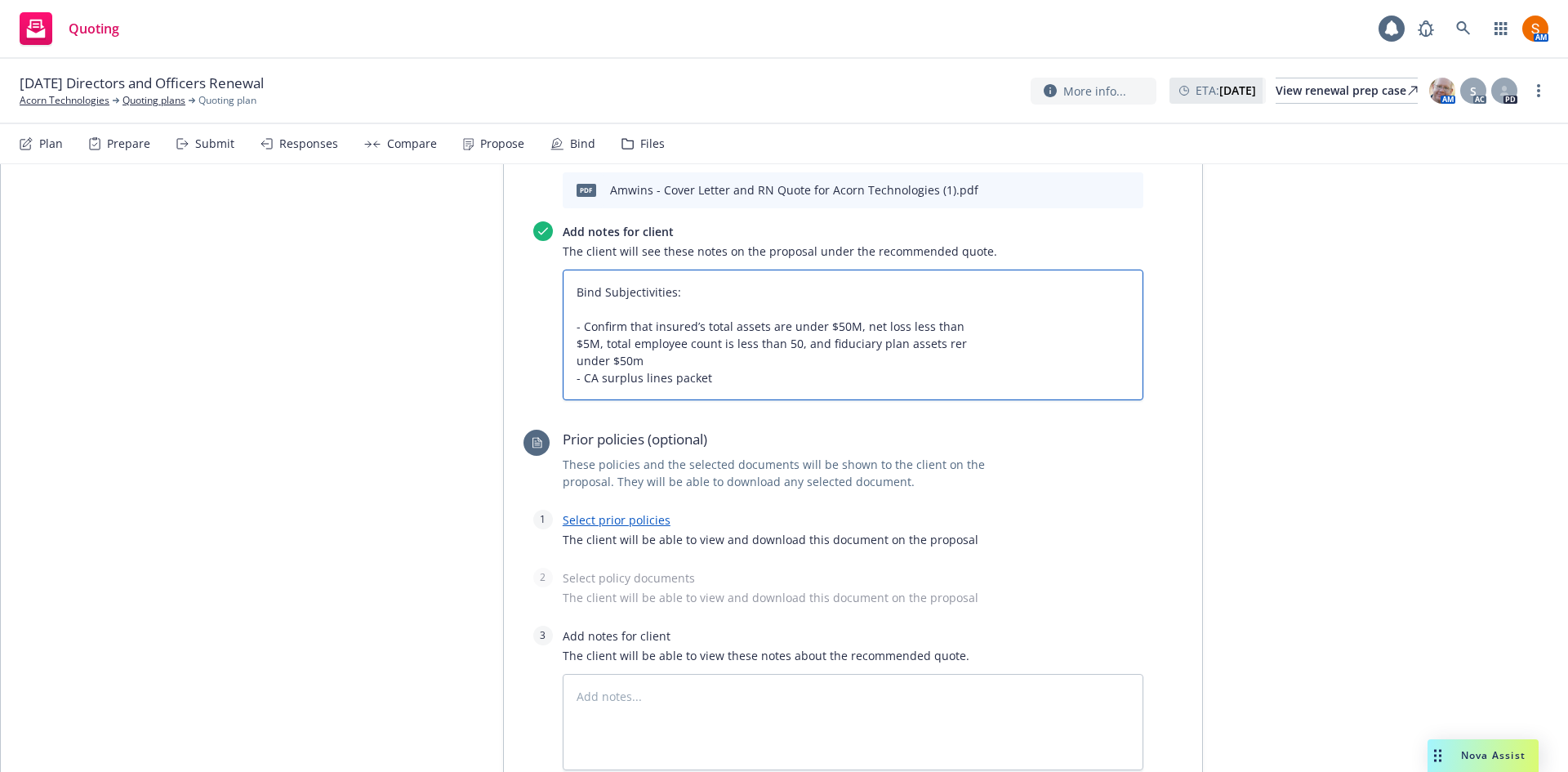
type textarea "Bind Subjectivities: - Confirm that insured’s total assets are under $50M, net …"
click at [592, 518] on link "Select prior policies" at bounding box center [617, 520] width 108 height 16
type textarea "x"
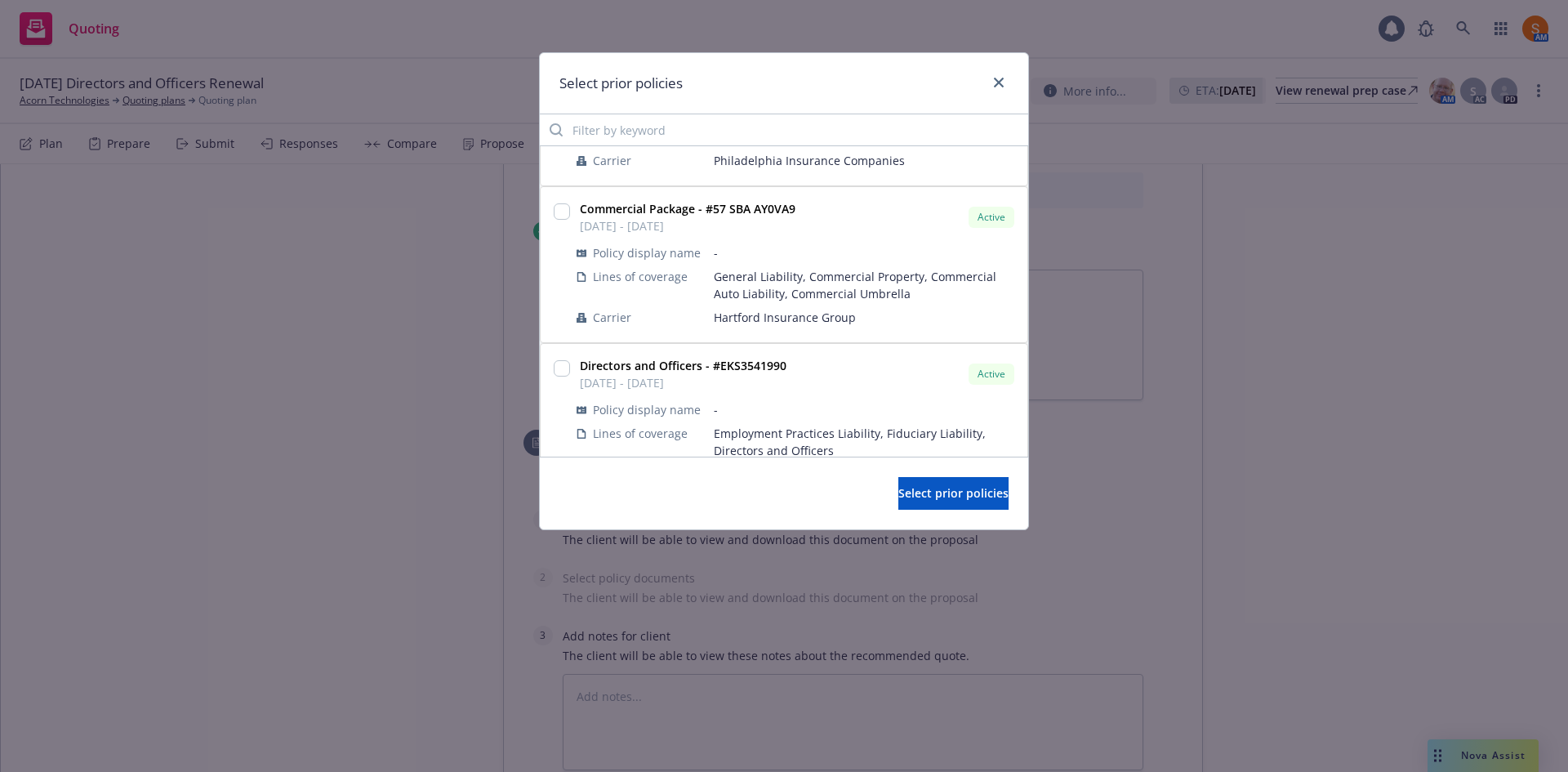
scroll to position [296, 0]
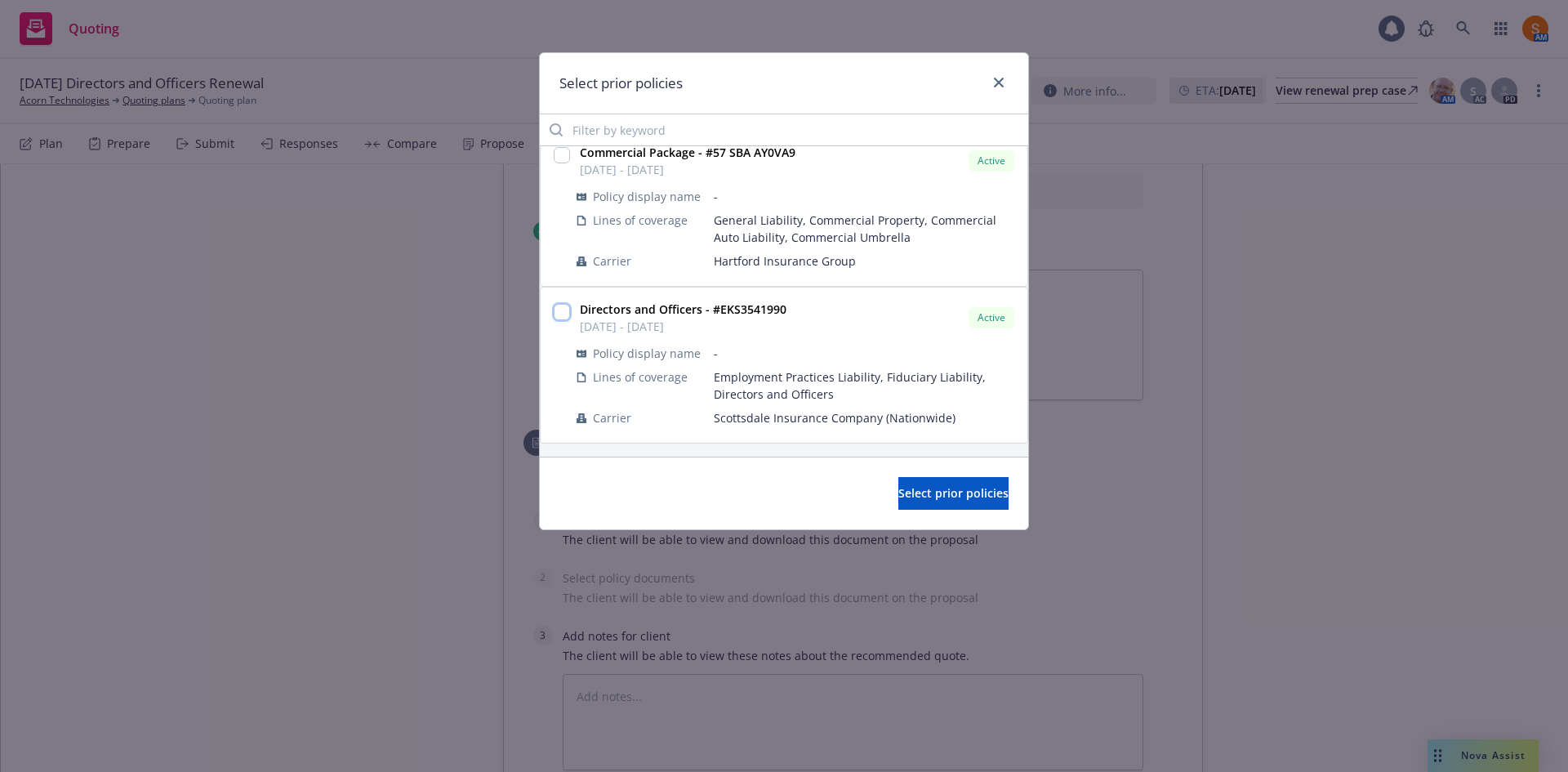
click at [564, 315] on input "checkbox" at bounding box center [561, 312] width 17 height 17
checkbox input "true"
click at [898, 508] on button "Select prior policies" at bounding box center [953, 493] width 111 height 32
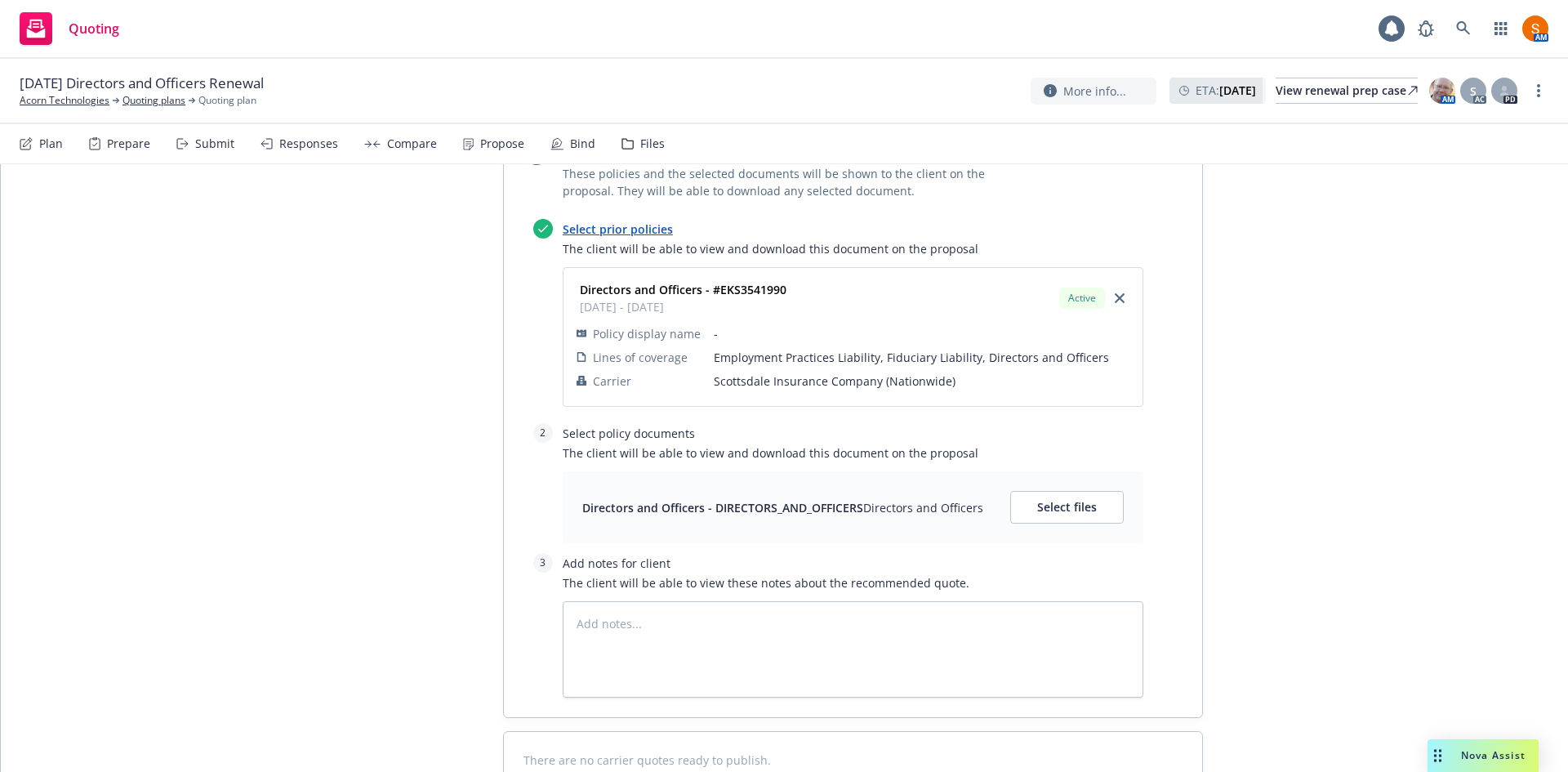
scroll to position [1130, 0]
click at [1037, 509] on span "Select files" at bounding box center [1067, 507] width 60 height 16
type textarea "x"
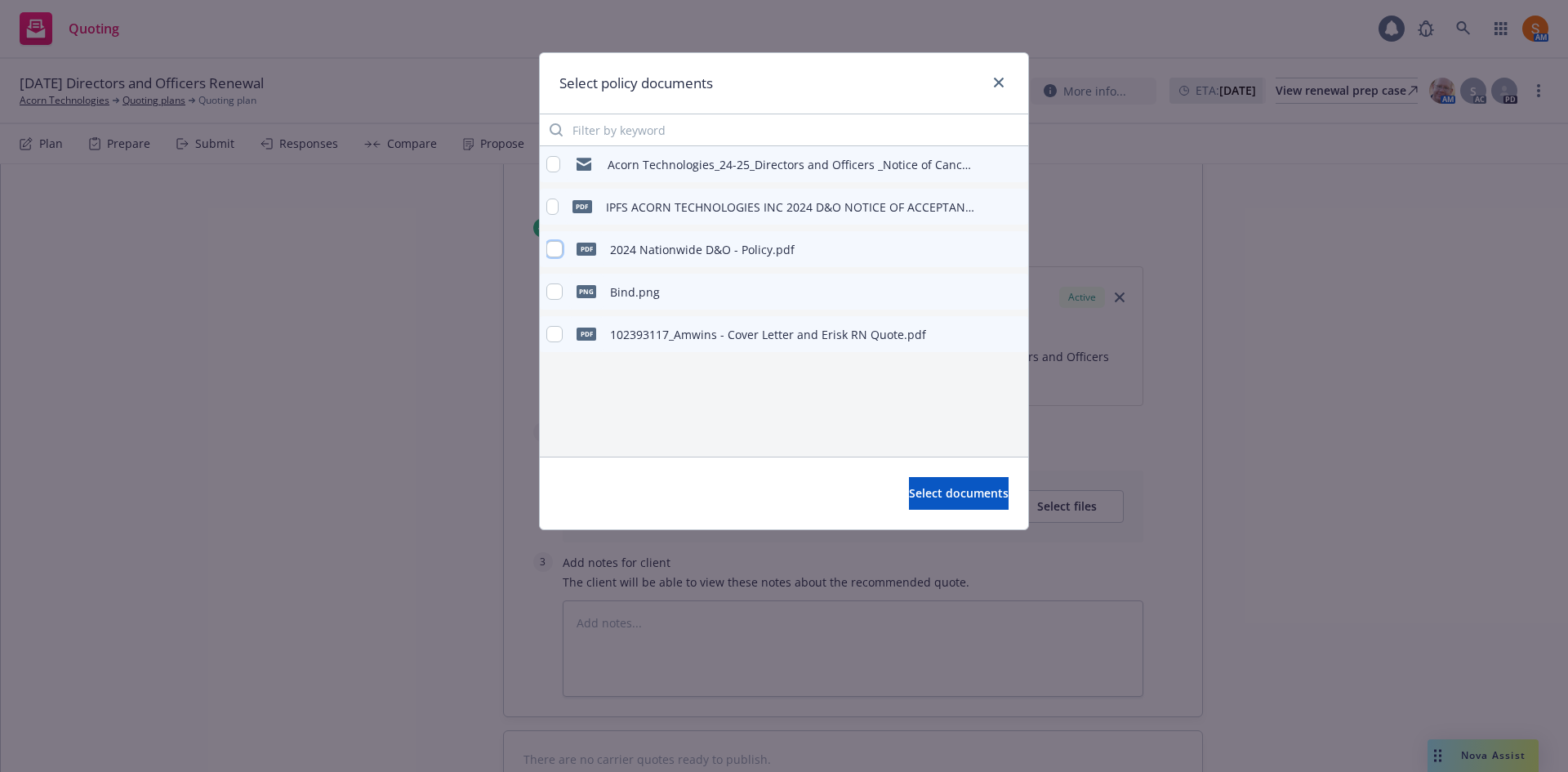
click at [554, 246] on input "checkbox" at bounding box center [554, 249] width 17 height 17
checkbox input "true"
click at [968, 493] on span "Select documents" at bounding box center [959, 493] width 100 height 16
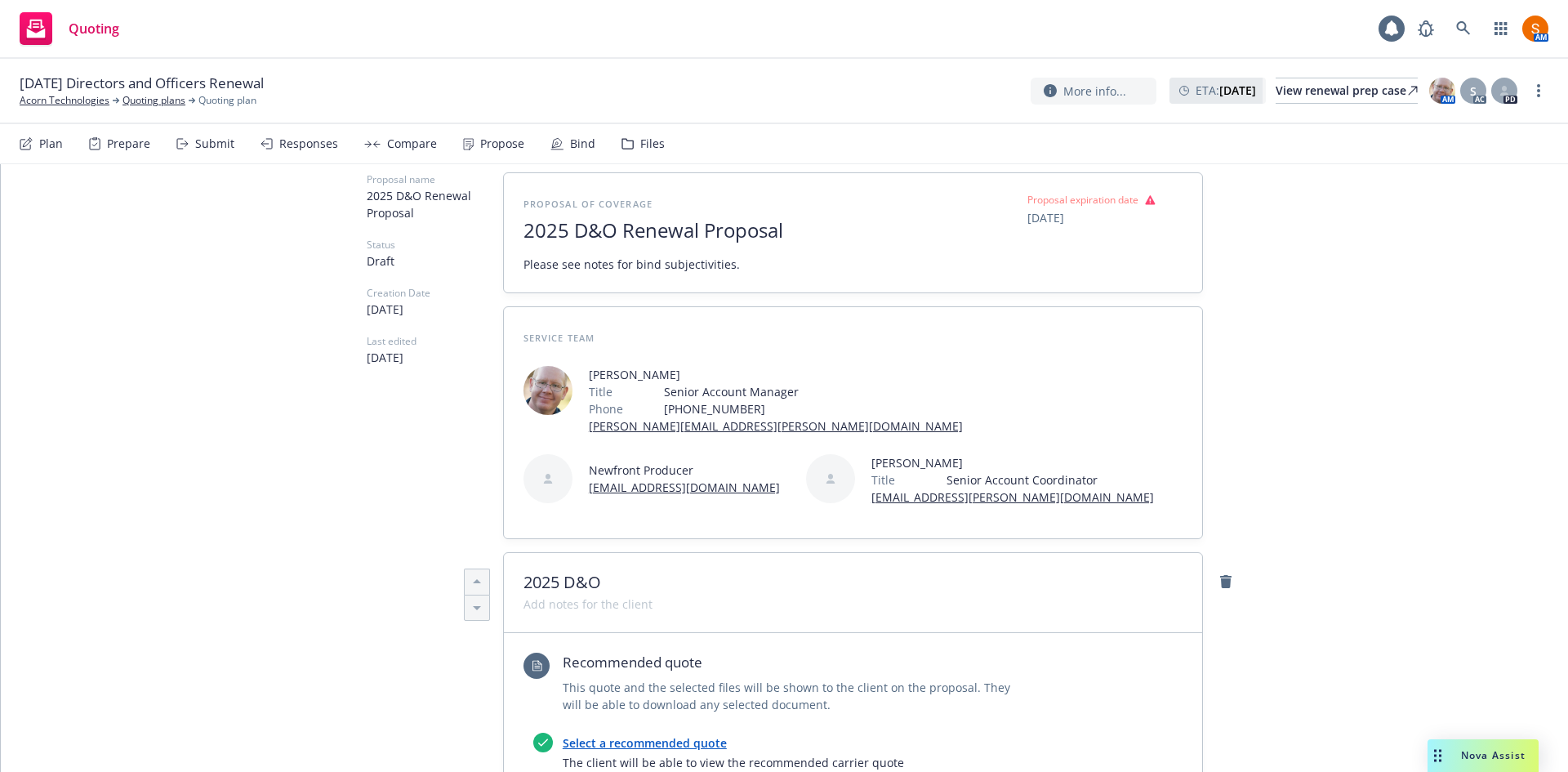
scroll to position [0, 0]
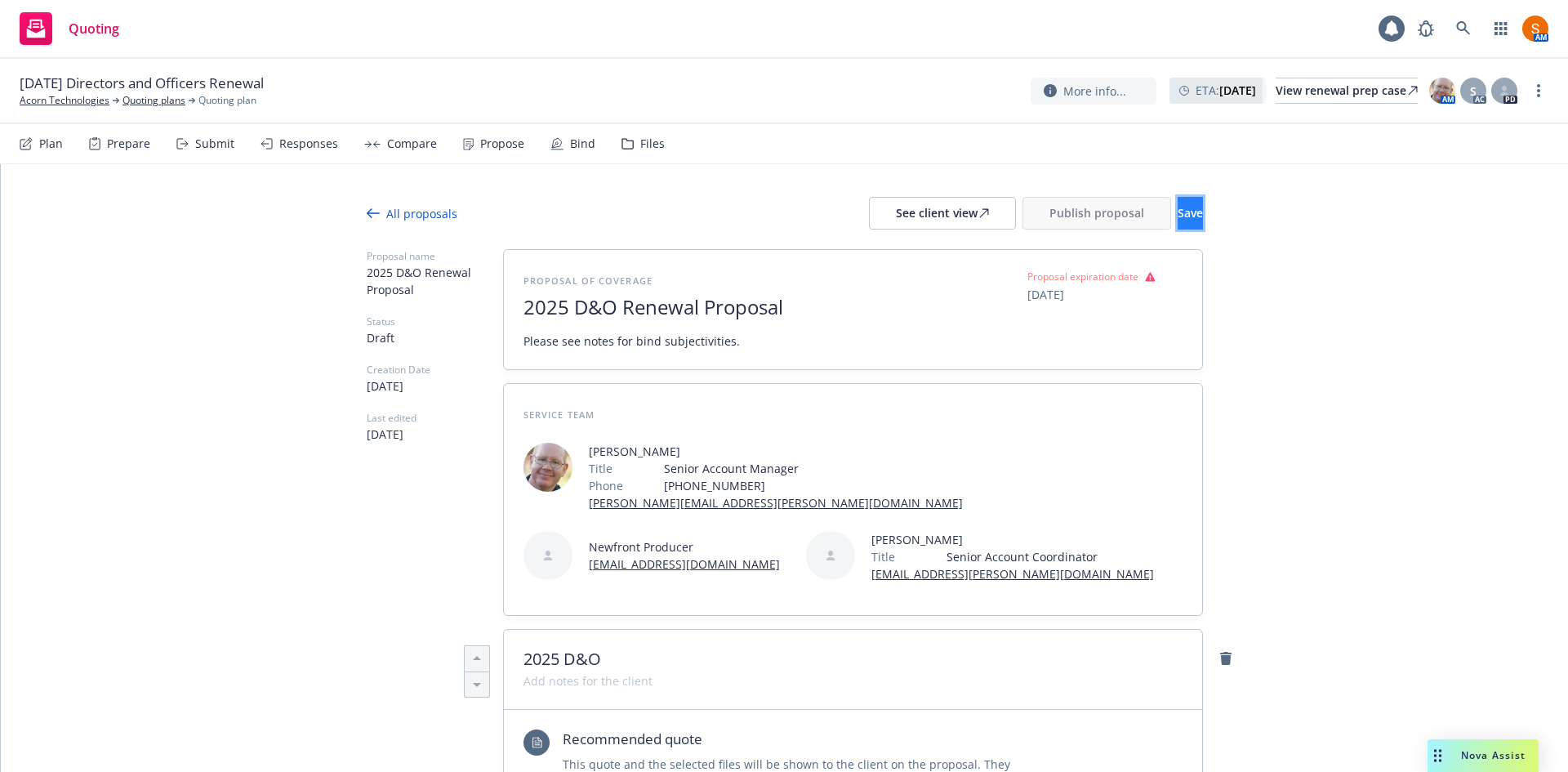
click at [1178, 222] on button "Save" at bounding box center [1191, 213] width 25 height 32
click at [1050, 215] on span "Publish proposal" at bounding box center [1097, 213] width 95 height 16
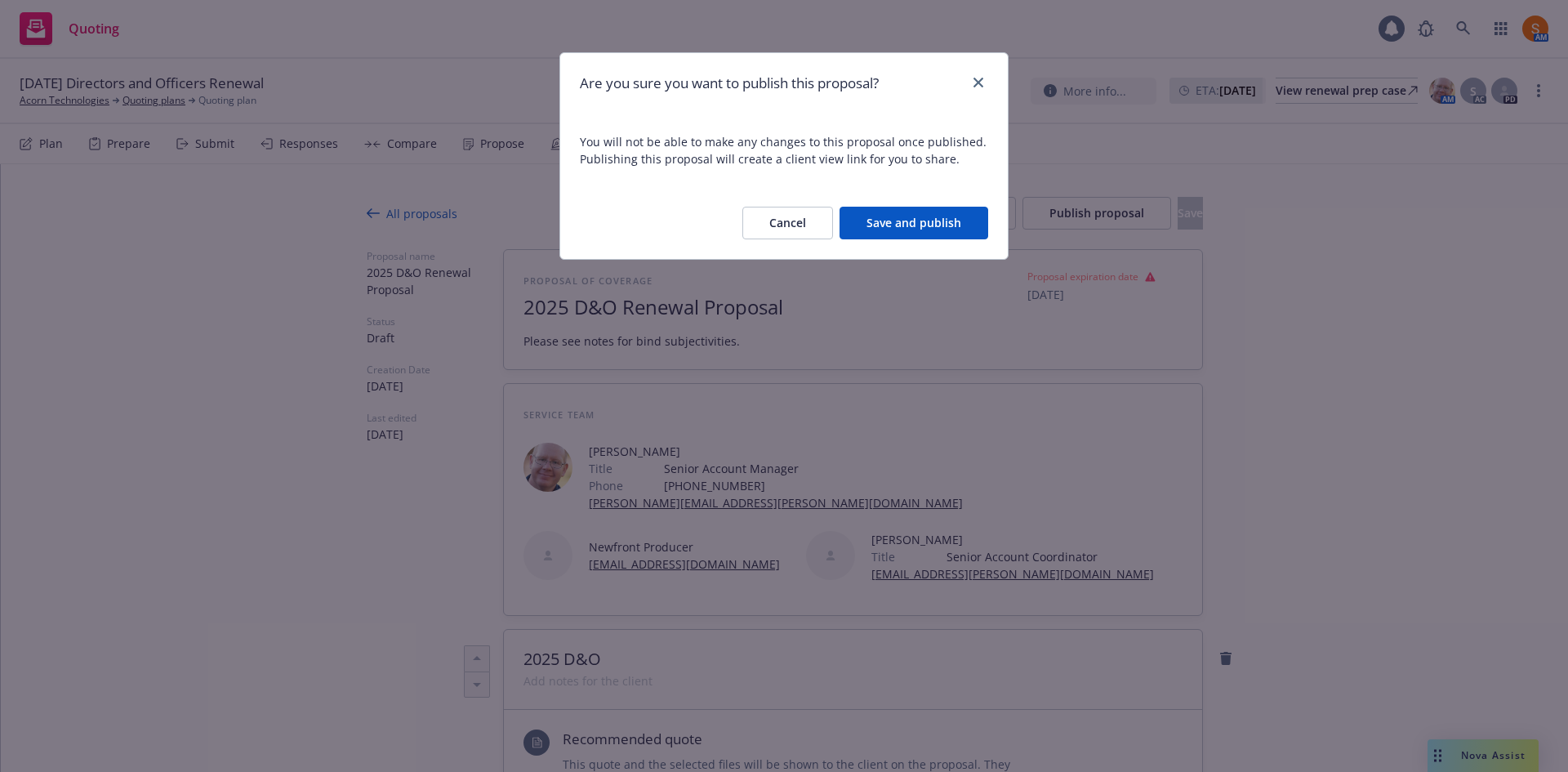
click at [921, 211] on button "Save and publish" at bounding box center [914, 222] width 149 height 32
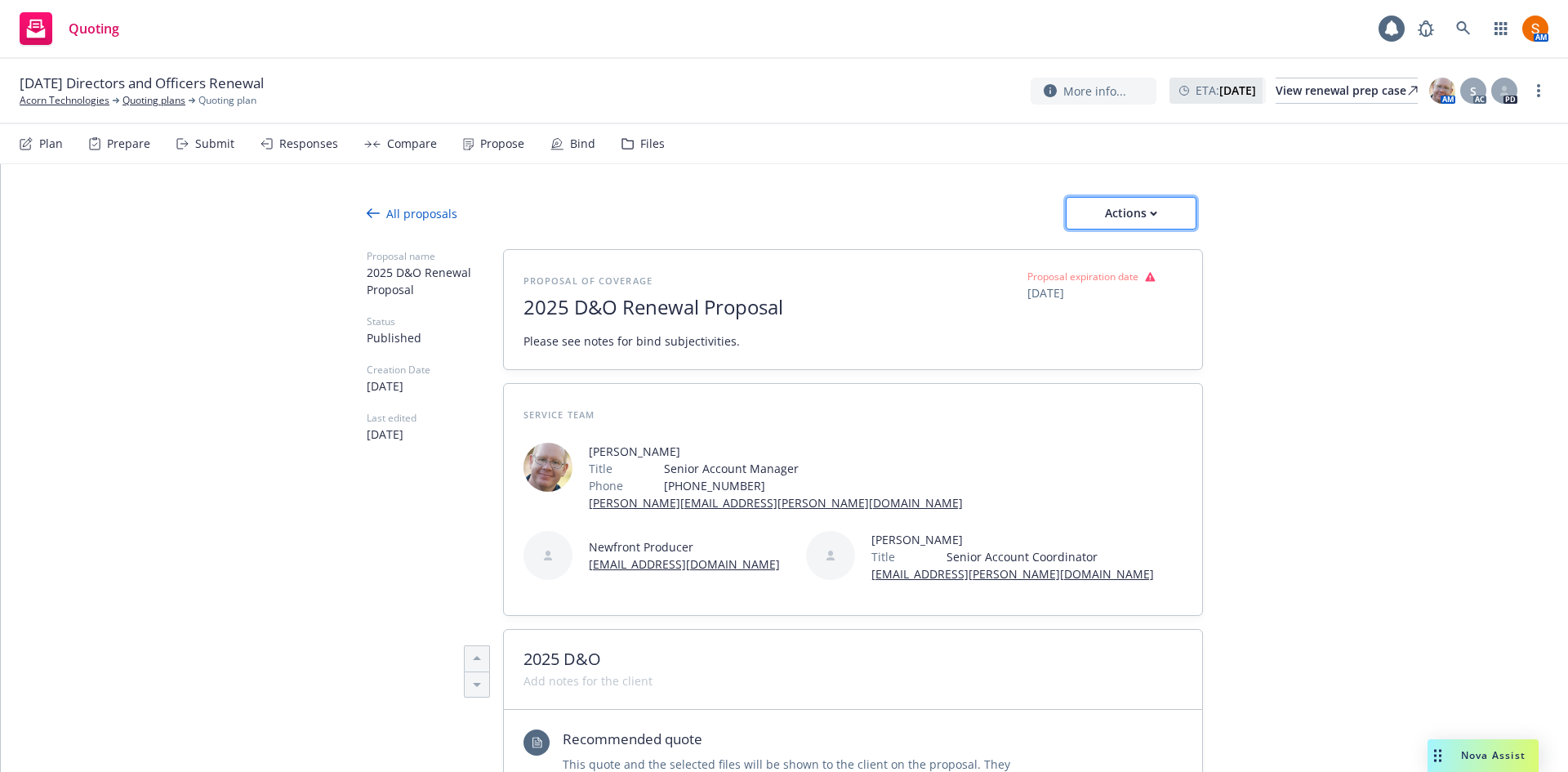
click at [1095, 213] on div "Actions" at bounding box center [1131, 214] width 76 height 31
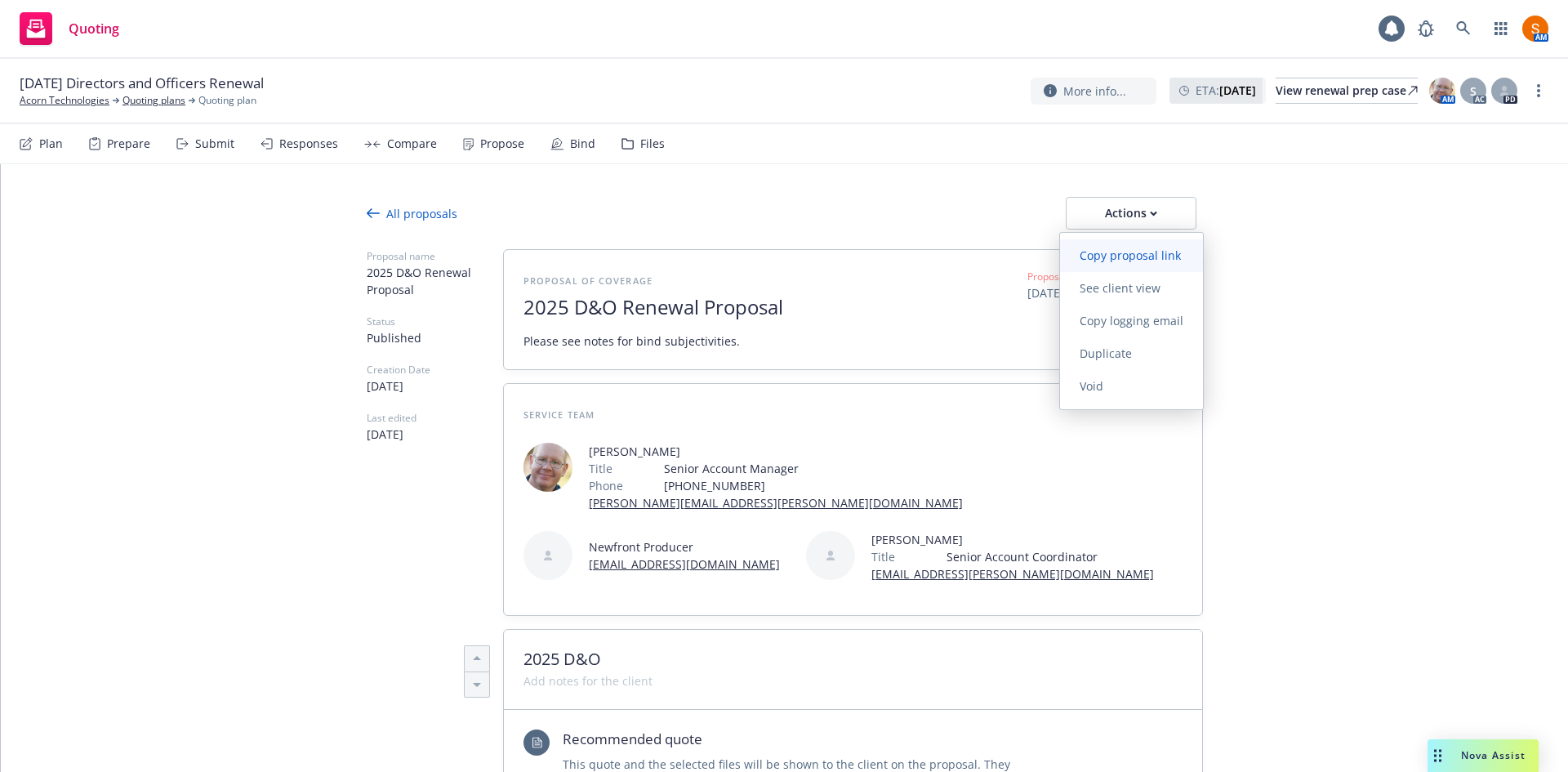
click at [1098, 253] on span "Copy proposal link" at bounding box center [1129, 256] width 140 height 16
type textarea "x"
